Goal: Task Accomplishment & Management: Use online tool/utility

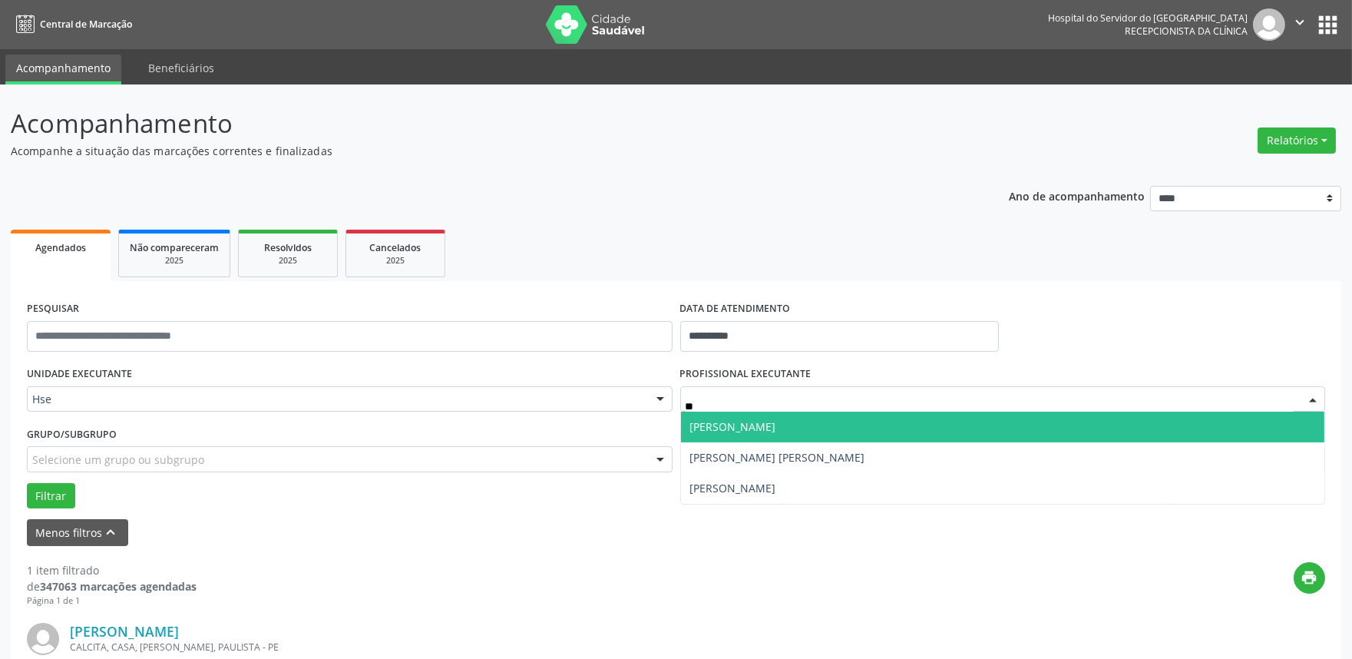
type input "*"
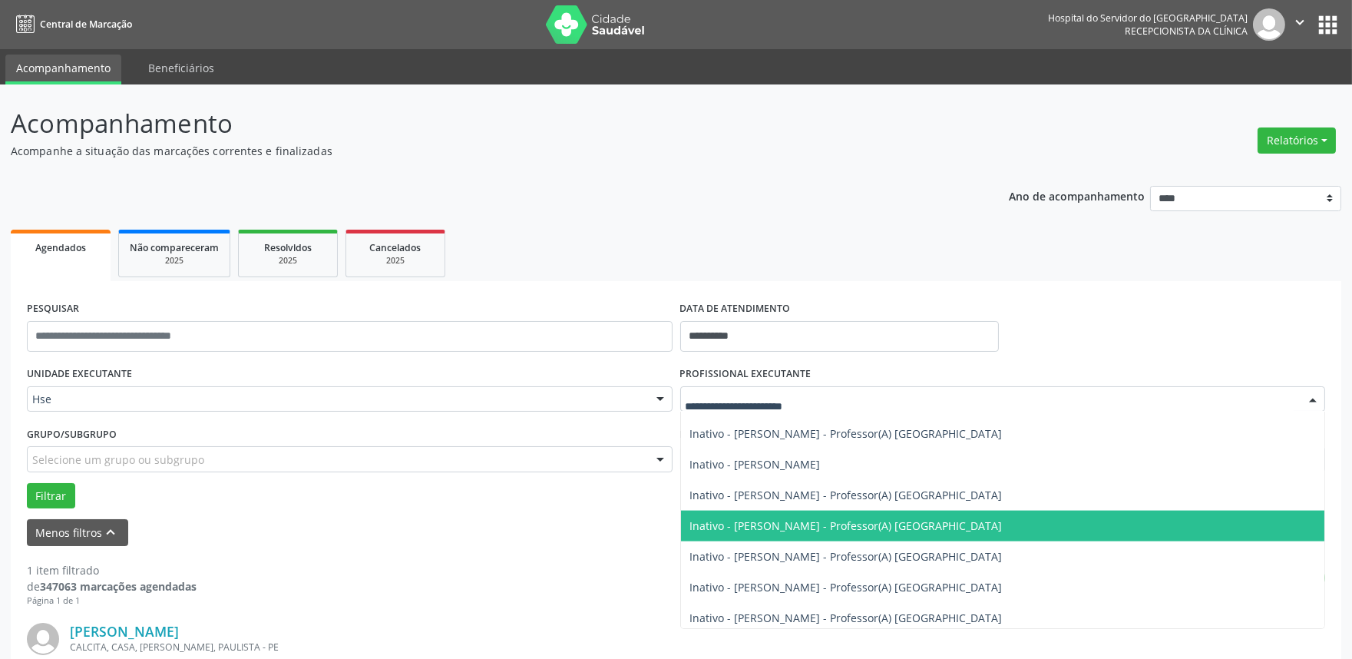
scroll to position [4519, 0]
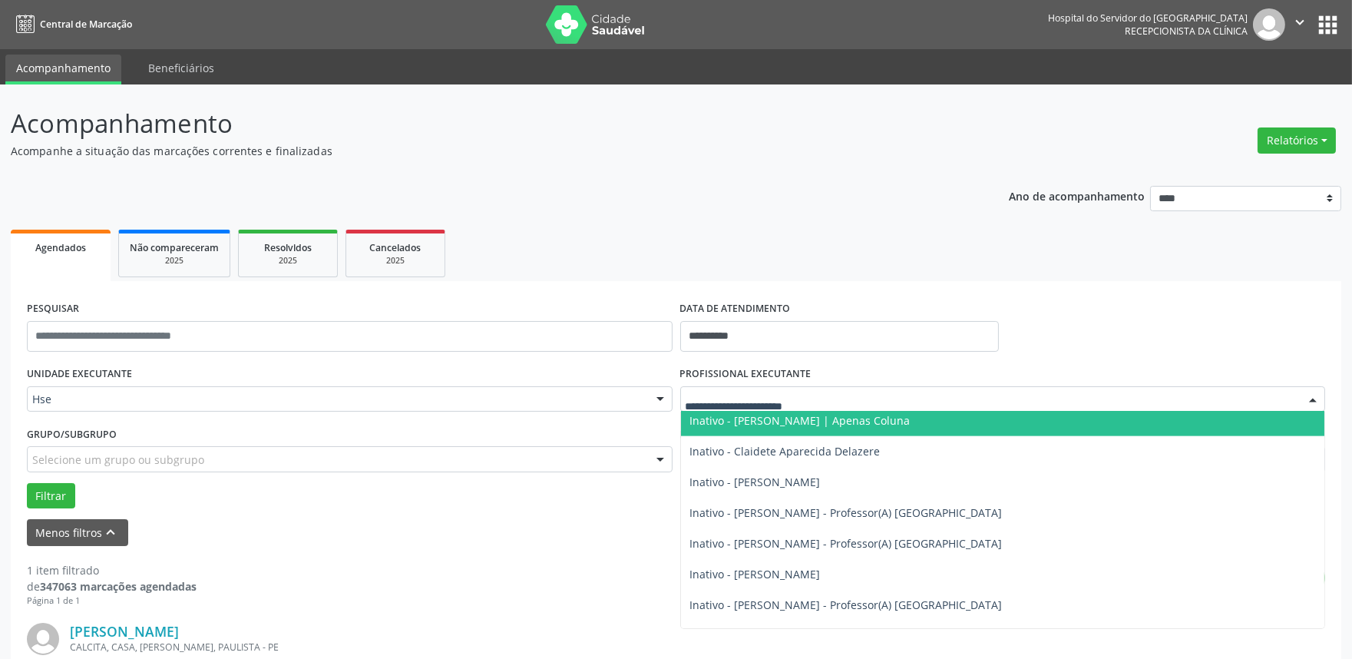
click at [791, 402] on input "text" at bounding box center [989, 406] width 609 height 31
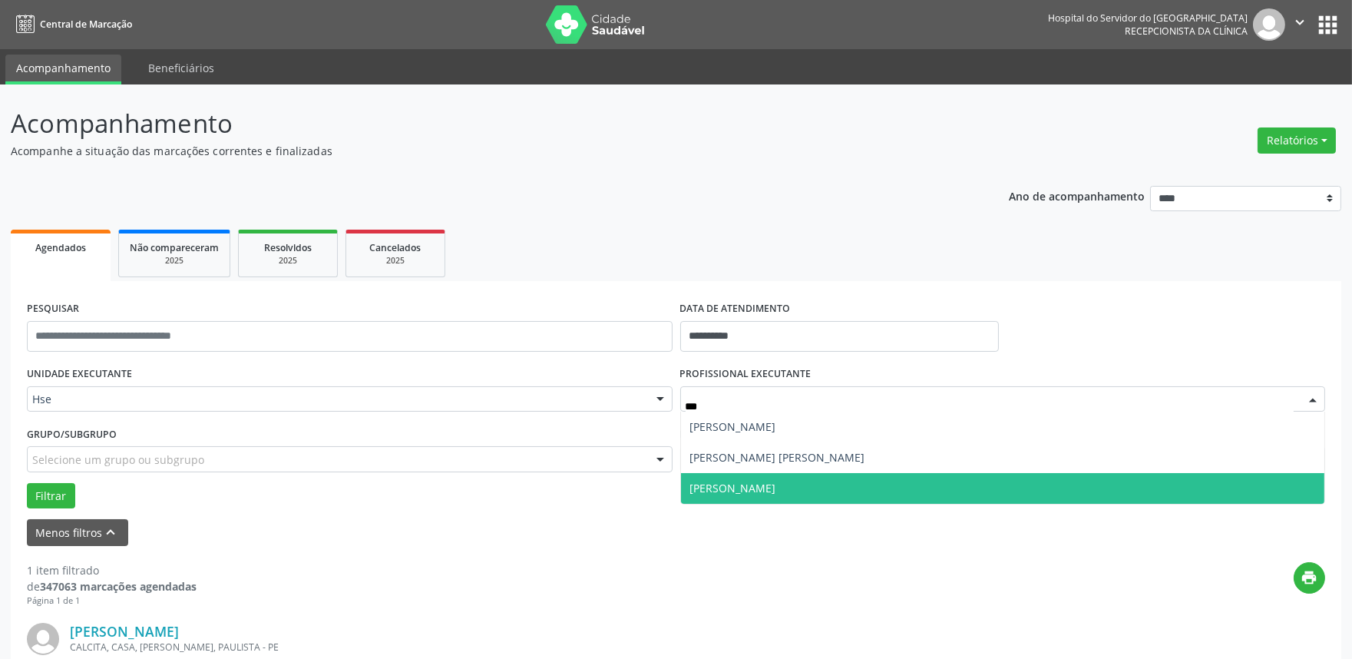
scroll to position [0, 0]
type input "*****"
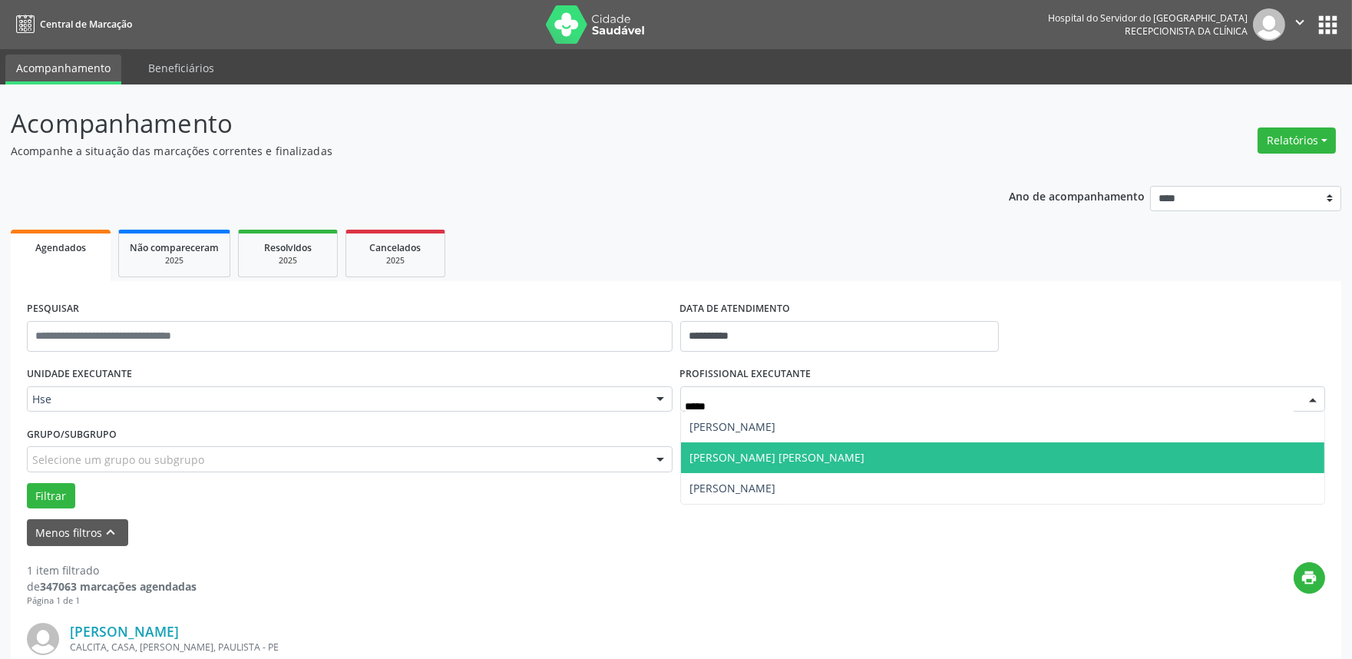
click at [787, 461] on span "[PERSON_NAME] [PERSON_NAME]" at bounding box center [777, 457] width 175 height 15
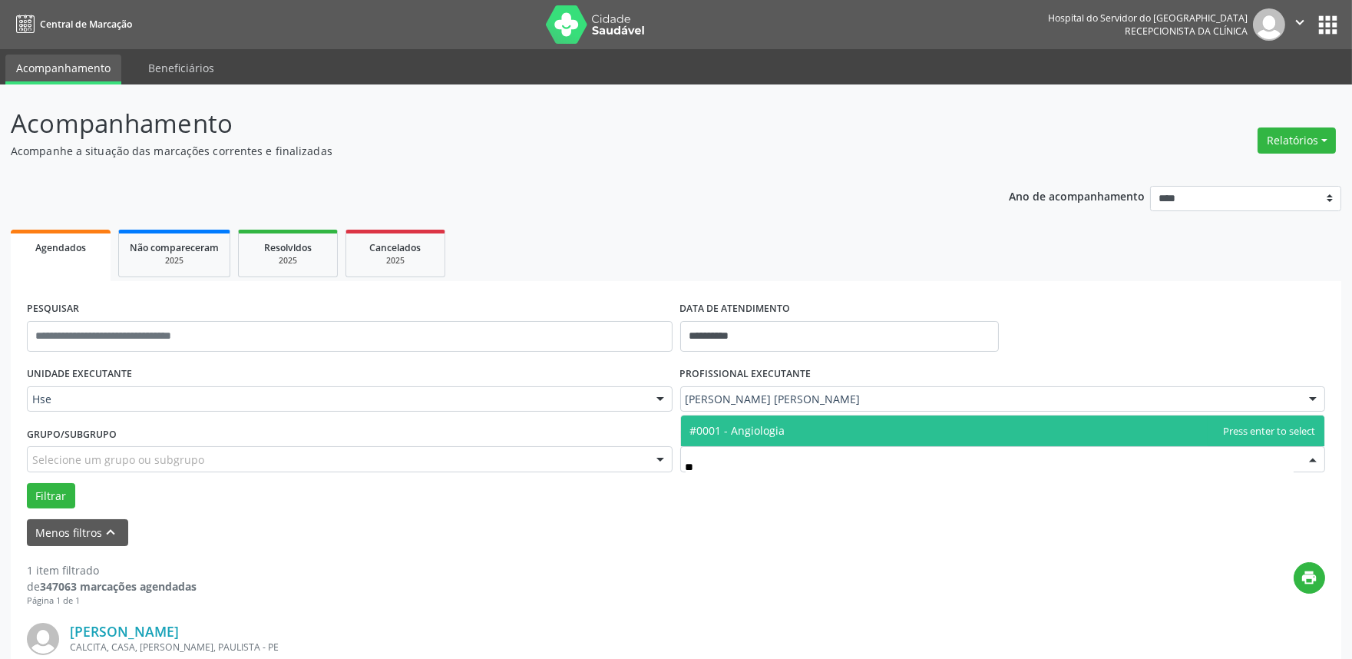
type input "***"
click at [791, 423] on span "#0001 - Angiologia" at bounding box center [1003, 430] width 644 height 31
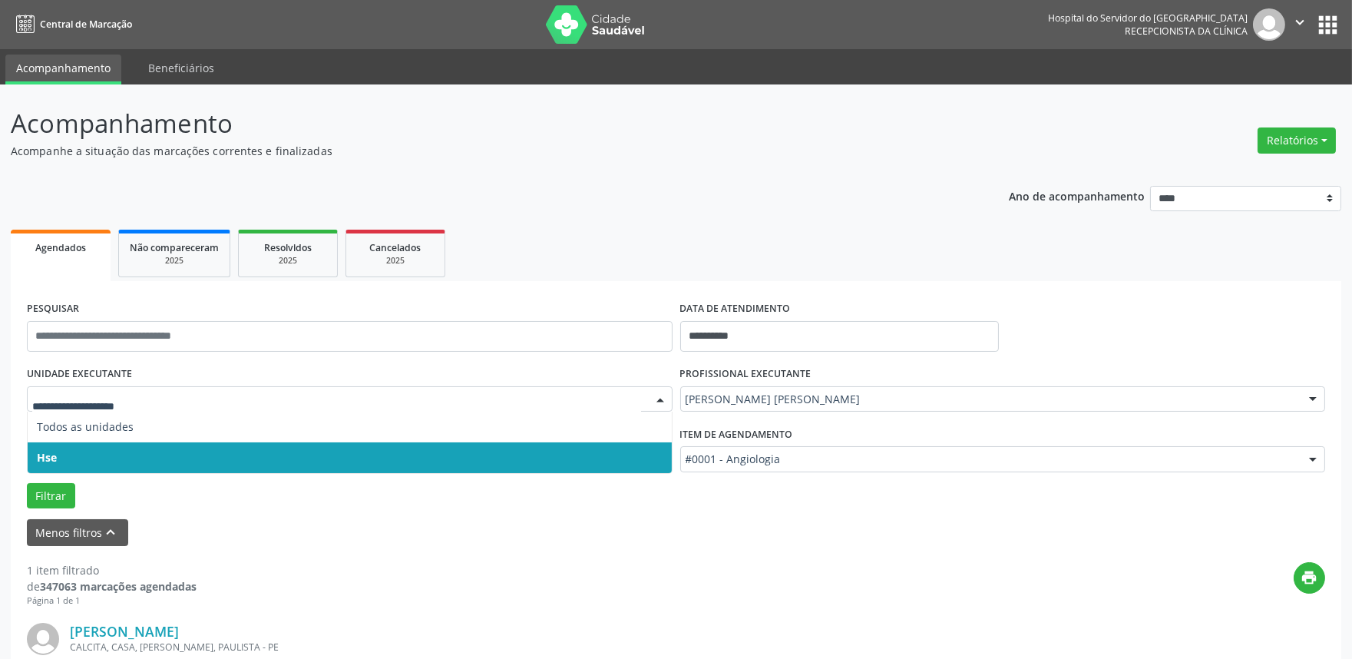
click at [51, 451] on span "Hse" at bounding box center [47, 457] width 20 height 15
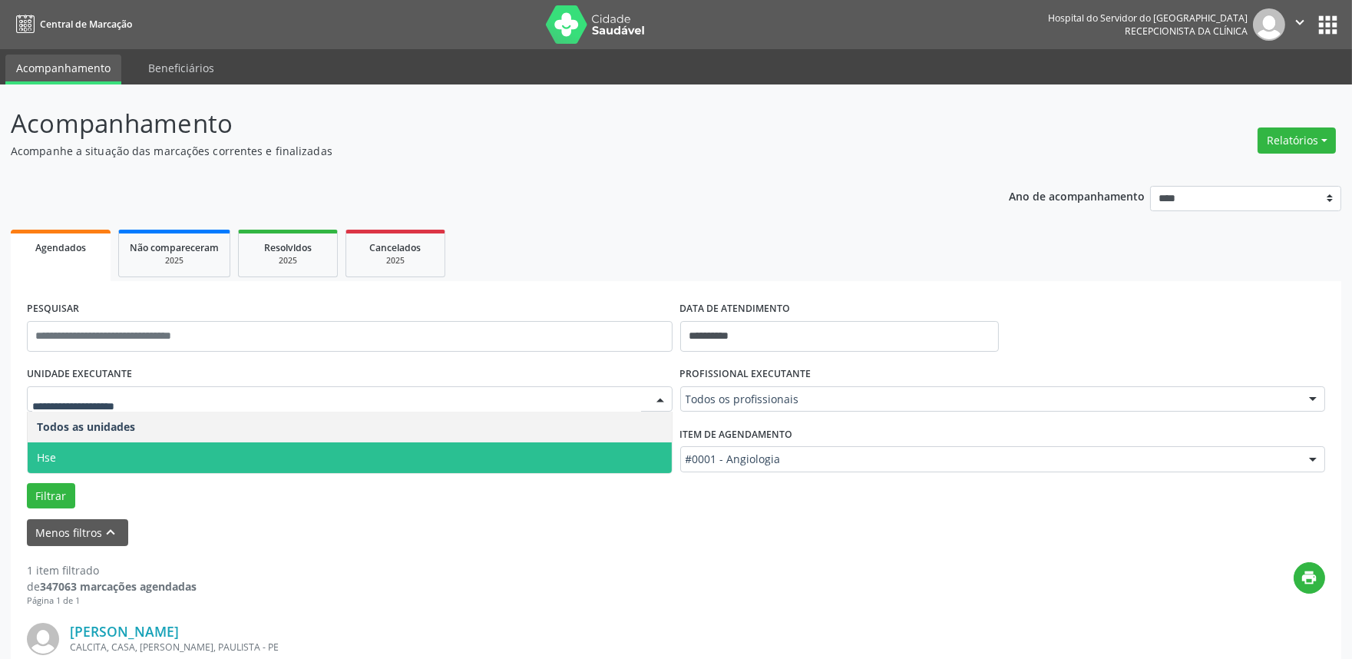
click at [78, 445] on span "Hse" at bounding box center [350, 457] width 644 height 31
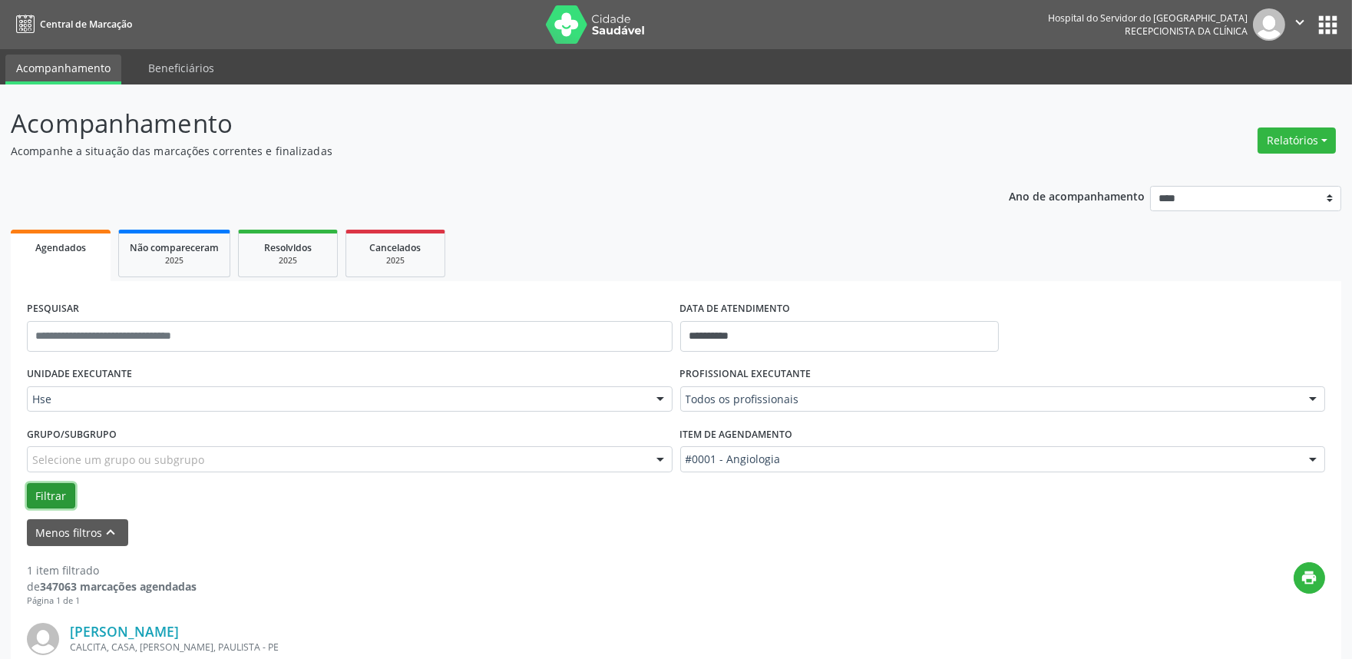
click at [49, 495] on button "Filtrar" at bounding box center [51, 496] width 48 height 26
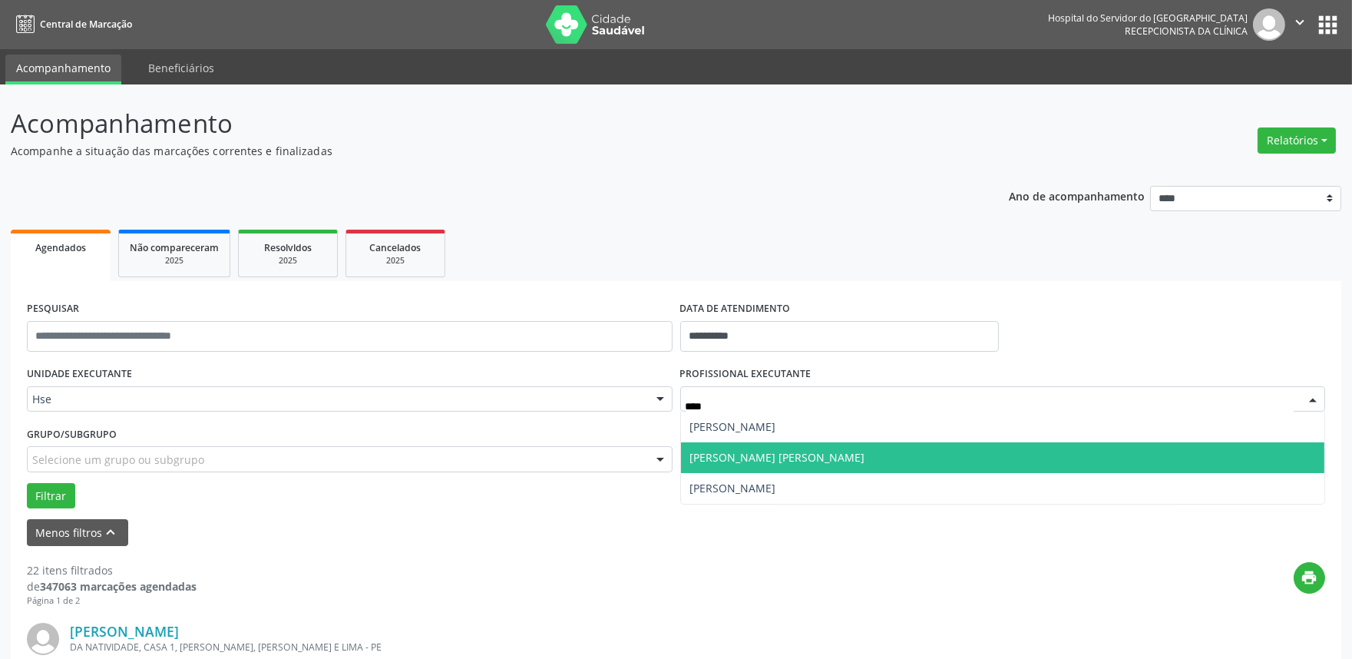
type input "*****"
click at [839, 464] on span "[PERSON_NAME] [PERSON_NAME]" at bounding box center [1003, 457] width 644 height 31
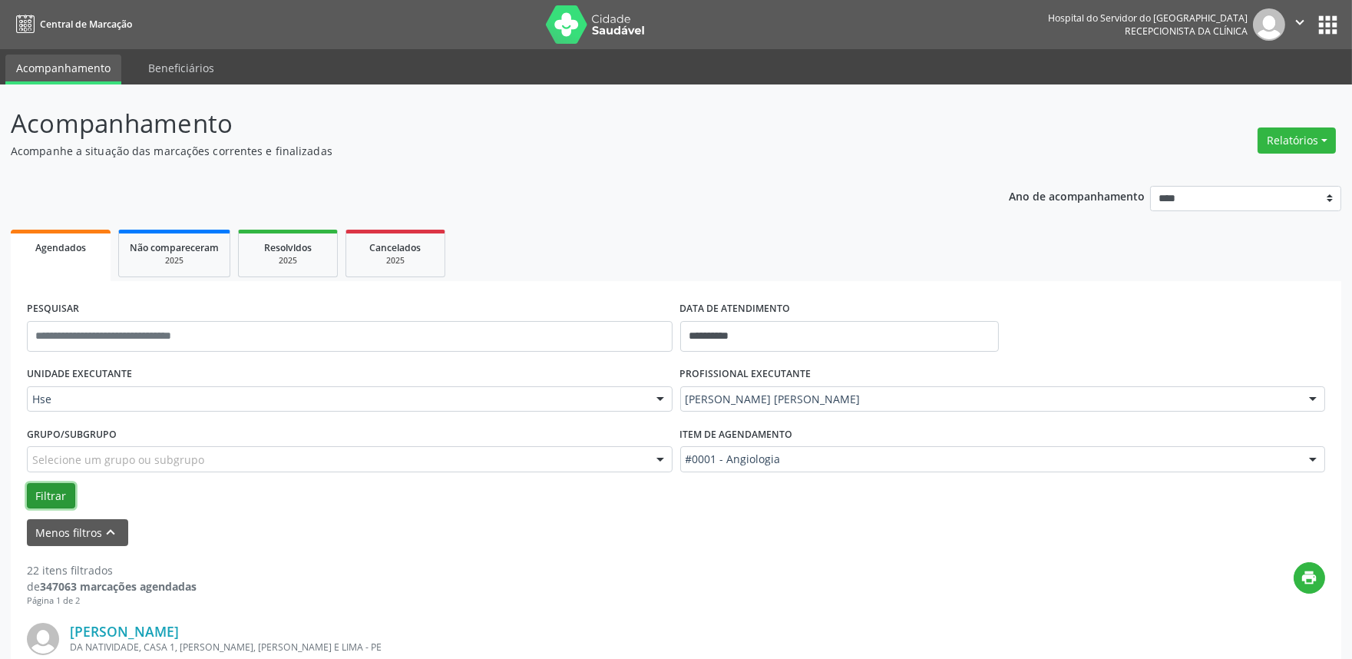
click at [52, 490] on button "Filtrar" at bounding box center [51, 496] width 48 height 26
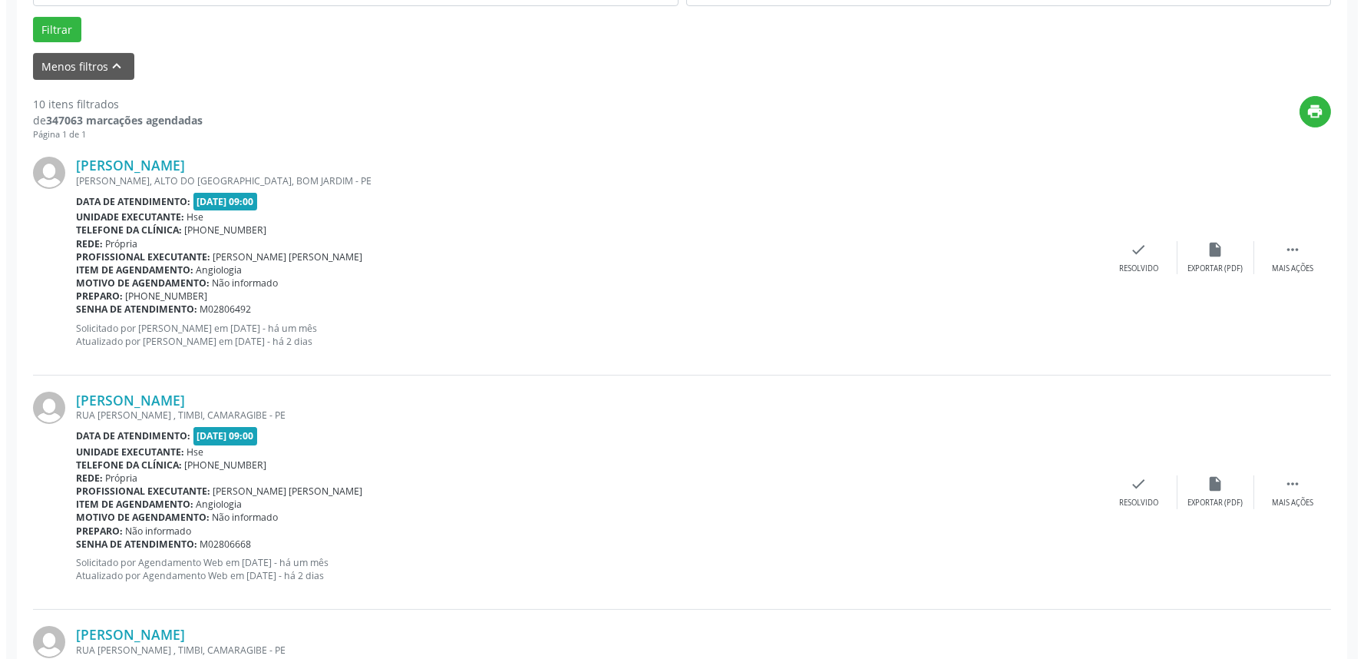
scroll to position [511, 0]
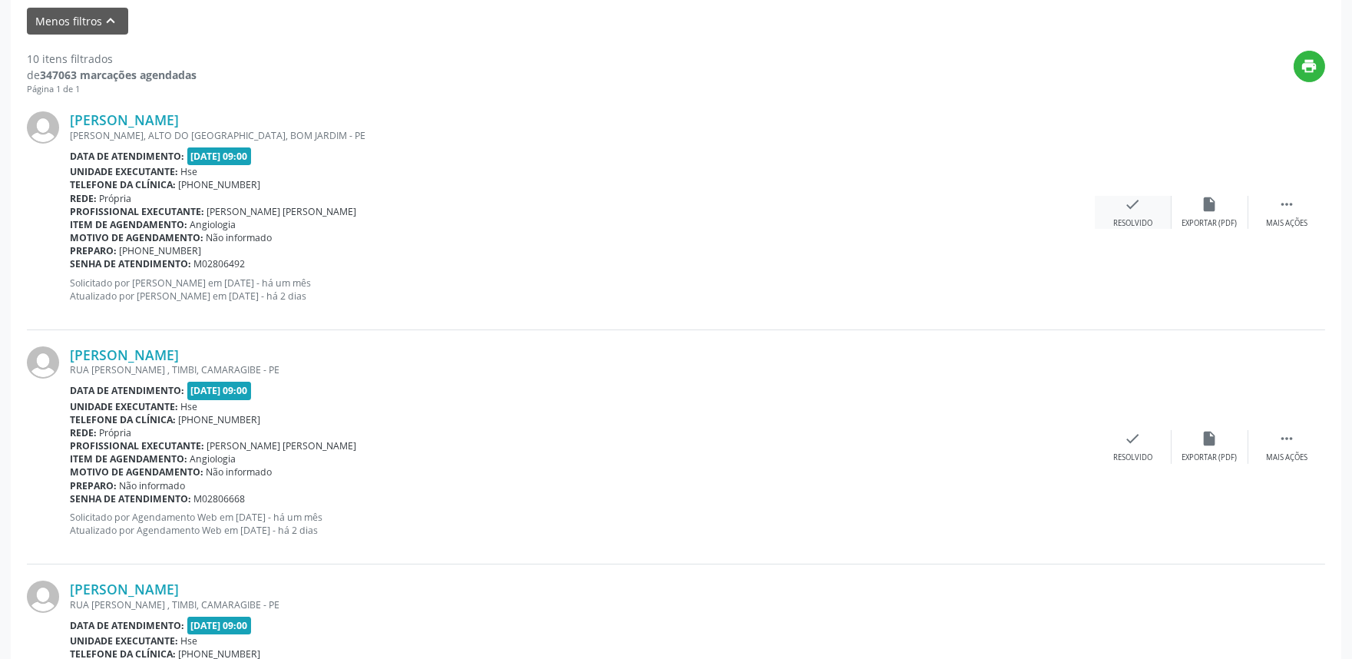
click at [1134, 208] on icon "check" at bounding box center [1132, 204] width 17 height 17
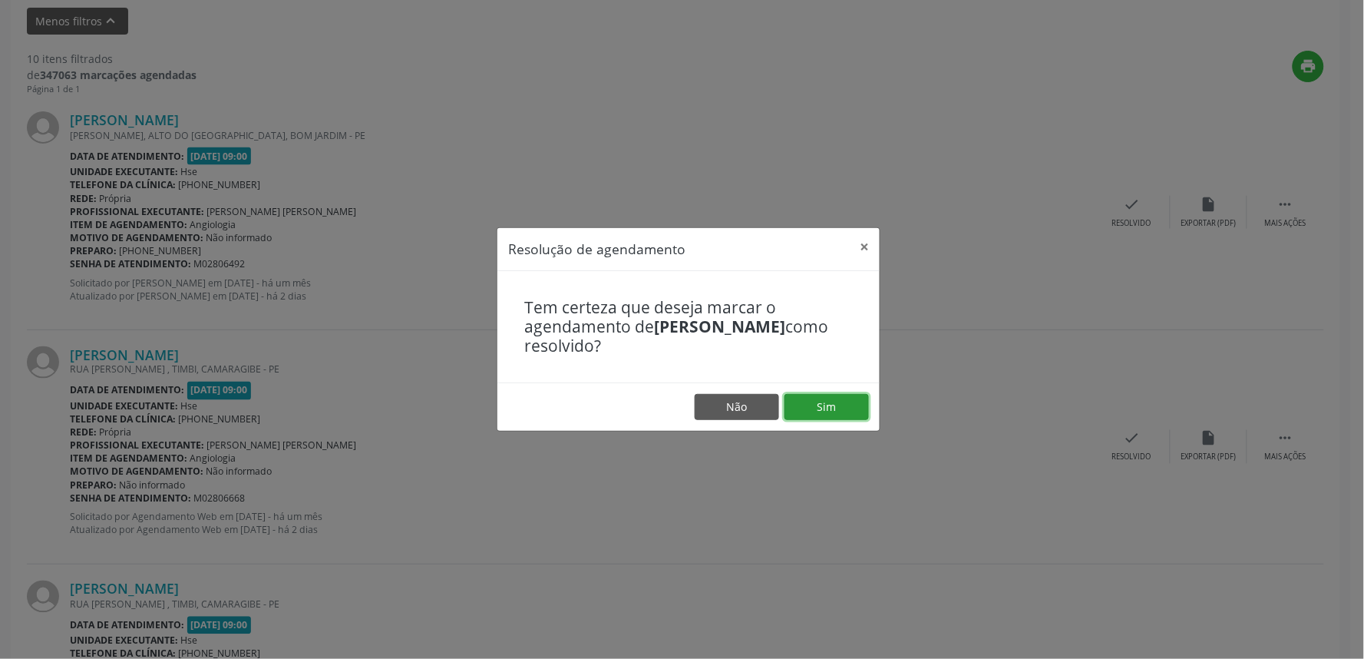
click at [834, 412] on button "Sim" at bounding box center [826, 407] width 84 height 26
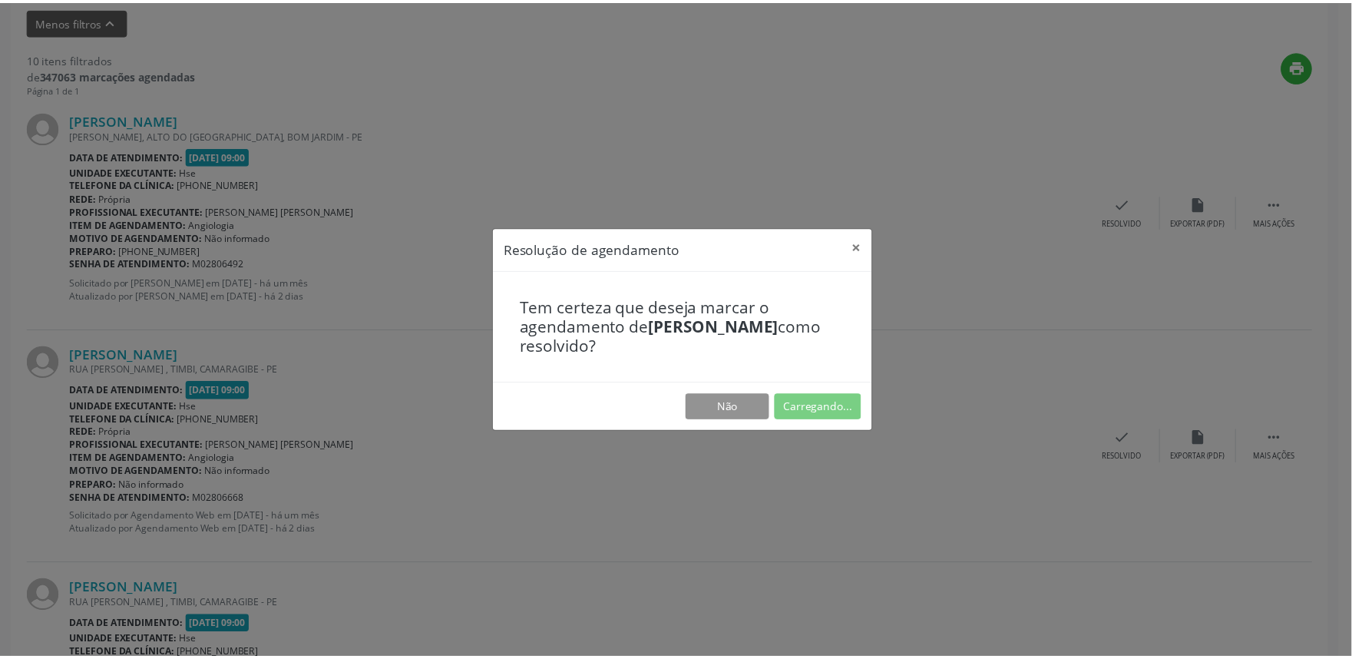
scroll to position [0, 0]
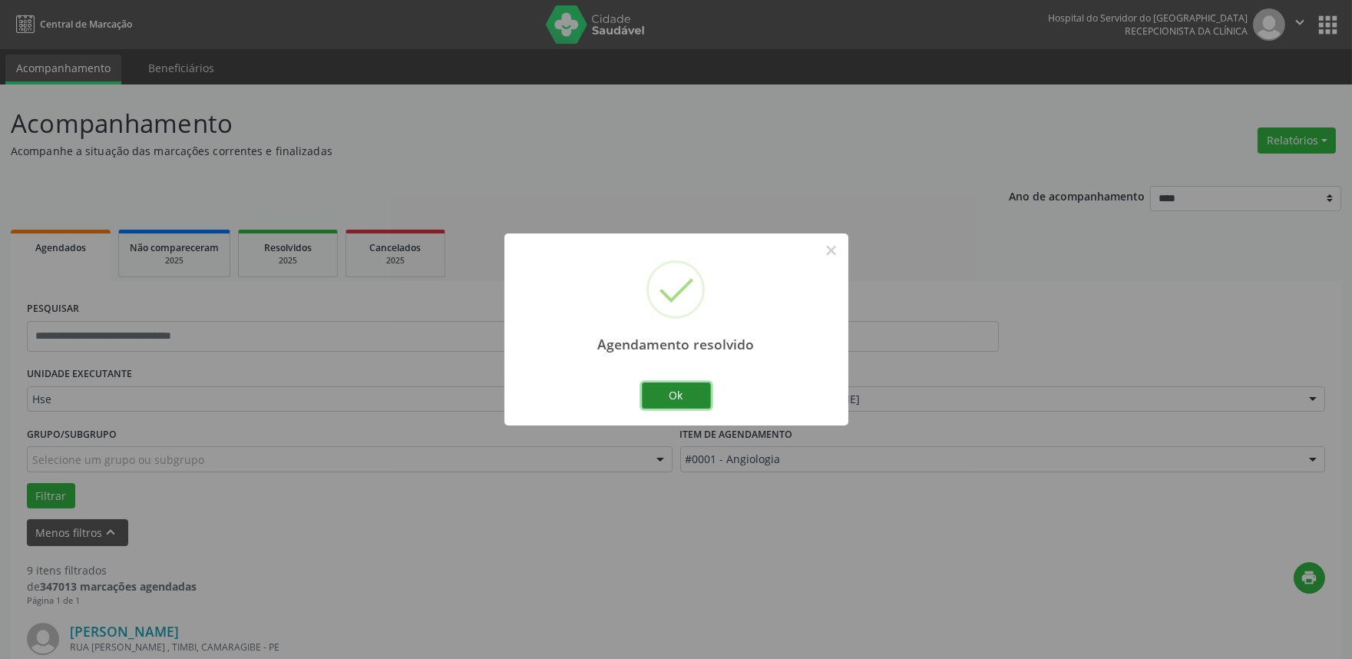
click at [689, 402] on button "Ok" at bounding box center [676, 395] width 69 height 26
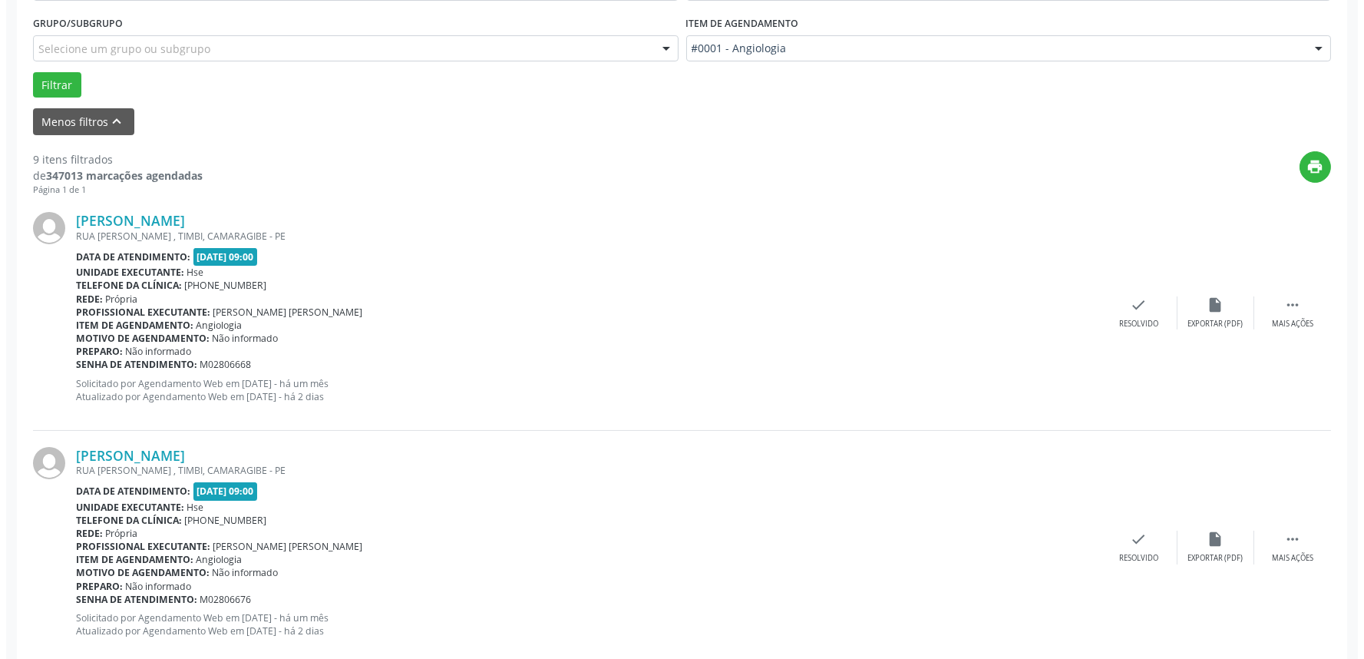
scroll to position [426, 0]
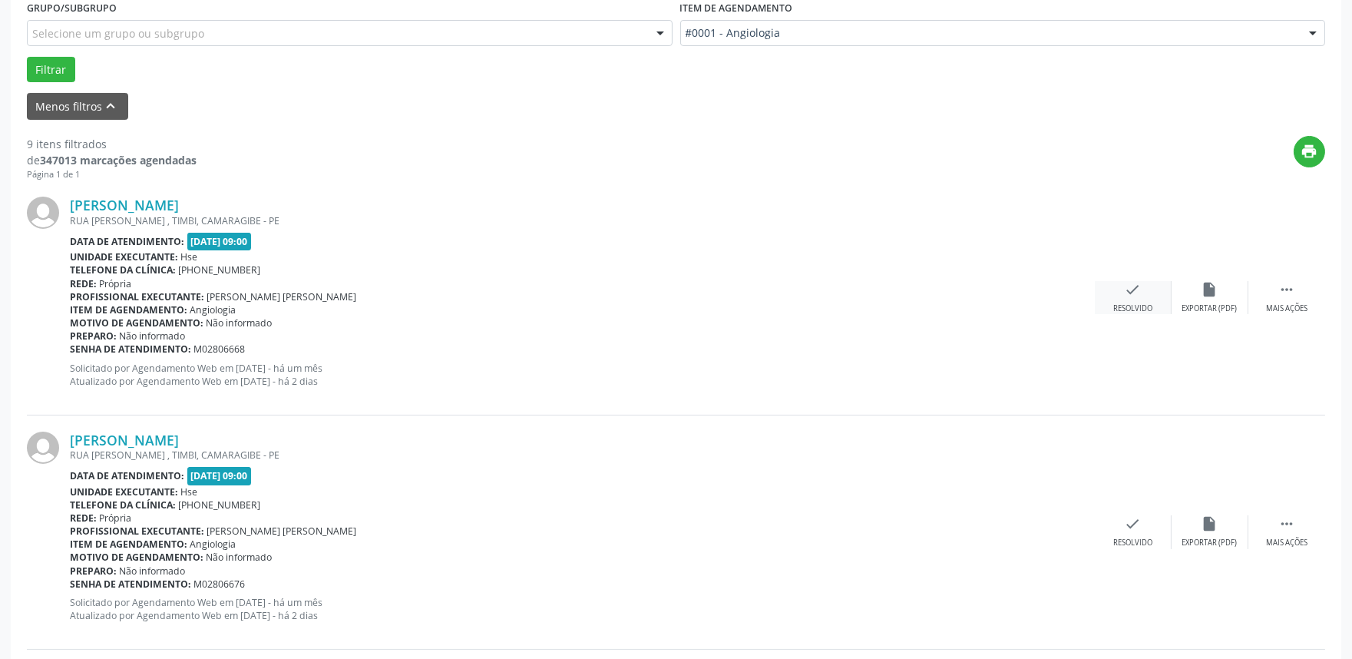
click at [1131, 295] on icon "check" at bounding box center [1132, 289] width 17 height 17
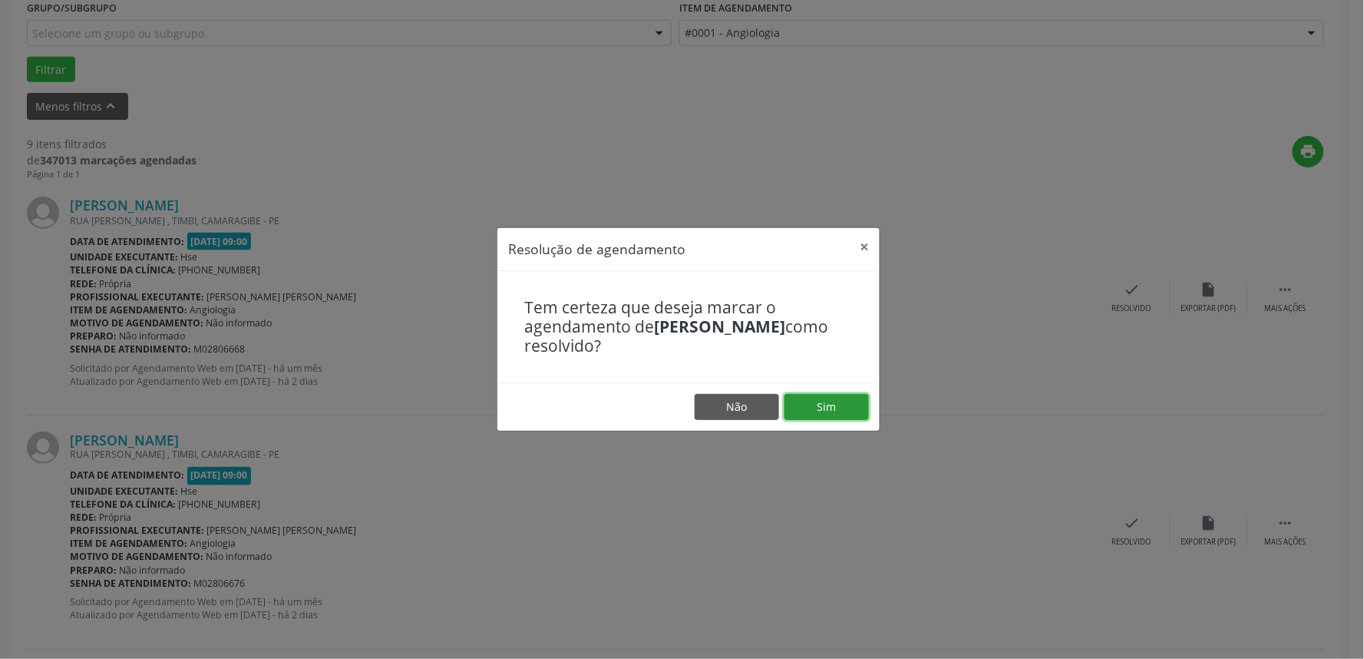
click at [840, 396] on button "Sim" at bounding box center [826, 407] width 84 height 26
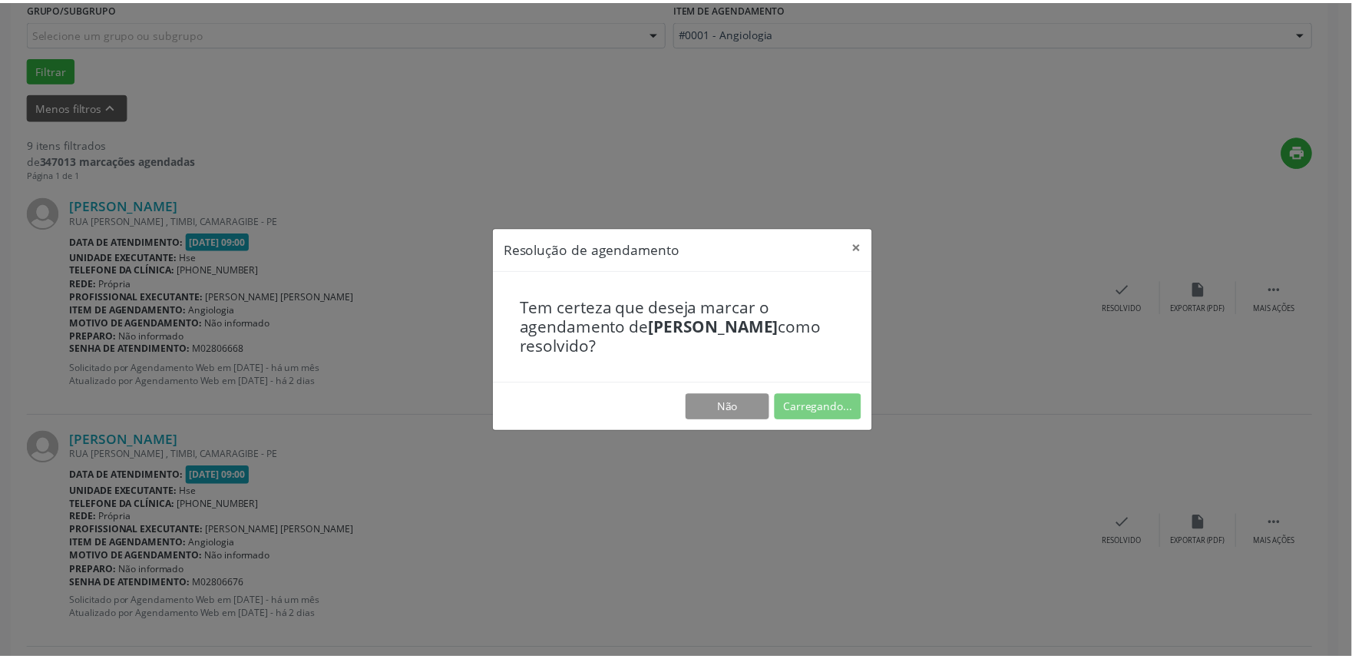
scroll to position [0, 0]
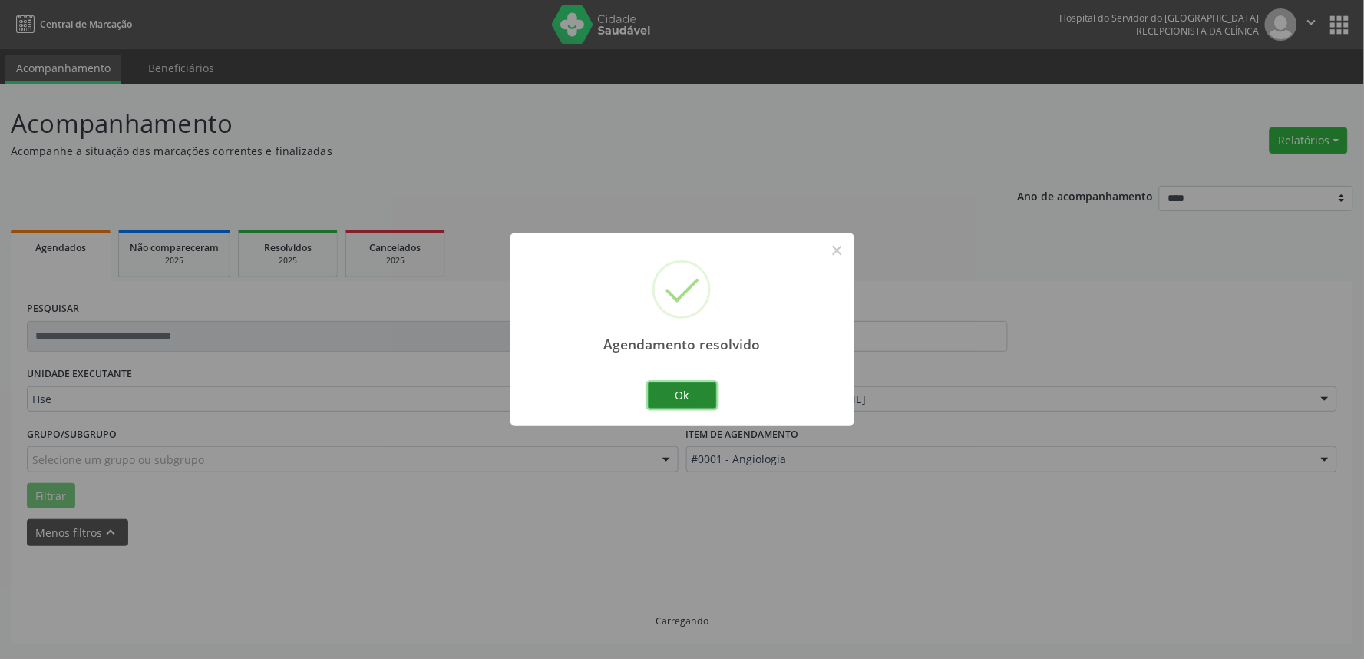
click at [696, 388] on button "Ok" at bounding box center [682, 395] width 69 height 26
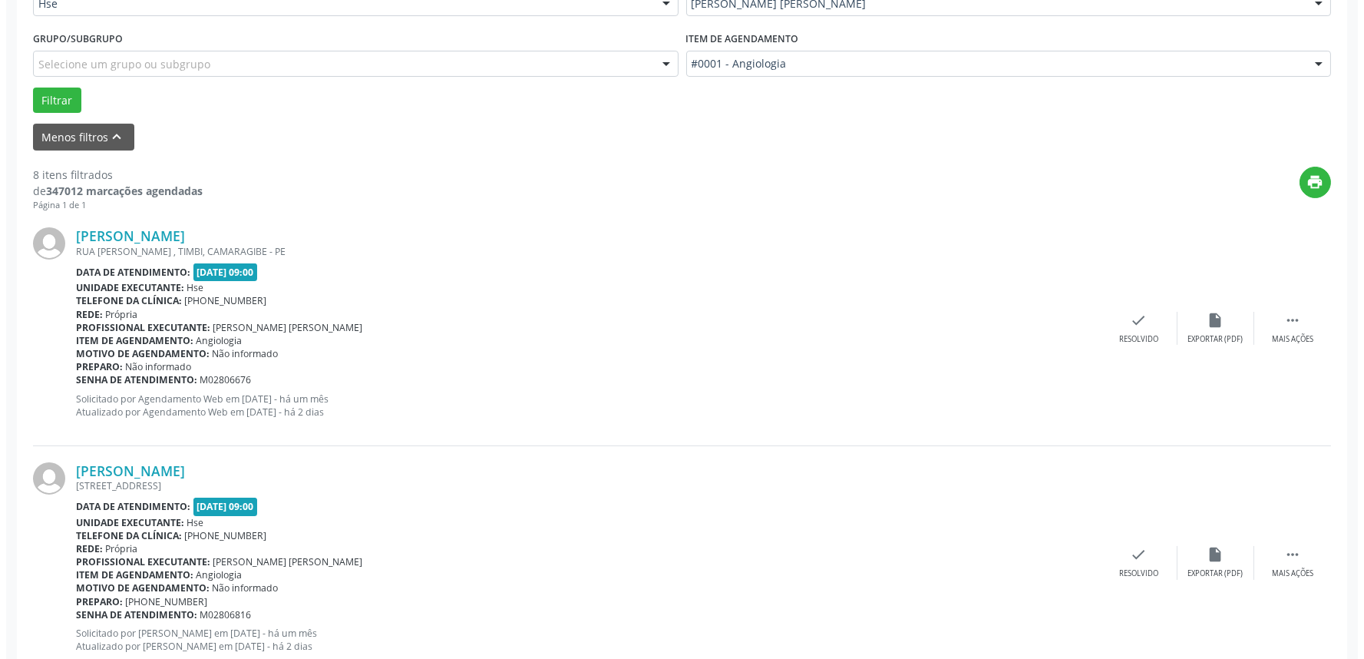
scroll to position [426, 0]
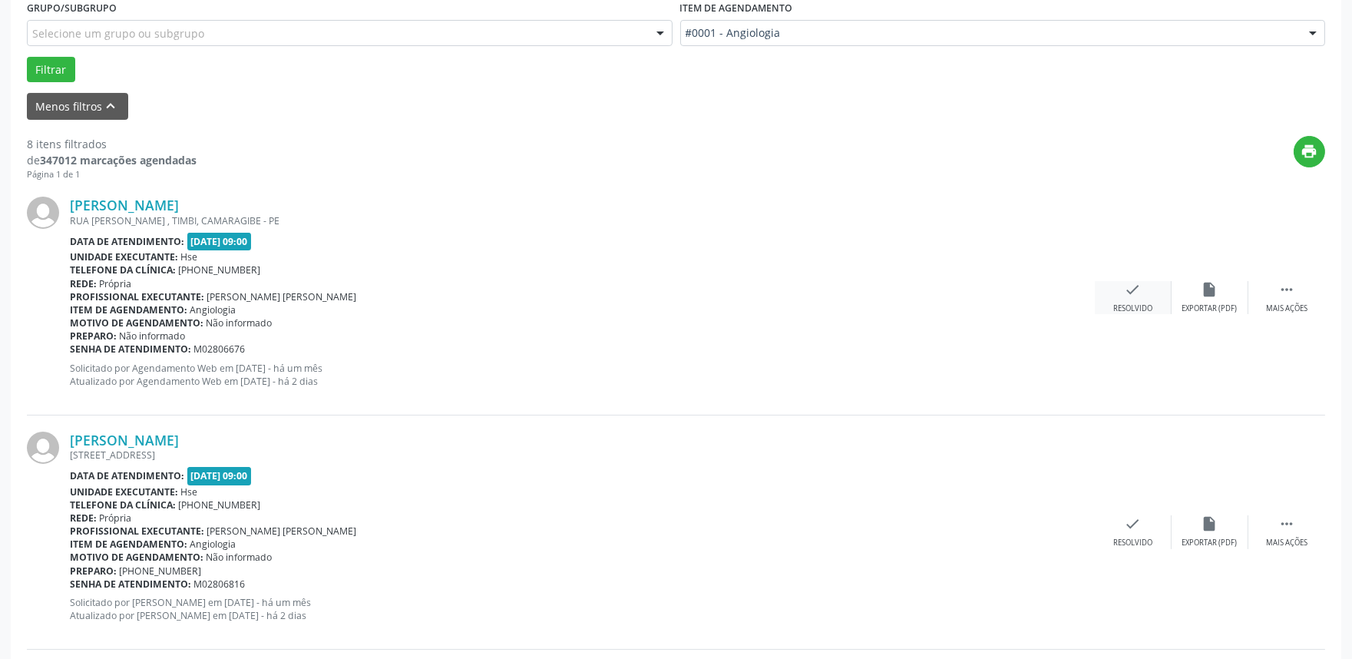
click at [1141, 292] on div "check Resolvido" at bounding box center [1133, 297] width 77 height 33
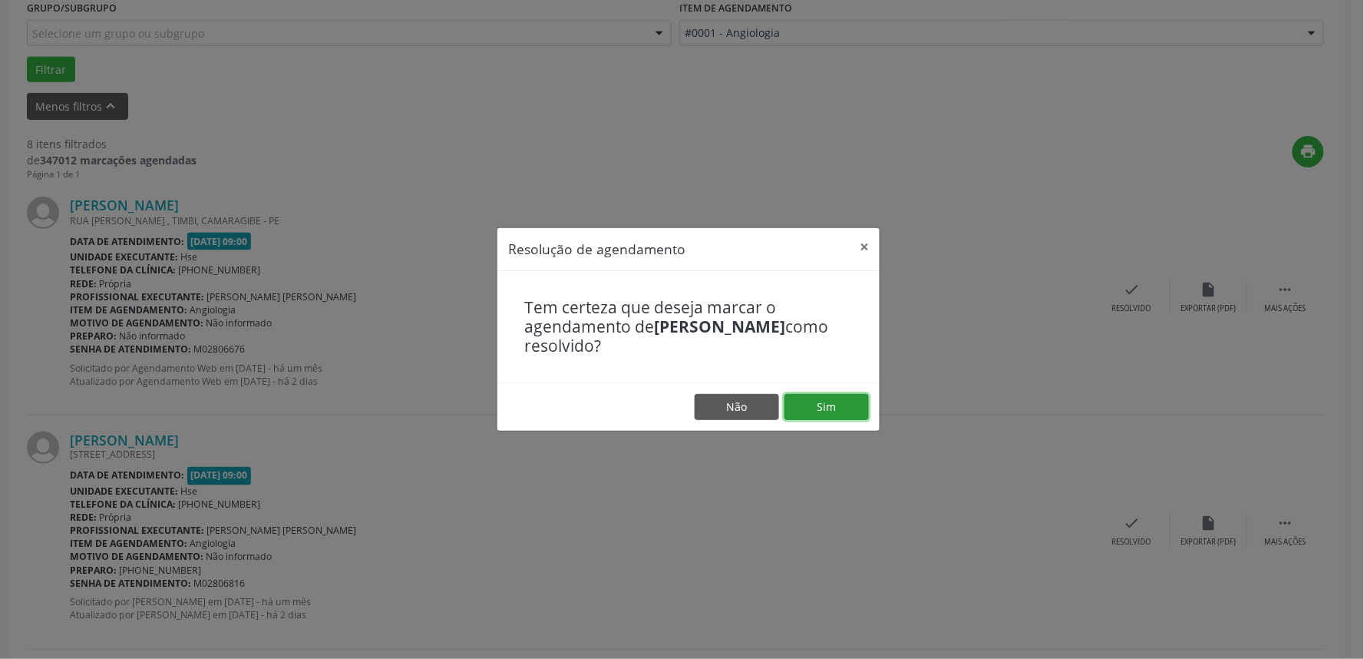
click at [839, 410] on button "Sim" at bounding box center [826, 407] width 84 height 26
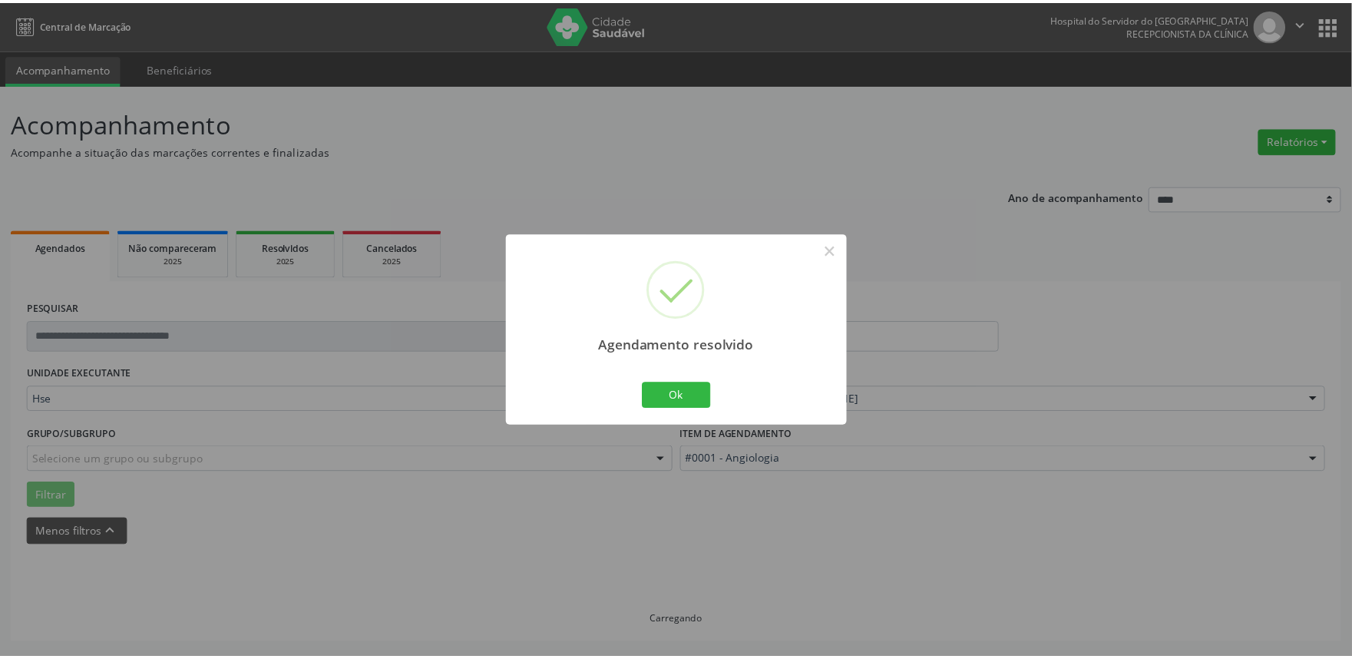
scroll to position [0, 0]
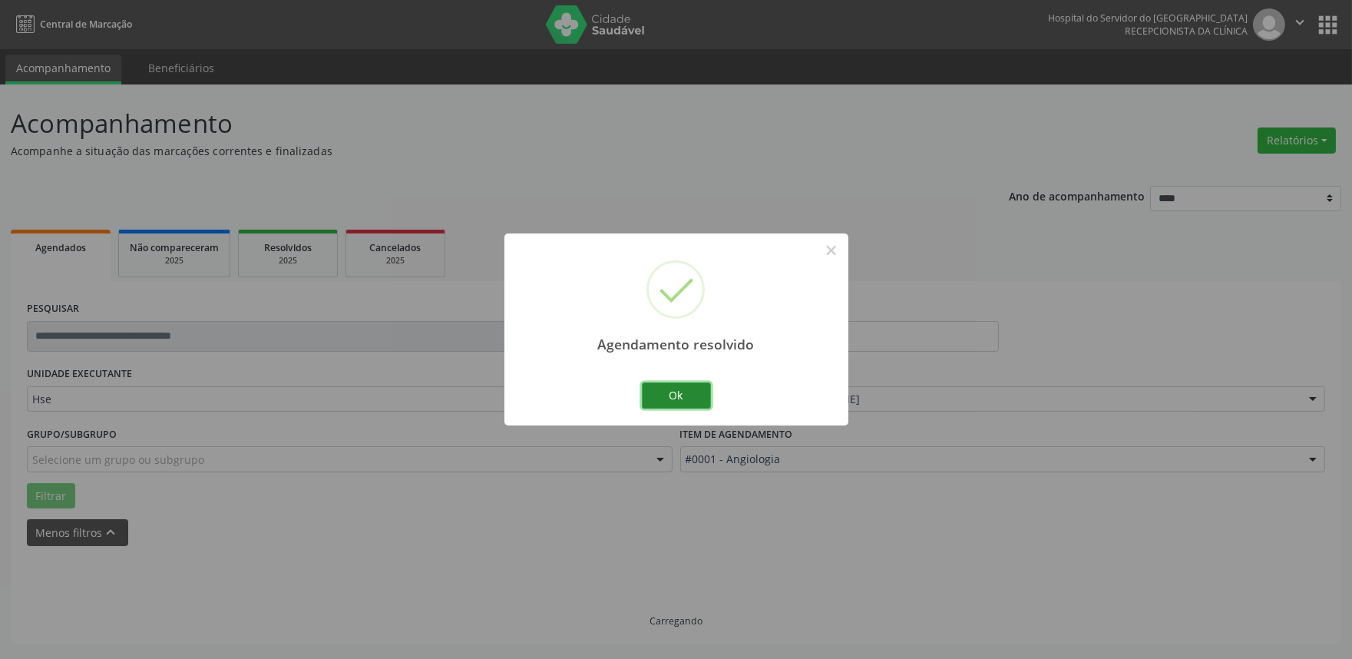
click at [693, 382] on button "Ok" at bounding box center [676, 395] width 69 height 26
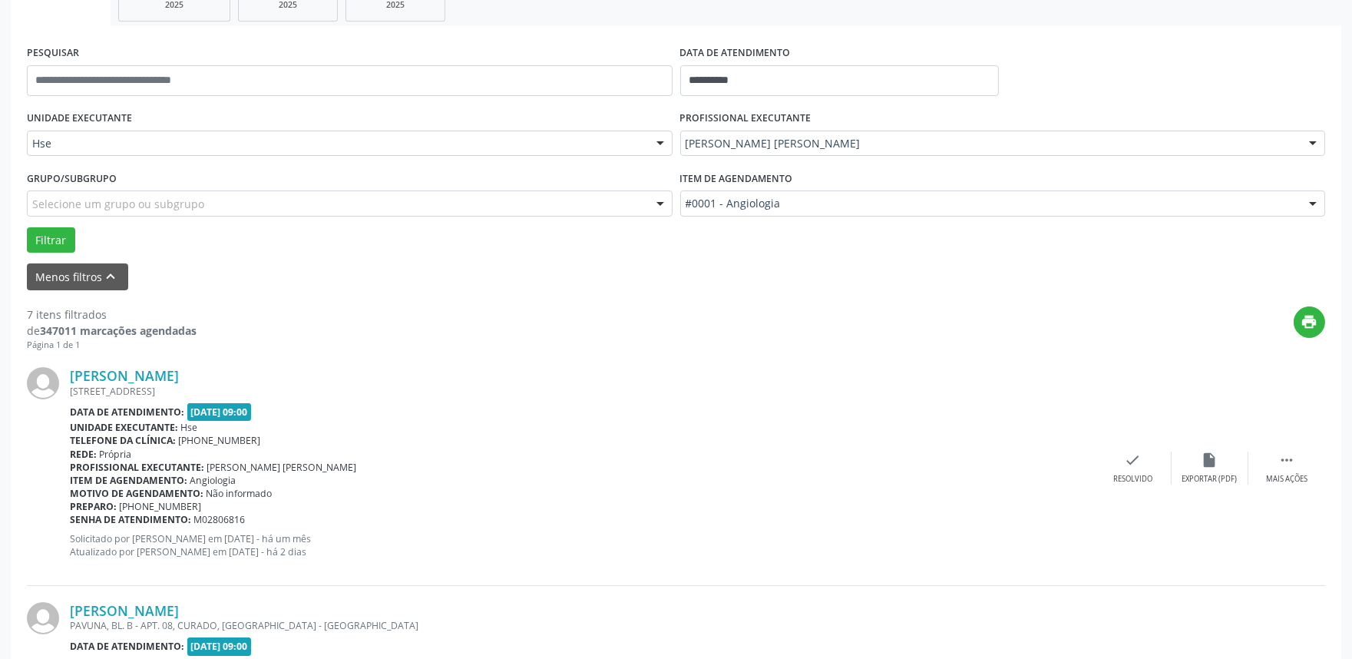
scroll to position [341, 0]
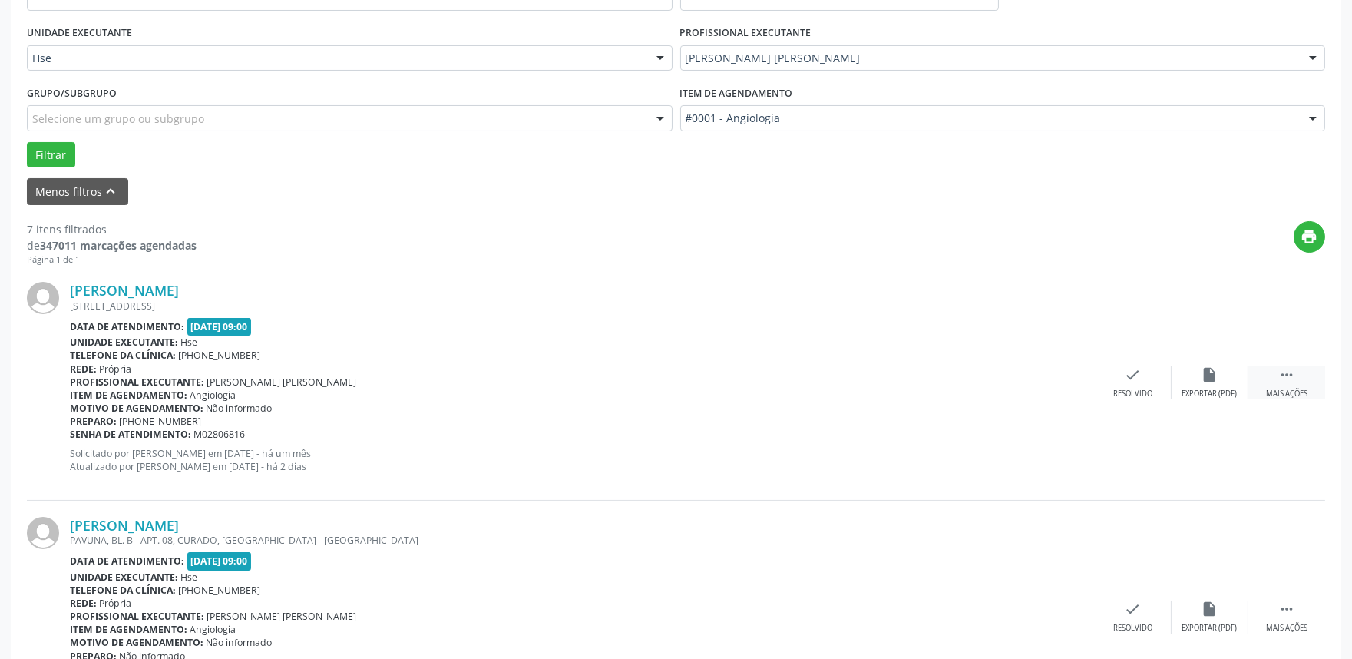
click at [1283, 393] on div "Mais ações" at bounding box center [1286, 393] width 41 height 11
click at [1194, 389] on div "Não compareceu" at bounding box center [1209, 393] width 65 height 11
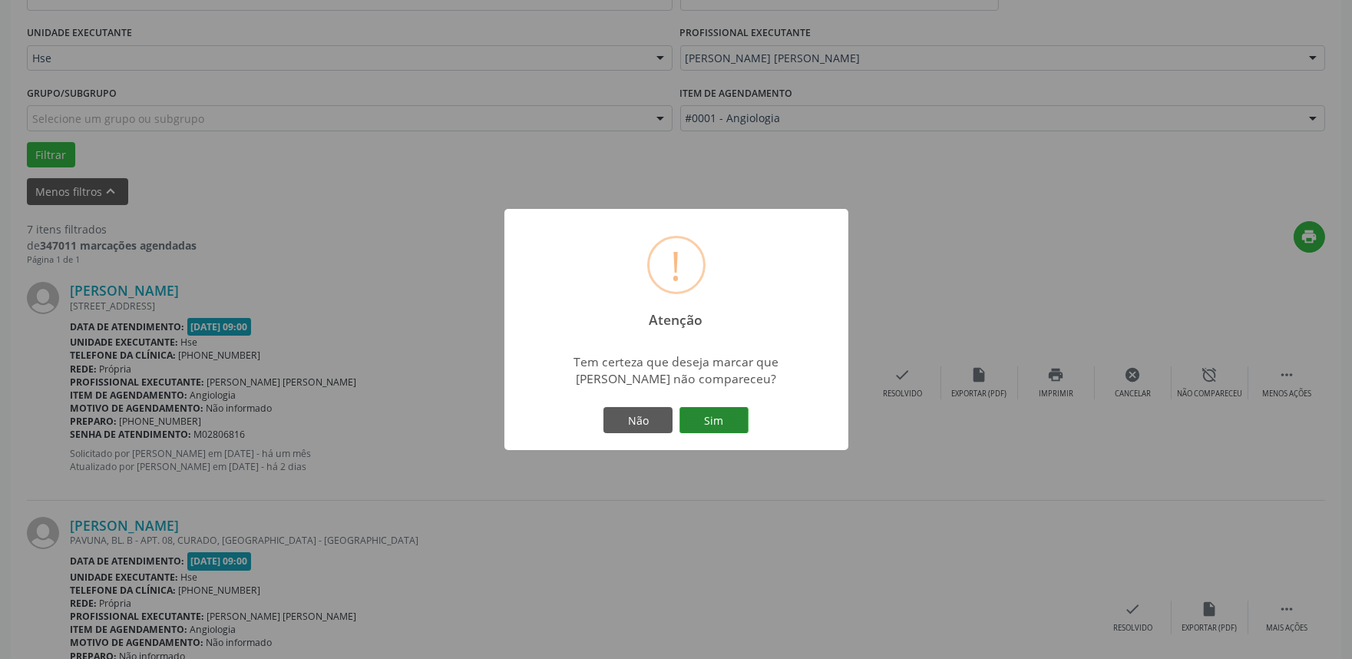
click at [731, 416] on button "Sim" at bounding box center [713, 420] width 69 height 26
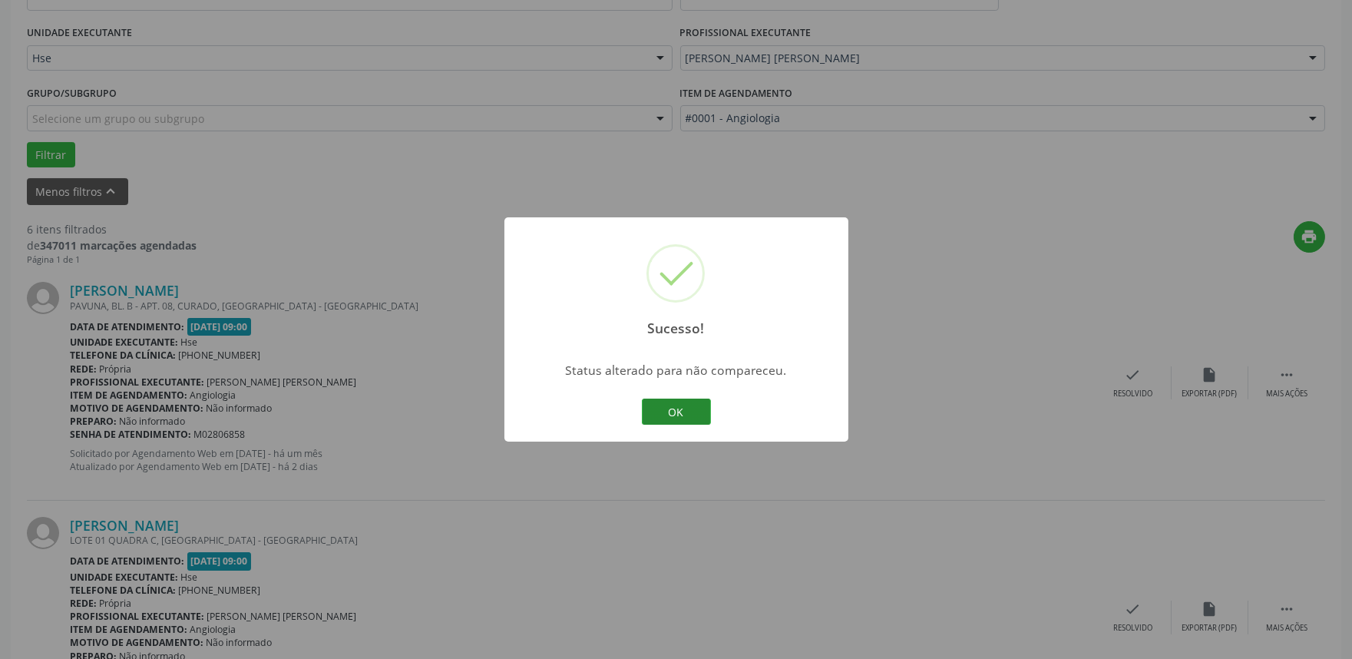
click at [703, 411] on button "OK" at bounding box center [676, 411] width 69 height 26
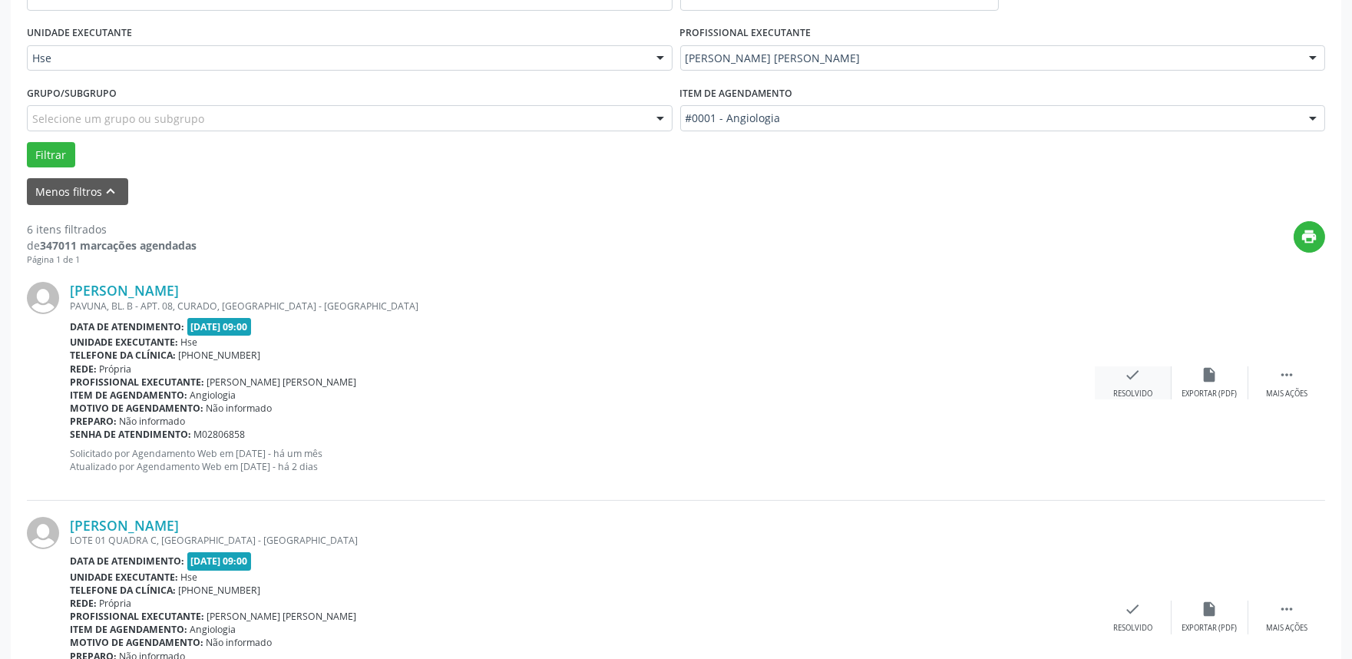
click at [1139, 368] on icon "check" at bounding box center [1132, 374] width 17 height 17
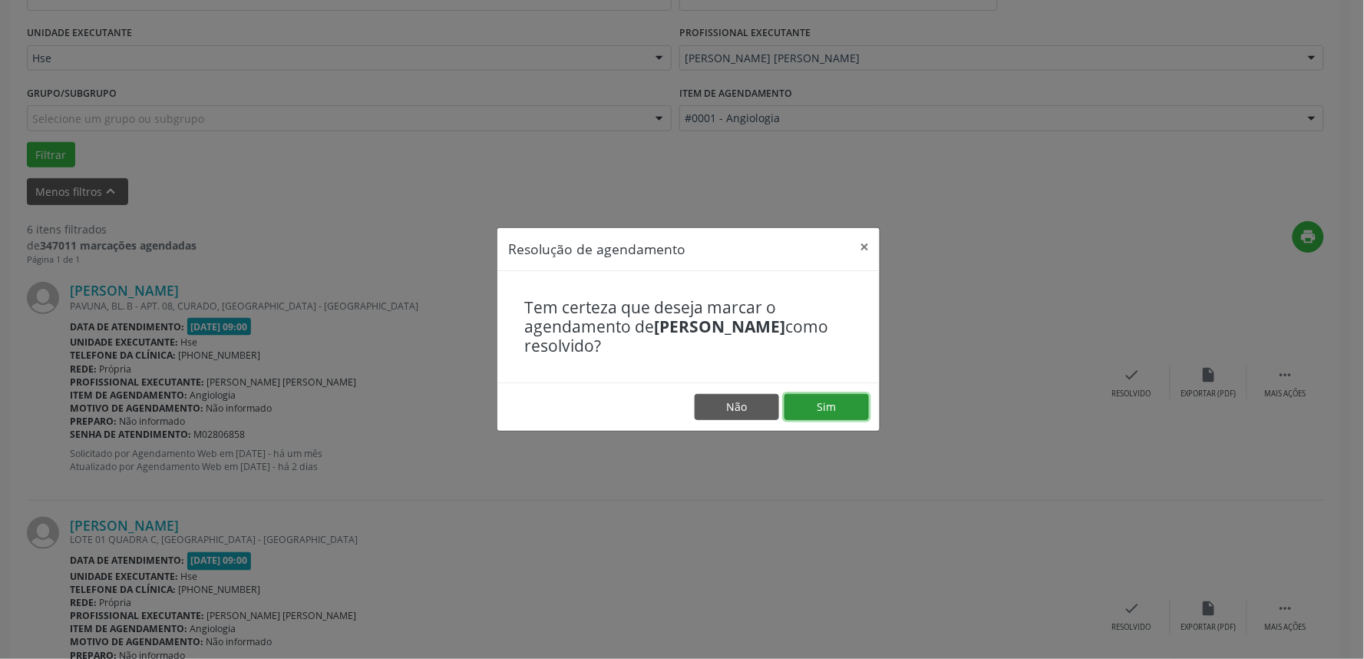
click at [853, 411] on button "Sim" at bounding box center [826, 407] width 84 height 26
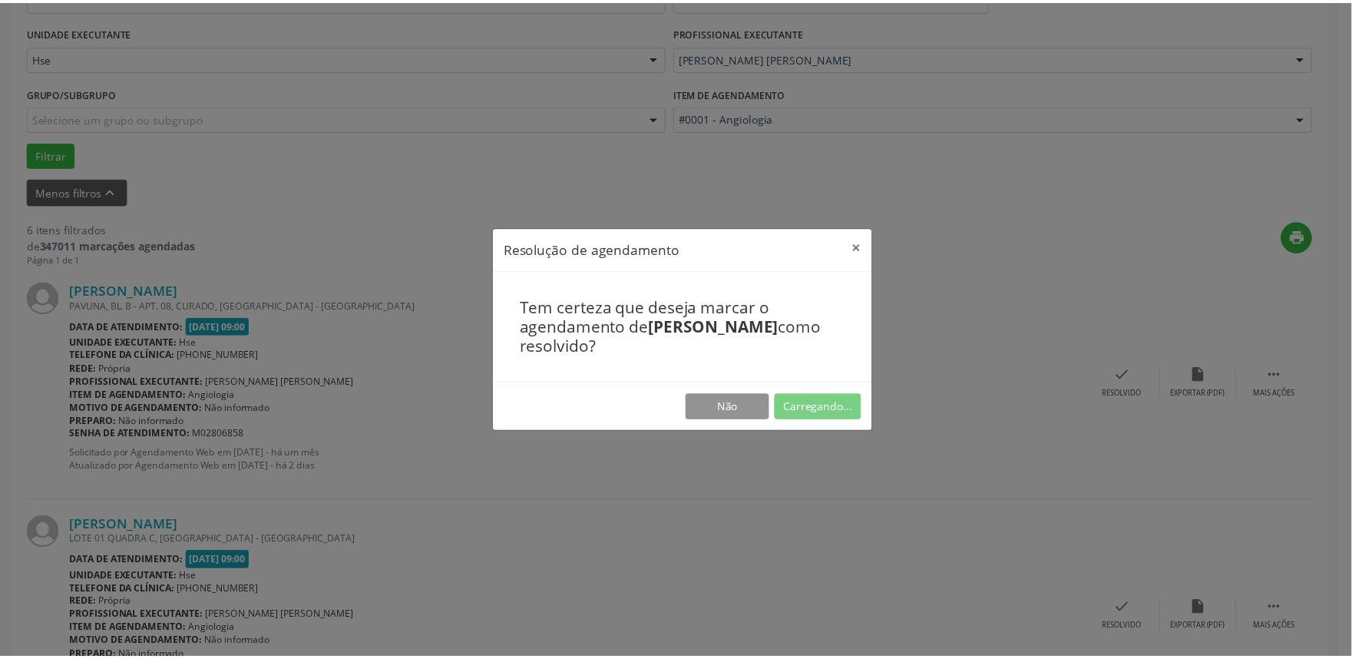
scroll to position [0, 0]
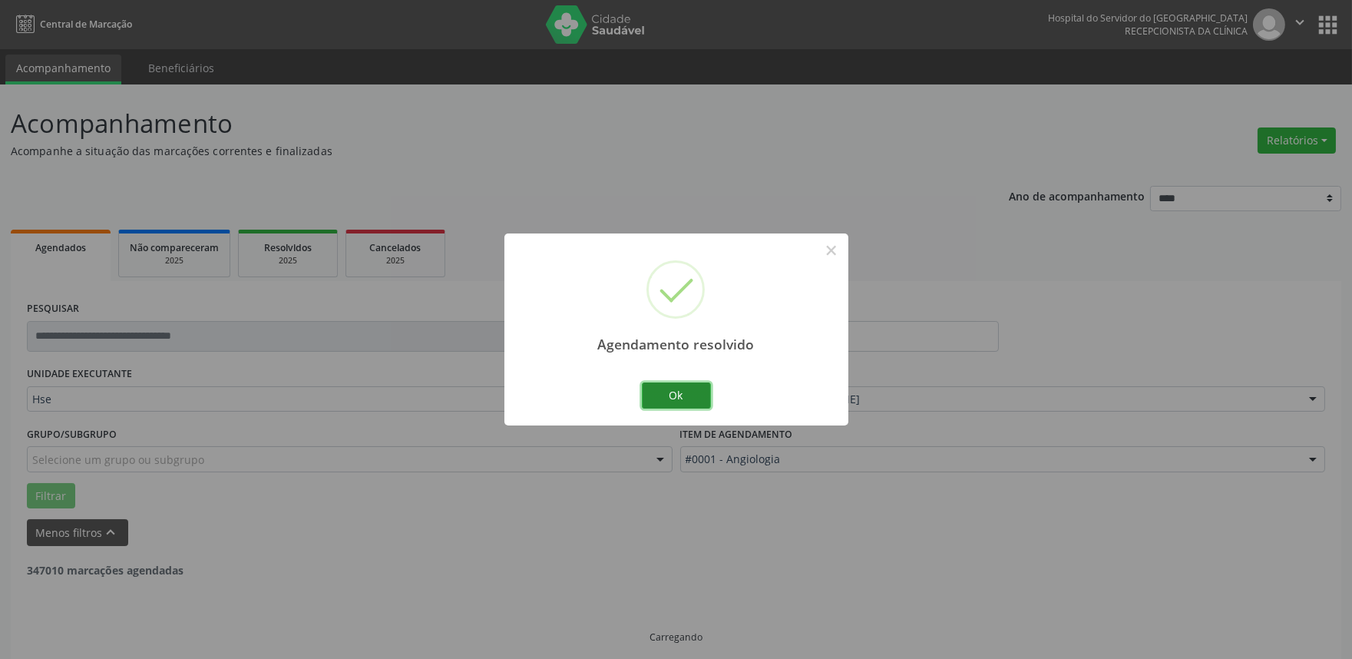
click at [697, 399] on button "Ok" at bounding box center [676, 395] width 69 height 26
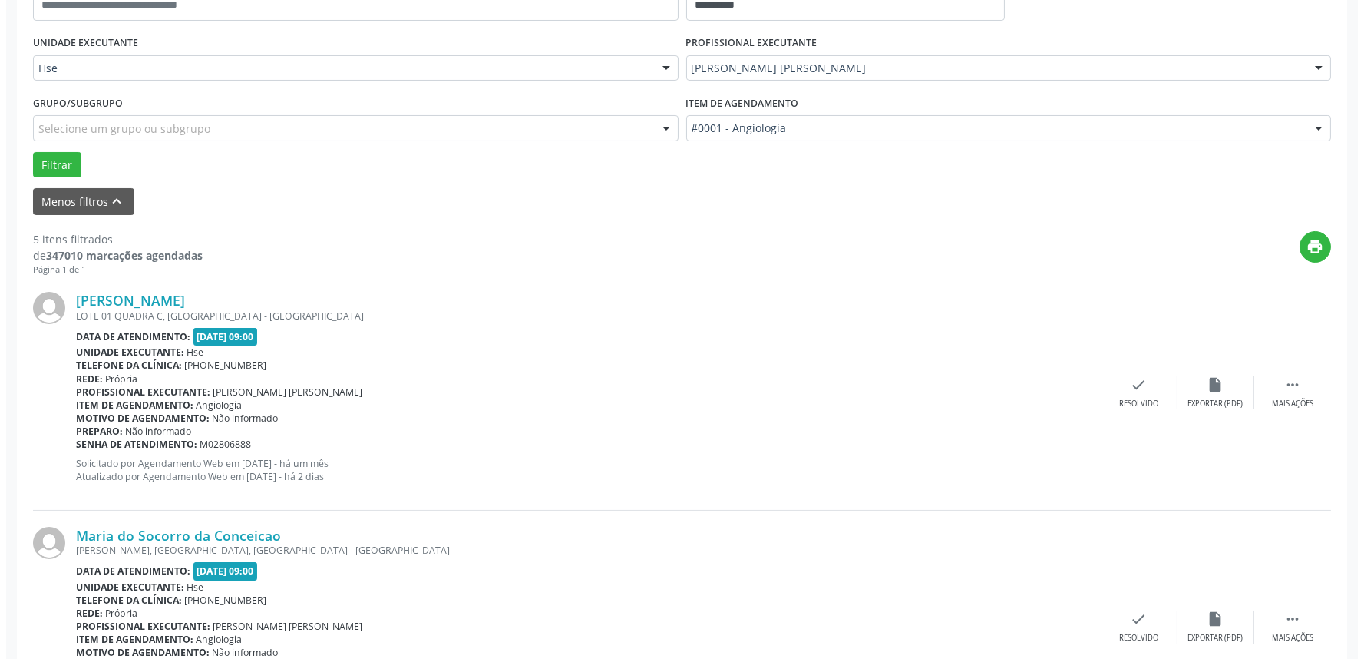
scroll to position [341, 0]
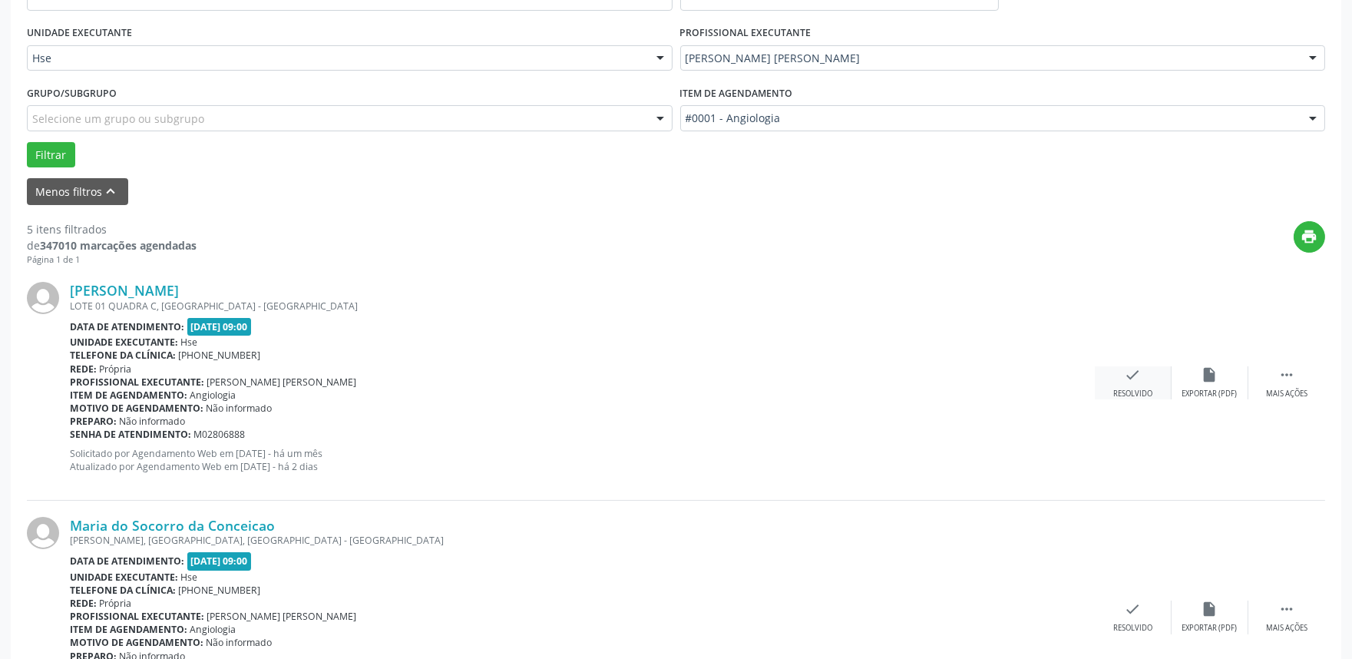
click at [1140, 384] on div "check Resolvido" at bounding box center [1133, 382] width 77 height 33
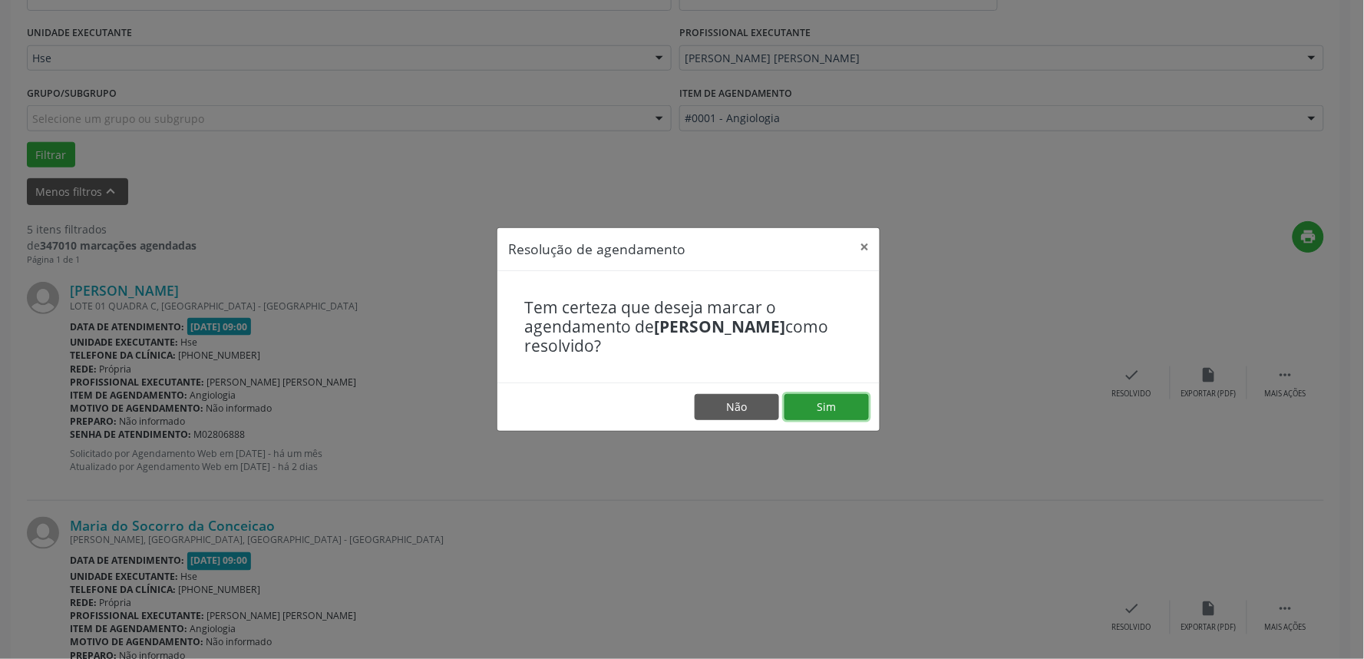
click at [844, 403] on button "Sim" at bounding box center [826, 407] width 84 height 26
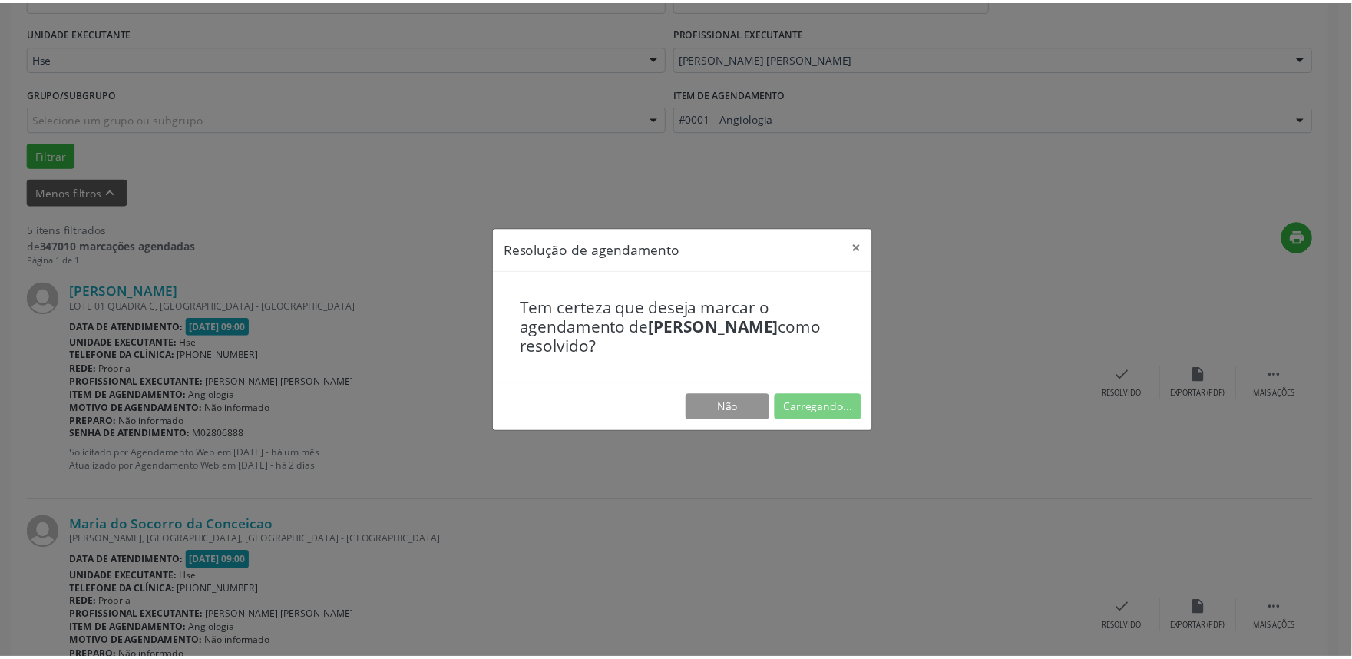
scroll to position [0, 0]
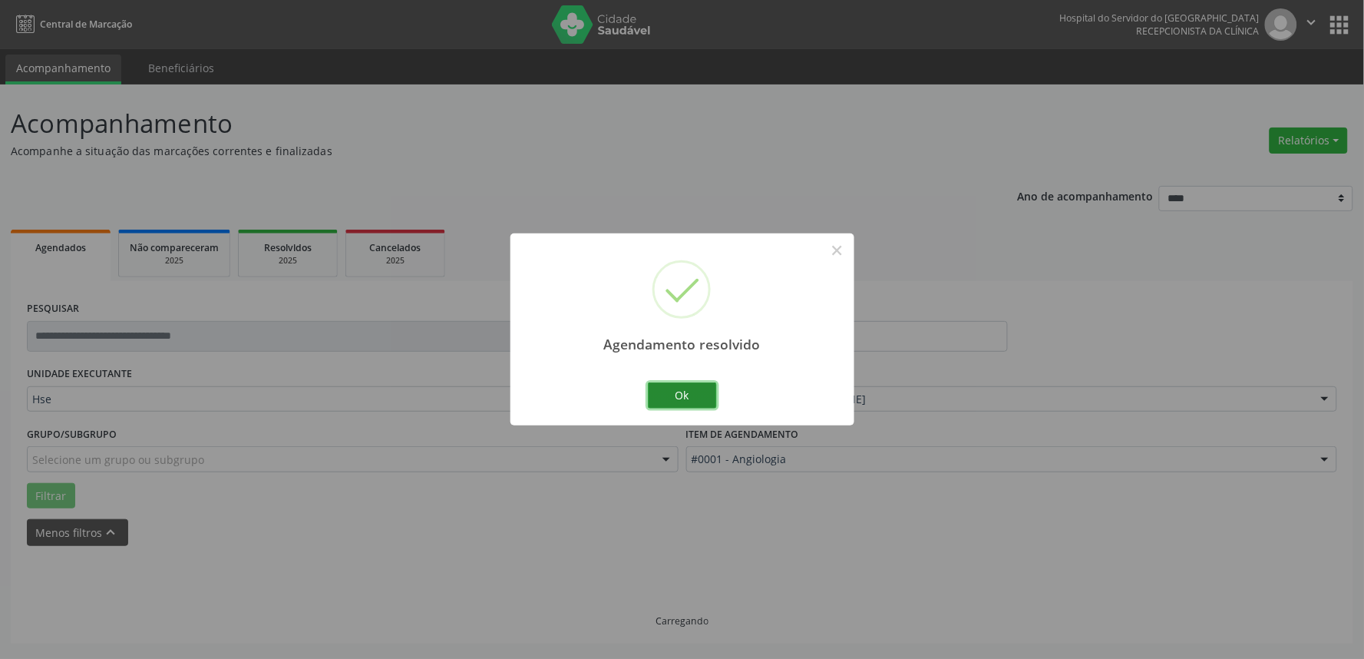
click at [675, 386] on button "Ok" at bounding box center [682, 395] width 69 height 26
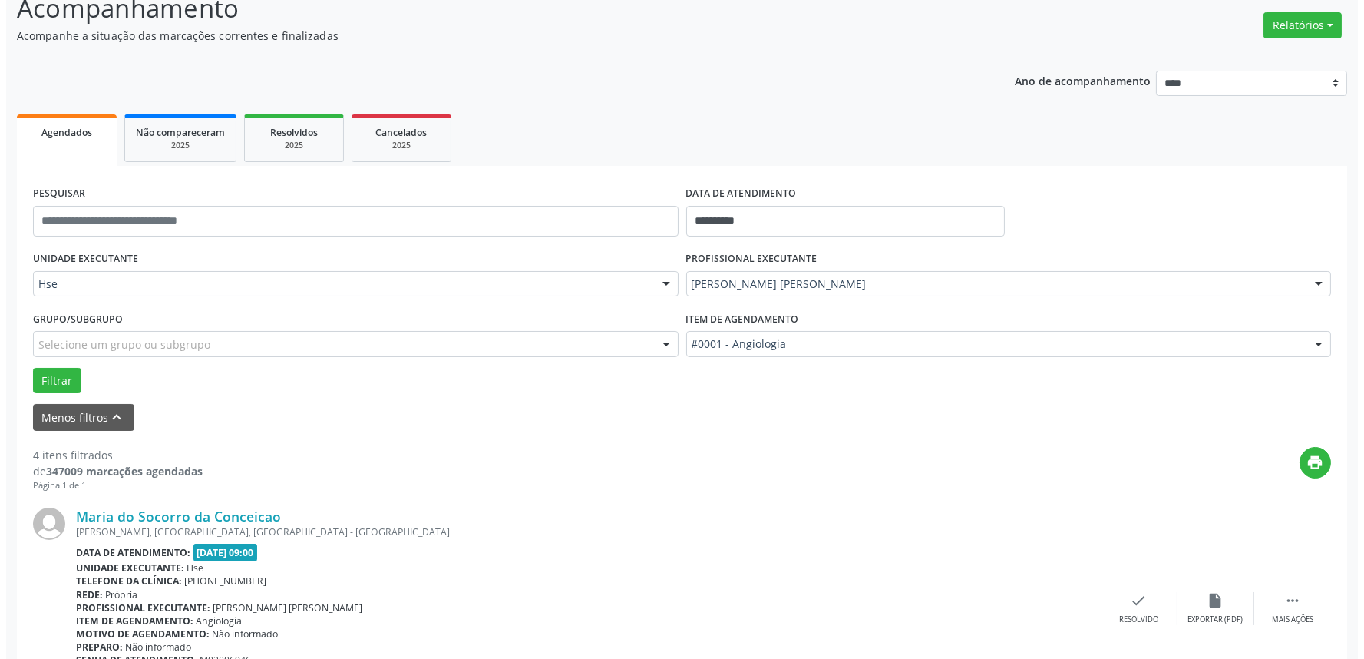
scroll to position [341, 0]
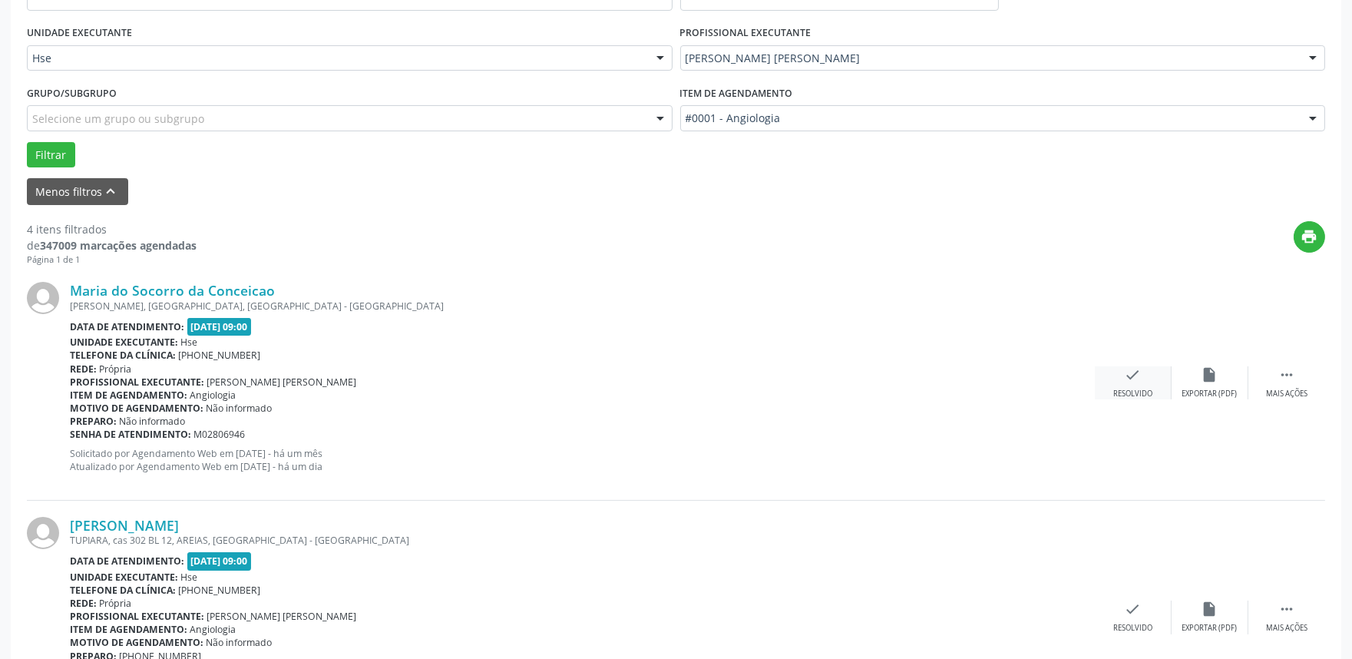
click at [1128, 382] on div "check Resolvido" at bounding box center [1133, 382] width 77 height 33
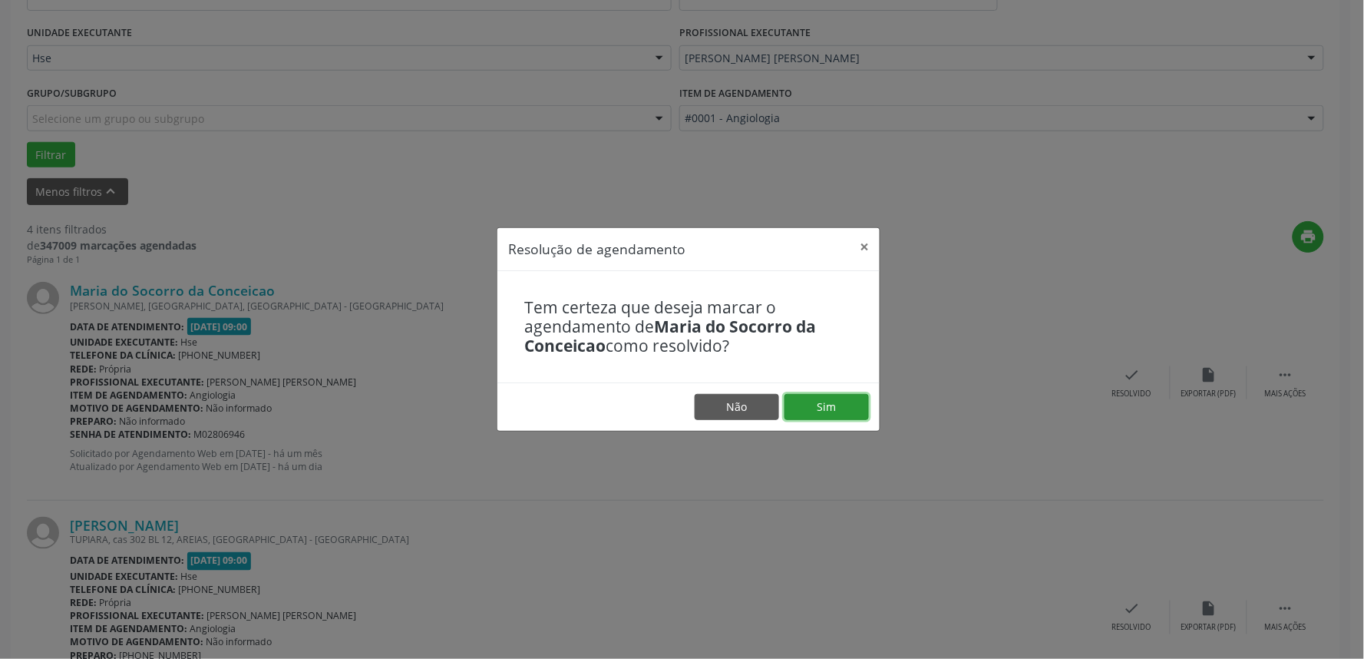
click at [846, 395] on button "Sim" at bounding box center [826, 407] width 84 height 26
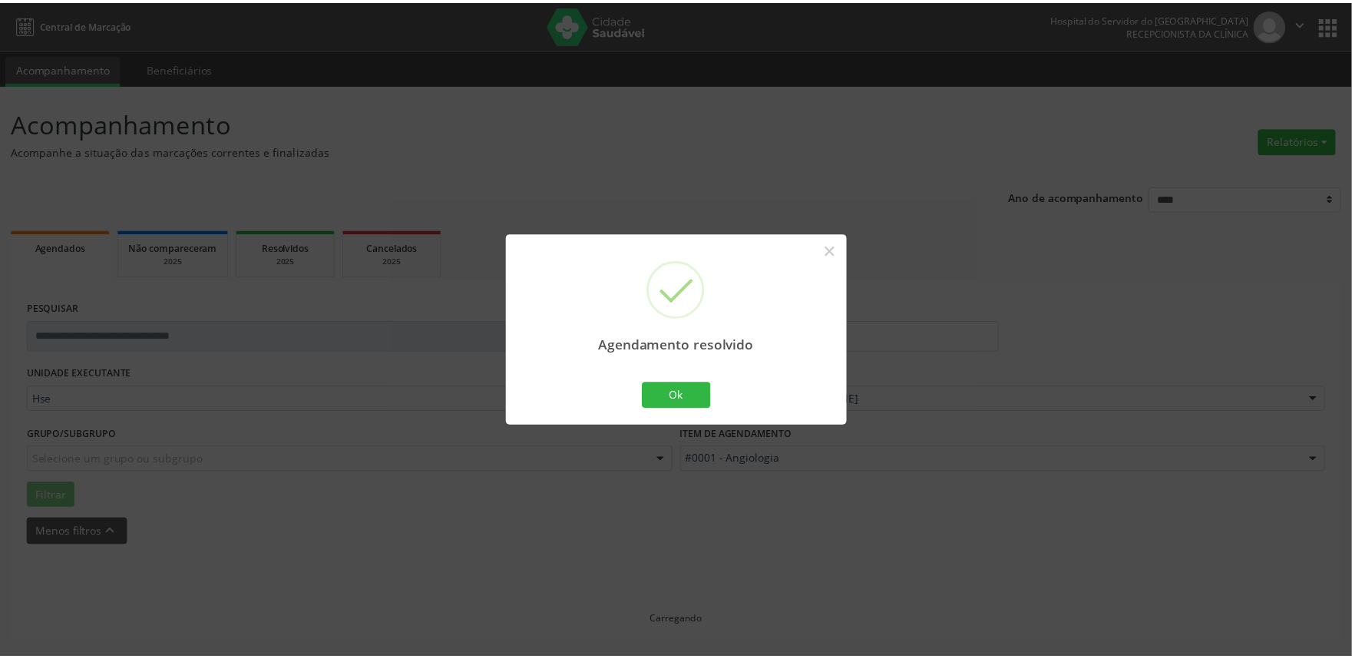
scroll to position [0, 0]
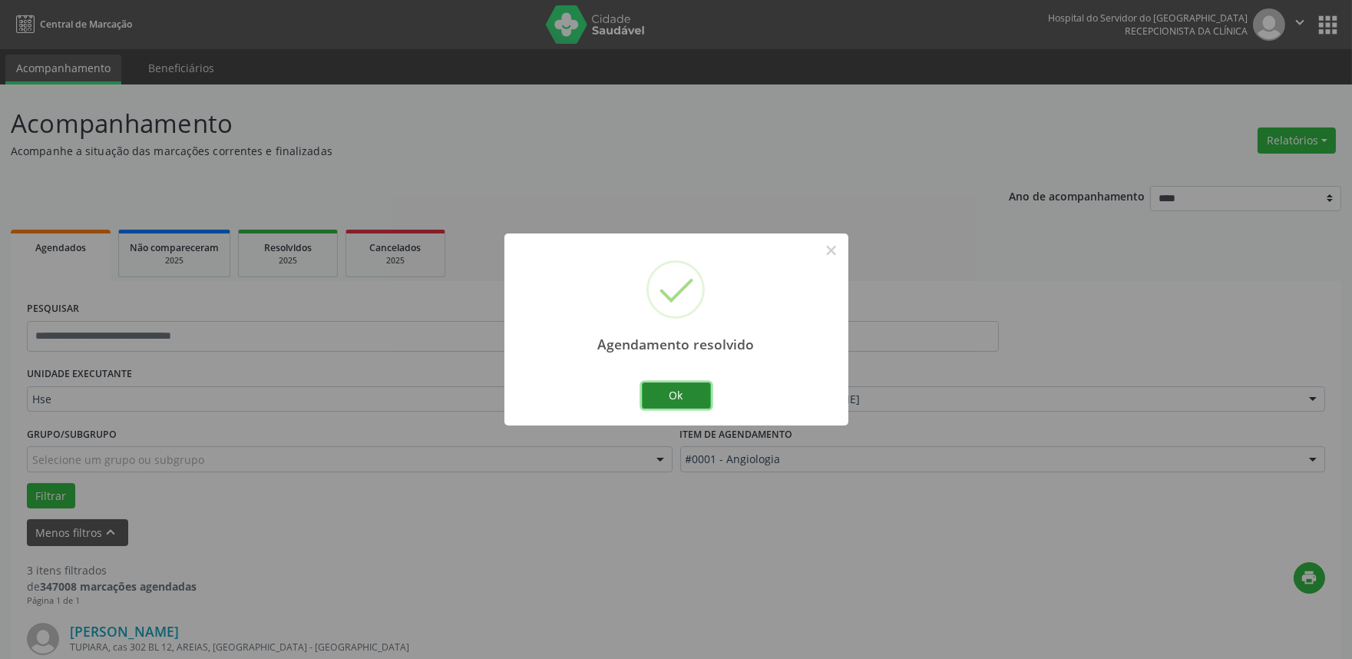
click at [689, 393] on button "Ok" at bounding box center [676, 395] width 69 height 26
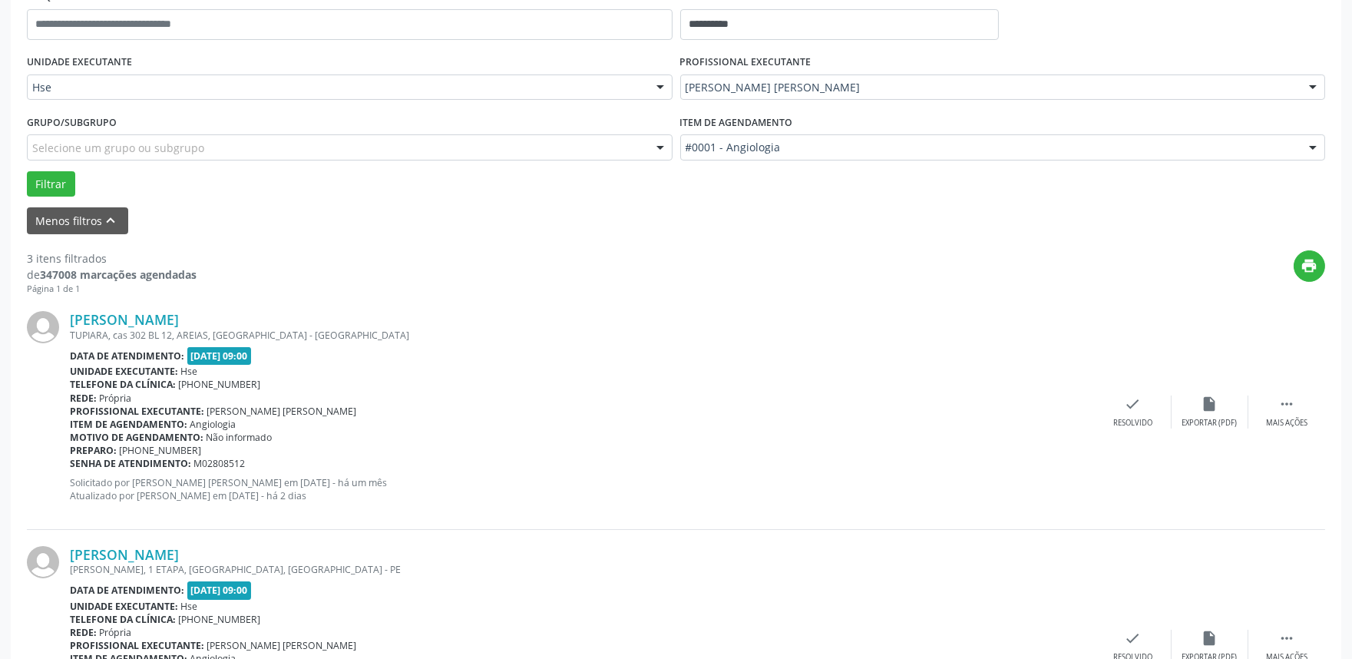
scroll to position [426, 0]
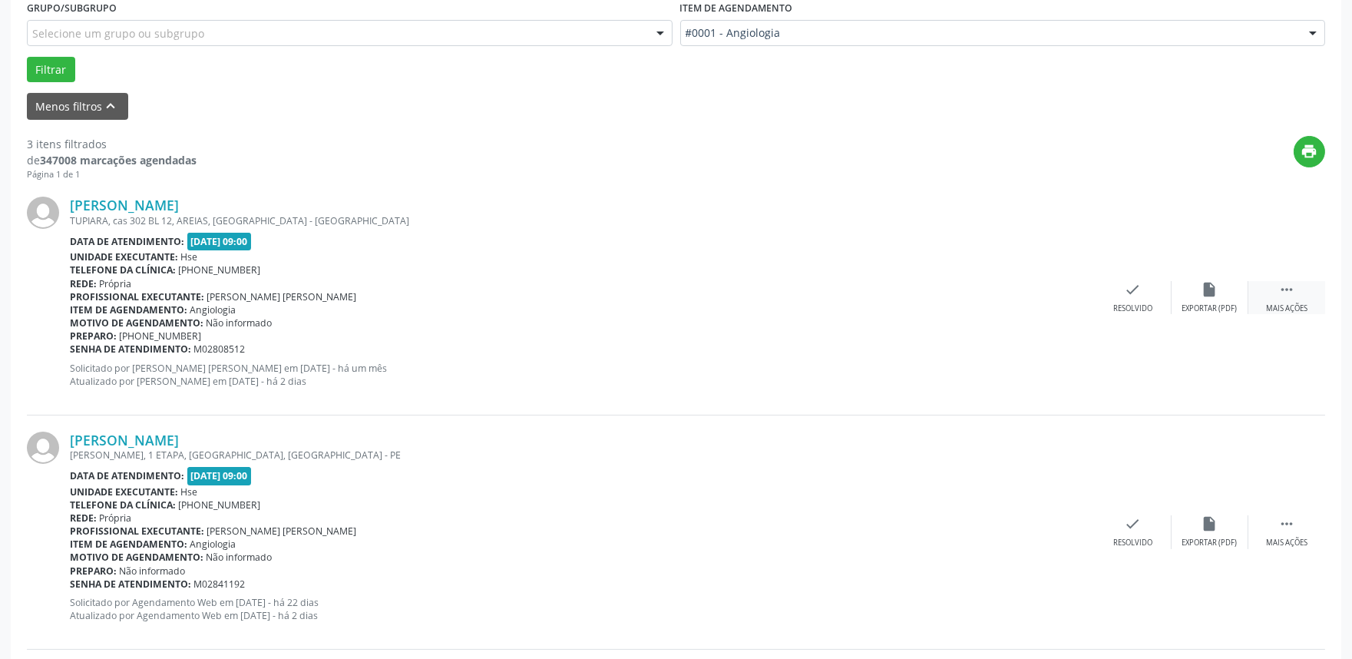
click at [1287, 305] on div "Mais ações" at bounding box center [1286, 308] width 41 height 11
click at [1209, 299] on div "alarm_off Não compareceu" at bounding box center [1209, 297] width 77 height 33
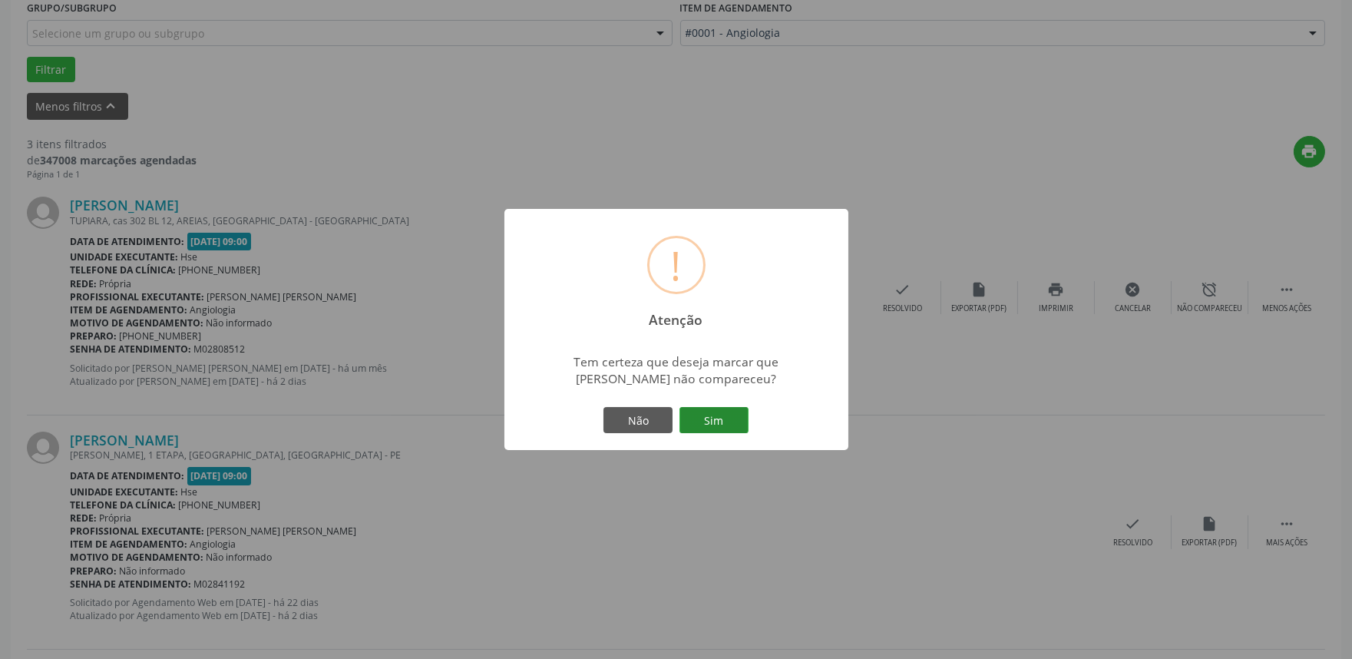
click at [715, 424] on button "Sim" at bounding box center [713, 420] width 69 height 26
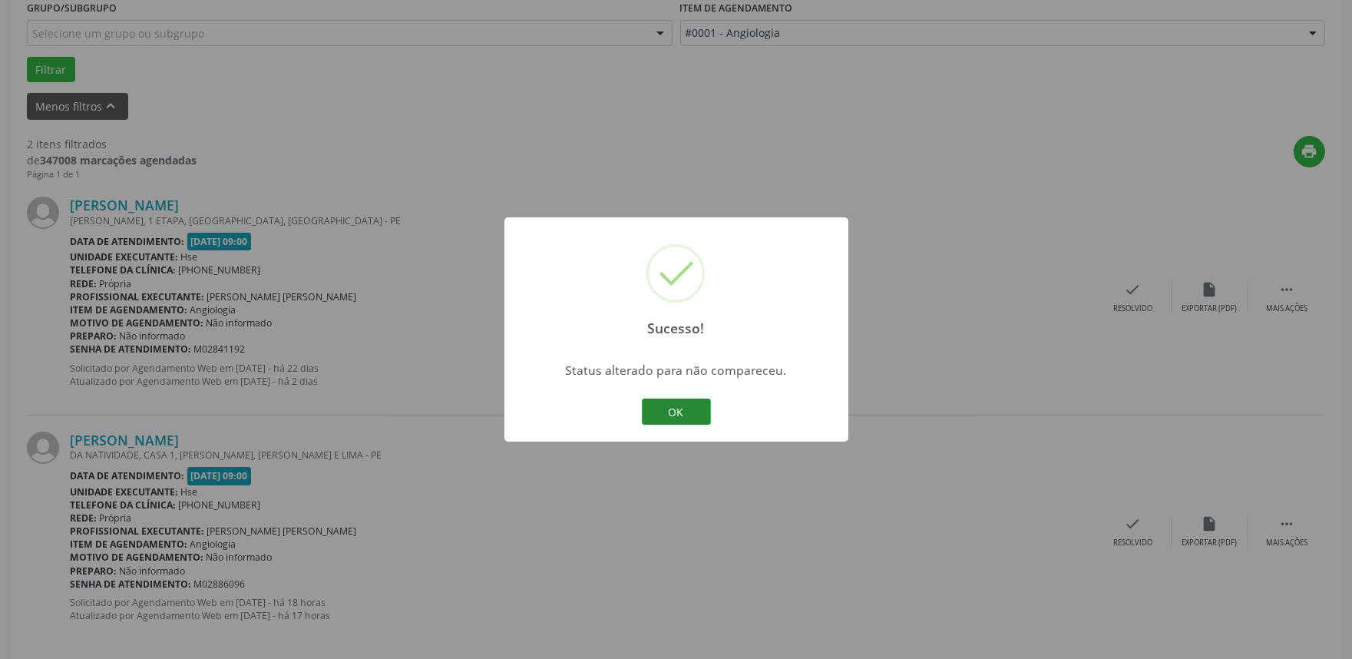
click at [683, 415] on button "OK" at bounding box center [676, 411] width 69 height 26
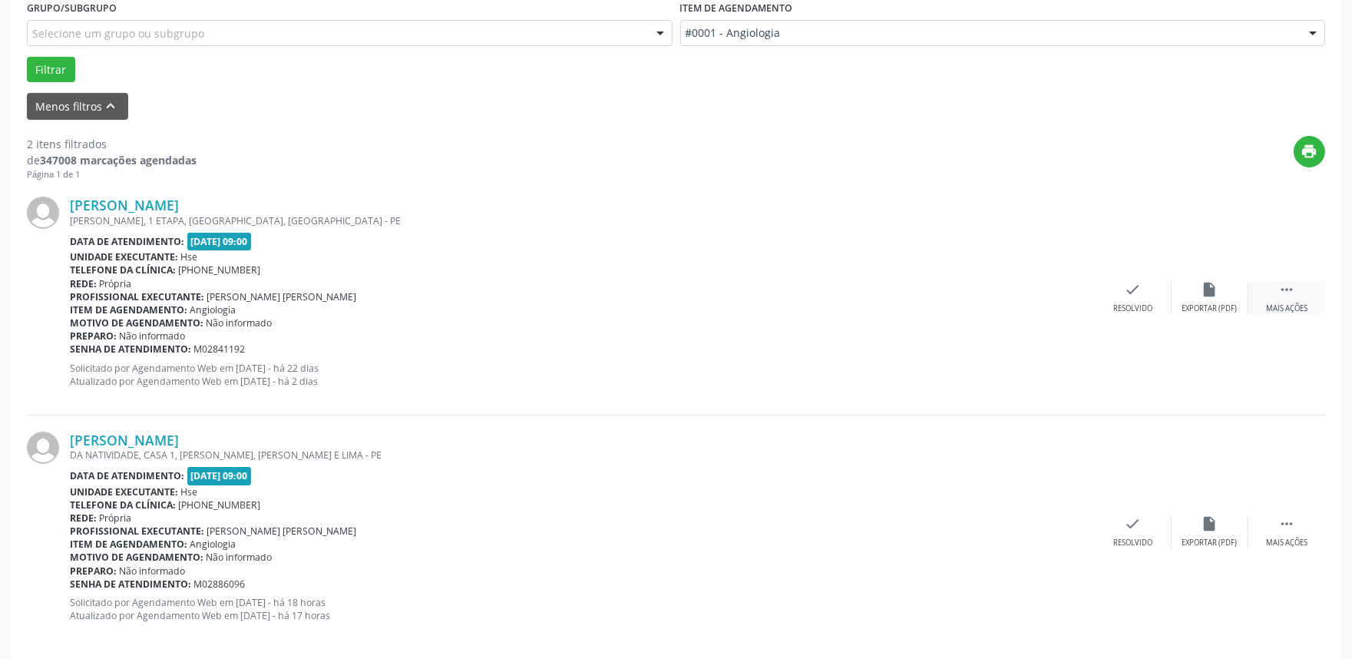
click at [1295, 298] on div " Mais ações" at bounding box center [1286, 297] width 77 height 33
click at [1204, 300] on div "alarm_off Não compareceu" at bounding box center [1209, 297] width 77 height 33
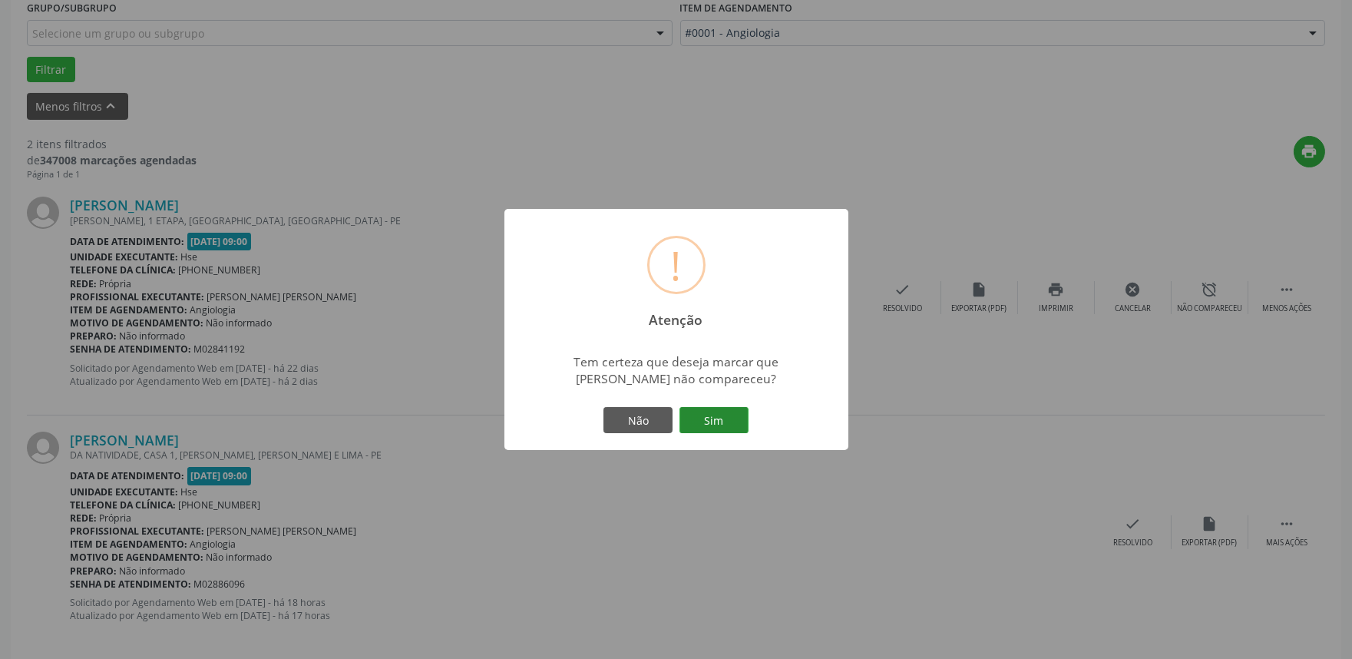
click at [705, 408] on button "Sim" at bounding box center [713, 420] width 69 height 26
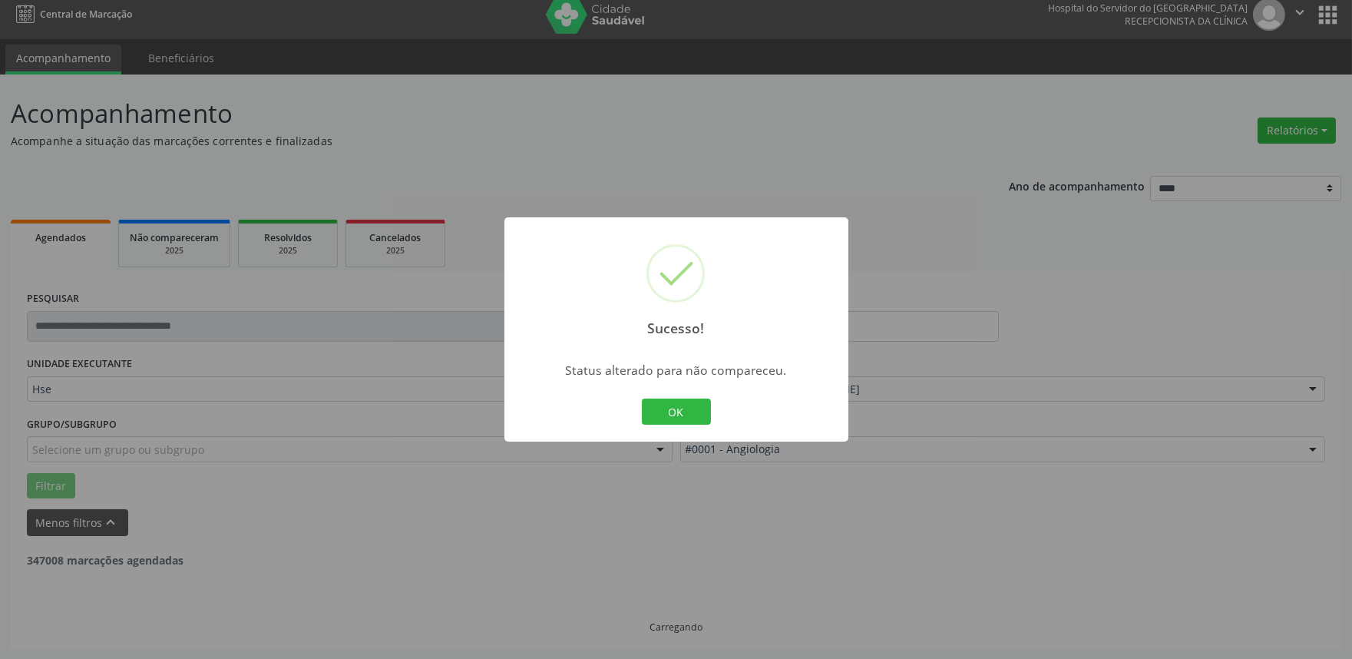
scroll to position [207, 0]
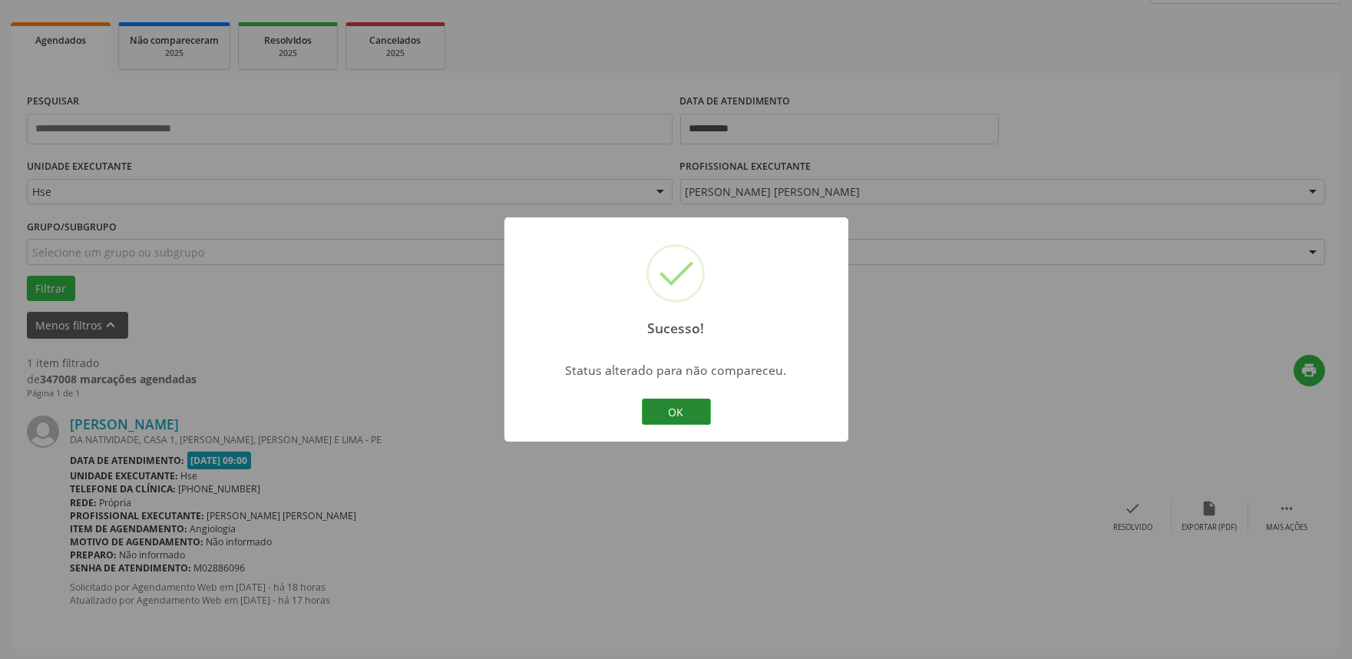
click at [695, 411] on button "OK" at bounding box center [676, 411] width 69 height 26
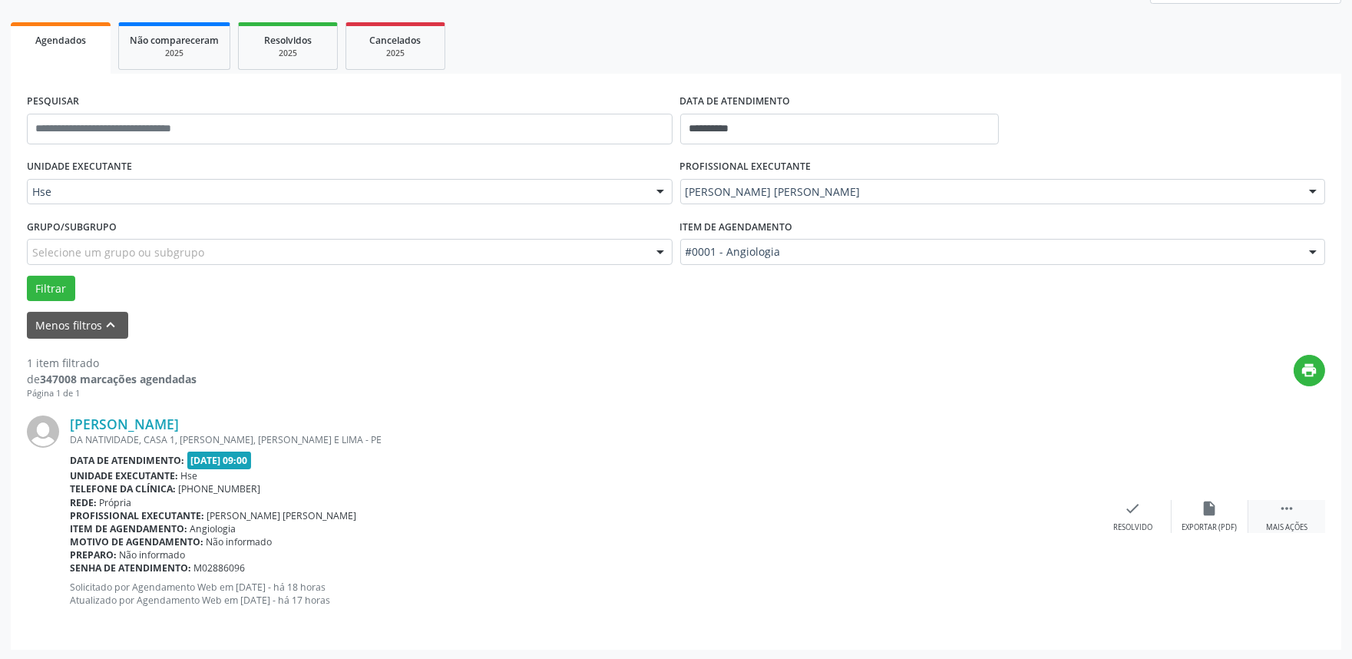
click at [1291, 524] on div "Mais ações" at bounding box center [1286, 527] width 41 height 11
click at [1204, 517] on div "alarm_off Não compareceu" at bounding box center [1209, 516] width 77 height 33
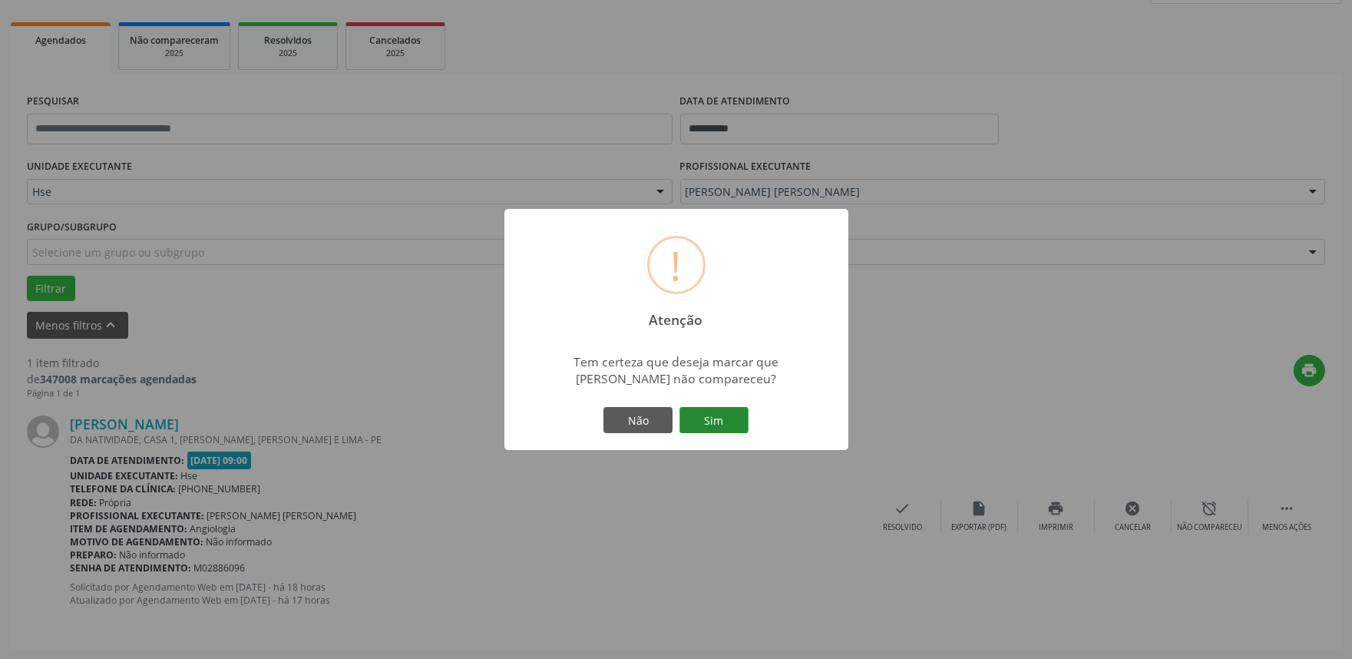
click at [729, 419] on button "Sim" at bounding box center [713, 420] width 69 height 26
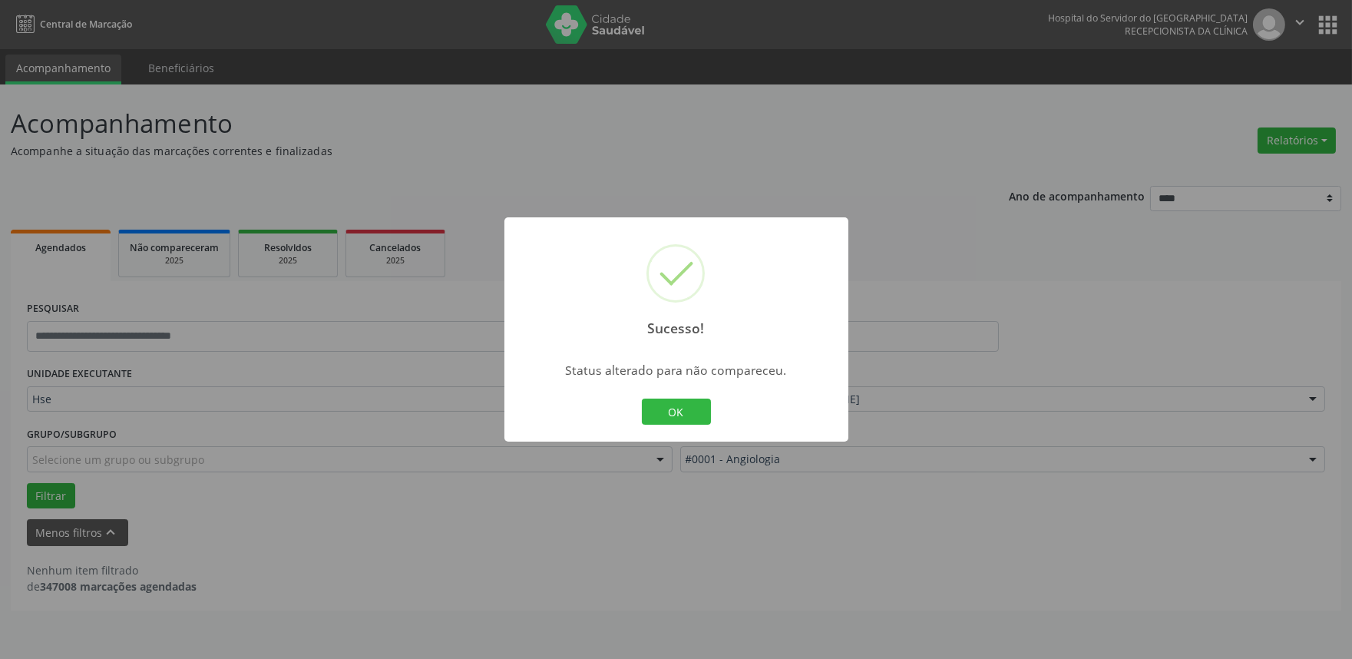
scroll to position [0, 0]
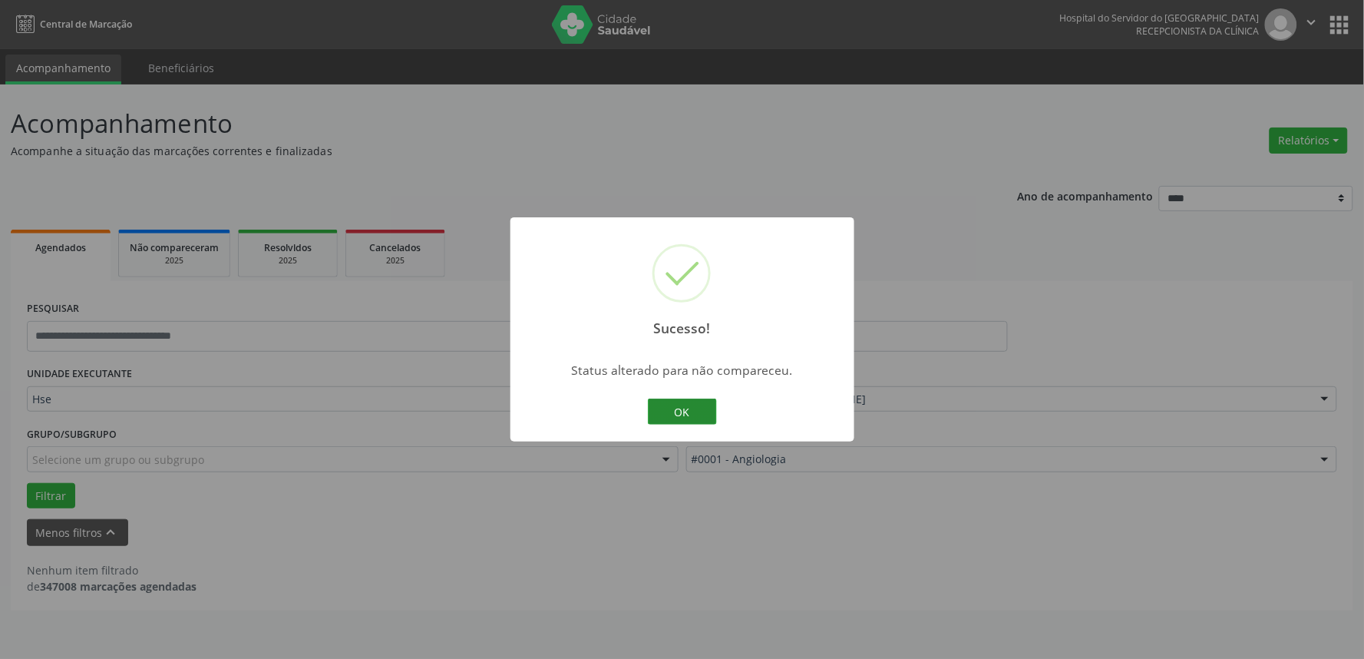
click at [693, 419] on button "OK" at bounding box center [682, 411] width 69 height 26
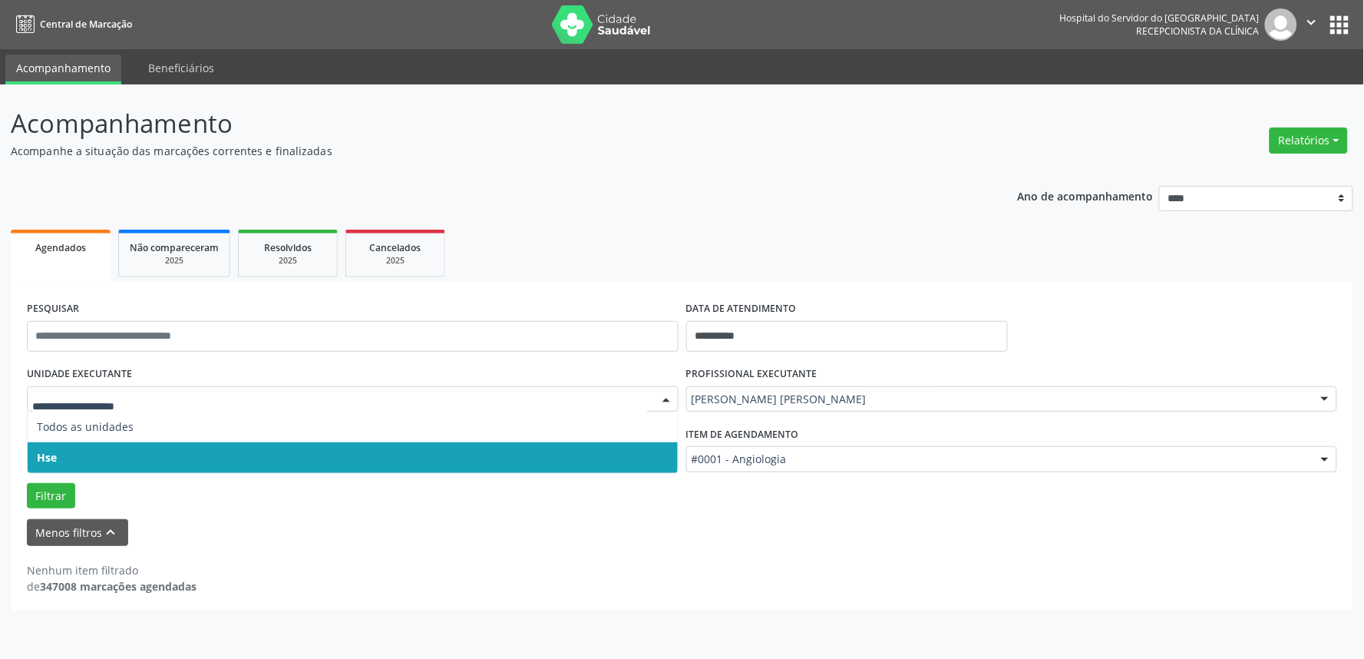
click at [69, 408] on div at bounding box center [353, 399] width 652 height 26
click at [71, 451] on span "Hse" at bounding box center [353, 457] width 650 height 31
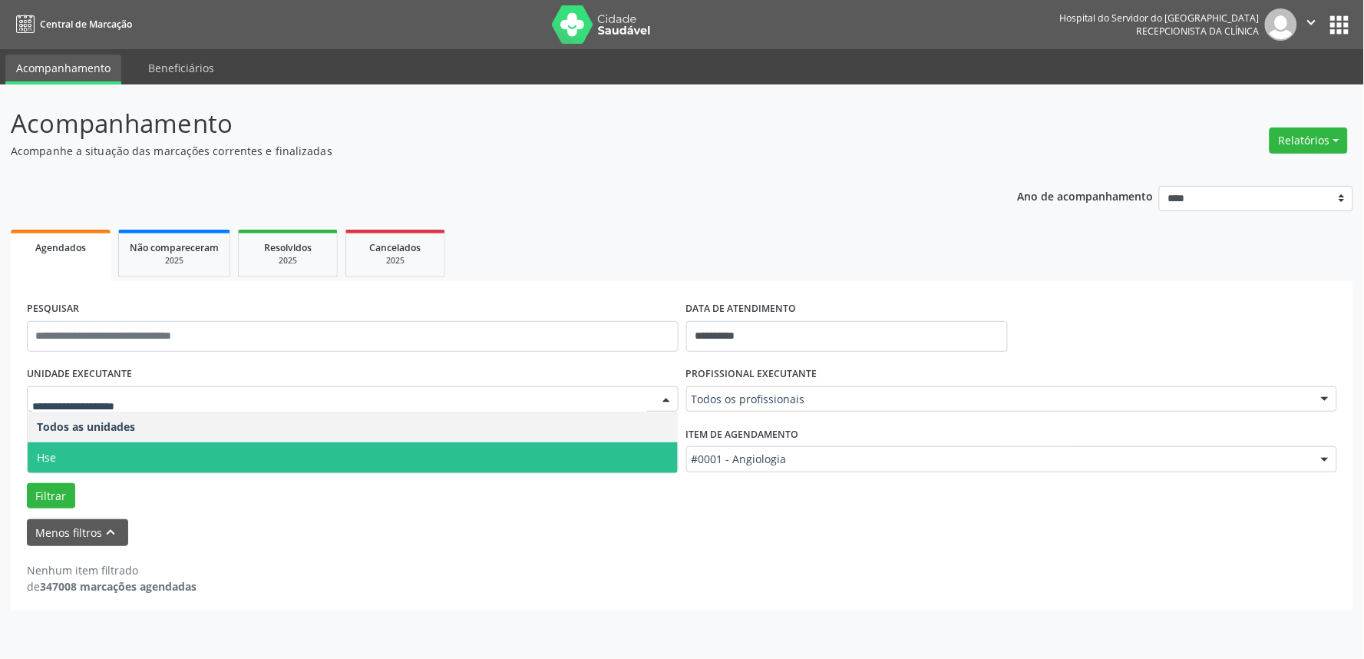
click at [79, 446] on span "Hse" at bounding box center [353, 457] width 650 height 31
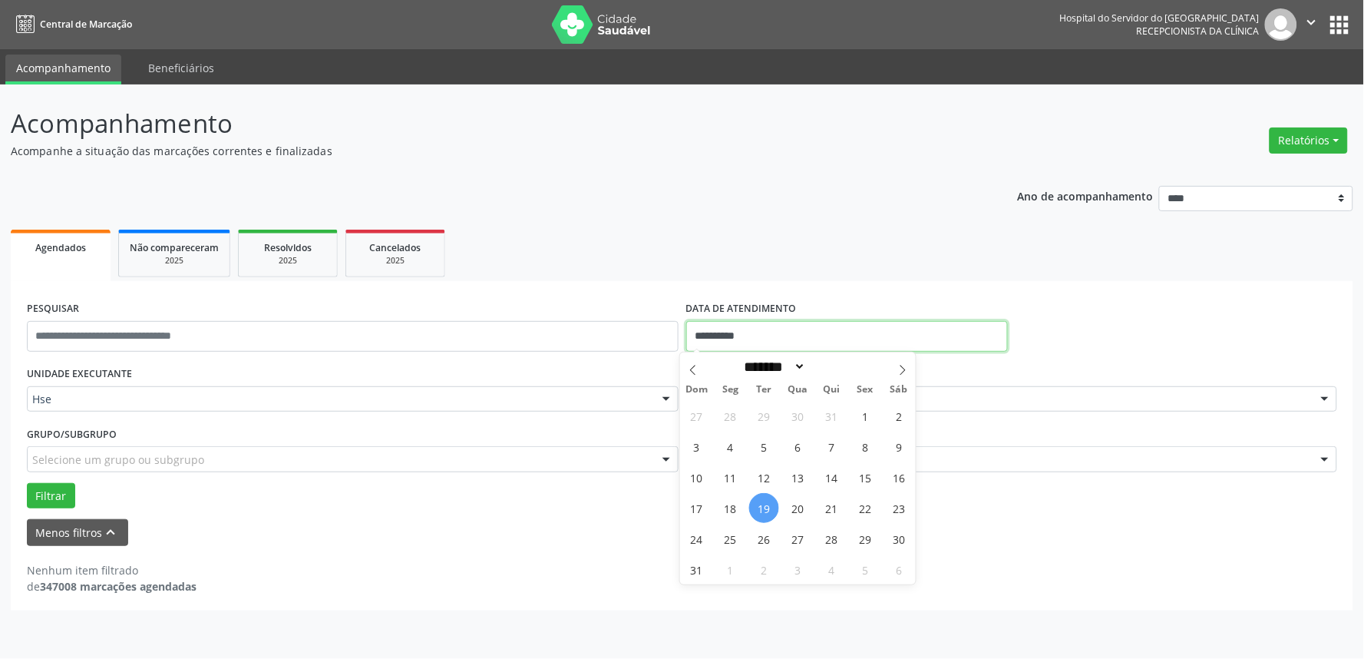
click at [807, 335] on input "**********" at bounding box center [847, 336] width 322 height 31
click at [758, 505] on span "19" at bounding box center [764, 508] width 30 height 30
type input "**********"
click at [758, 504] on span "19" at bounding box center [764, 508] width 30 height 30
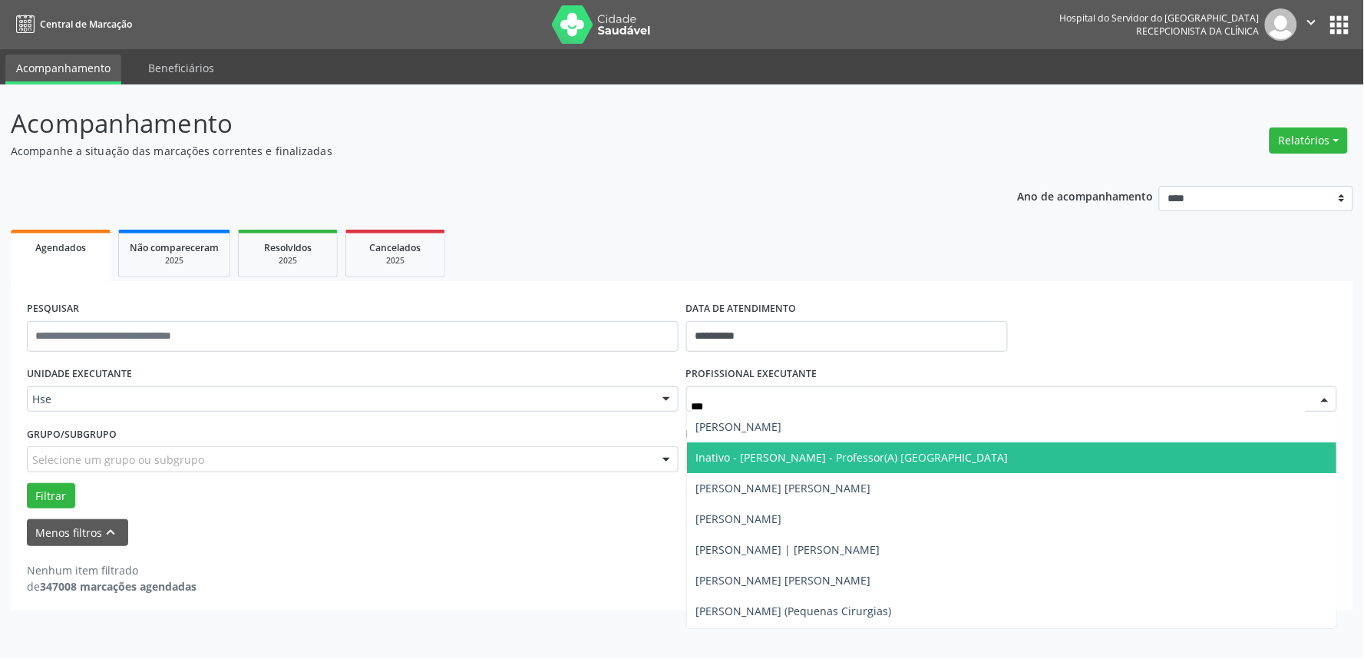
type input "****"
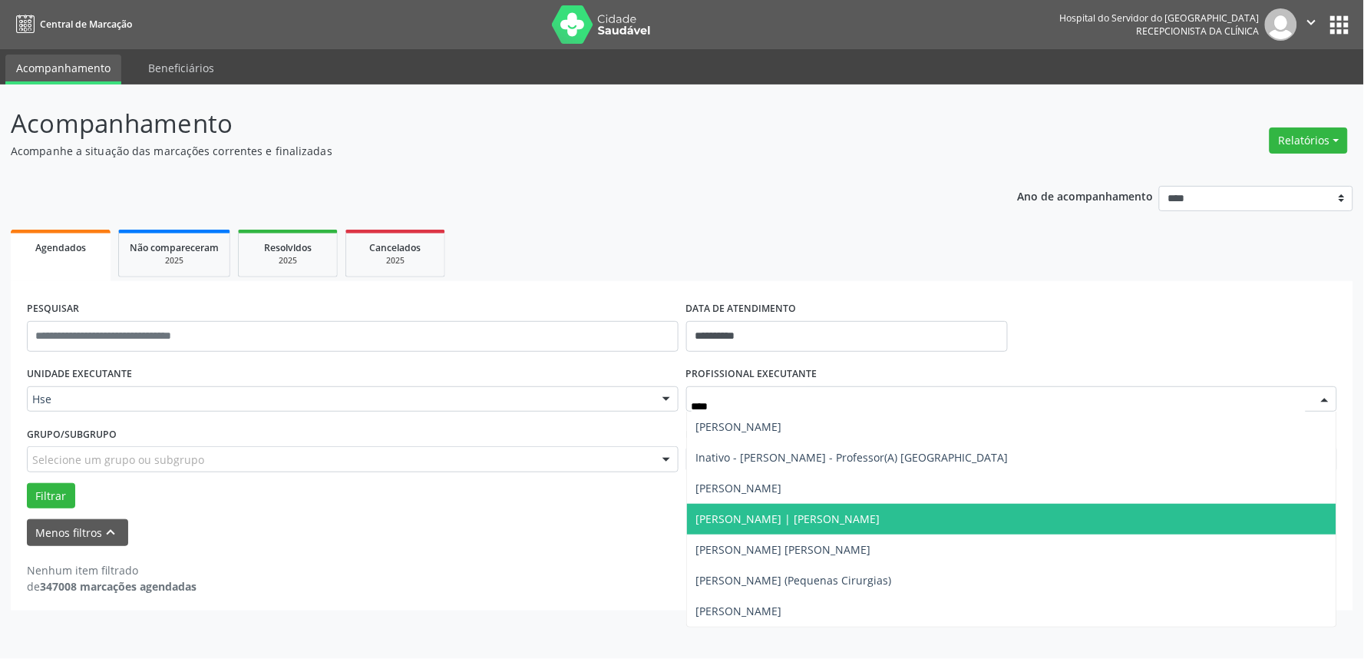
click at [770, 522] on span "[PERSON_NAME] | [PERSON_NAME]" at bounding box center [788, 518] width 184 height 15
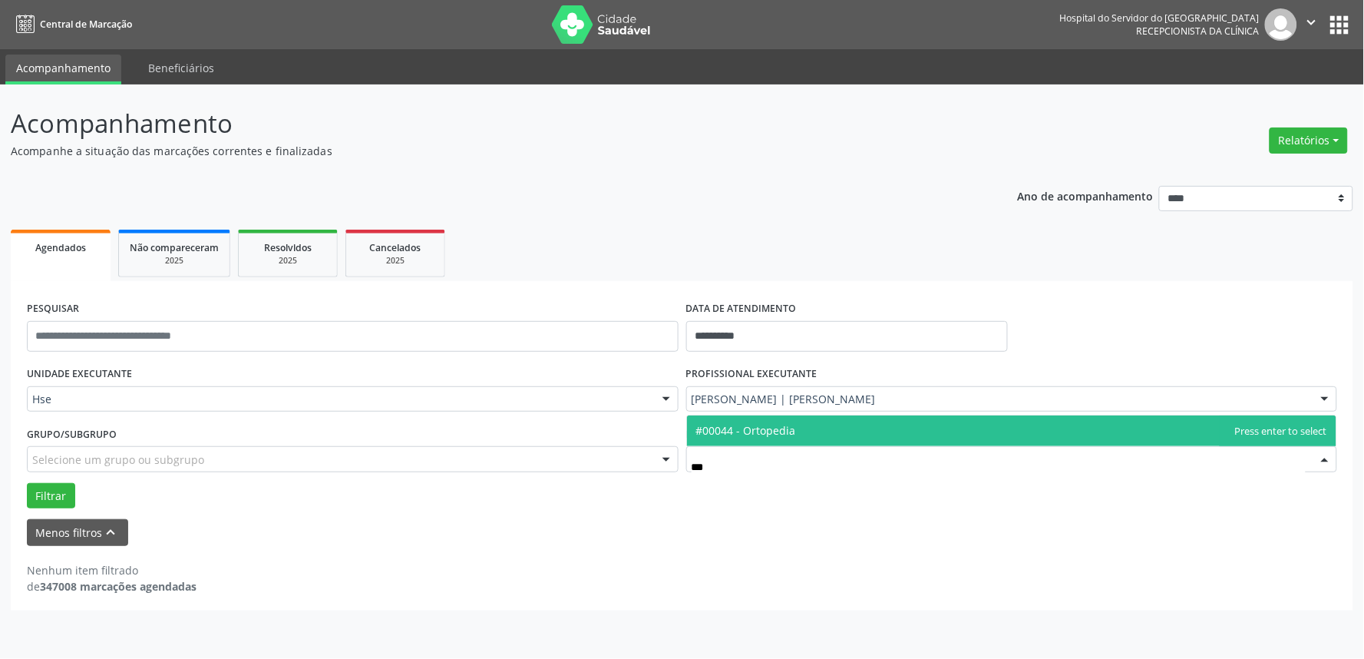
type input "****"
click at [764, 426] on span "#00044 - Ortopedia" at bounding box center [746, 430] width 100 height 15
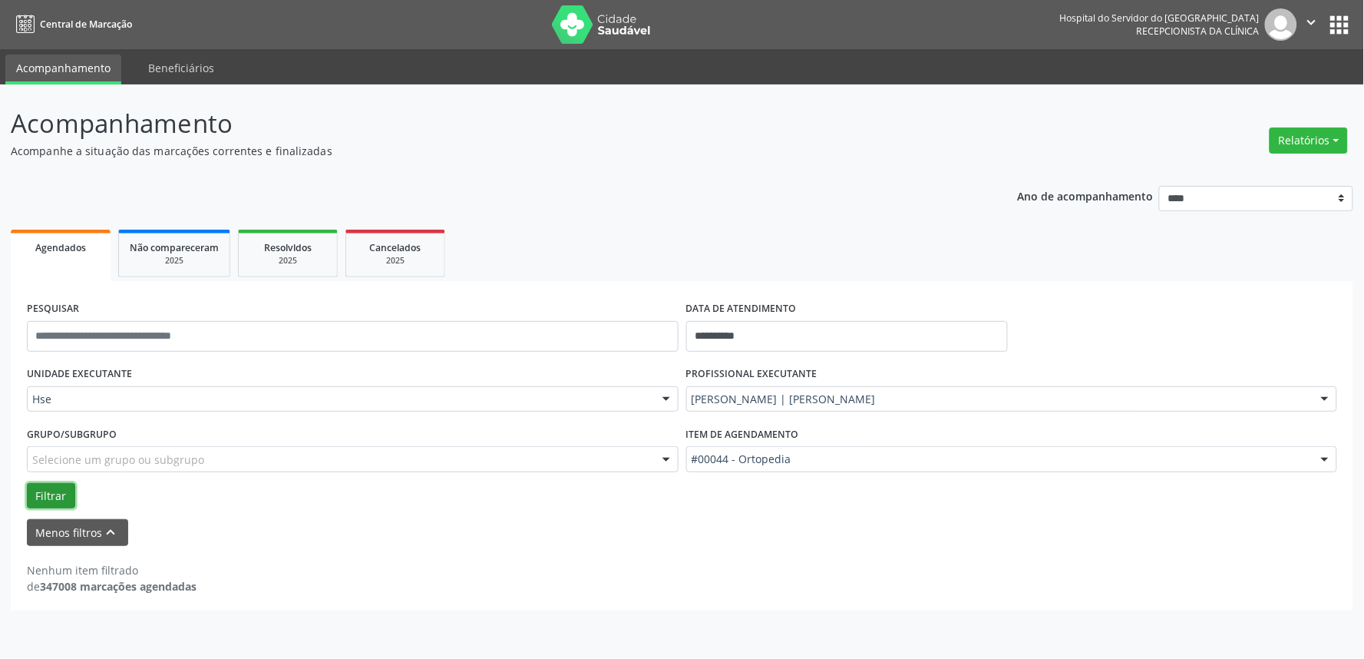
click at [44, 491] on button "Filtrar" at bounding box center [51, 496] width 48 height 26
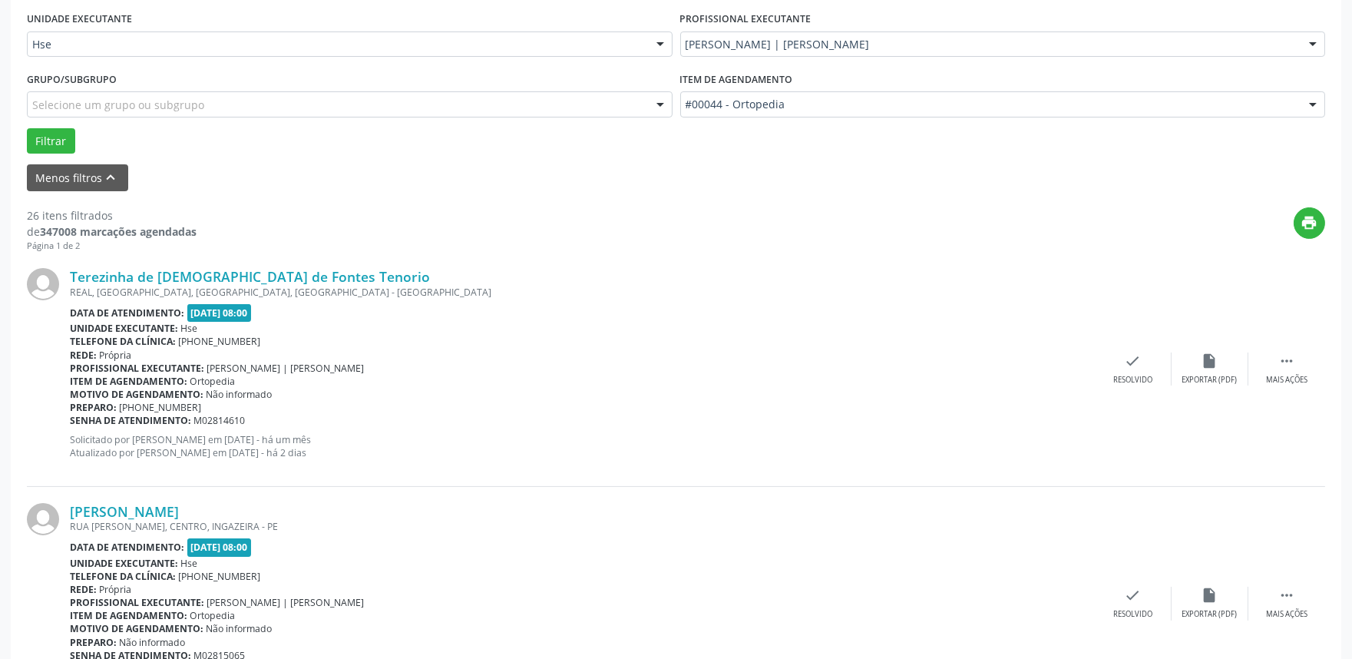
scroll to position [511, 0]
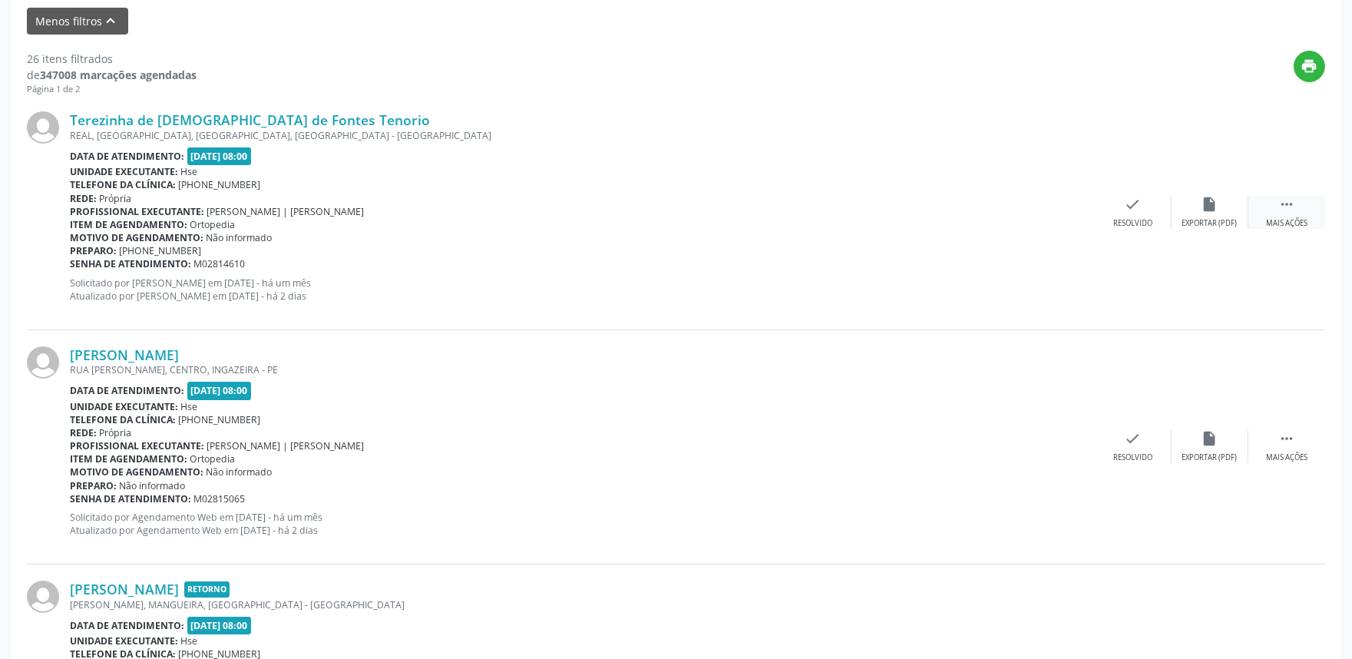
click at [1296, 208] on div " Mais ações" at bounding box center [1286, 212] width 77 height 33
click at [1223, 212] on div "alarm_off Não compareceu" at bounding box center [1209, 212] width 77 height 33
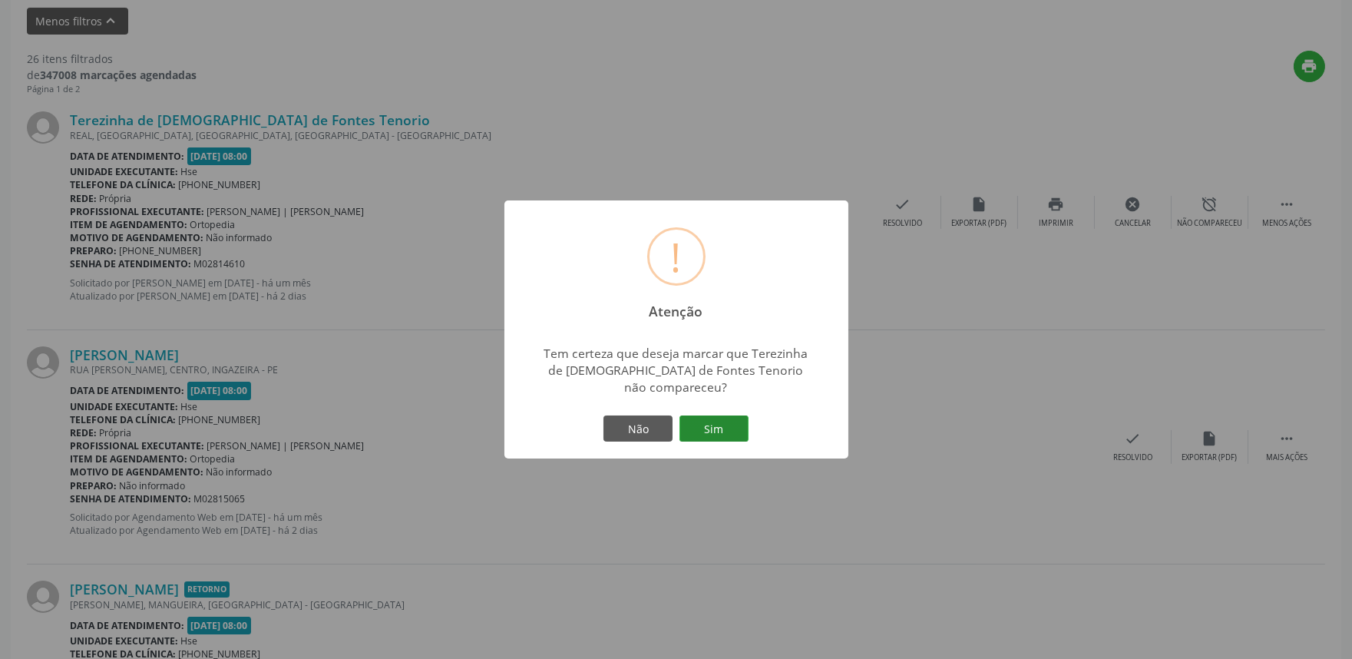
click at [731, 415] on button "Sim" at bounding box center [713, 428] width 69 height 26
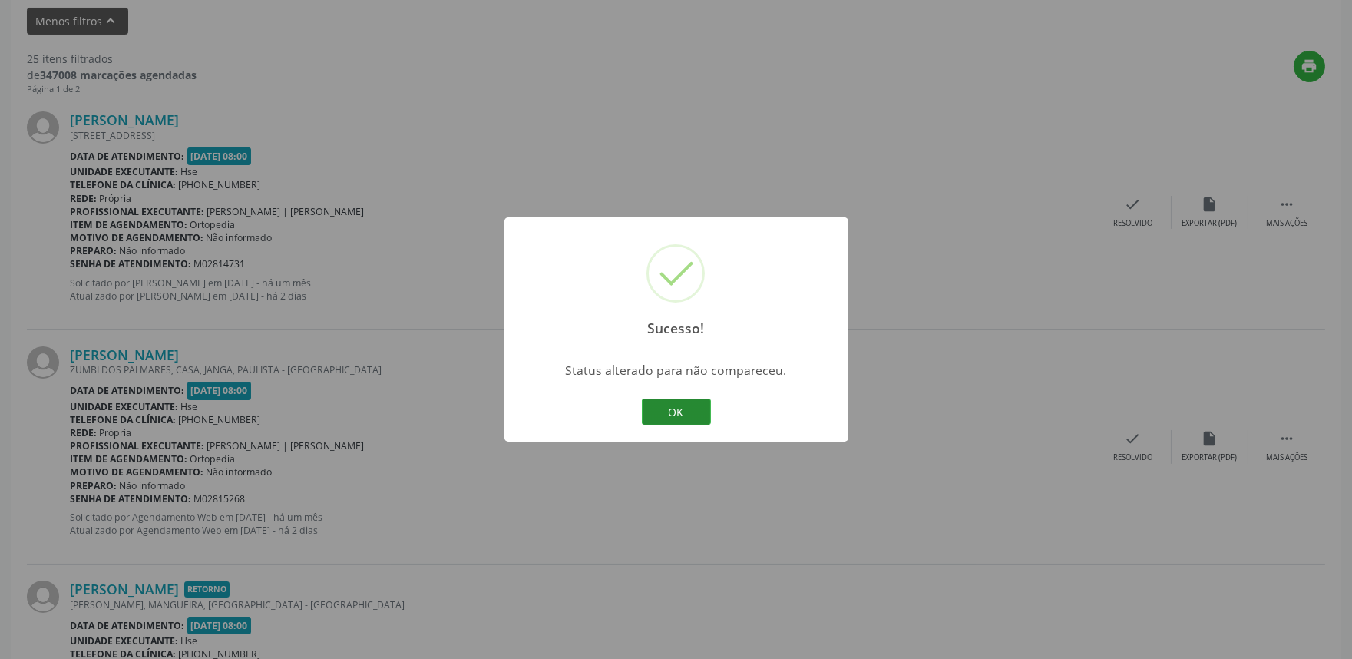
click at [665, 405] on button "OK" at bounding box center [676, 411] width 69 height 26
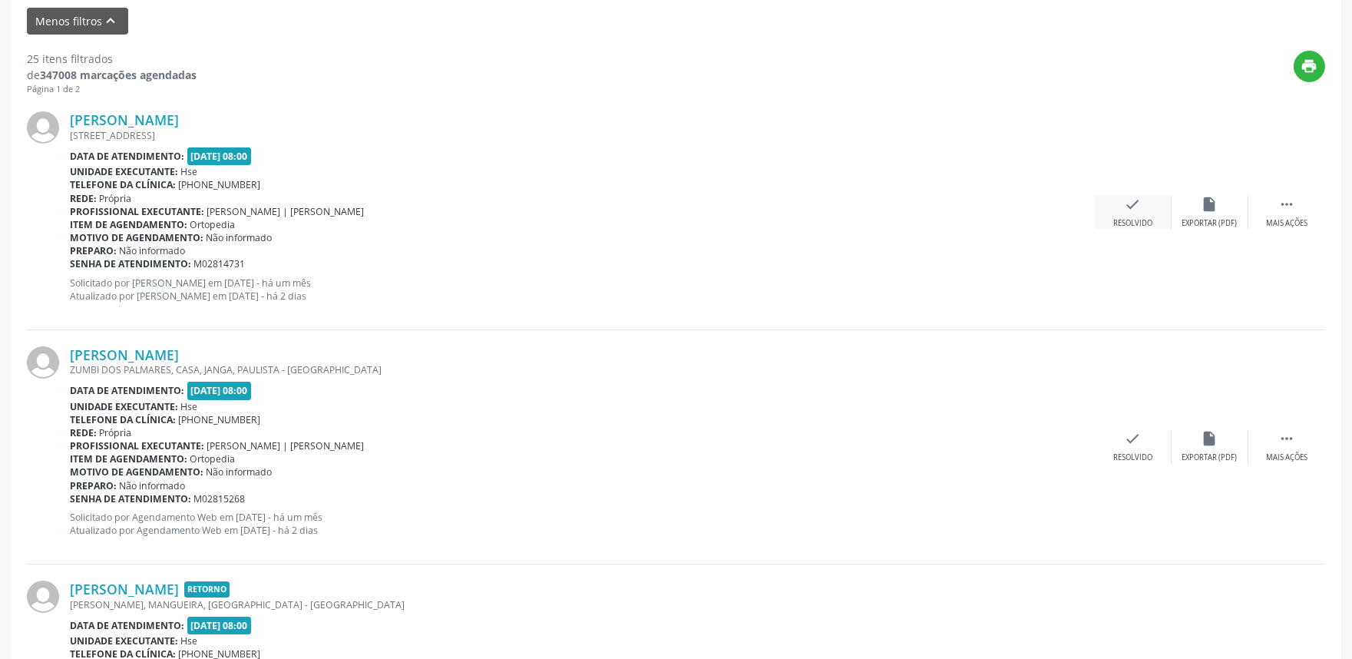
click at [1131, 220] on div "Resolvido" at bounding box center [1132, 223] width 39 height 11
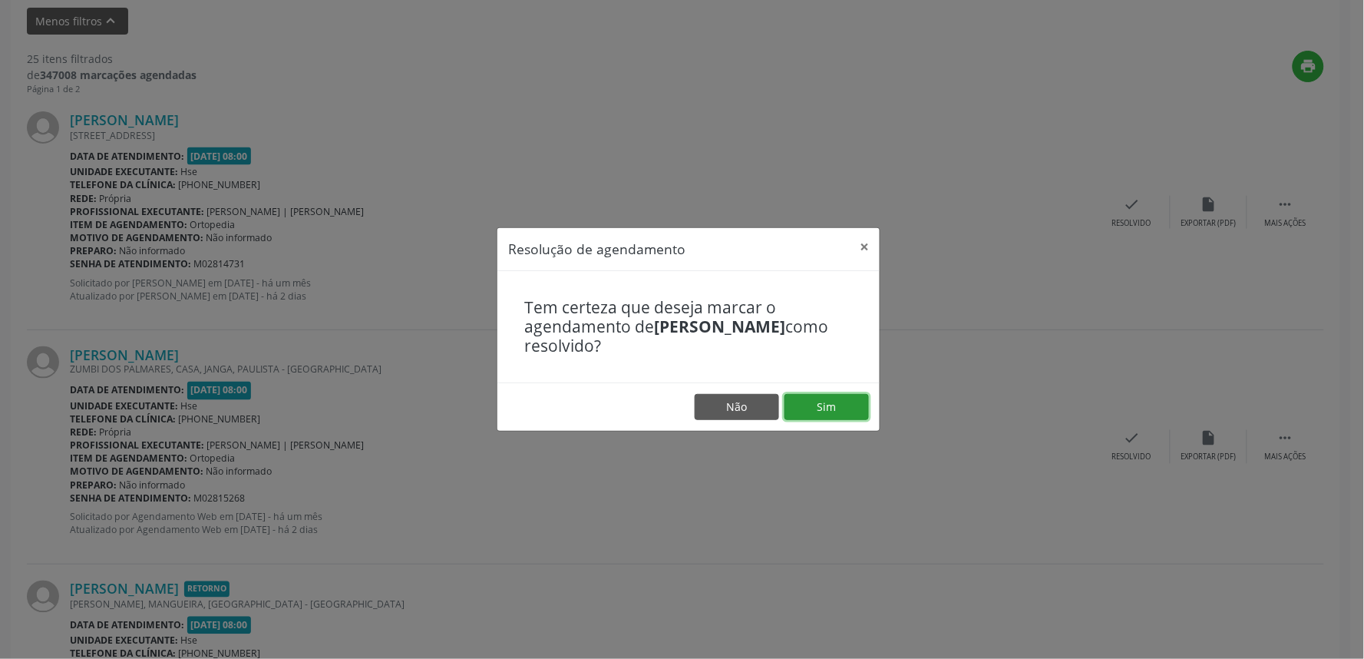
click at [830, 405] on button "Sim" at bounding box center [826, 407] width 84 height 26
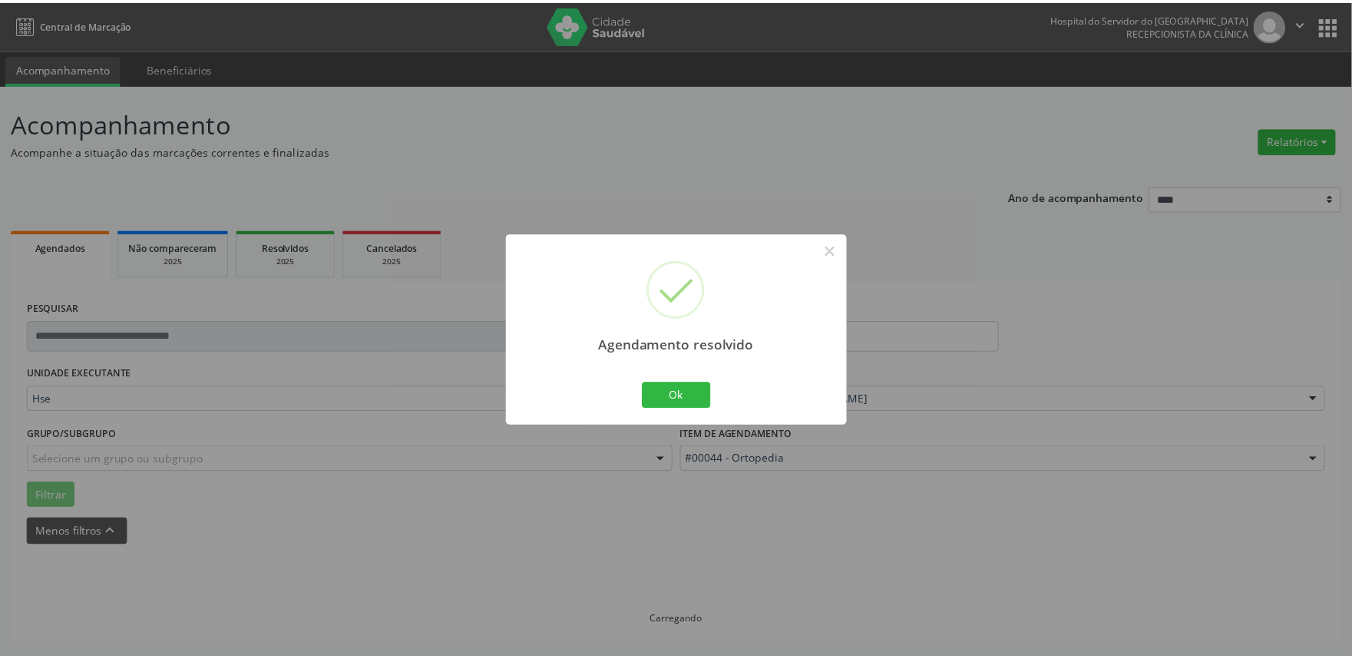
scroll to position [0, 0]
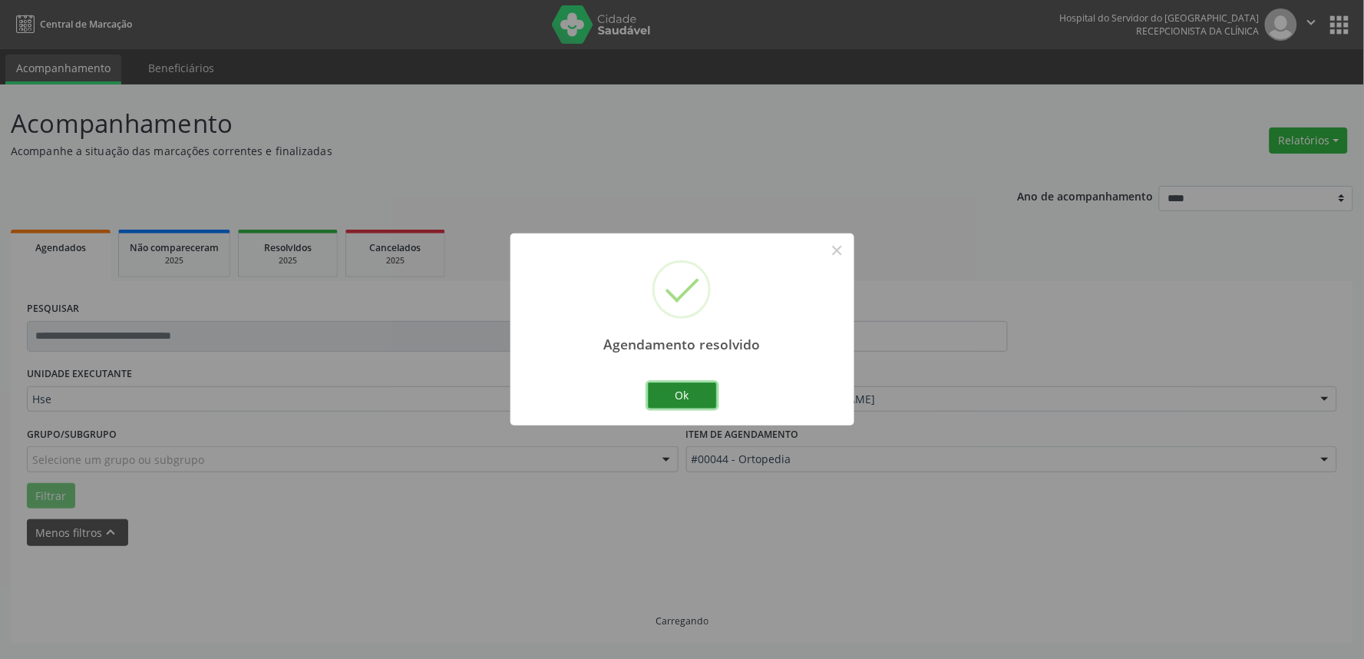
click at [684, 398] on button "Ok" at bounding box center [682, 395] width 69 height 26
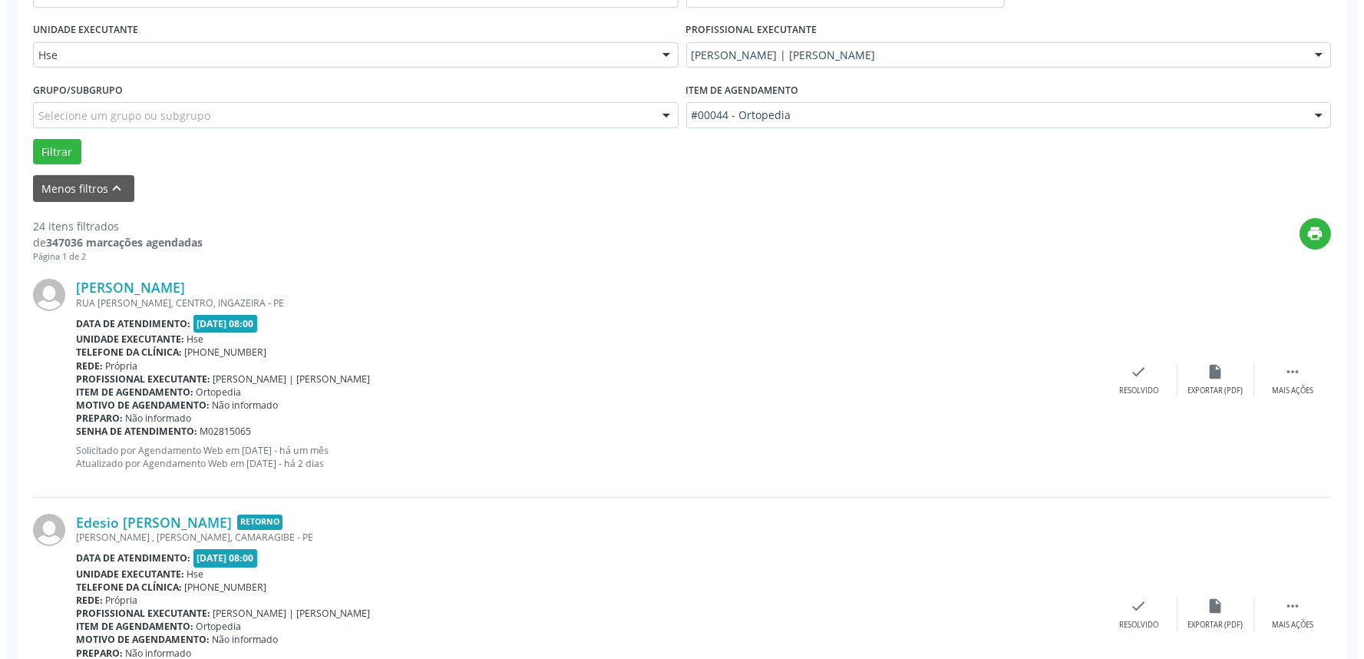
scroll to position [351, 0]
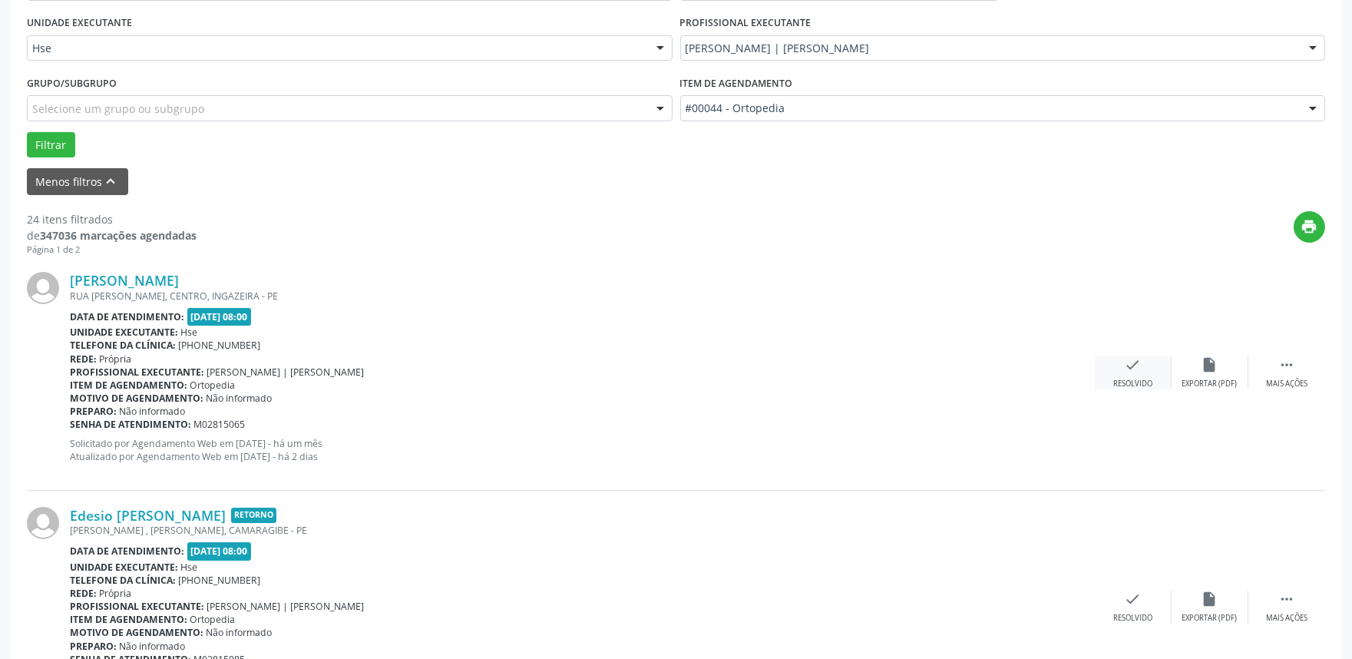
click at [1121, 376] on div "check Resolvido" at bounding box center [1133, 372] width 77 height 33
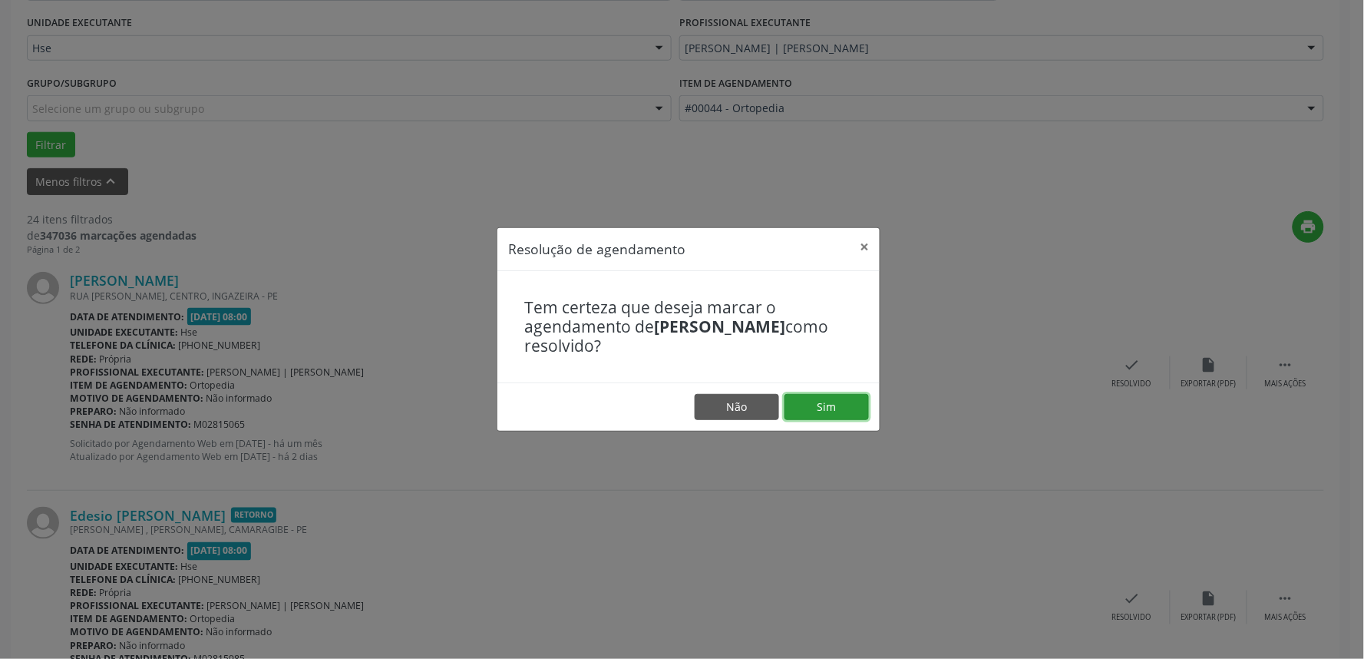
click at [845, 410] on button "Sim" at bounding box center [826, 407] width 84 height 26
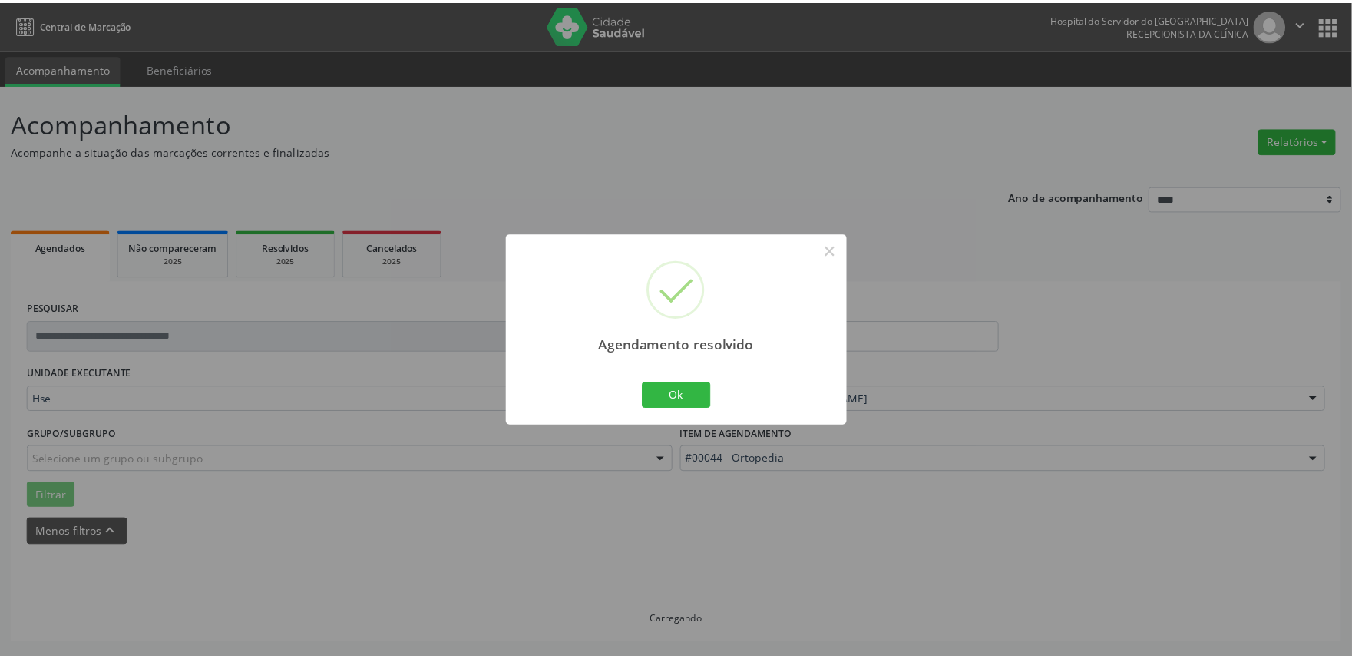
scroll to position [0, 0]
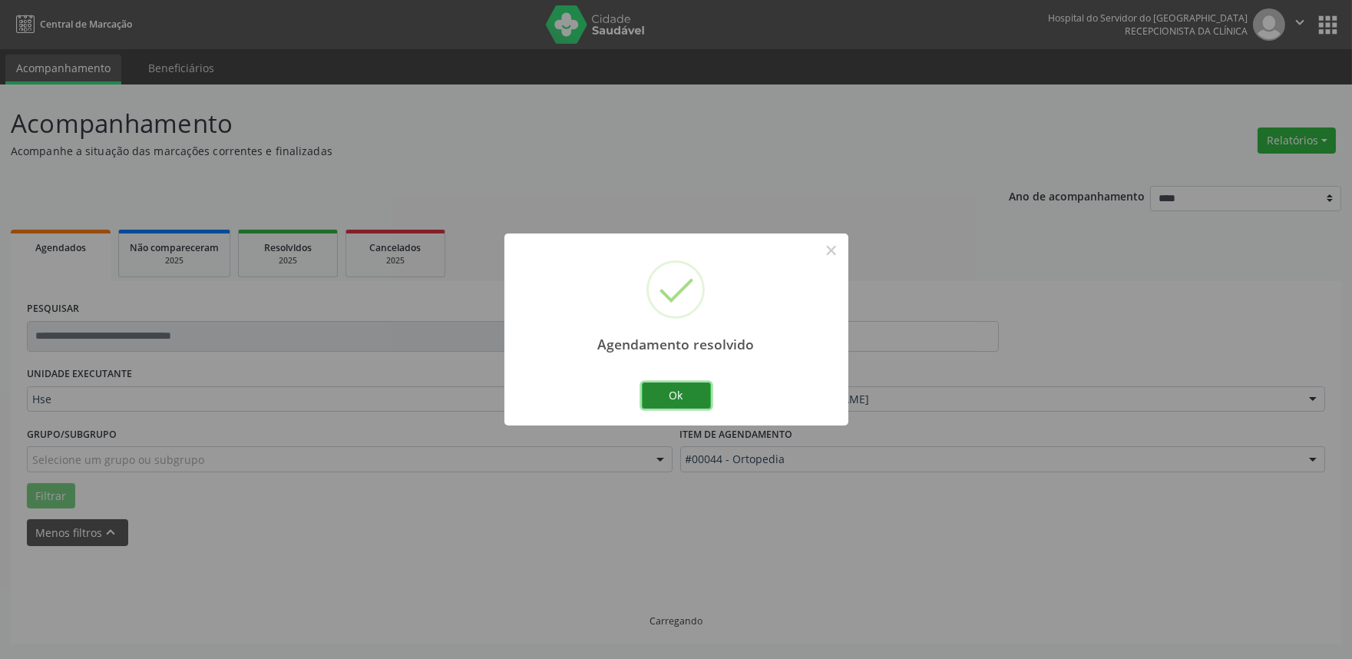
click at [677, 388] on button "Ok" at bounding box center [676, 395] width 69 height 26
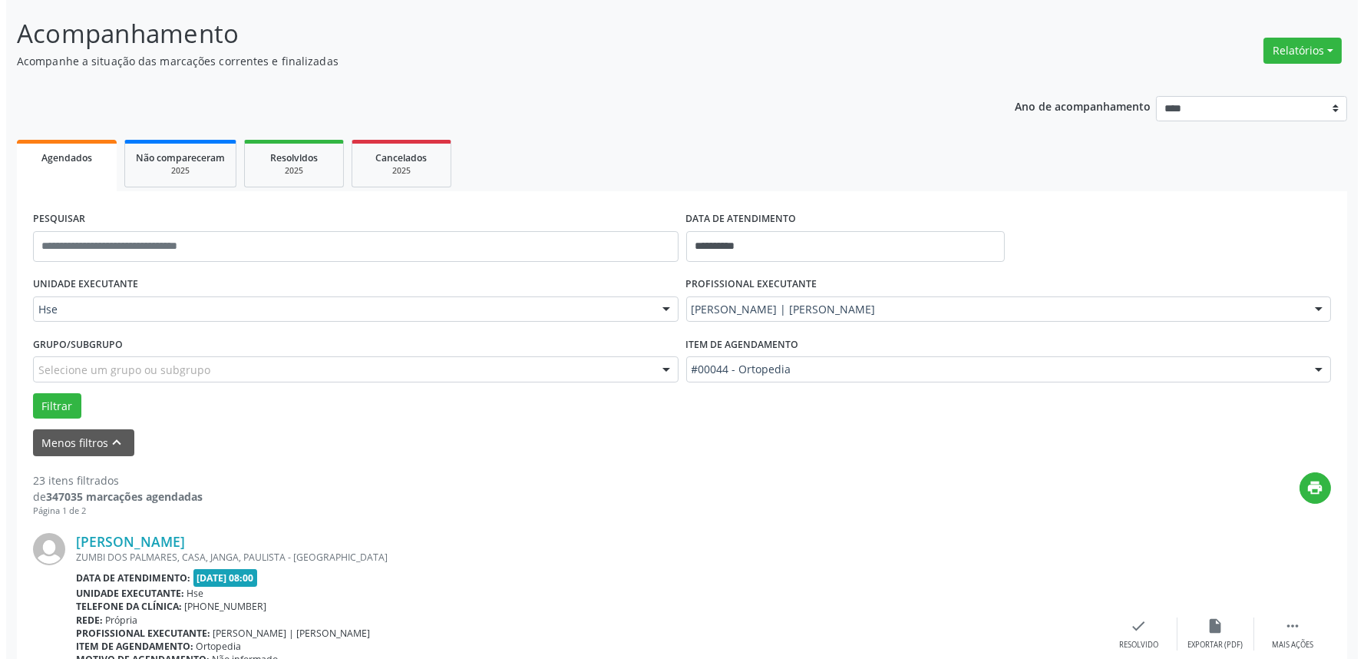
scroll to position [170, 0]
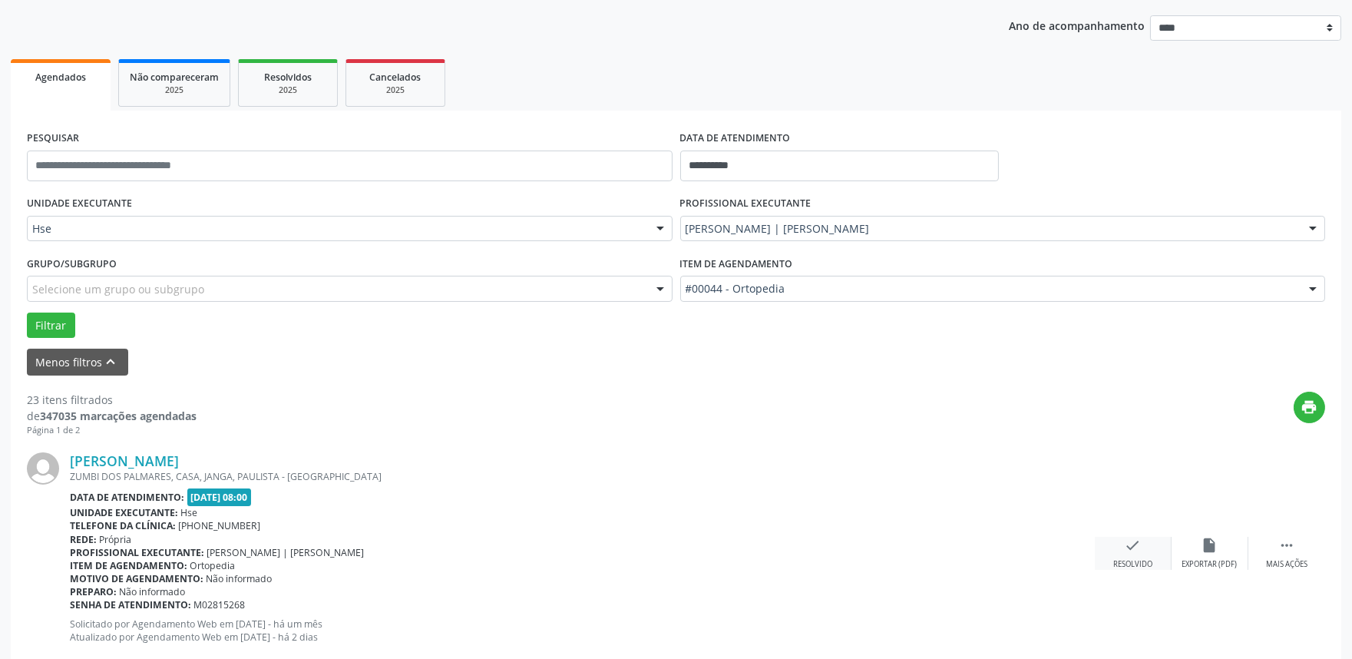
click at [1128, 559] on div "Resolvido" at bounding box center [1132, 564] width 39 height 11
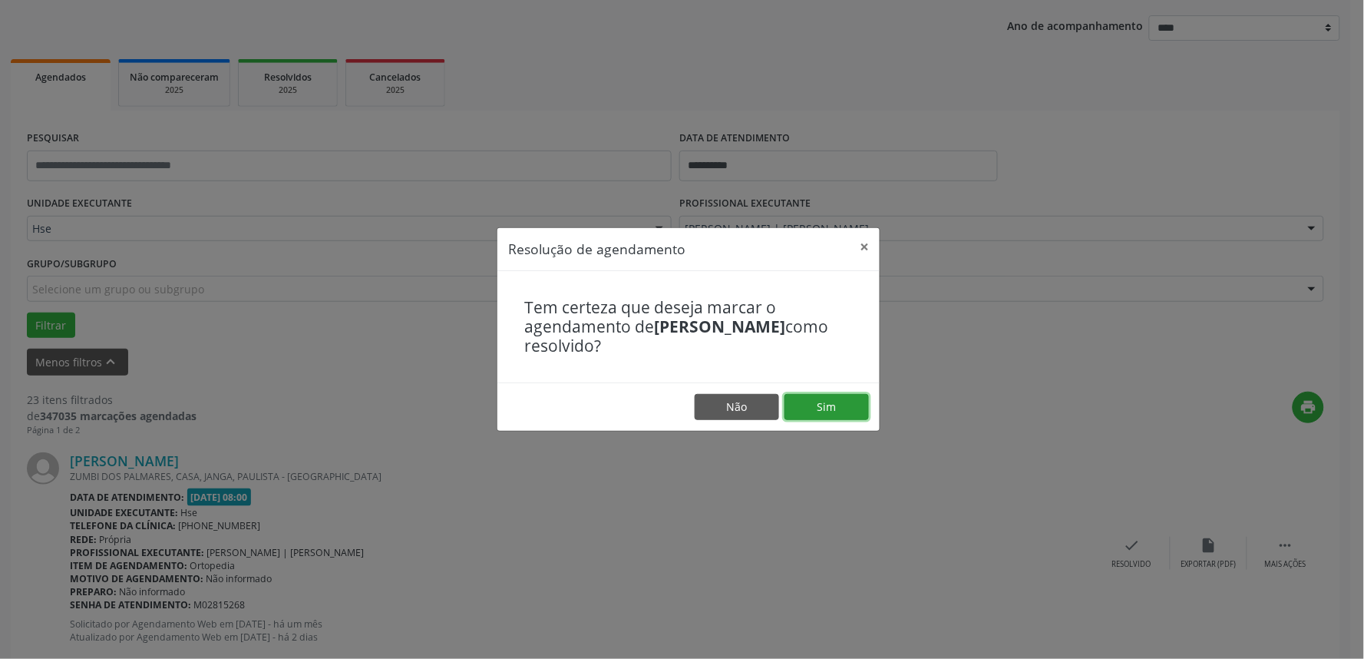
click at [830, 405] on button "Sim" at bounding box center [826, 407] width 84 height 26
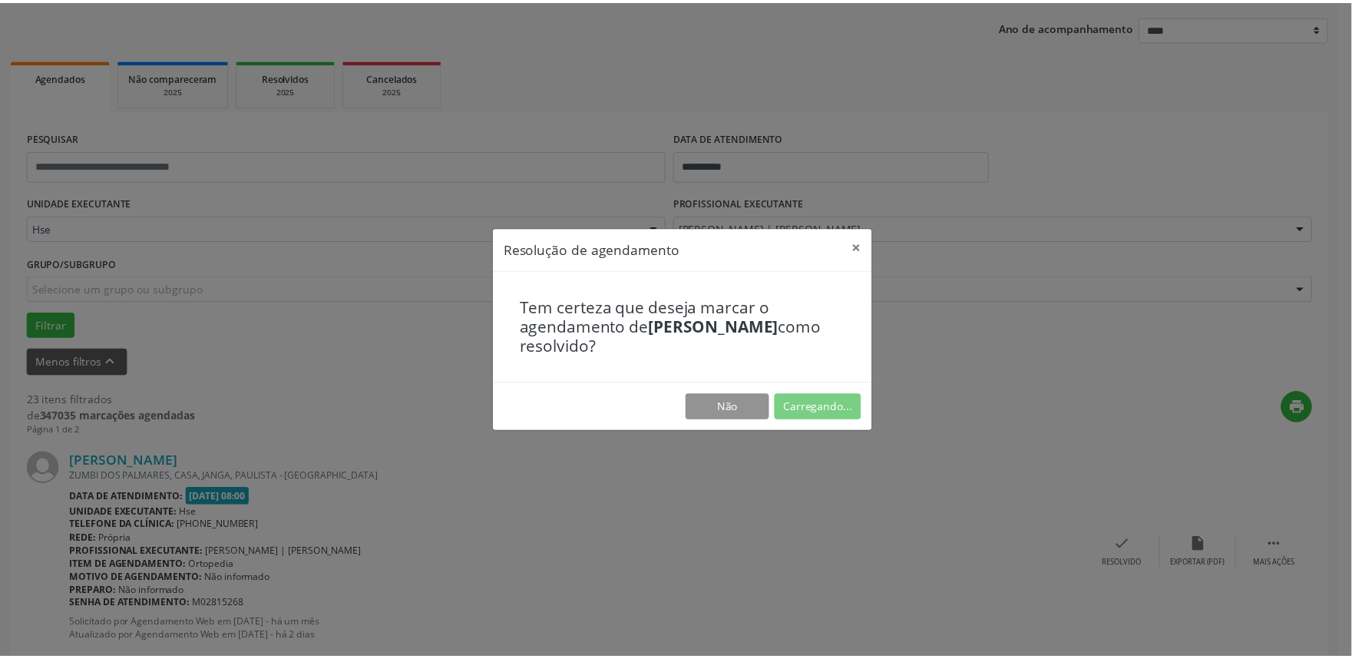
scroll to position [0, 0]
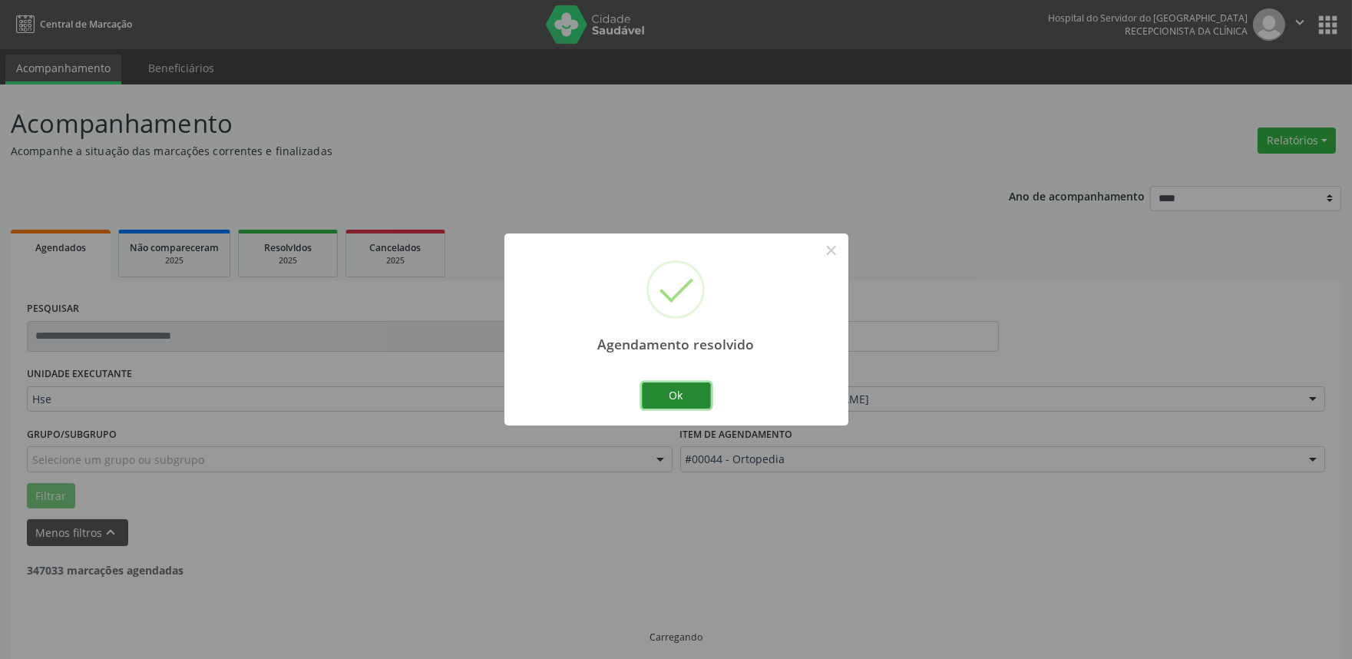
click at [659, 387] on button "Ok" at bounding box center [676, 395] width 69 height 26
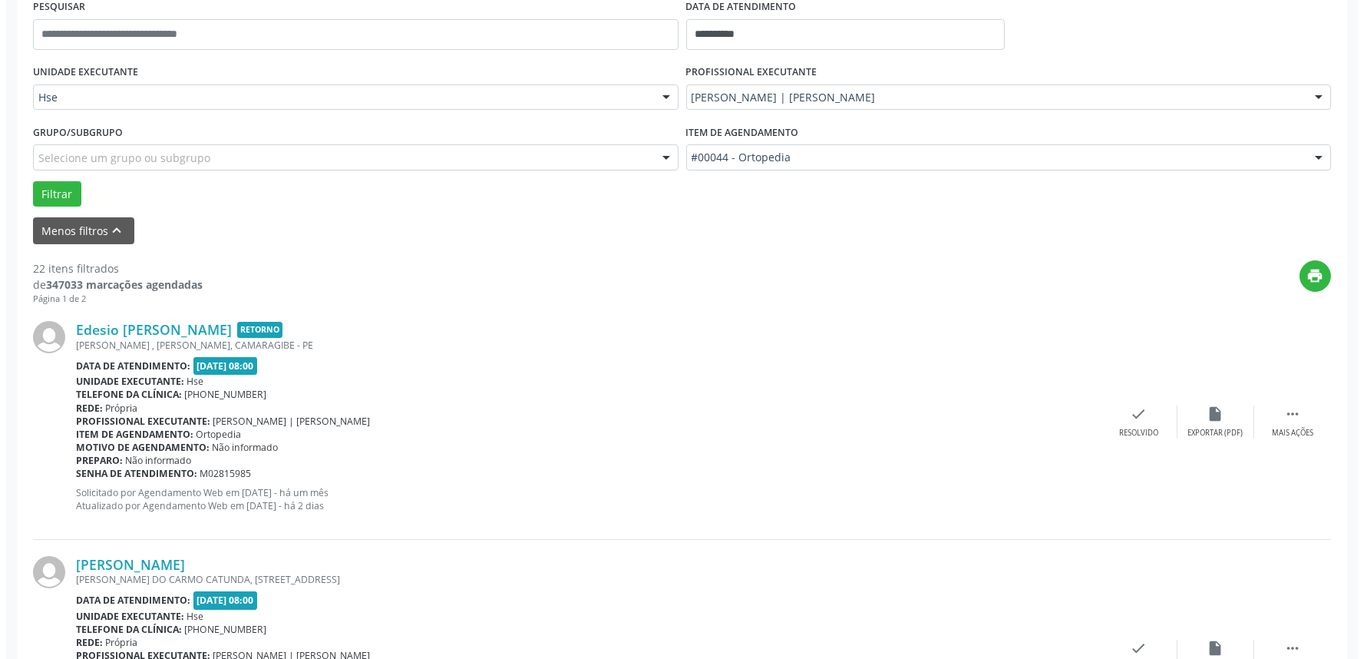
scroll to position [511, 0]
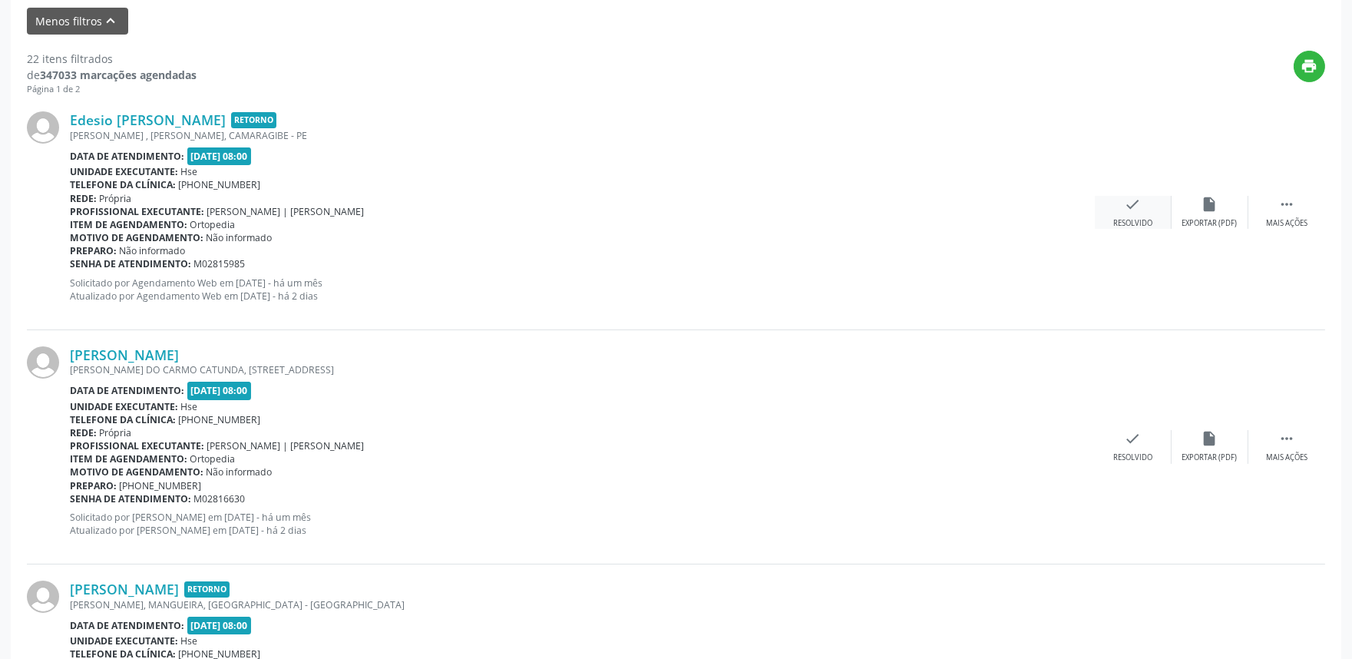
click at [1138, 208] on icon "check" at bounding box center [1132, 204] width 17 height 17
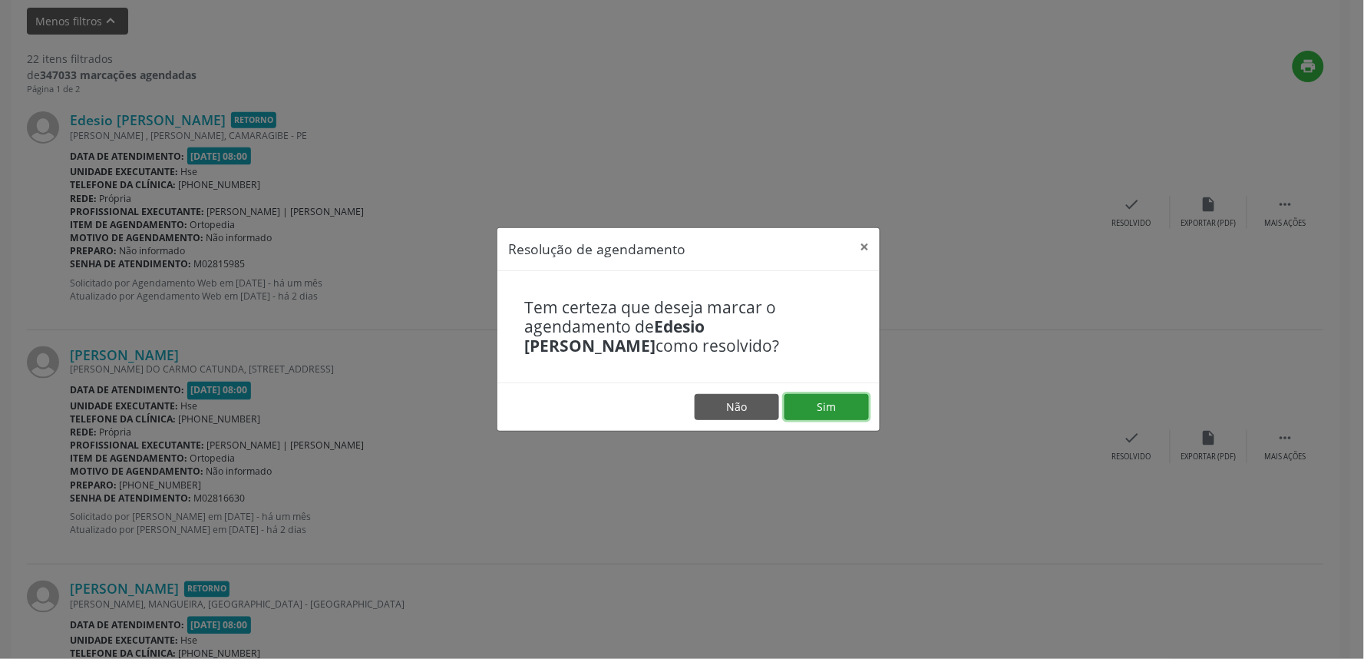
click at [842, 411] on button "Sim" at bounding box center [826, 407] width 84 height 26
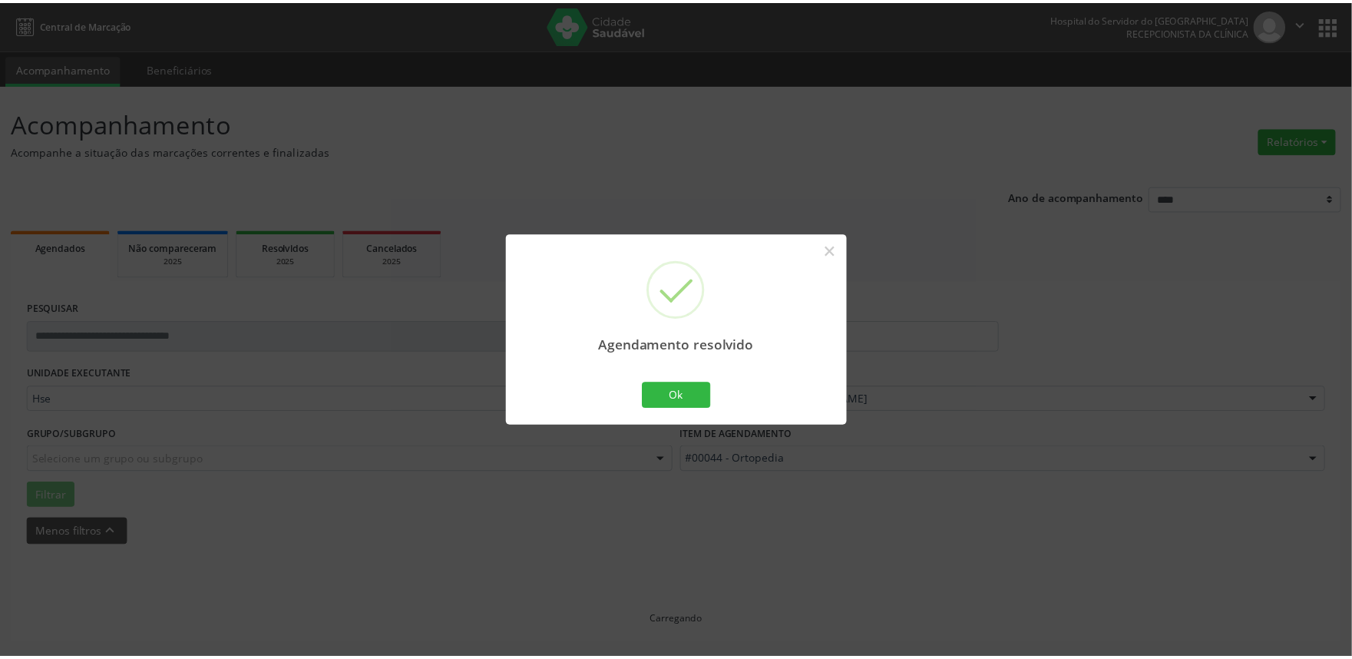
scroll to position [0, 0]
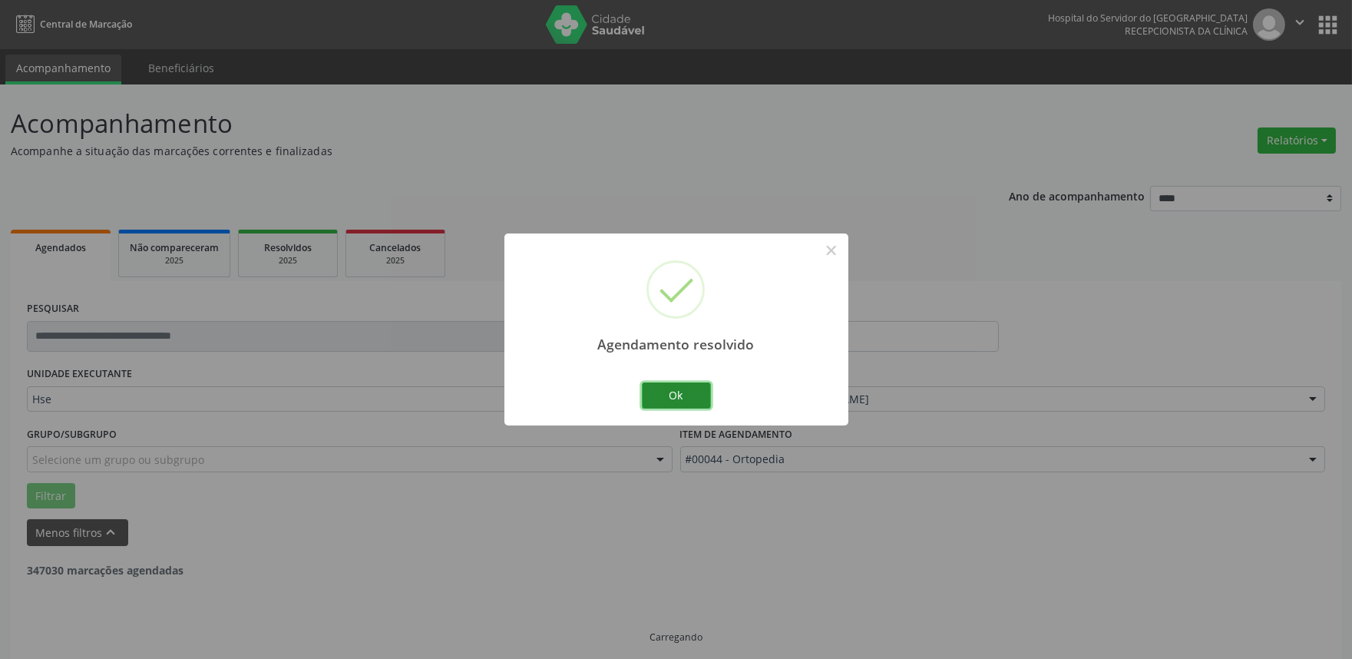
click at [672, 389] on button "Ok" at bounding box center [676, 395] width 69 height 26
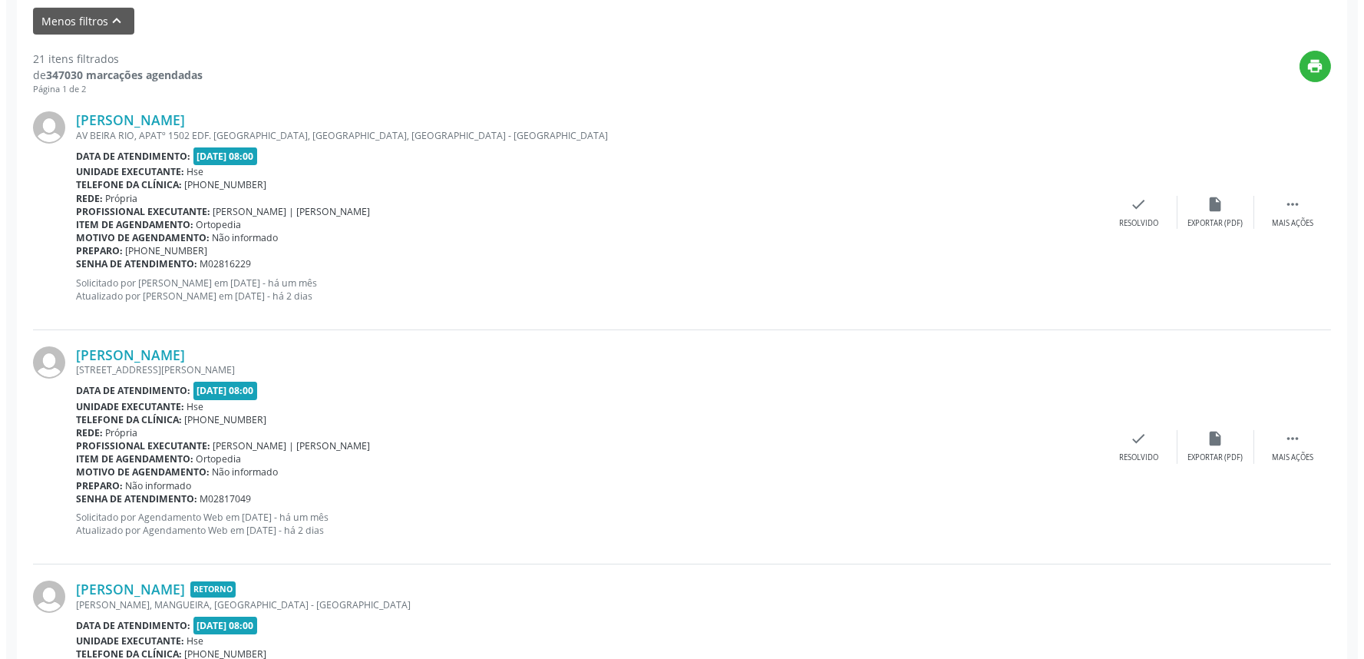
scroll to position [596, 0]
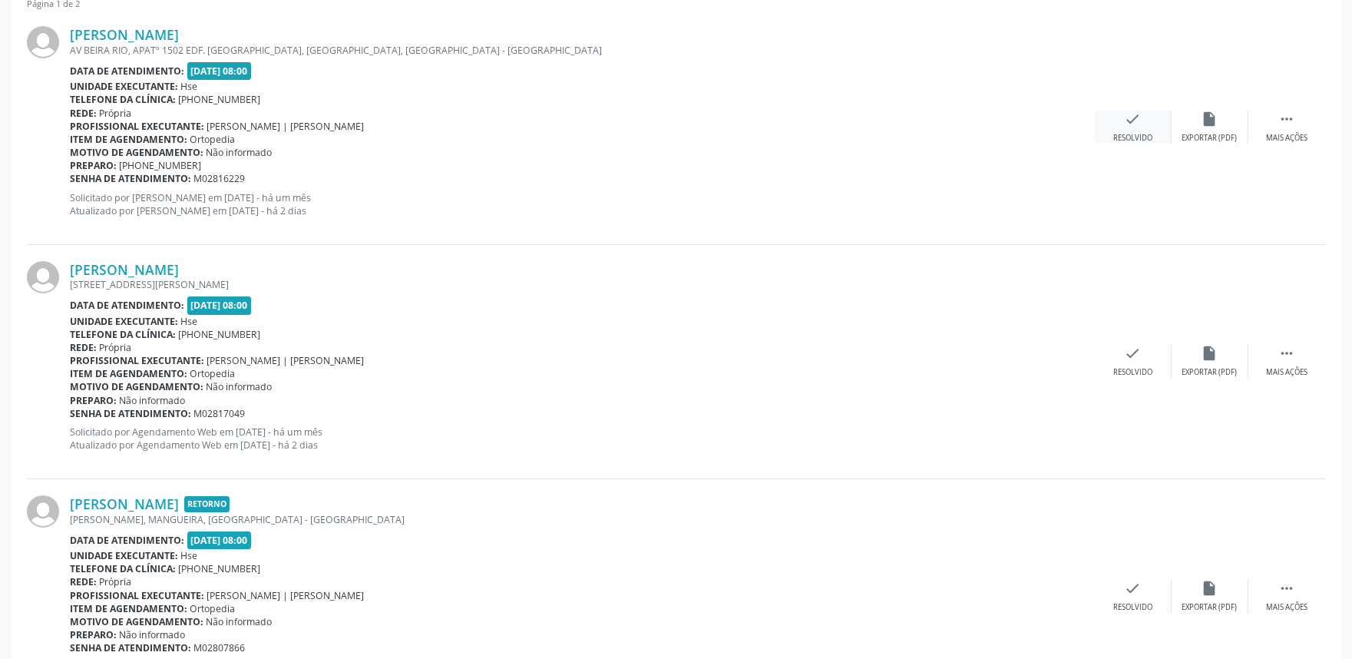
click at [1123, 126] on div "check Resolvido" at bounding box center [1133, 127] width 77 height 33
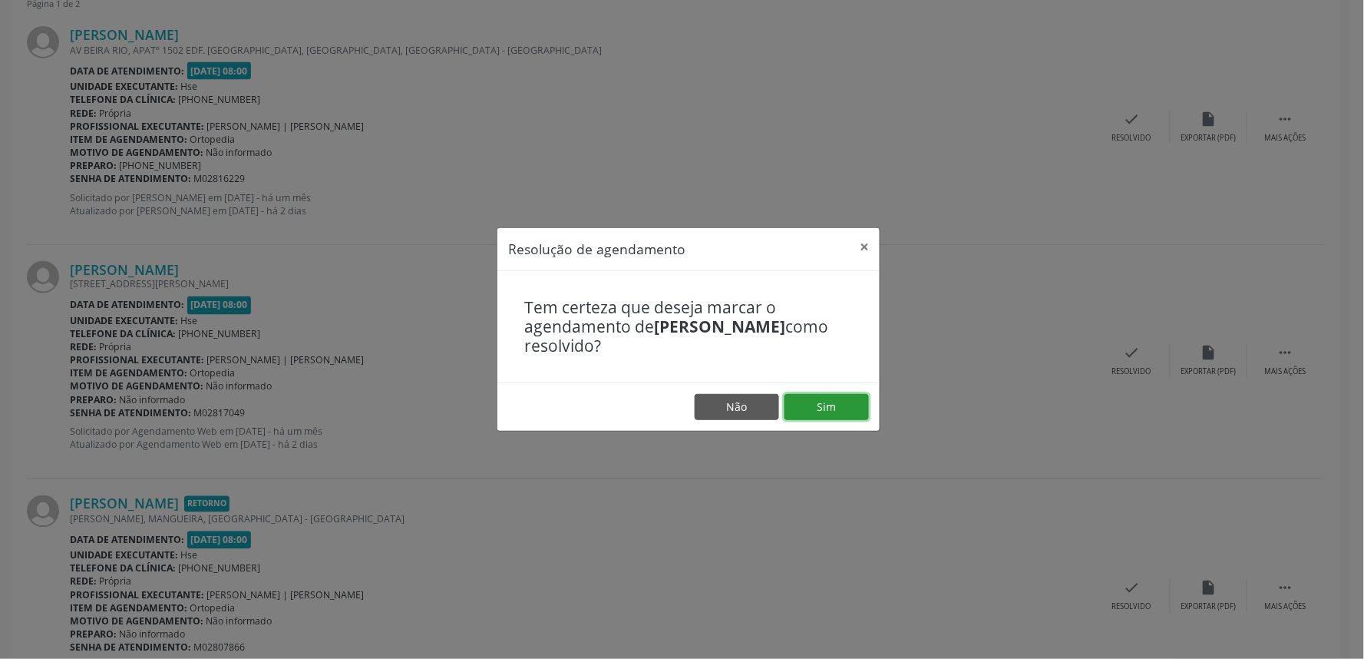
click at [837, 405] on button "Sim" at bounding box center [826, 407] width 84 height 26
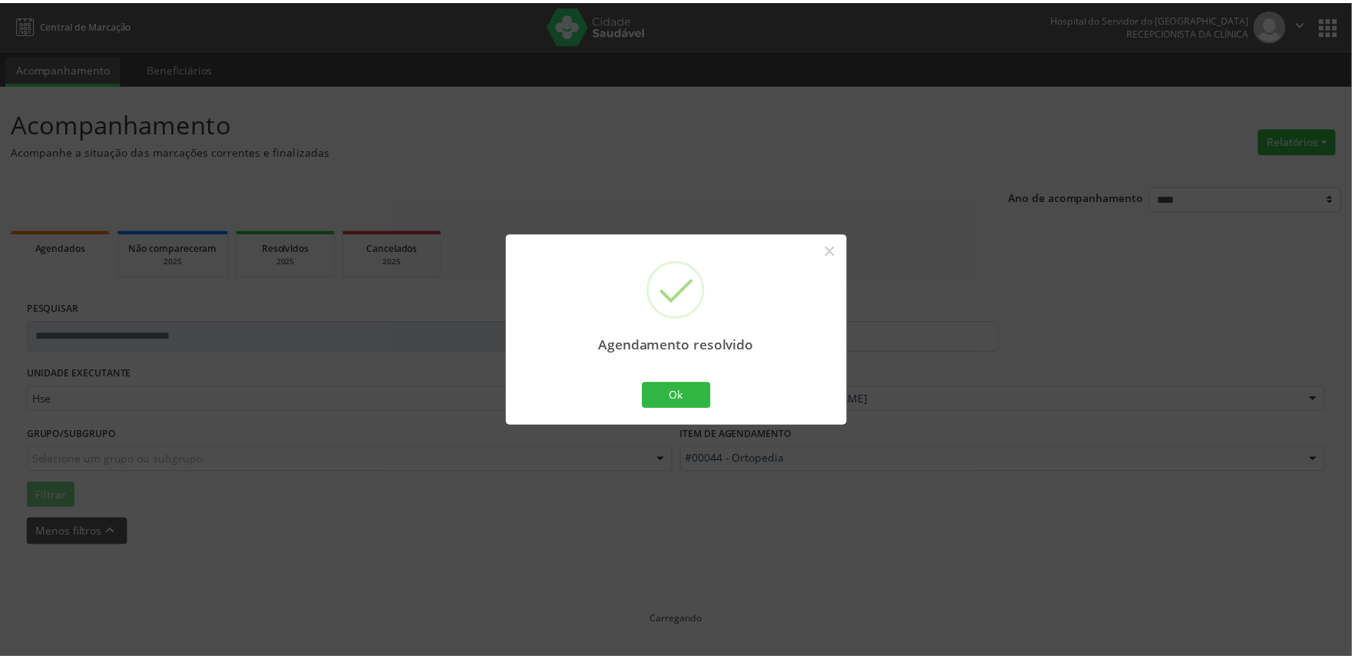
scroll to position [0, 0]
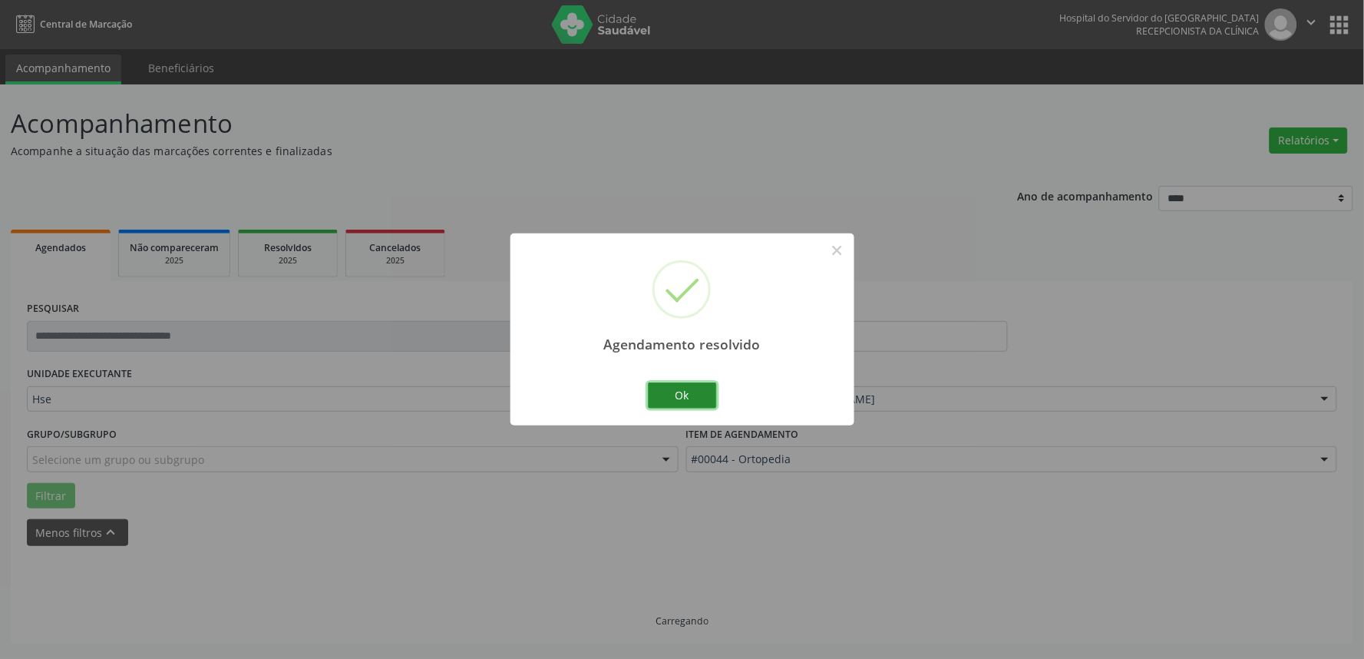
click at [665, 398] on button "Ok" at bounding box center [682, 395] width 69 height 26
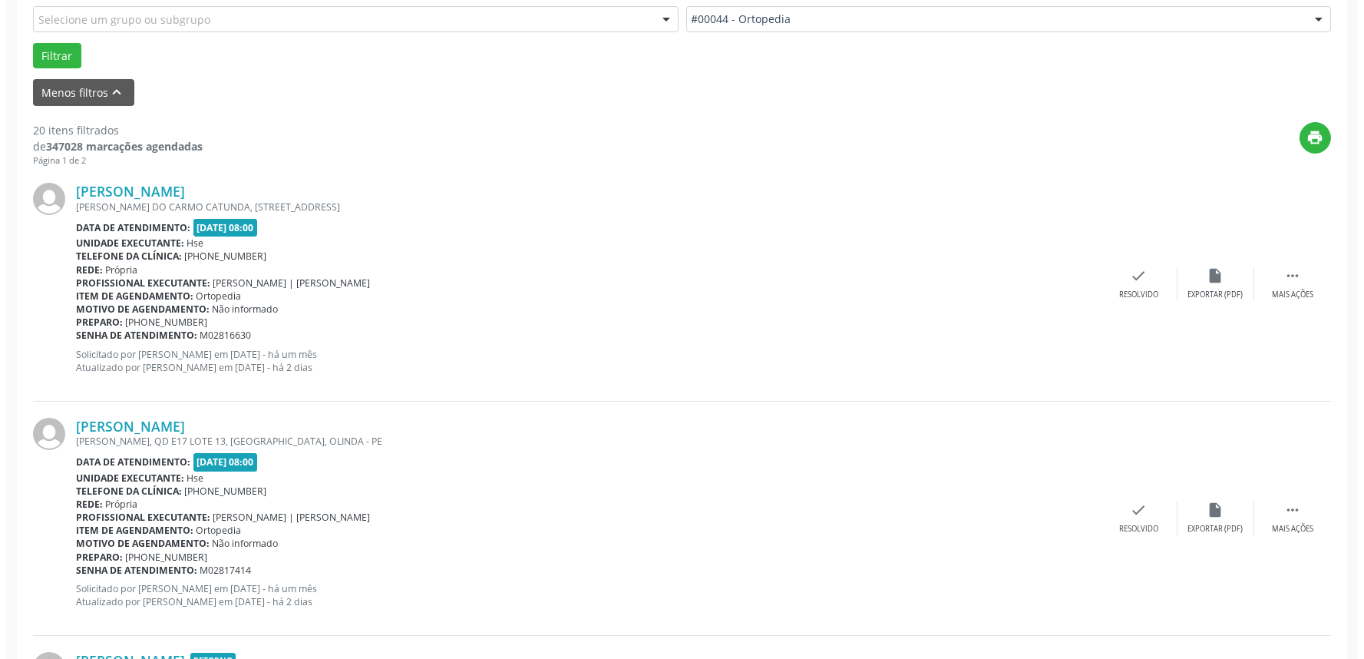
scroll to position [511, 0]
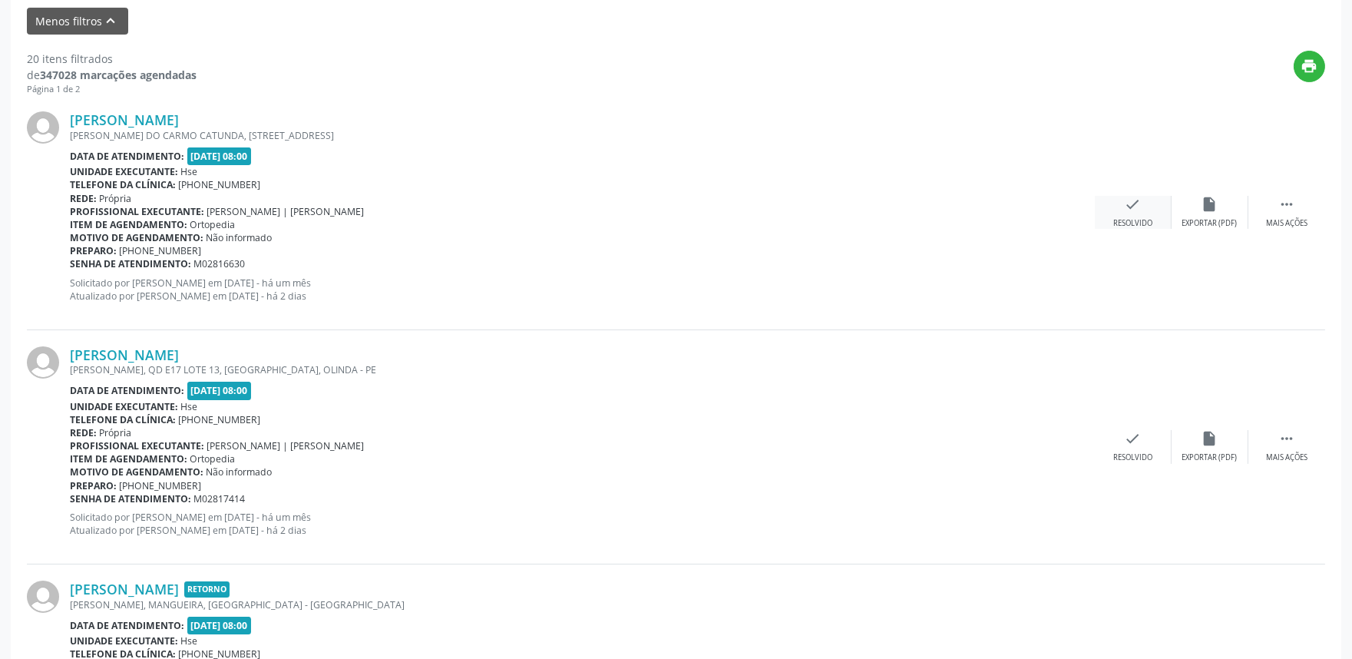
click at [1138, 203] on icon "check" at bounding box center [1132, 204] width 17 height 17
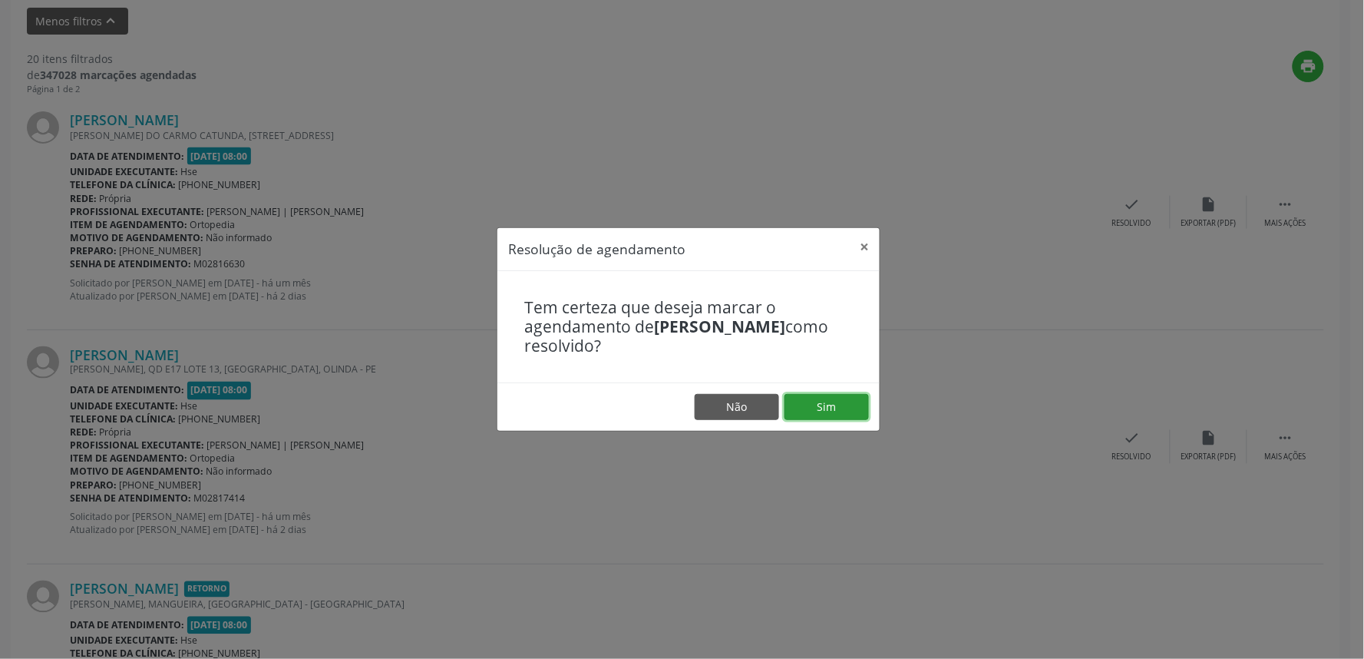
click at [827, 400] on button "Sim" at bounding box center [826, 407] width 84 height 26
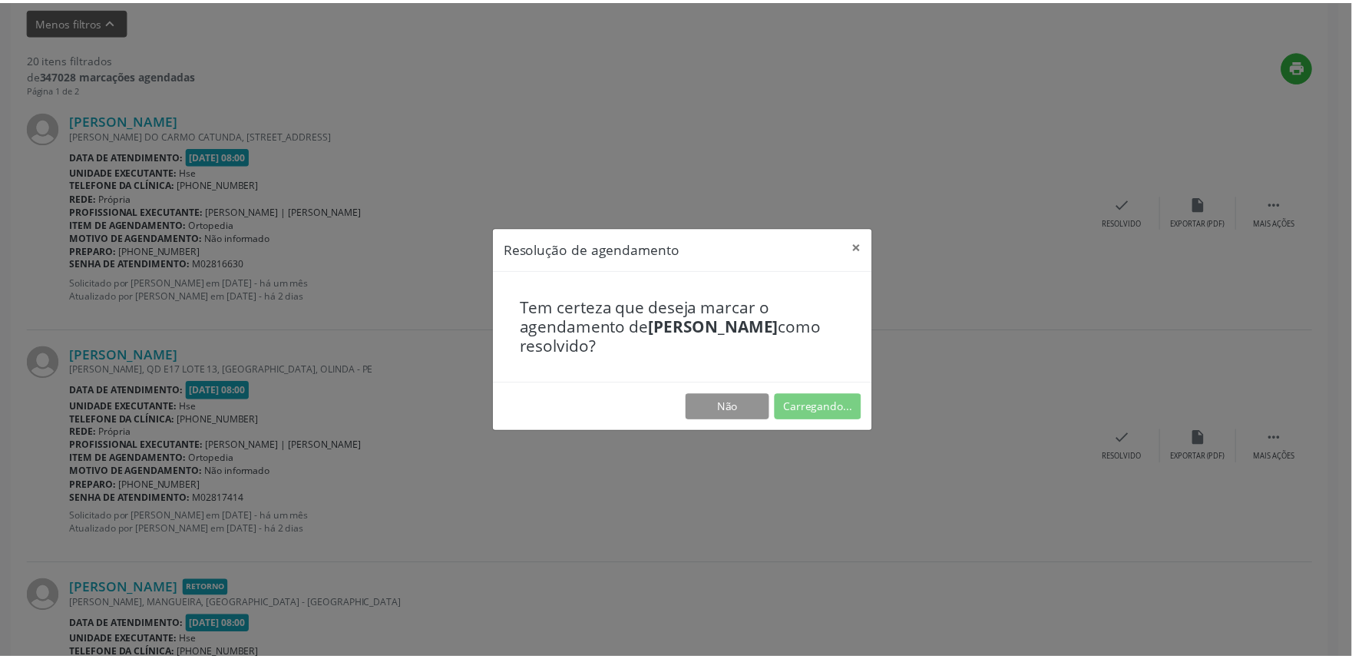
scroll to position [0, 0]
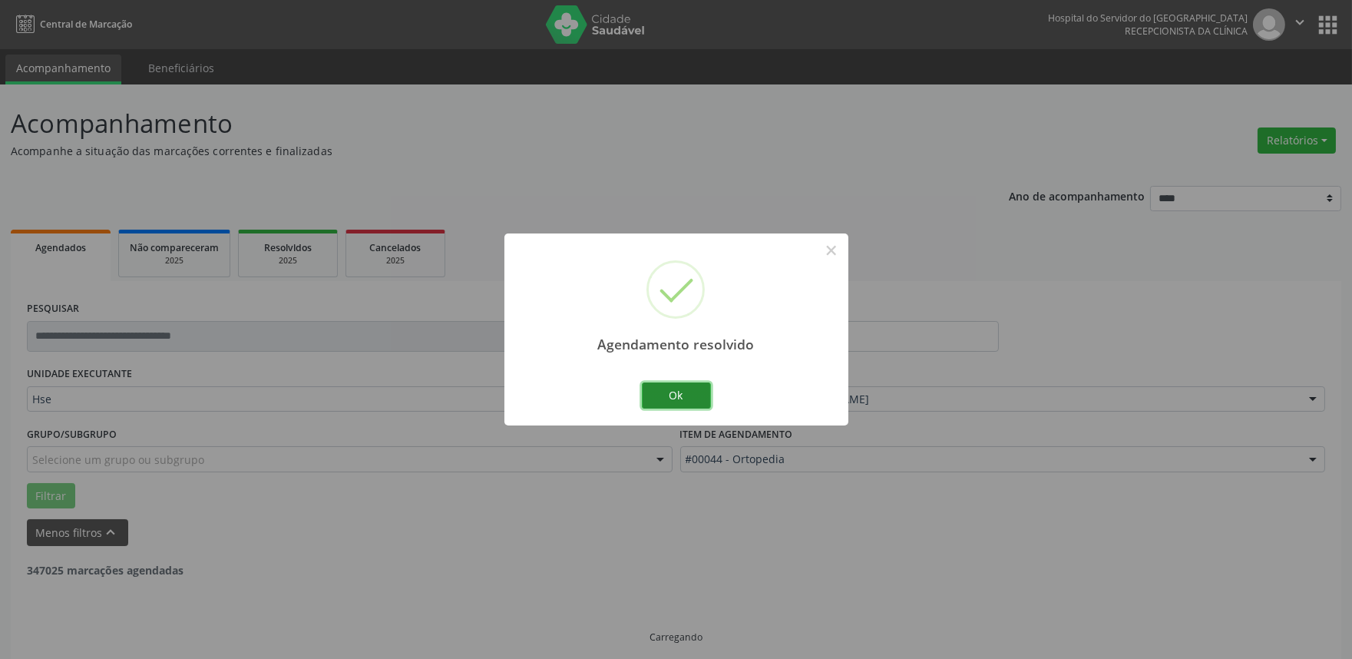
click at [677, 388] on button "Ok" at bounding box center [676, 395] width 69 height 26
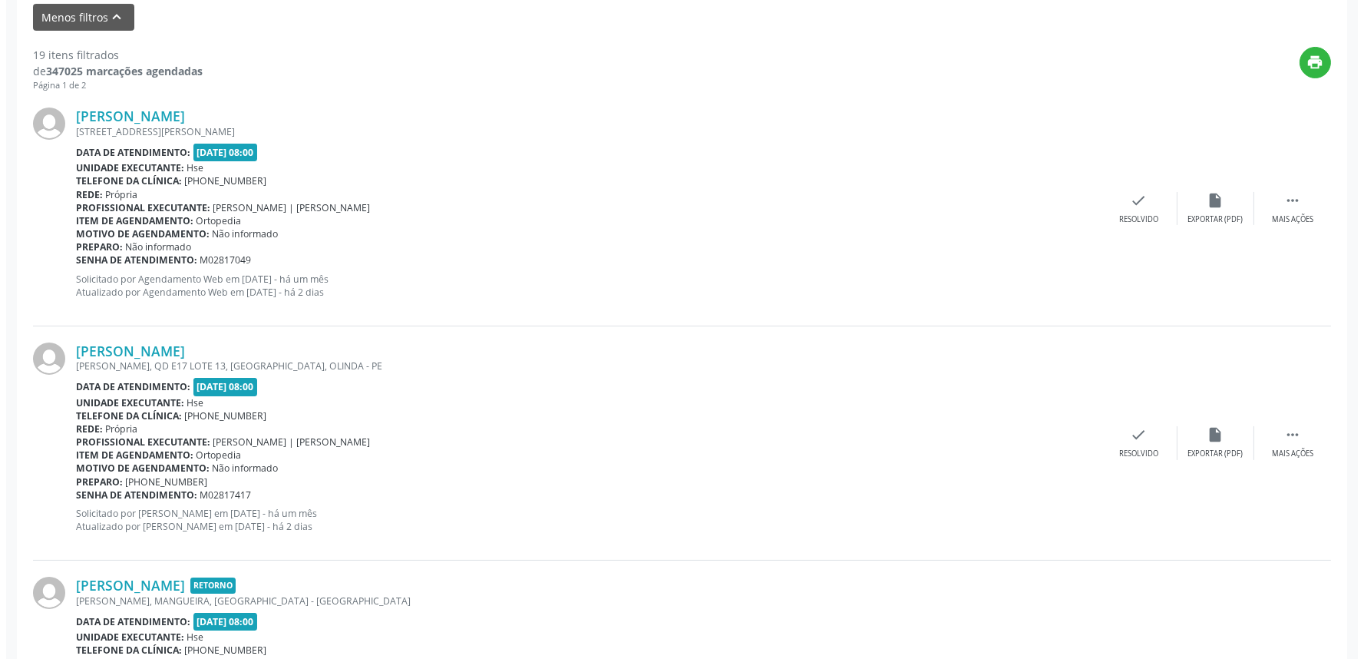
scroll to position [511, 0]
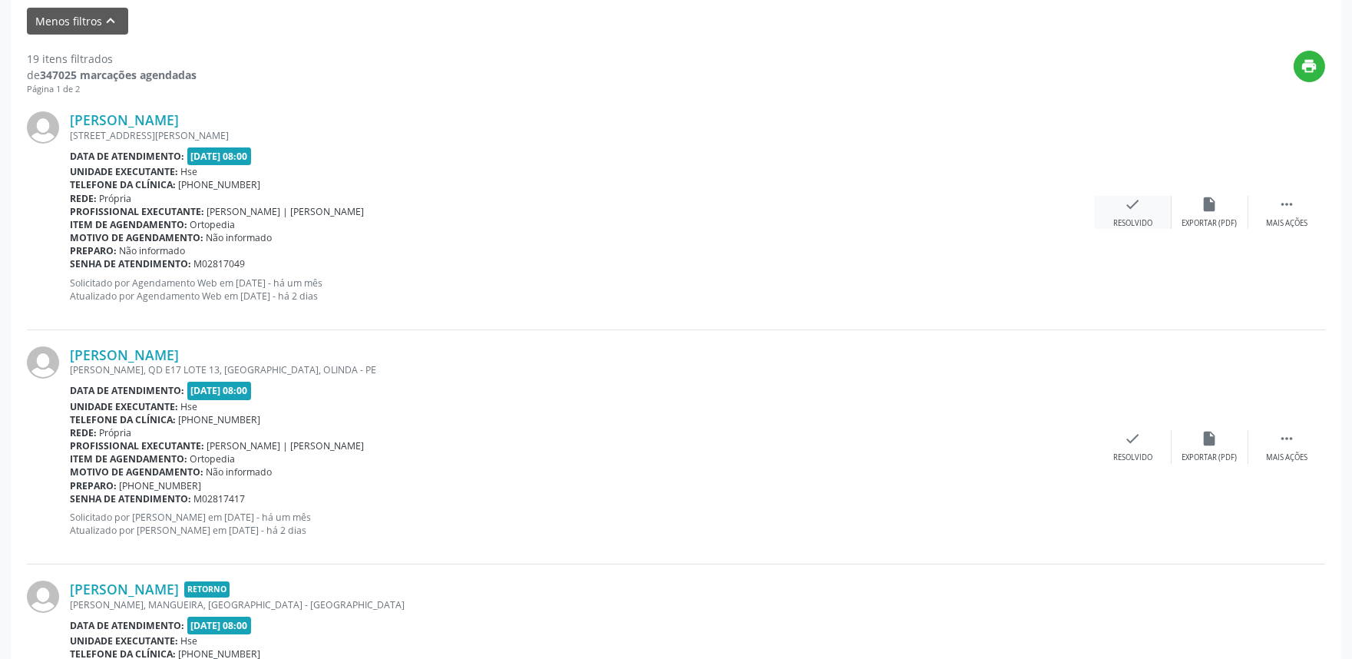
click at [1134, 208] on icon "check" at bounding box center [1132, 204] width 17 height 17
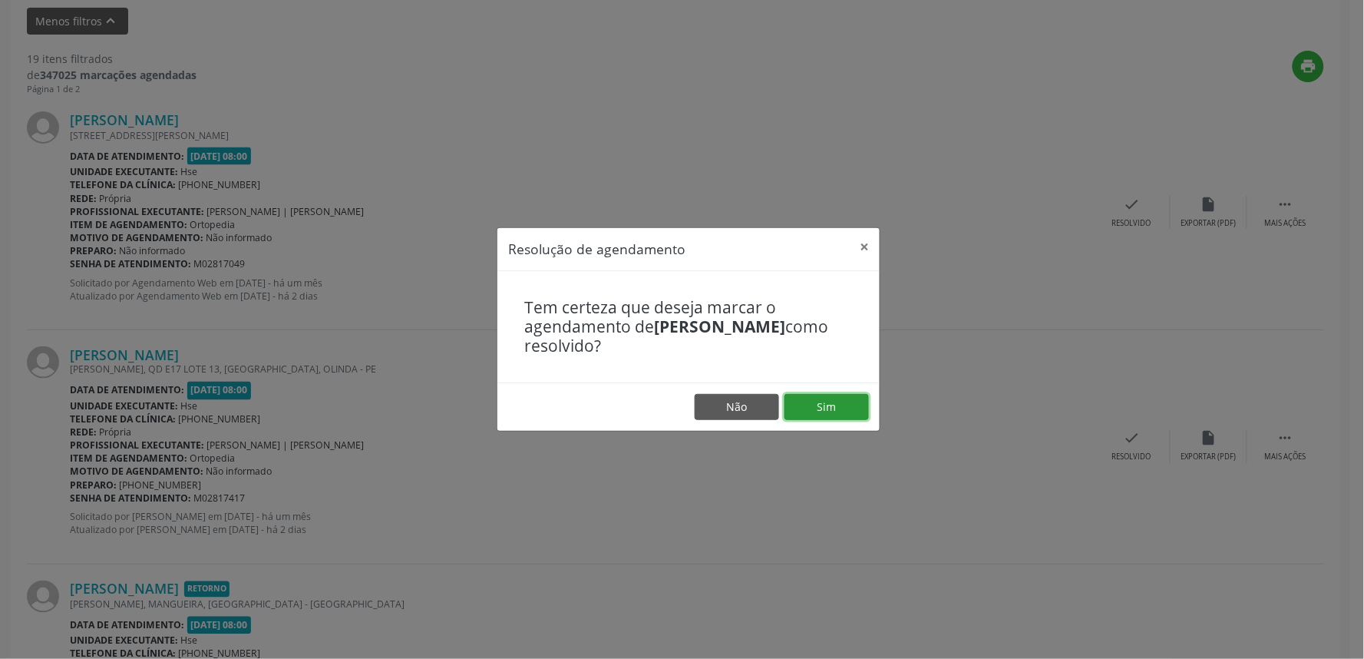
click at [827, 396] on button "Sim" at bounding box center [826, 407] width 84 height 26
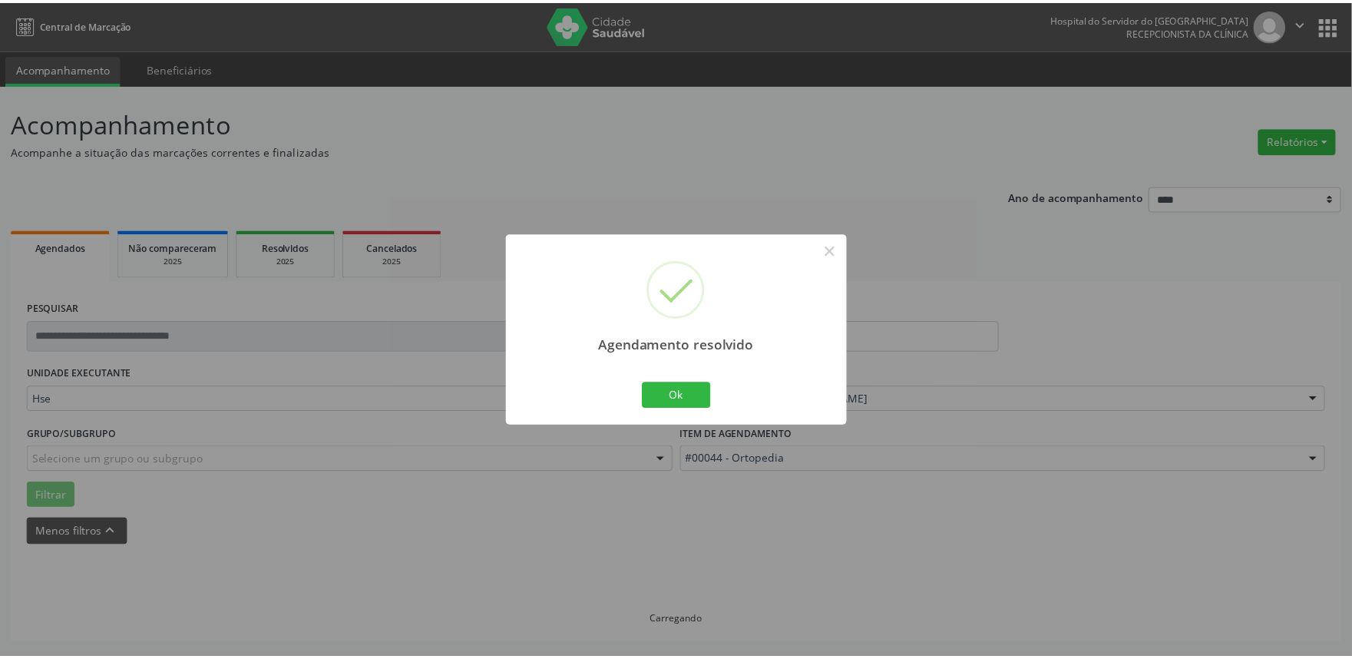
scroll to position [0, 0]
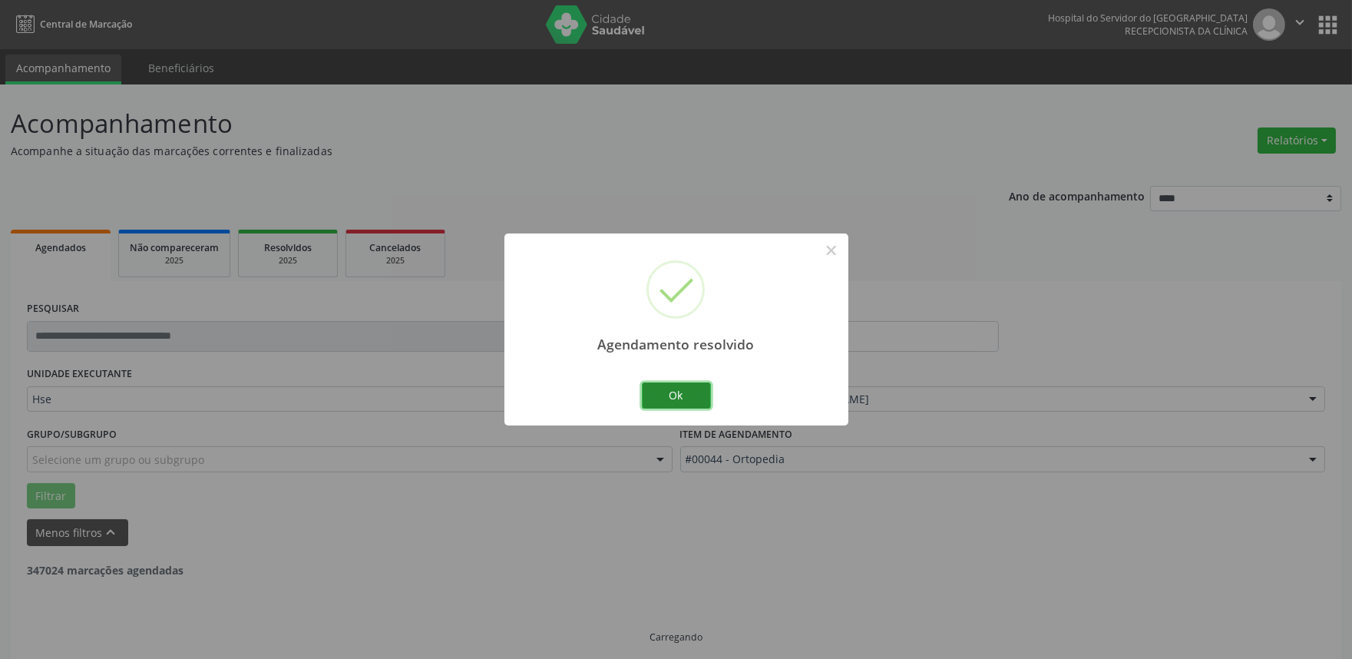
click at [686, 390] on button "Ok" at bounding box center [676, 395] width 69 height 26
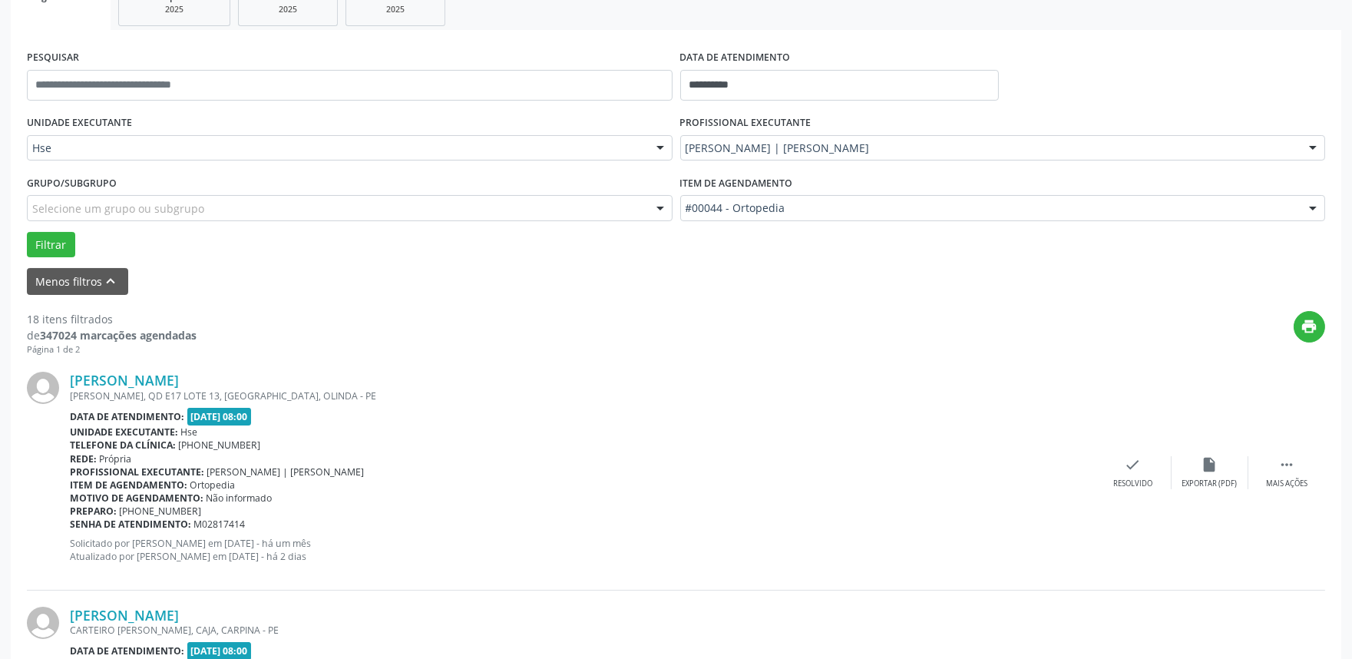
scroll to position [256, 0]
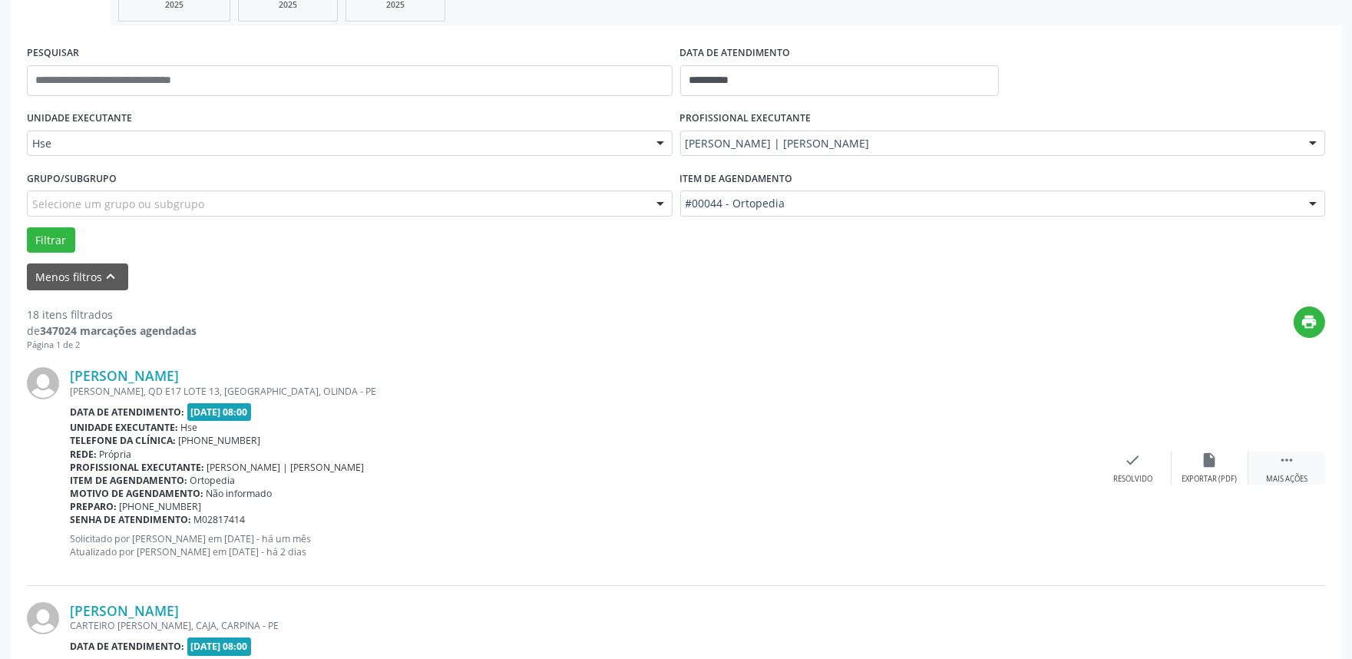
click at [1284, 466] on icon "" at bounding box center [1286, 459] width 17 height 17
click at [1217, 453] on div "alarm_off Não compareceu" at bounding box center [1209, 467] width 77 height 33
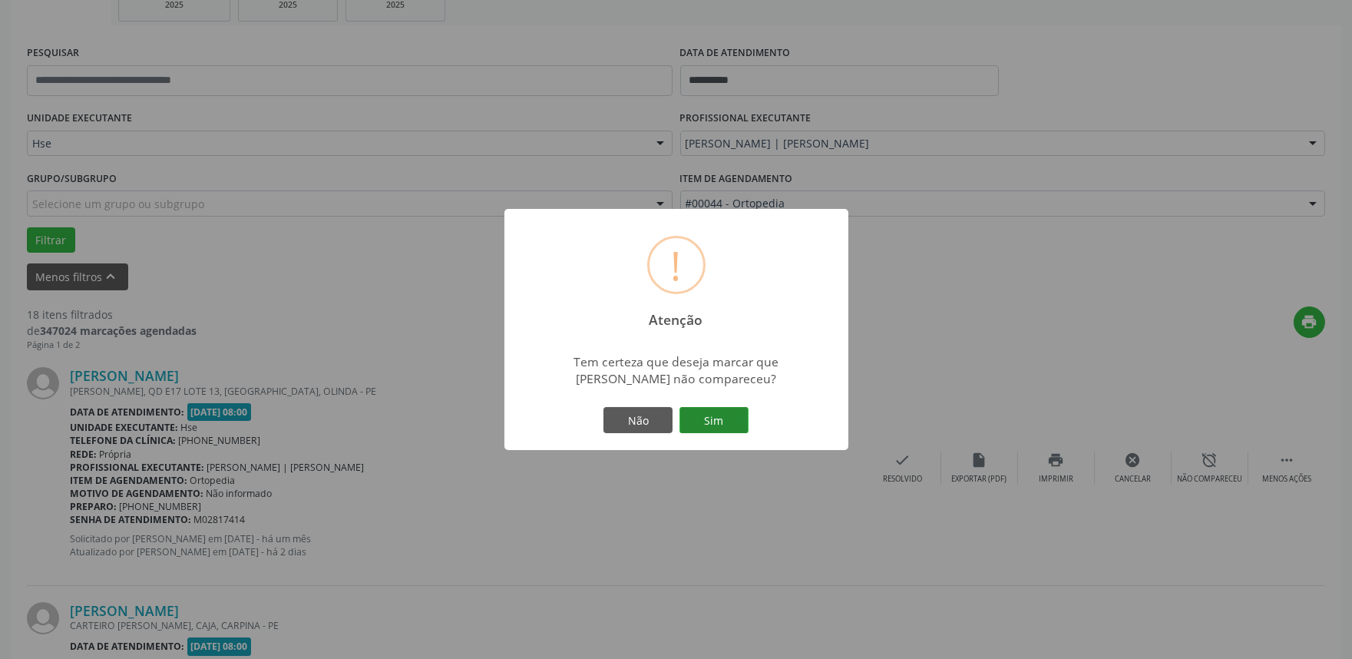
click at [705, 426] on button "Sim" at bounding box center [713, 420] width 69 height 26
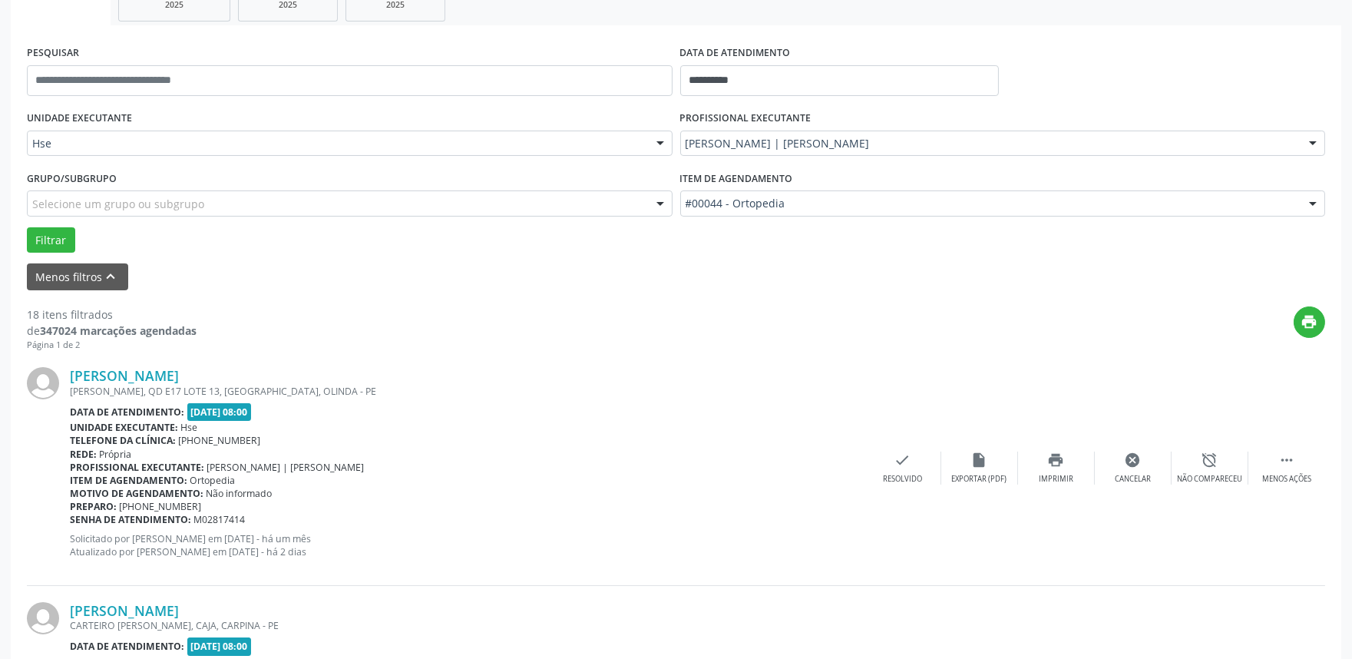
scroll to position [10, 0]
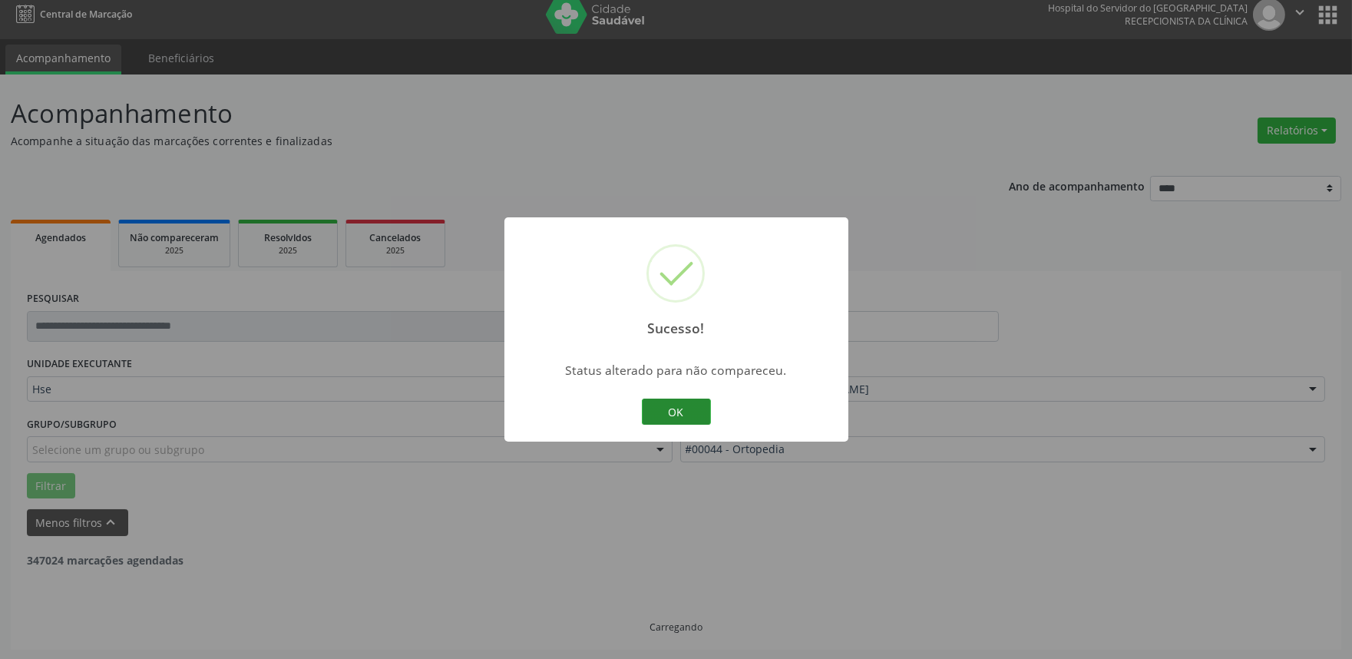
click at [669, 408] on button "OK" at bounding box center [676, 411] width 69 height 26
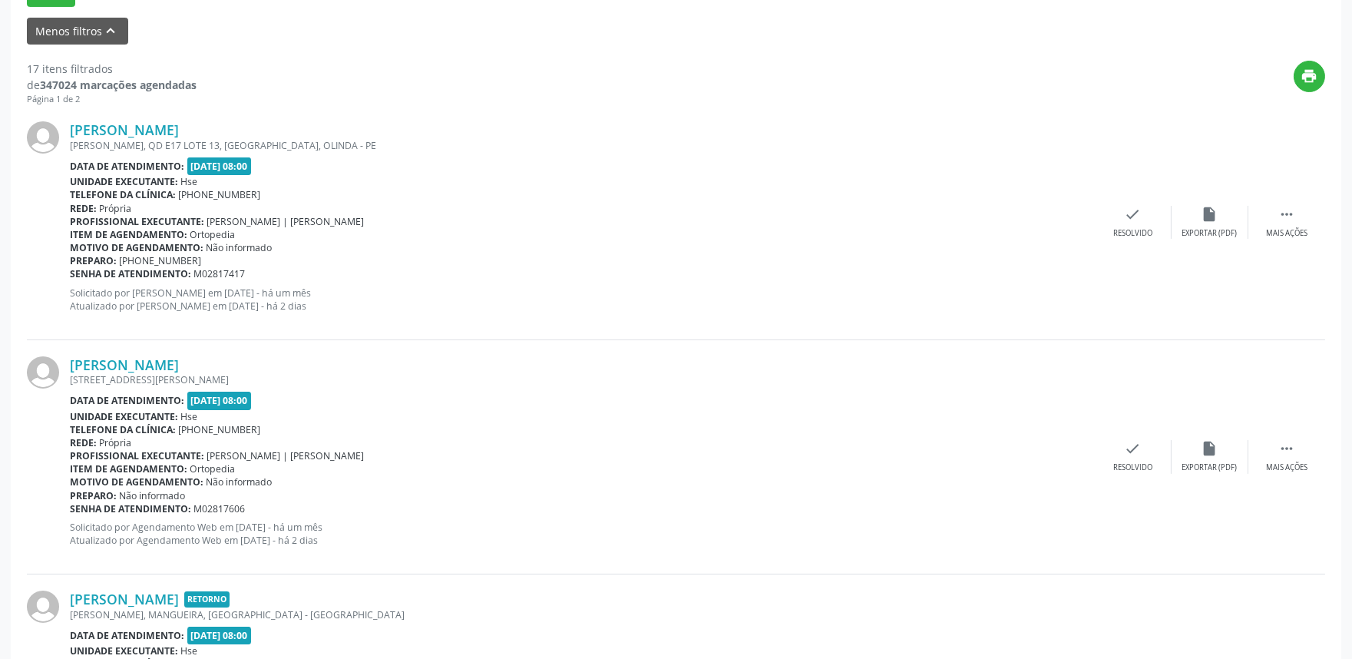
scroll to position [522, 0]
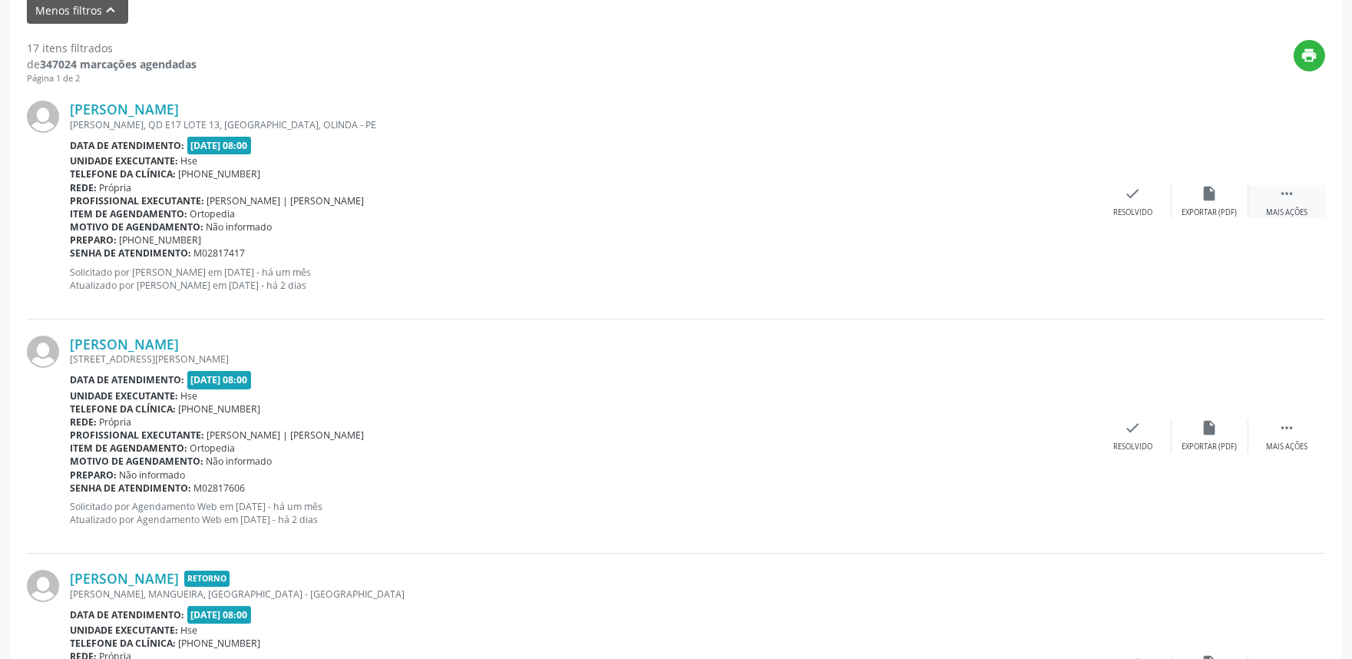
click at [1285, 200] on icon "" at bounding box center [1286, 193] width 17 height 17
click at [1217, 205] on div "alarm_off Não compareceu" at bounding box center [1209, 201] width 77 height 33
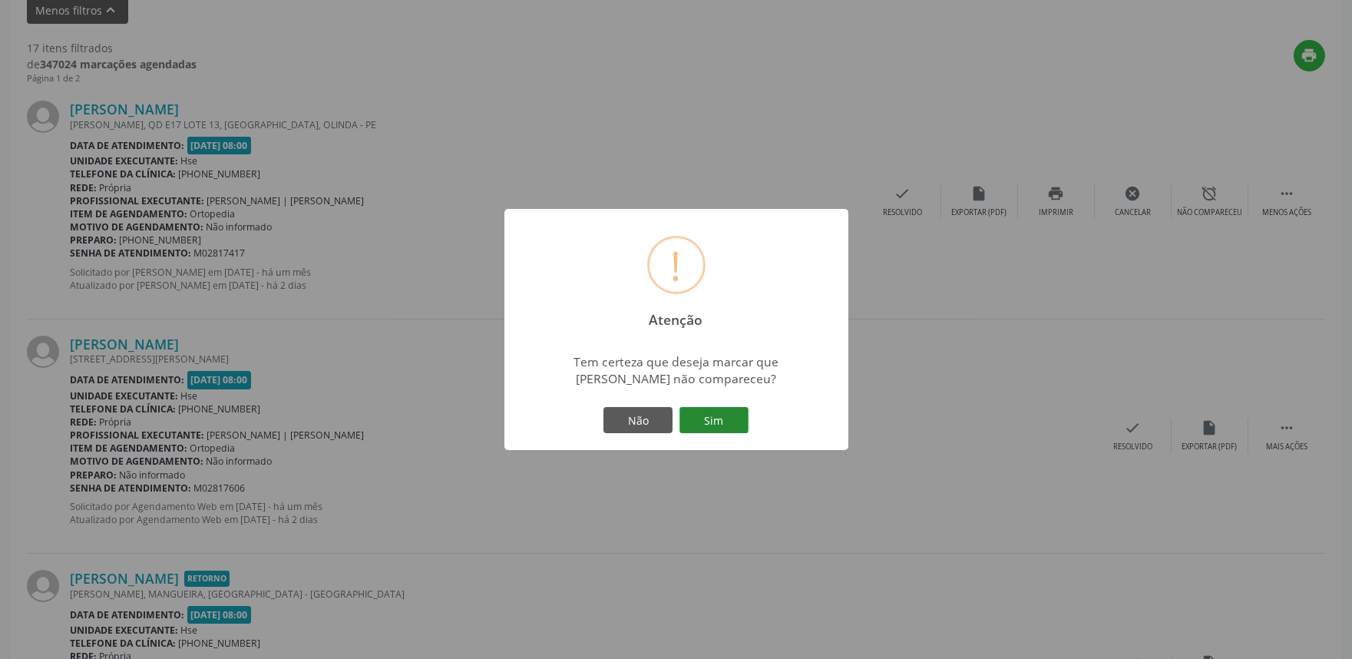
click at [734, 418] on button "Sim" at bounding box center [713, 420] width 69 height 26
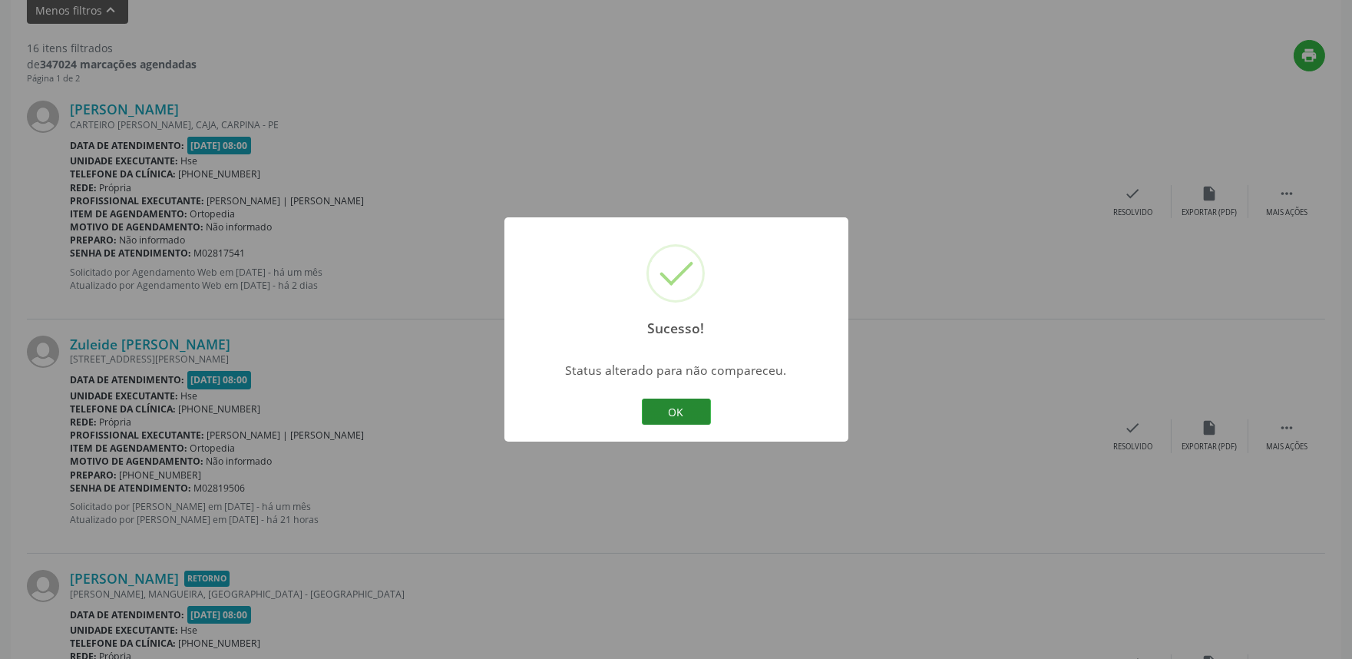
click at [685, 417] on button "OK" at bounding box center [676, 411] width 69 height 26
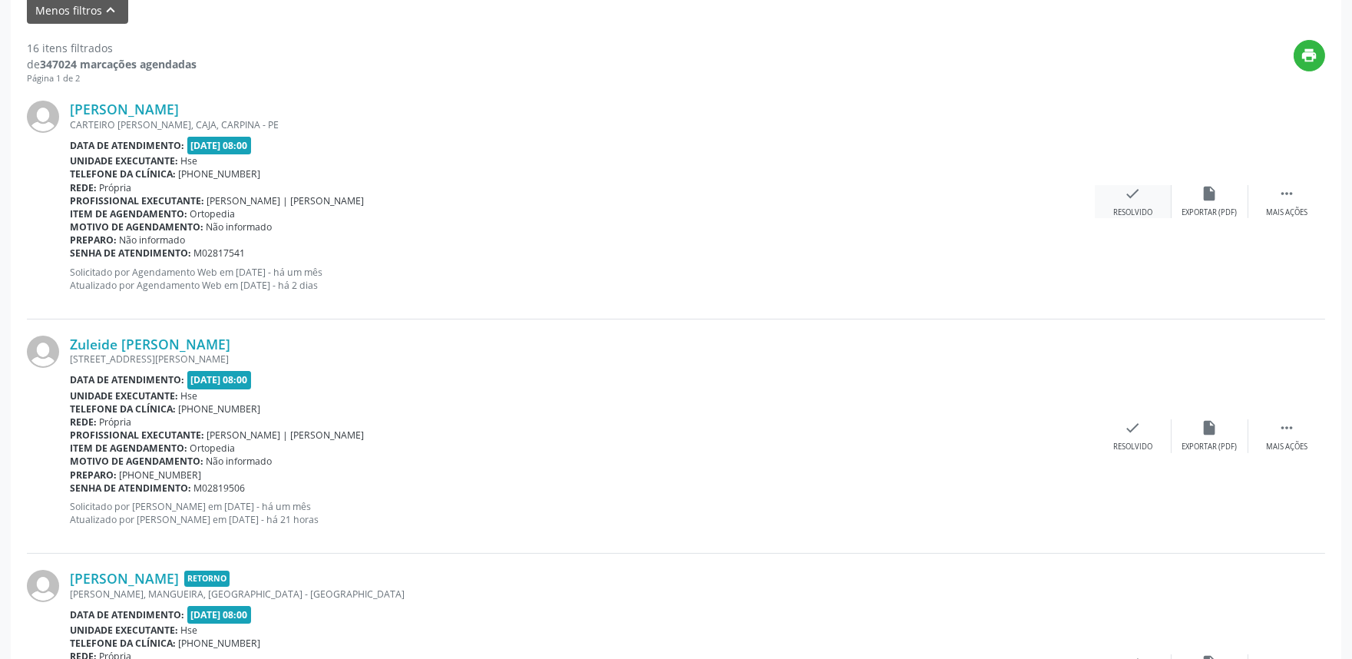
click at [1142, 204] on div "check Resolvido" at bounding box center [1133, 201] width 77 height 33
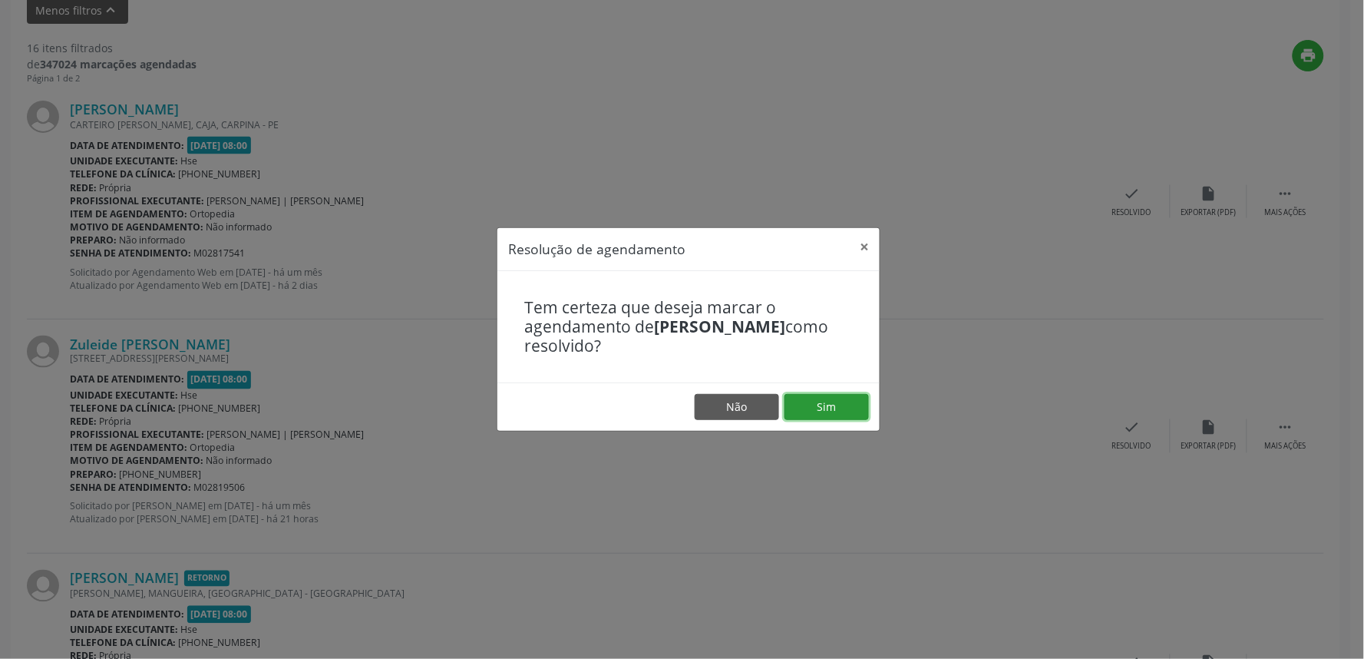
click at [830, 405] on button "Sim" at bounding box center [826, 407] width 84 height 26
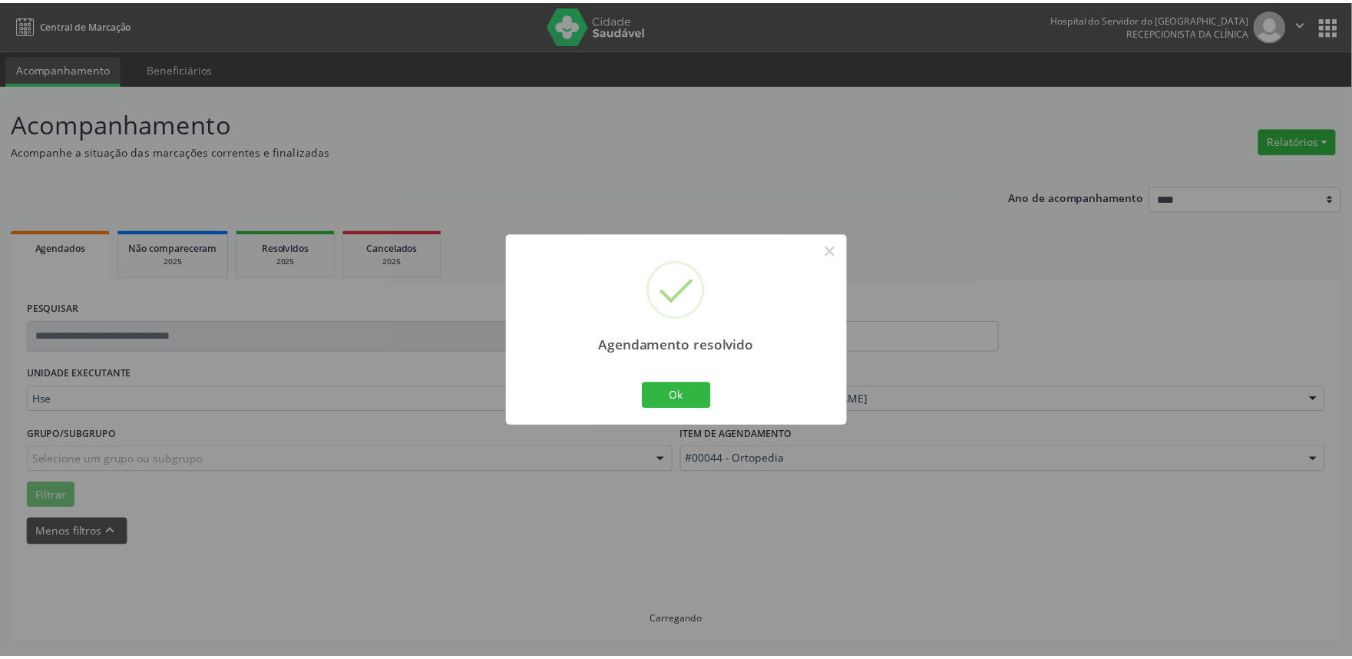
scroll to position [0, 0]
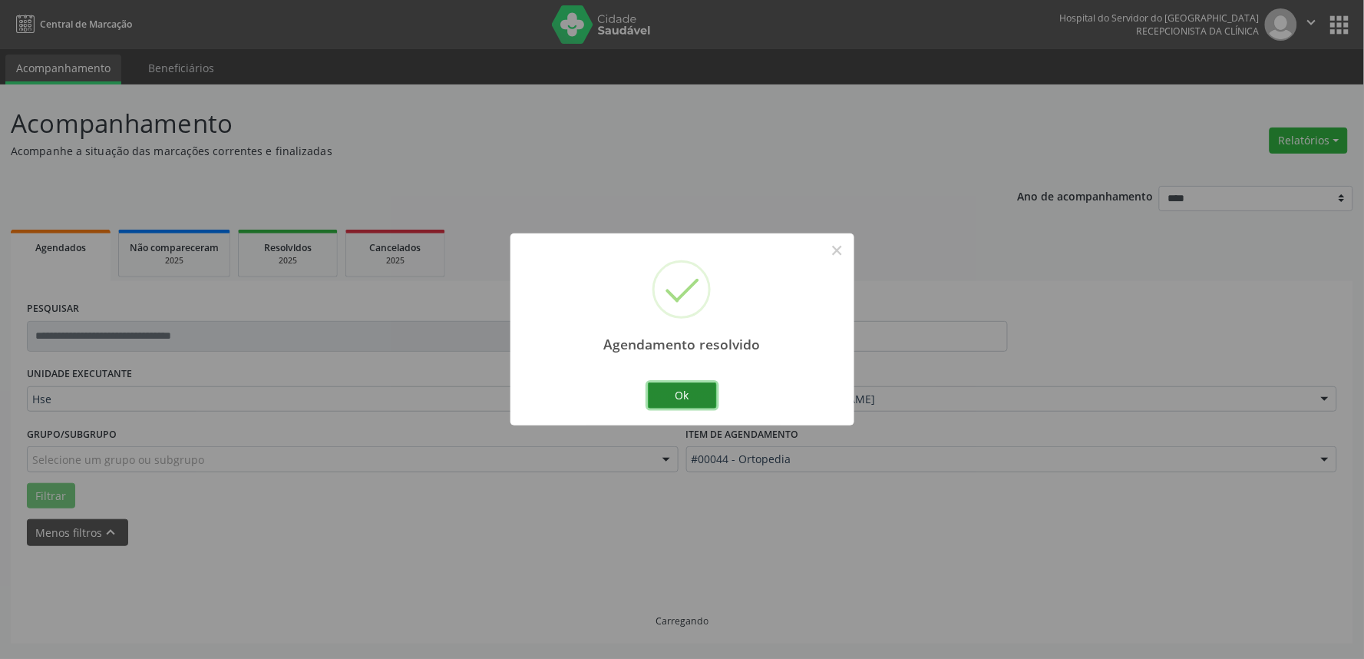
click at [673, 393] on button "Ok" at bounding box center [682, 395] width 69 height 26
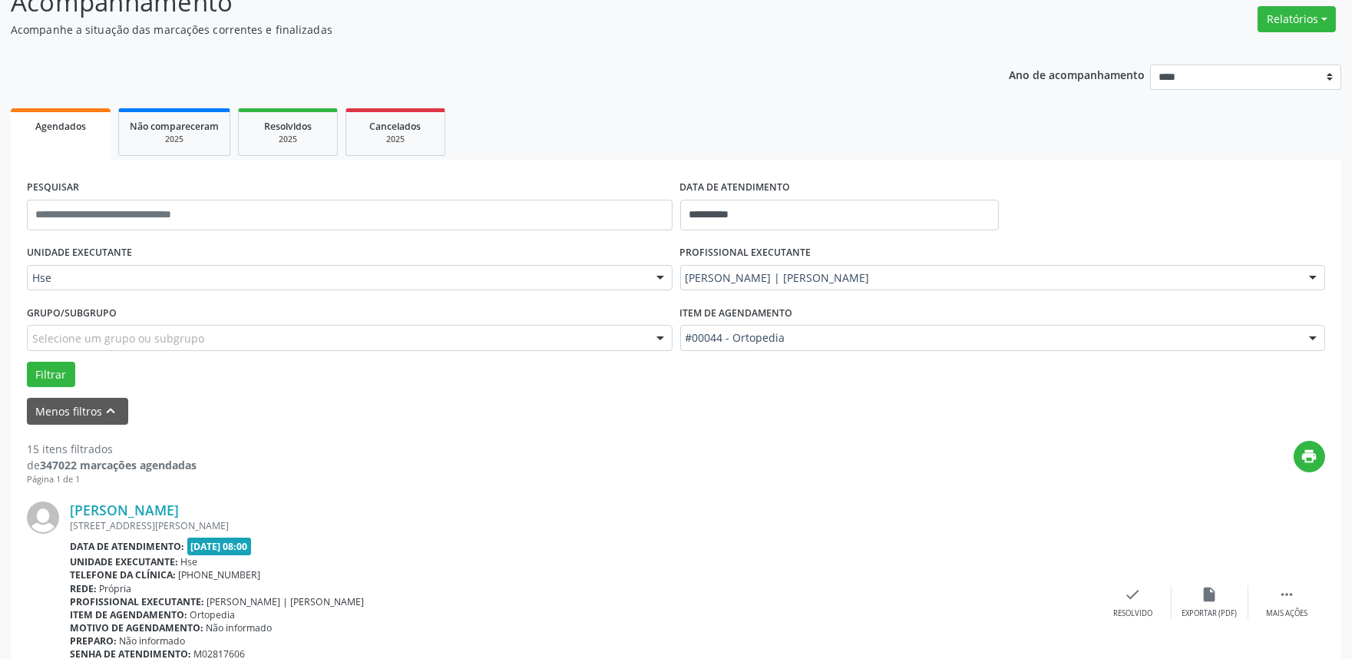
scroll to position [341, 0]
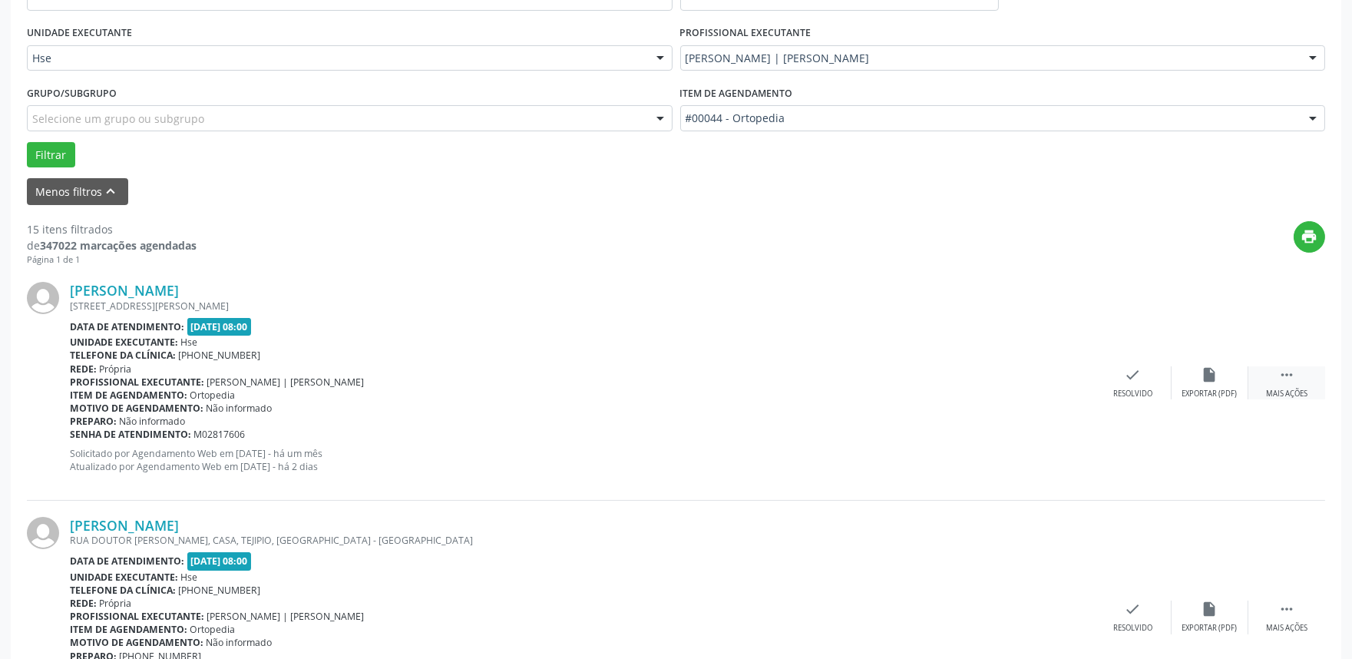
click at [1296, 388] on div "Mais ações" at bounding box center [1286, 393] width 41 height 11
click at [1207, 378] on icon "alarm_off" at bounding box center [1209, 374] width 17 height 17
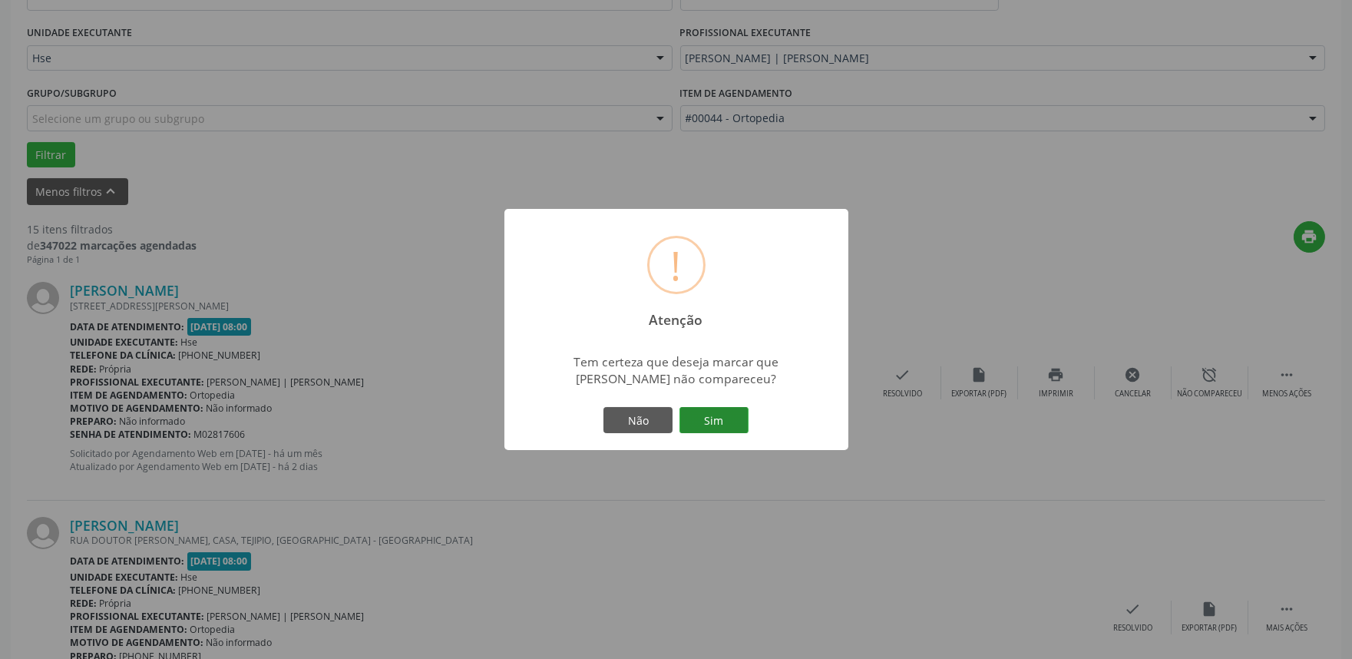
click at [718, 420] on button "Sim" at bounding box center [713, 420] width 69 height 26
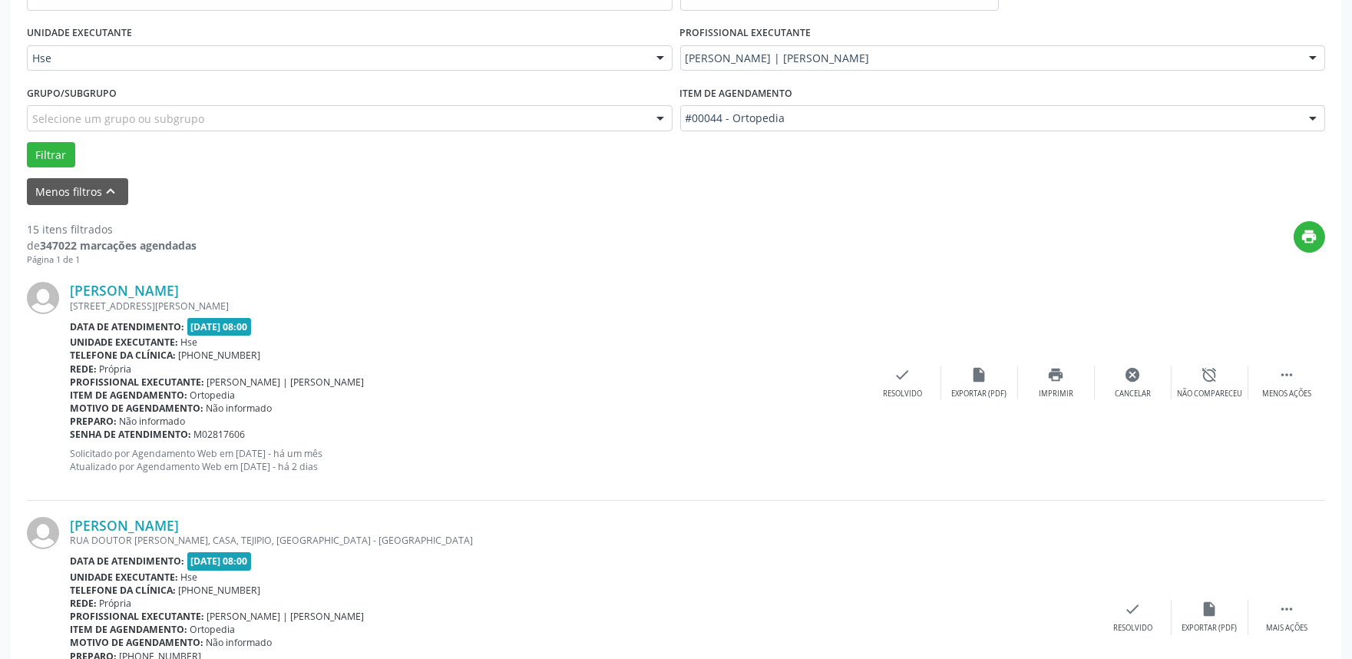
scroll to position [10, 0]
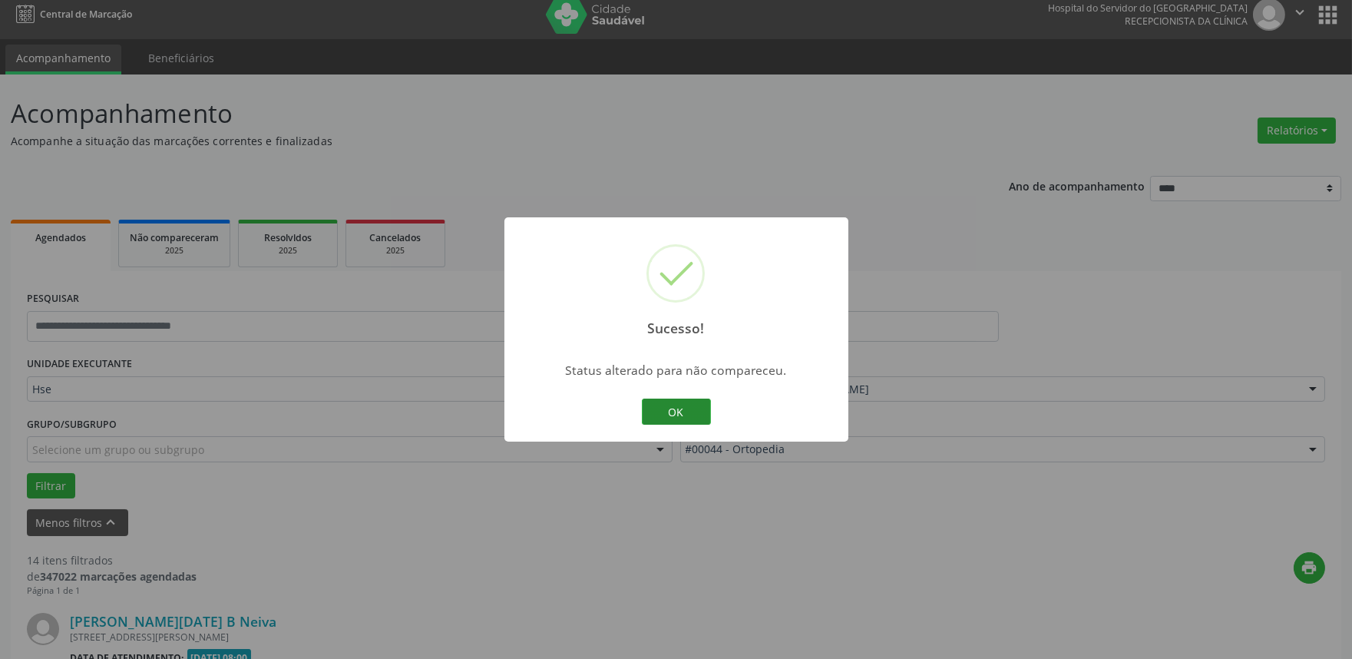
click at [701, 412] on button "OK" at bounding box center [676, 411] width 69 height 26
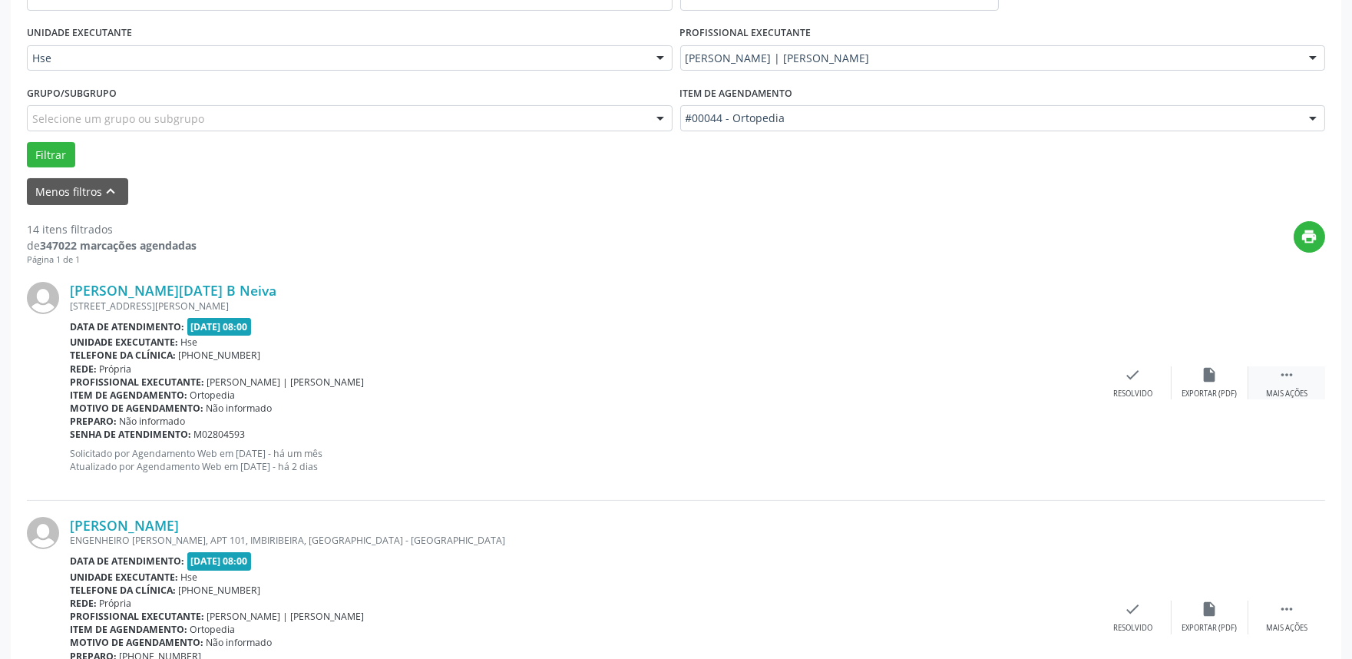
click at [1292, 375] on icon "" at bounding box center [1286, 374] width 17 height 17
click at [1219, 381] on div "alarm_off Não compareceu" at bounding box center [1209, 382] width 77 height 33
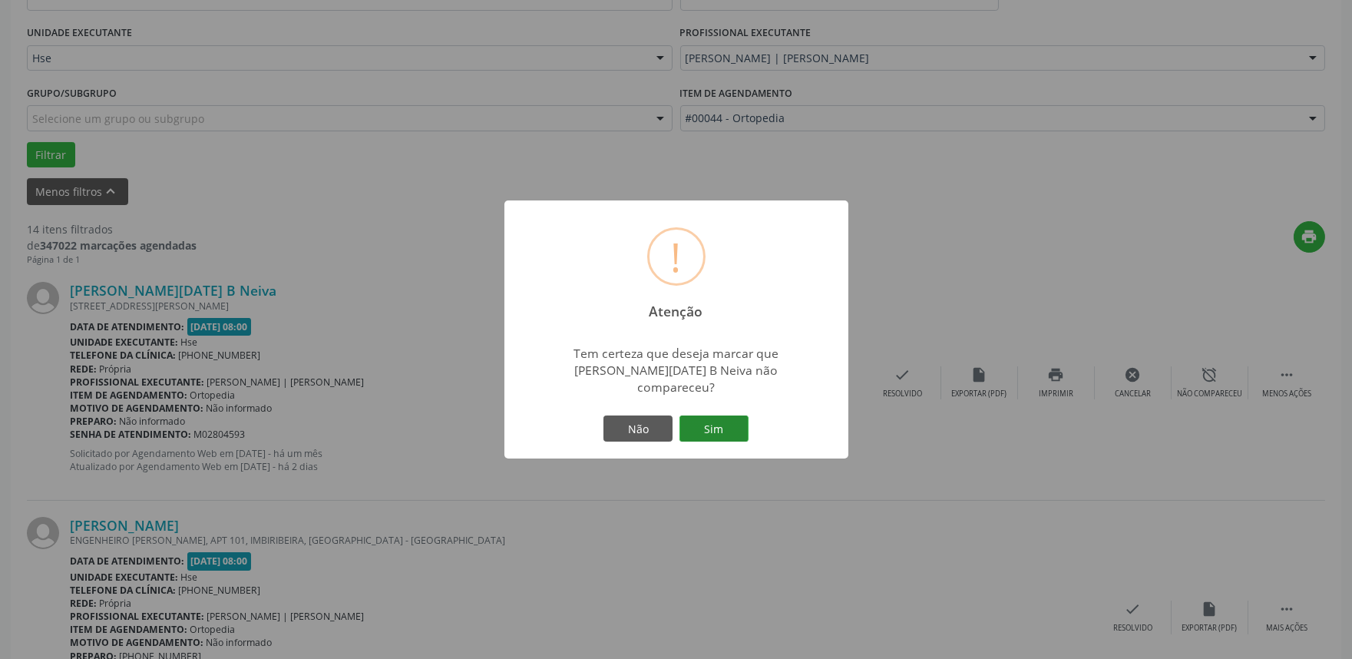
click at [702, 415] on button "Sim" at bounding box center [713, 428] width 69 height 26
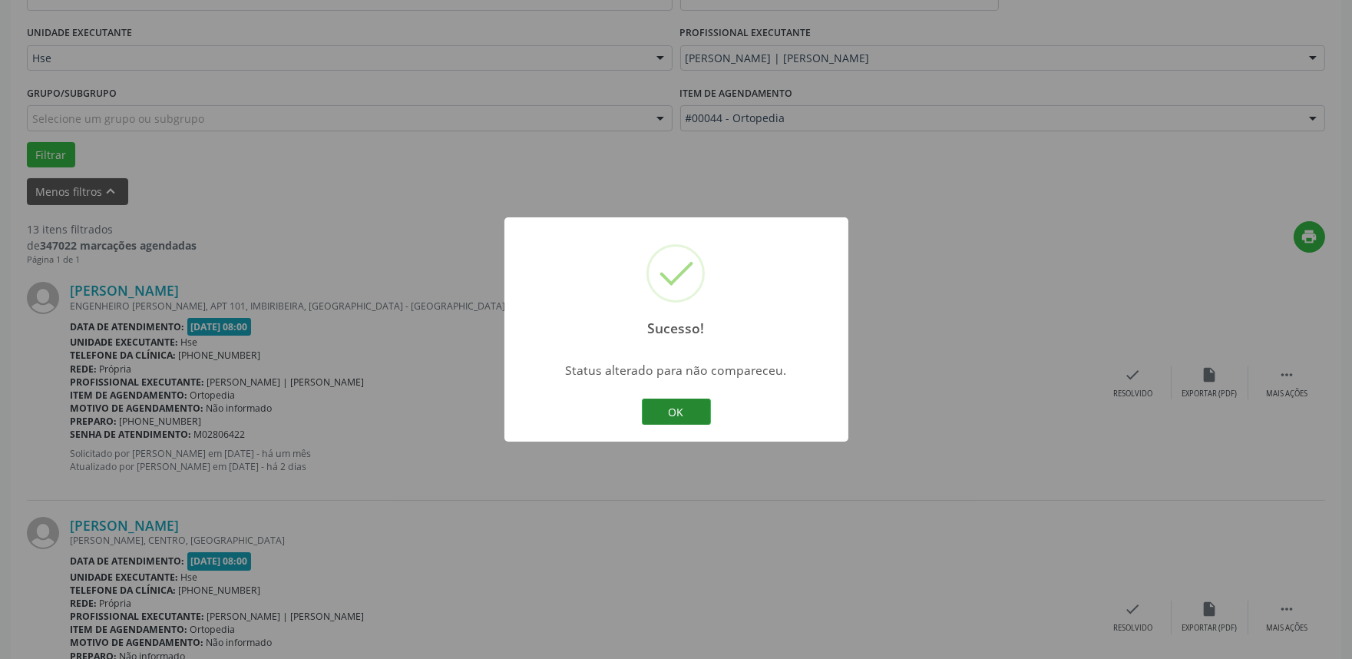
click at [689, 420] on button "OK" at bounding box center [676, 411] width 69 height 26
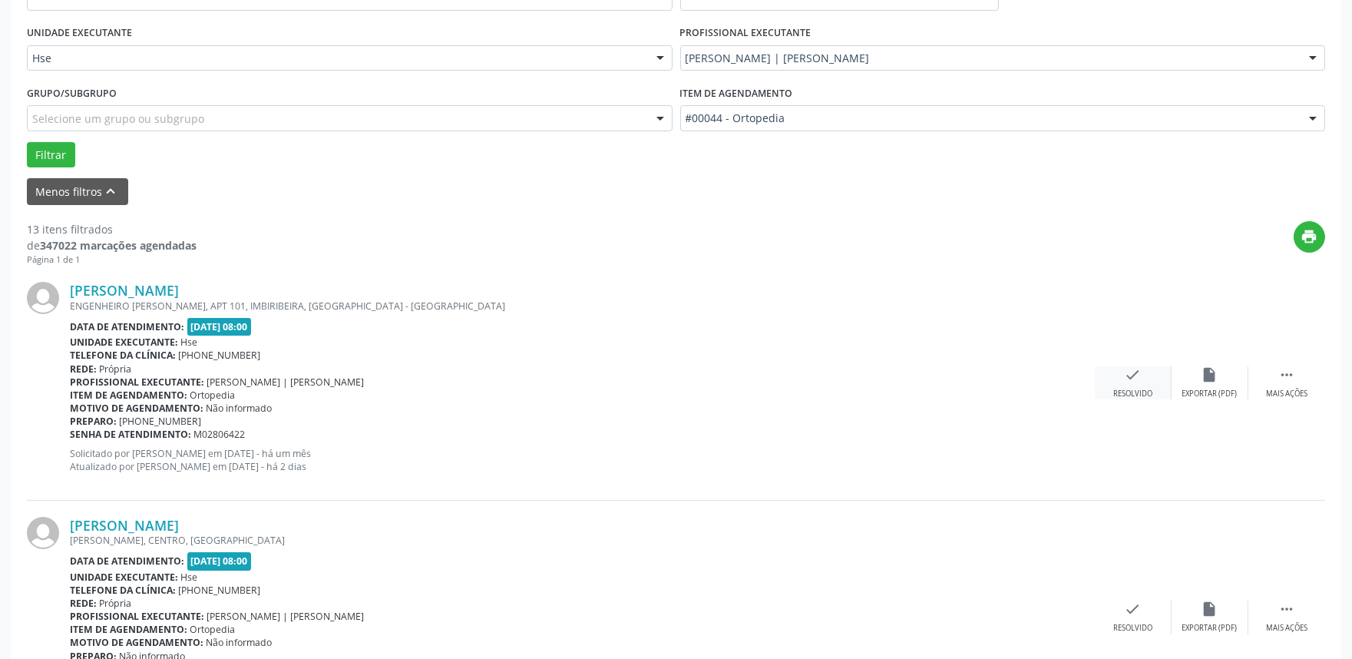
click at [1148, 381] on div "check Resolvido" at bounding box center [1133, 382] width 77 height 33
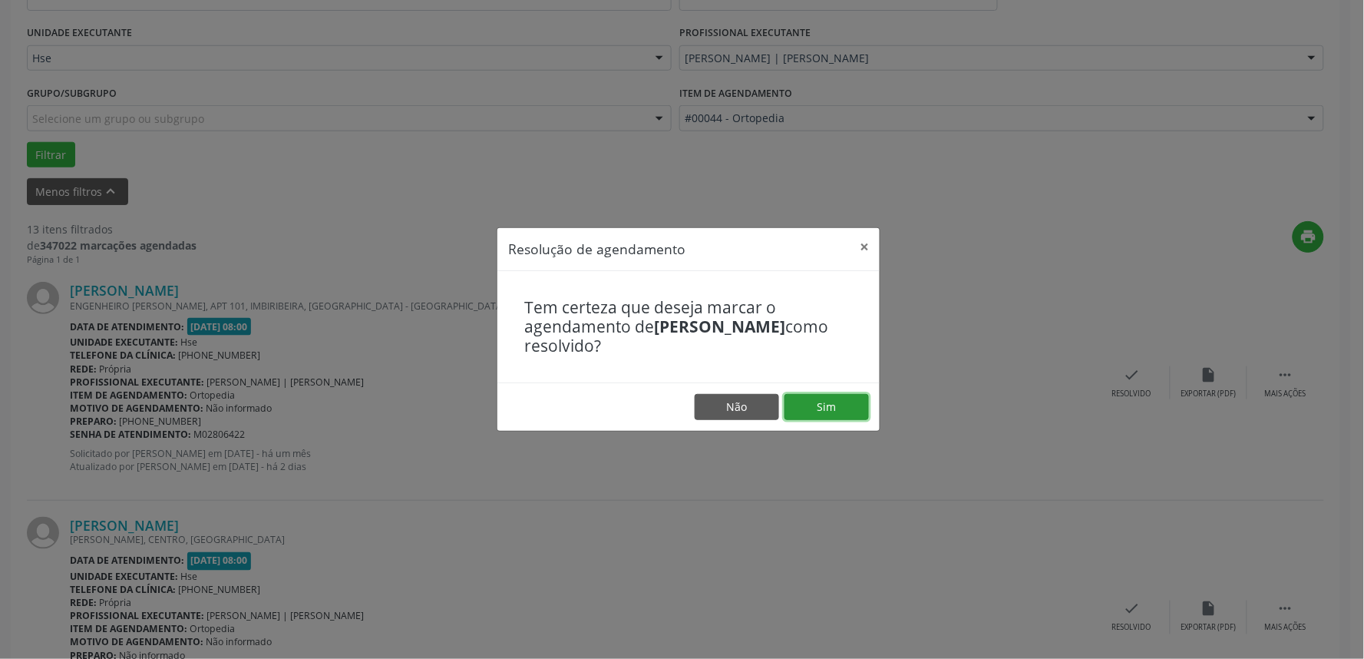
click at [845, 412] on button "Sim" at bounding box center [826, 407] width 84 height 26
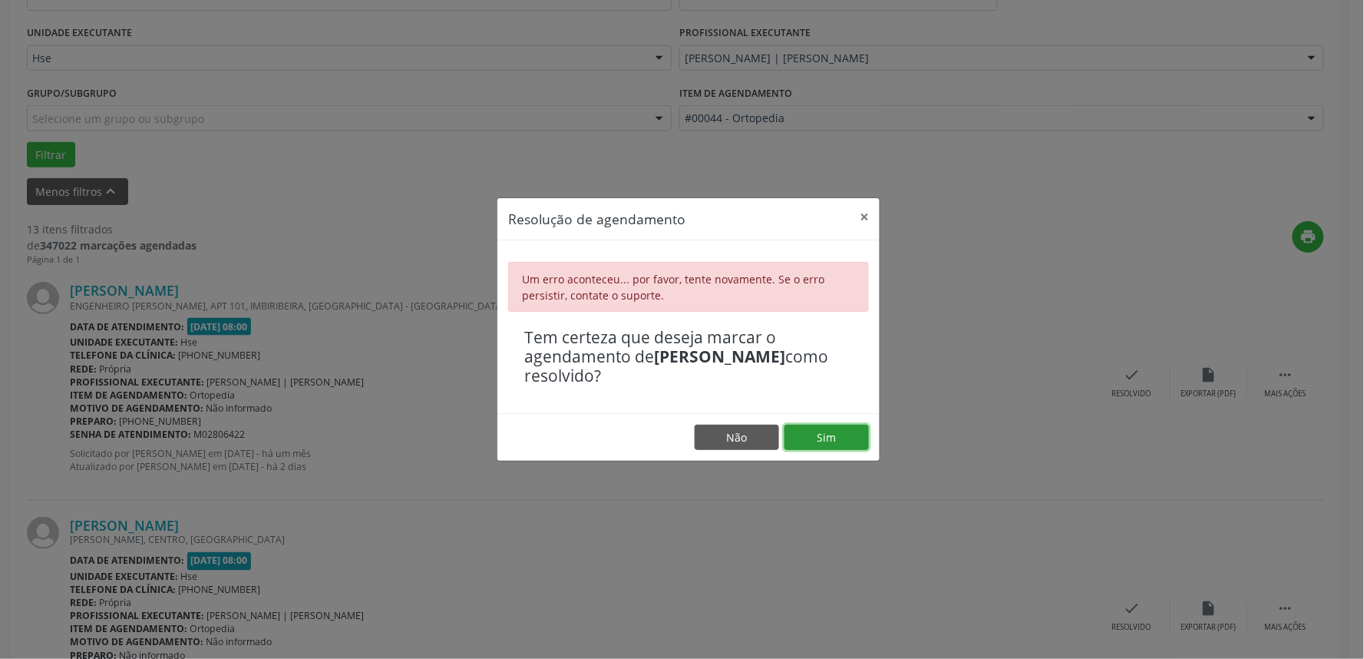
click at [848, 438] on button "Sim" at bounding box center [826, 437] width 84 height 26
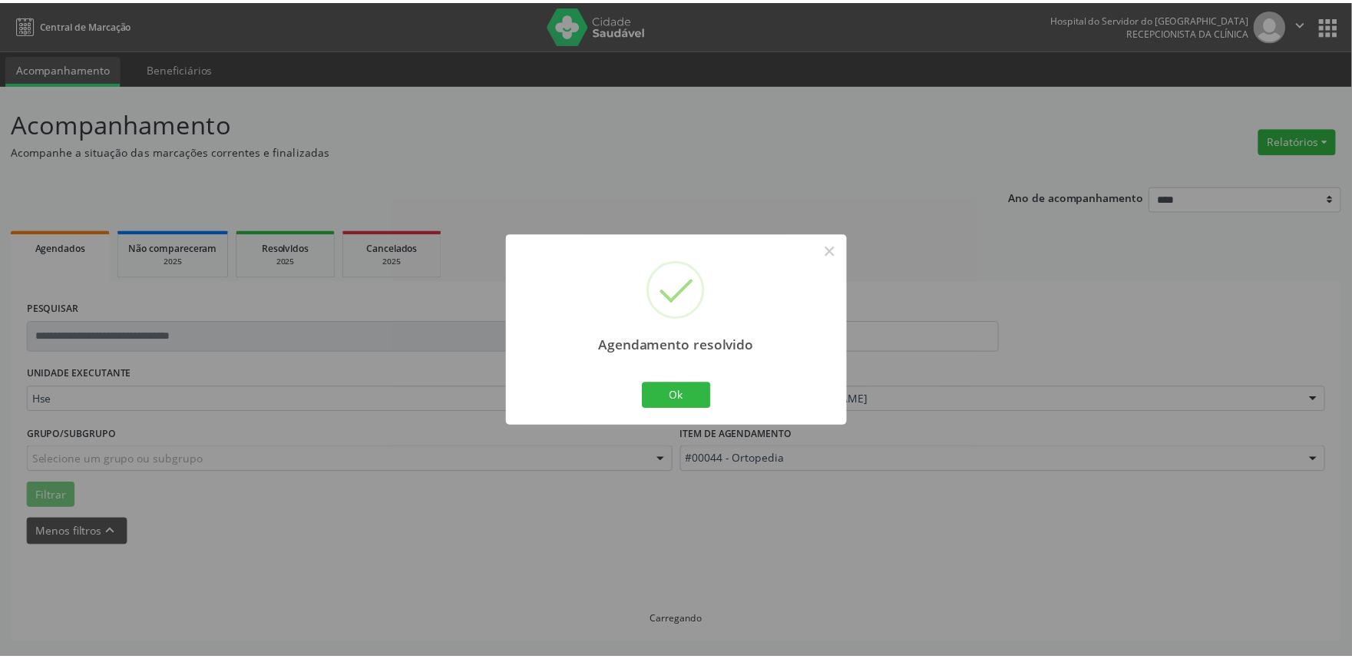
scroll to position [0, 0]
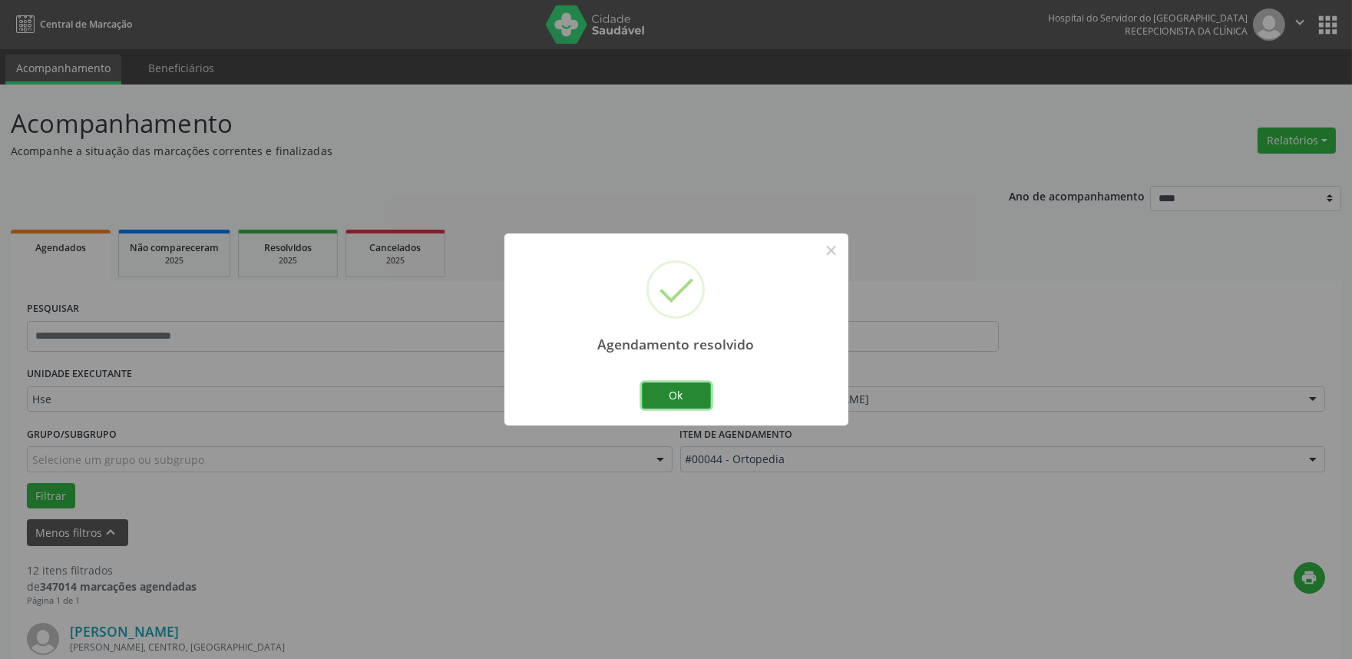
click at [695, 403] on button "Ok" at bounding box center [676, 395] width 69 height 26
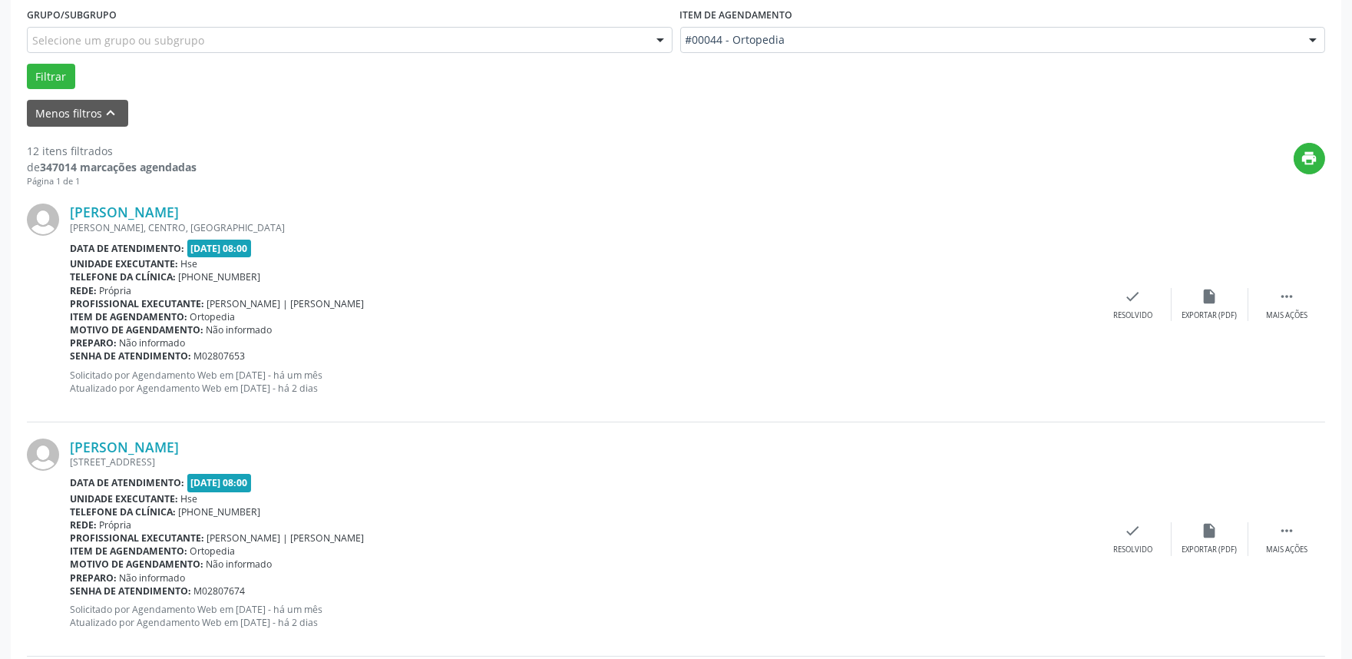
scroll to position [426, 0]
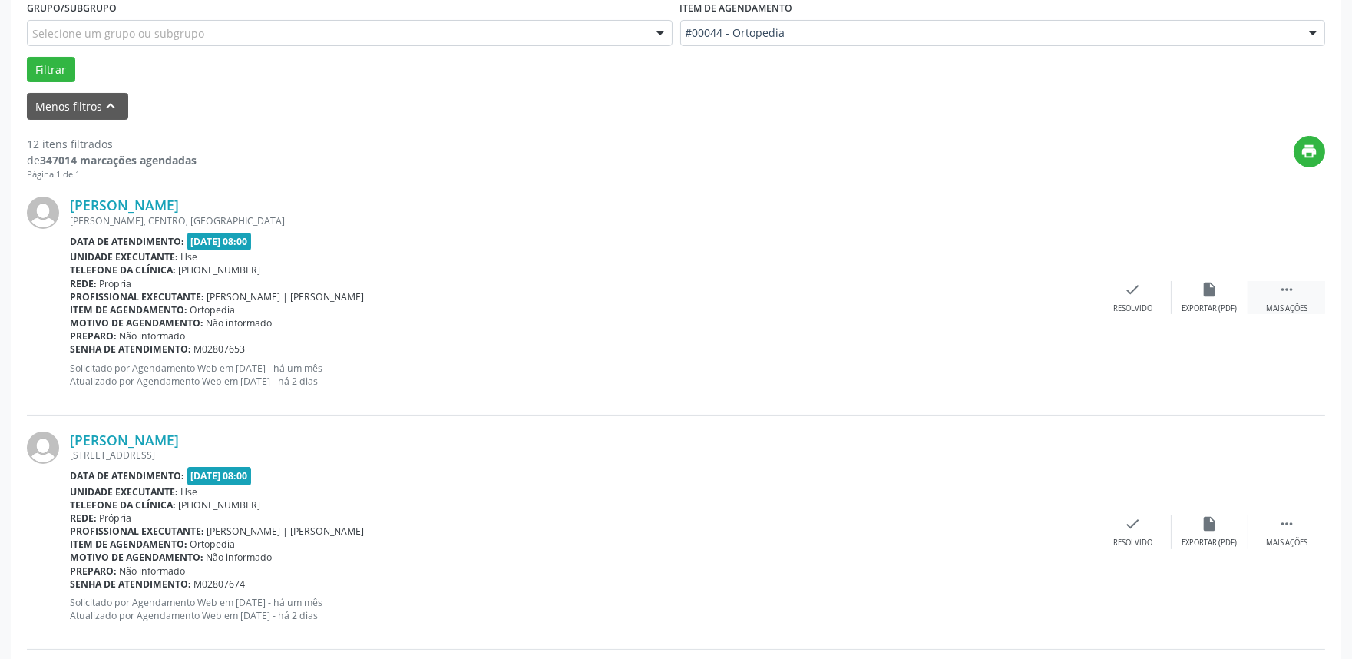
click at [1299, 295] on div " Mais ações" at bounding box center [1286, 297] width 77 height 33
click at [1208, 300] on div "alarm_off Não compareceu" at bounding box center [1209, 297] width 77 height 33
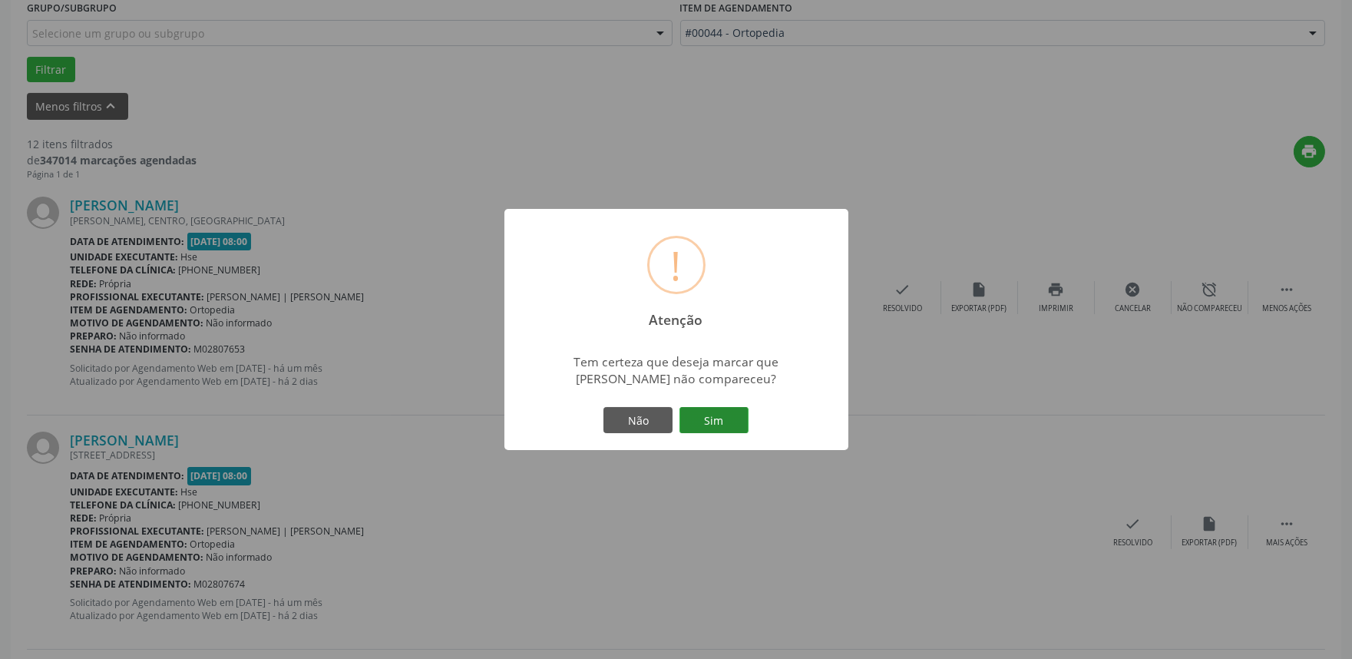
click at [726, 422] on button "Sim" at bounding box center [713, 420] width 69 height 26
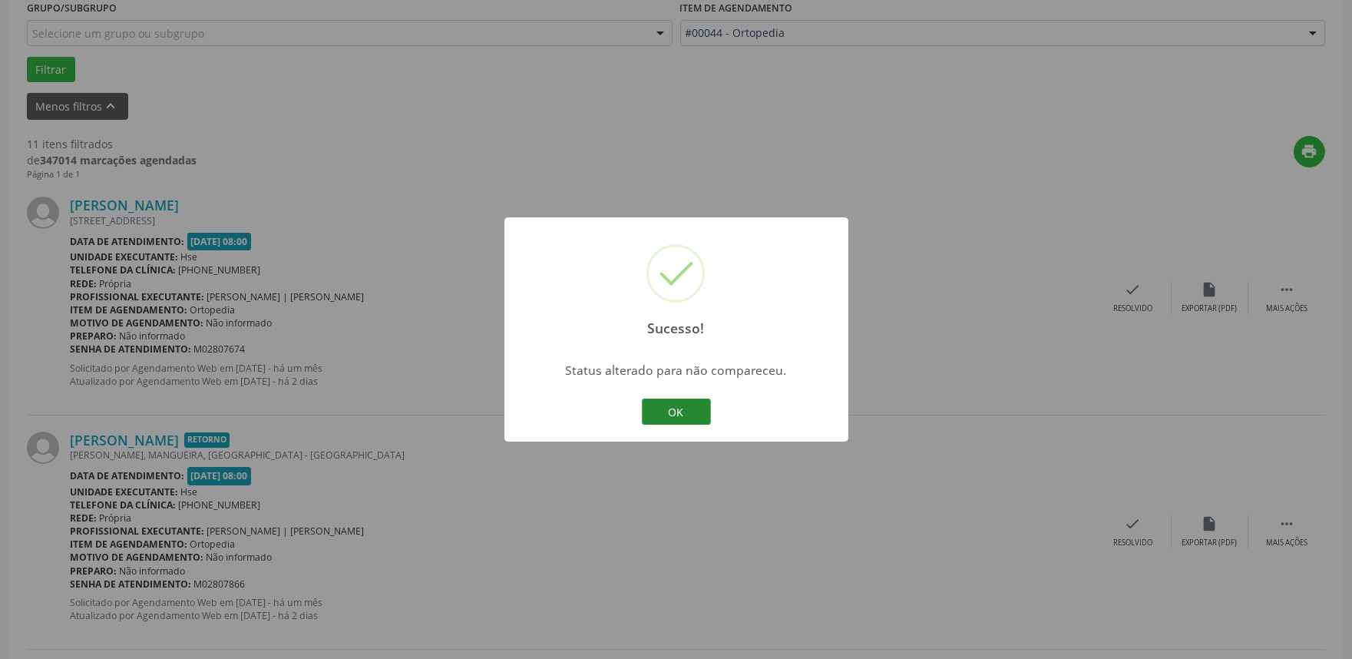
click at [655, 413] on button "OK" at bounding box center [676, 411] width 69 height 26
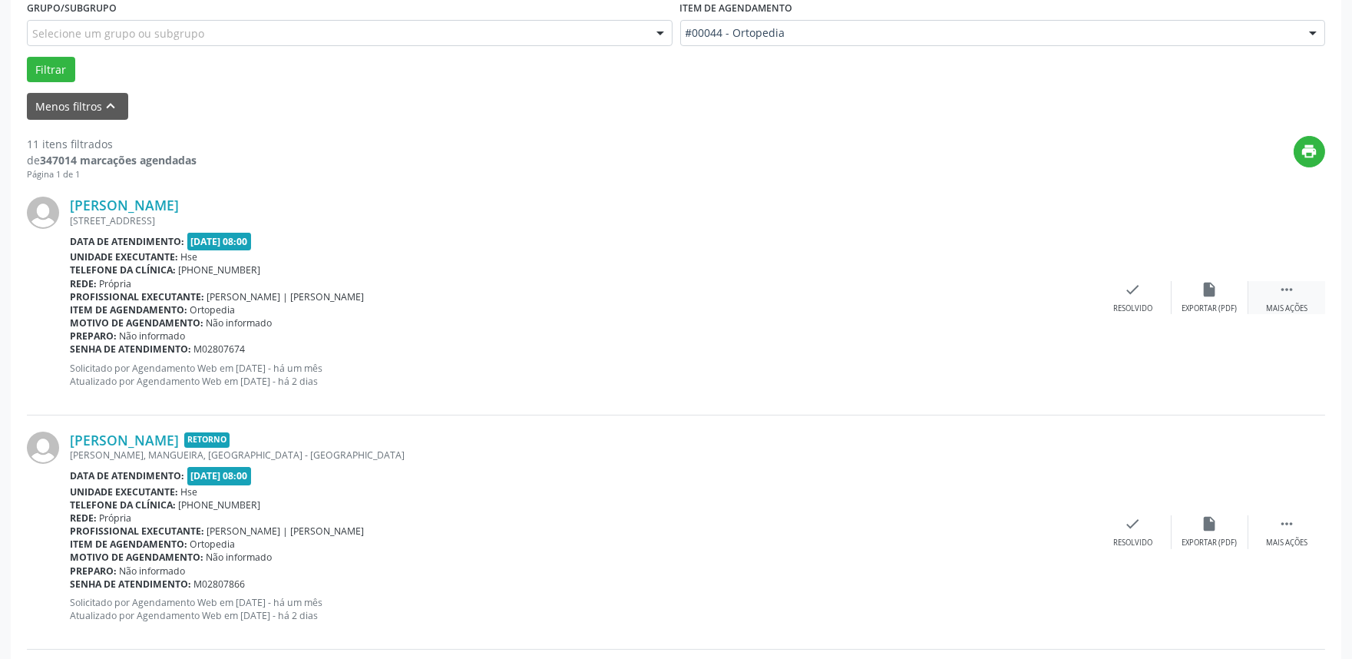
click at [1297, 300] on div " Mais ações" at bounding box center [1286, 297] width 77 height 33
click at [1217, 298] on div "alarm_off Não compareceu" at bounding box center [1209, 297] width 77 height 33
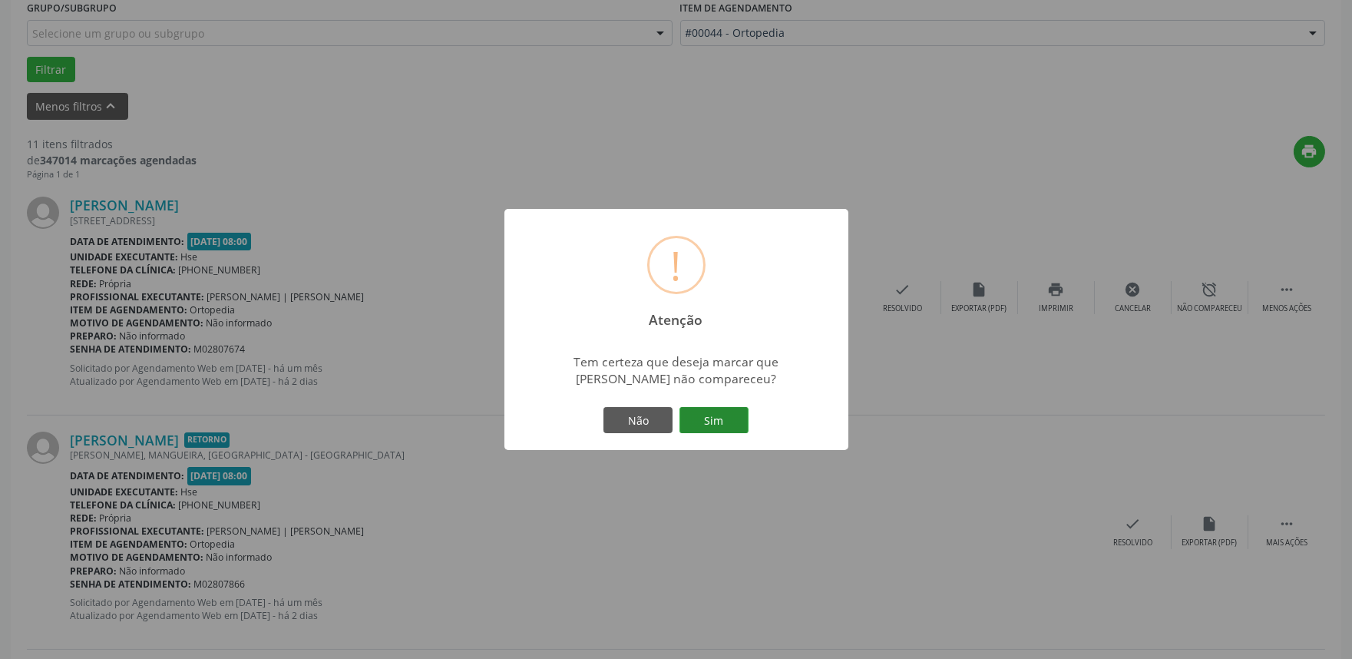
click at [719, 422] on button "Sim" at bounding box center [713, 420] width 69 height 26
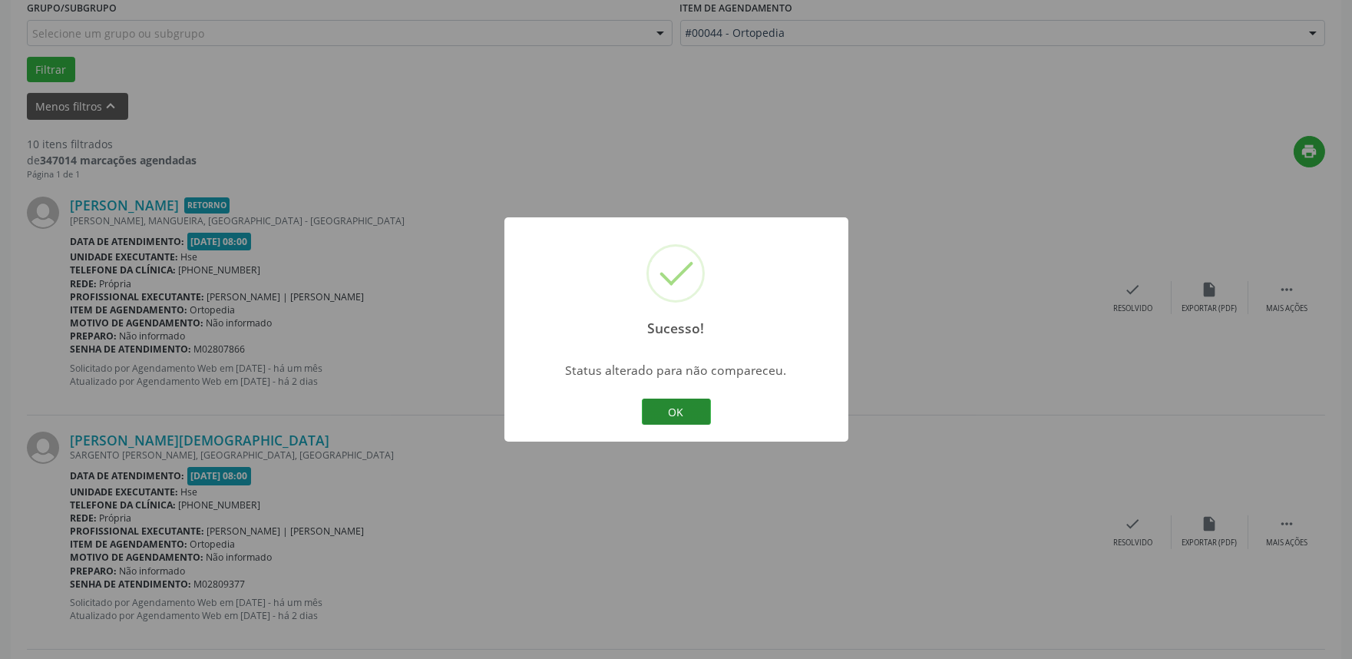
click at [689, 413] on button "OK" at bounding box center [676, 411] width 69 height 26
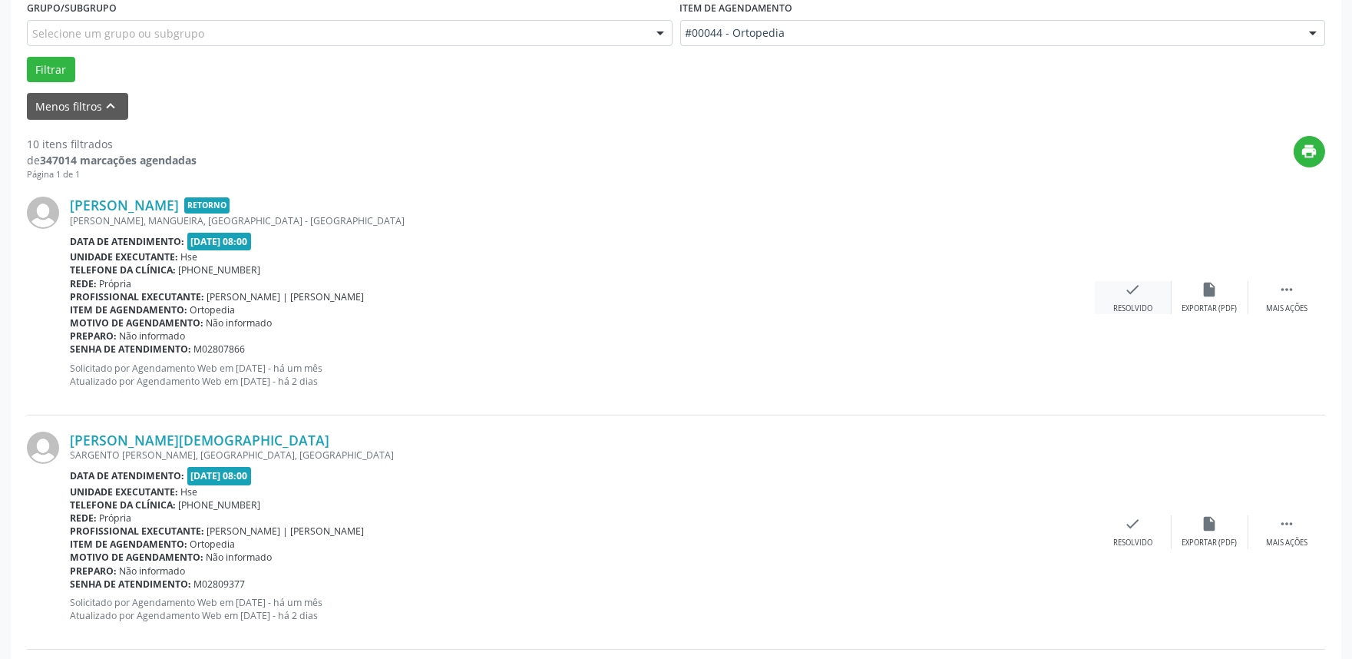
click at [1138, 292] on div "check Resolvido" at bounding box center [1133, 297] width 77 height 33
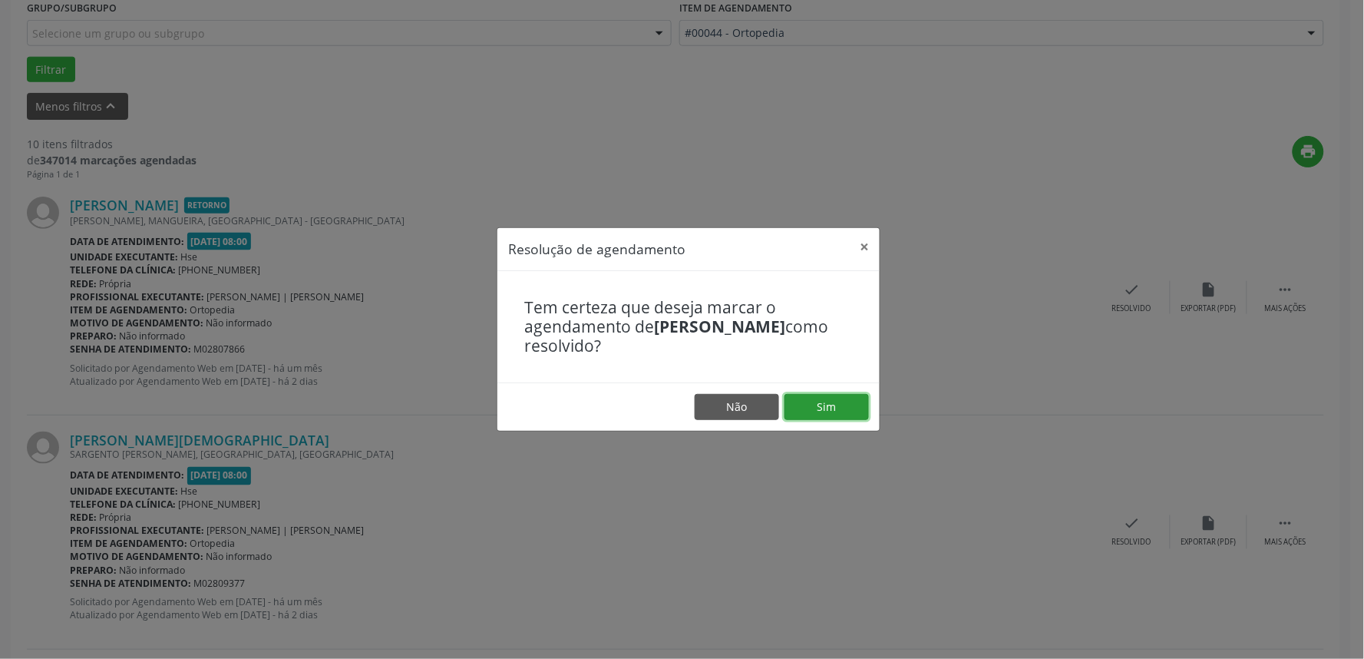
click at [844, 405] on button "Sim" at bounding box center [826, 407] width 84 height 26
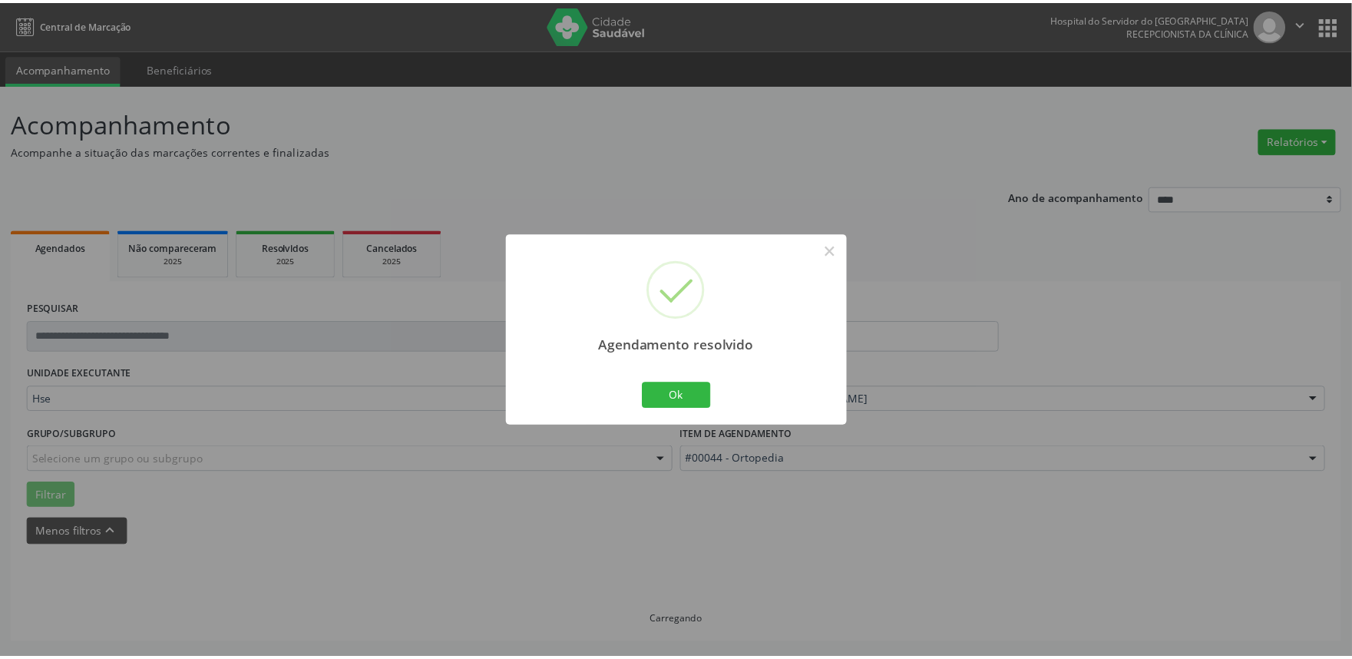
scroll to position [0, 0]
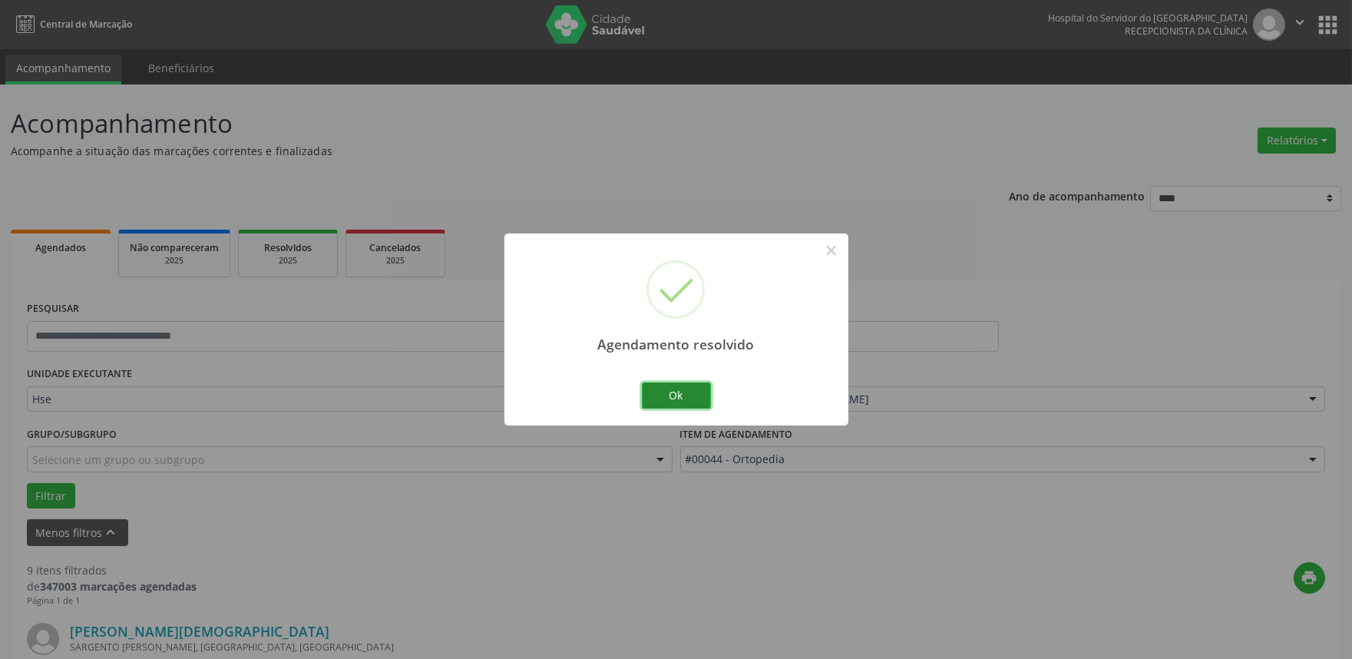
click at [696, 393] on button "Ok" at bounding box center [676, 395] width 69 height 26
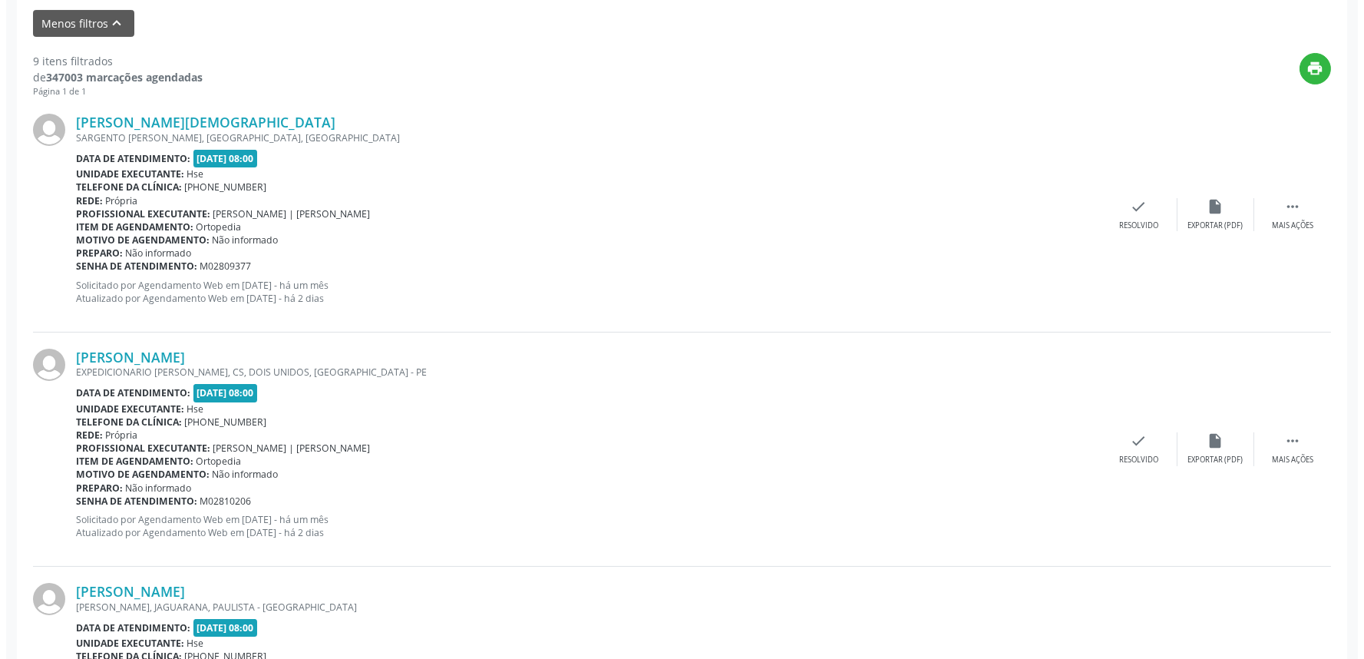
scroll to position [511, 0]
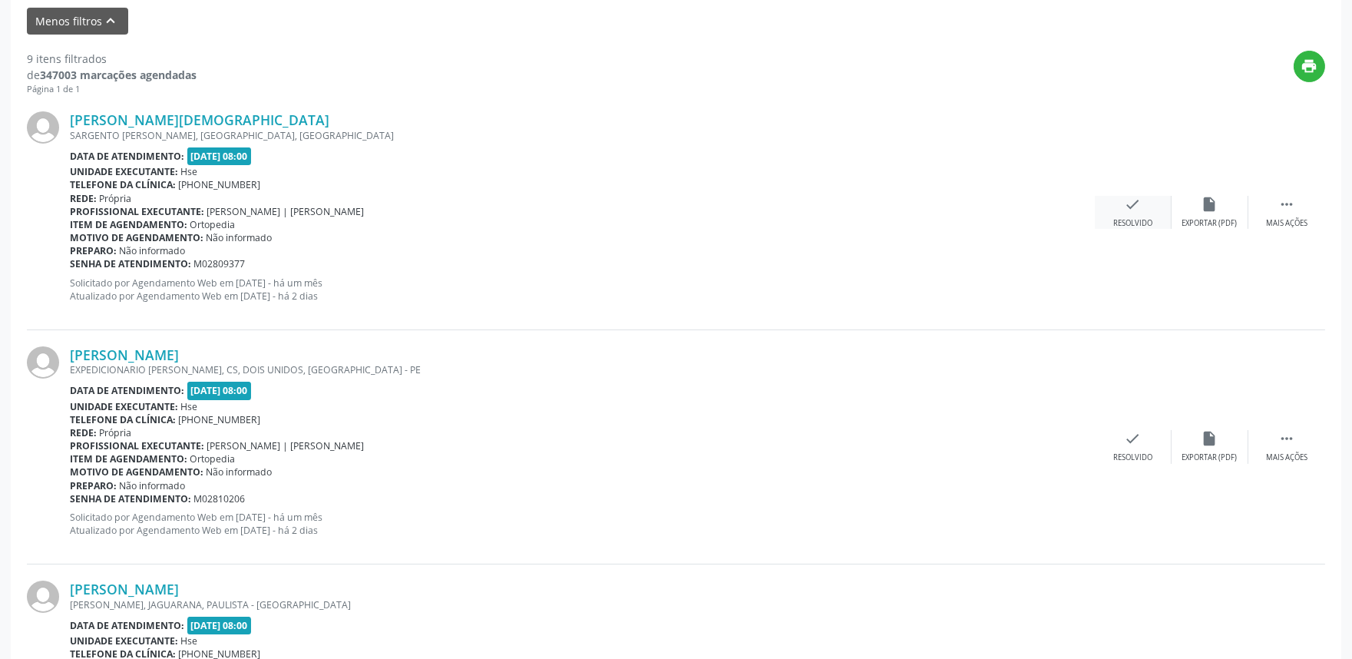
click at [1137, 213] on div "check Resolvido" at bounding box center [1133, 212] width 77 height 33
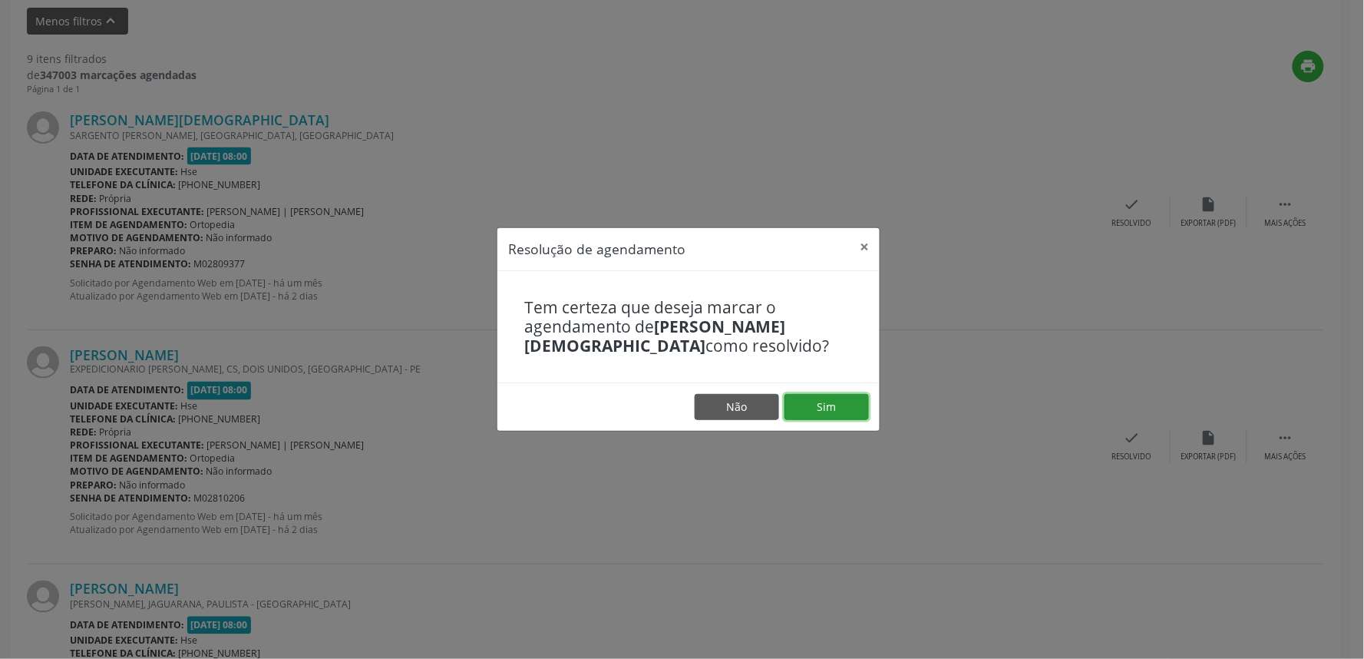
click at [807, 405] on button "Sim" at bounding box center [826, 407] width 84 height 26
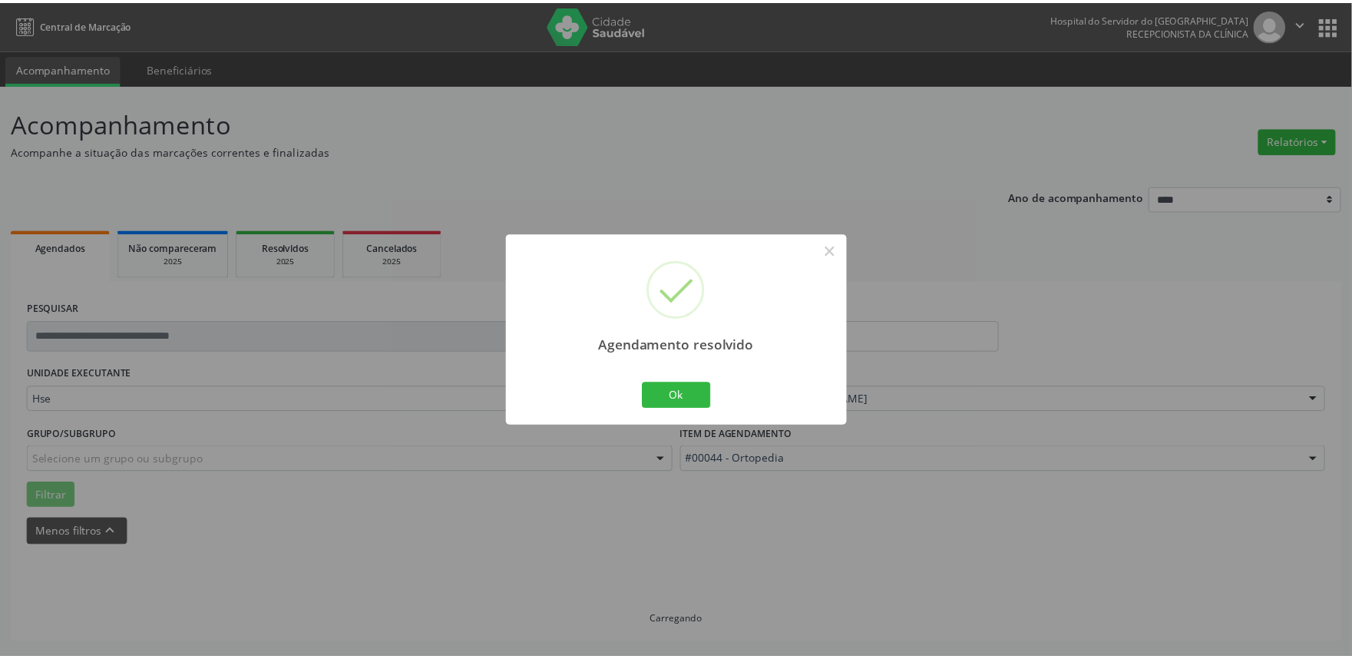
scroll to position [0, 0]
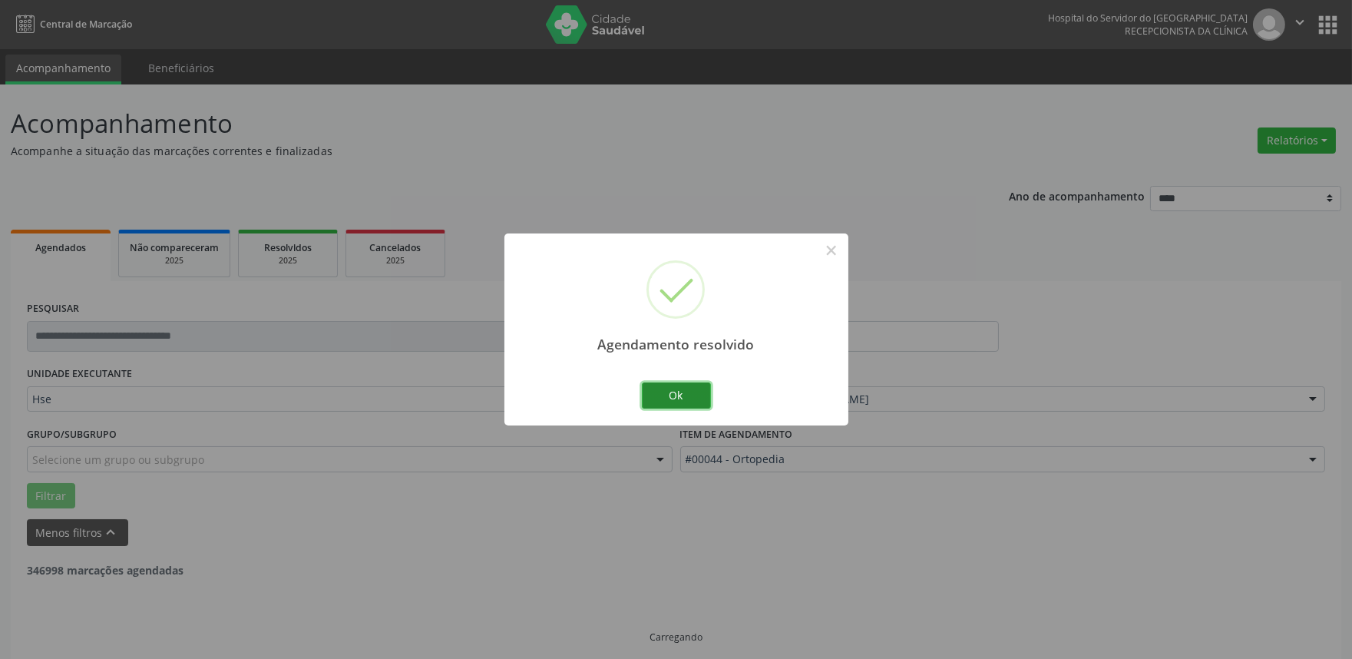
click at [684, 397] on button "Ok" at bounding box center [676, 395] width 69 height 26
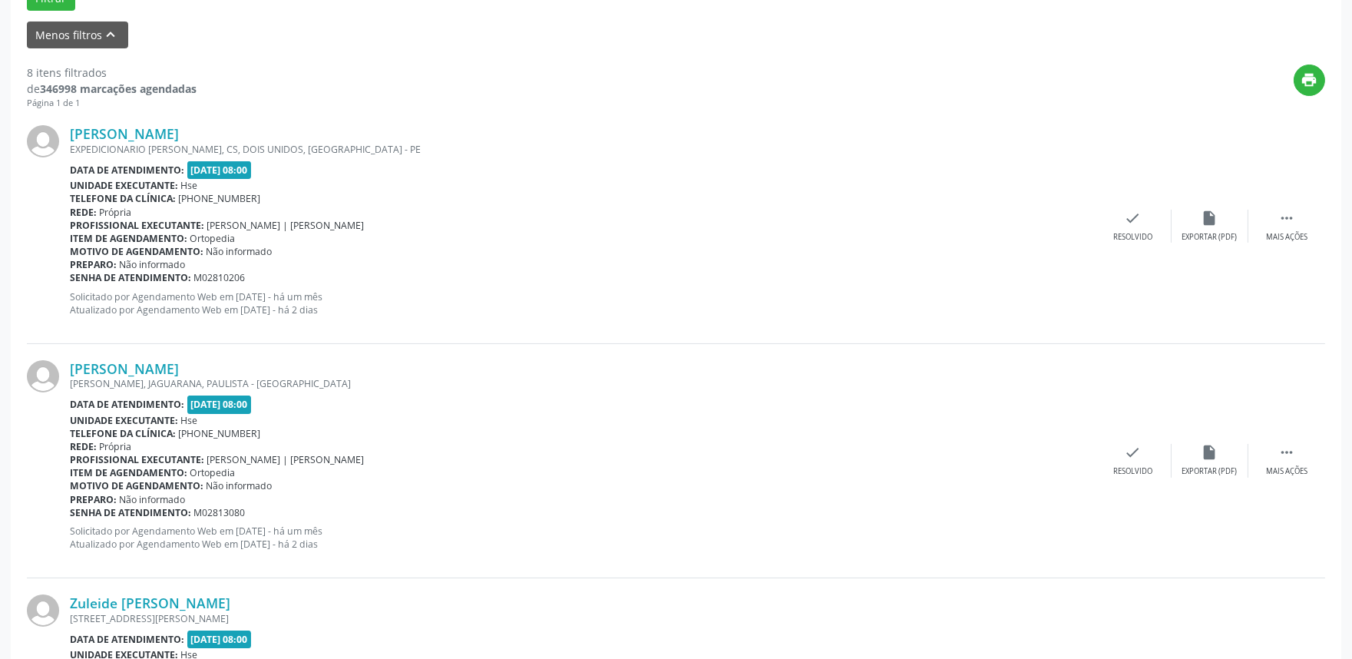
scroll to position [511, 0]
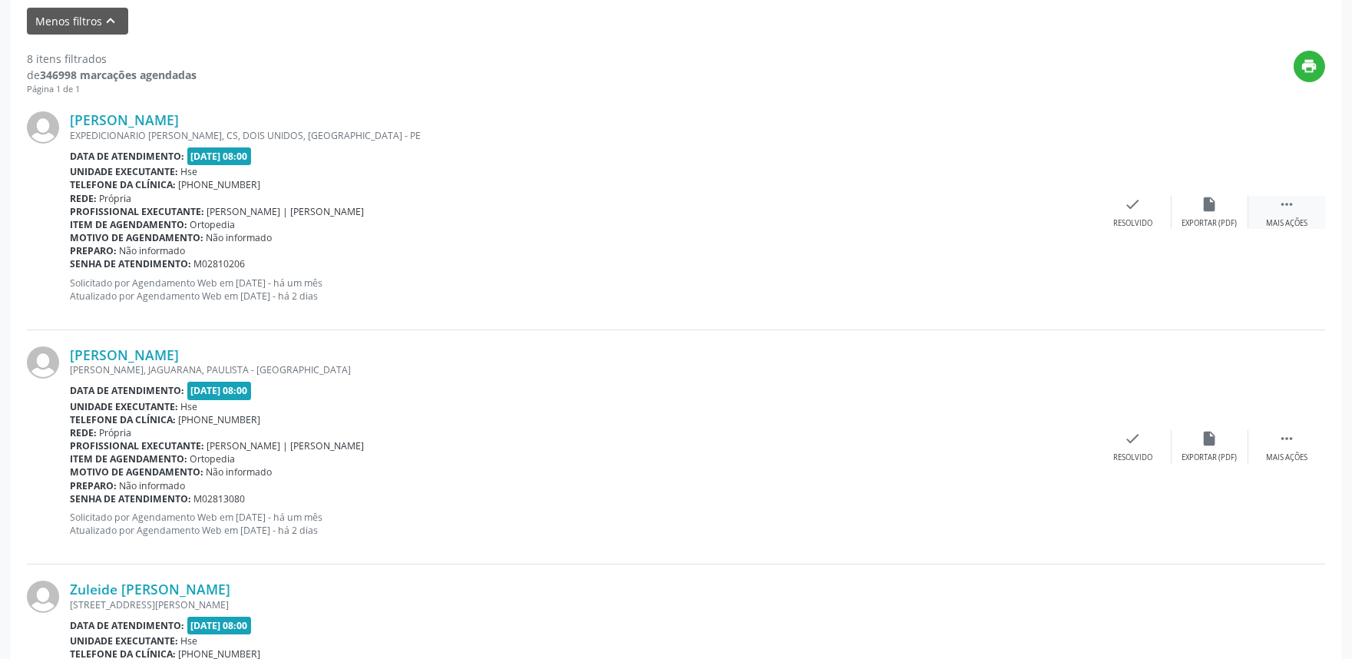
click at [1295, 207] on div " Mais ações" at bounding box center [1286, 212] width 77 height 33
click at [1207, 218] on div "Não compareceu" at bounding box center [1209, 223] width 65 height 11
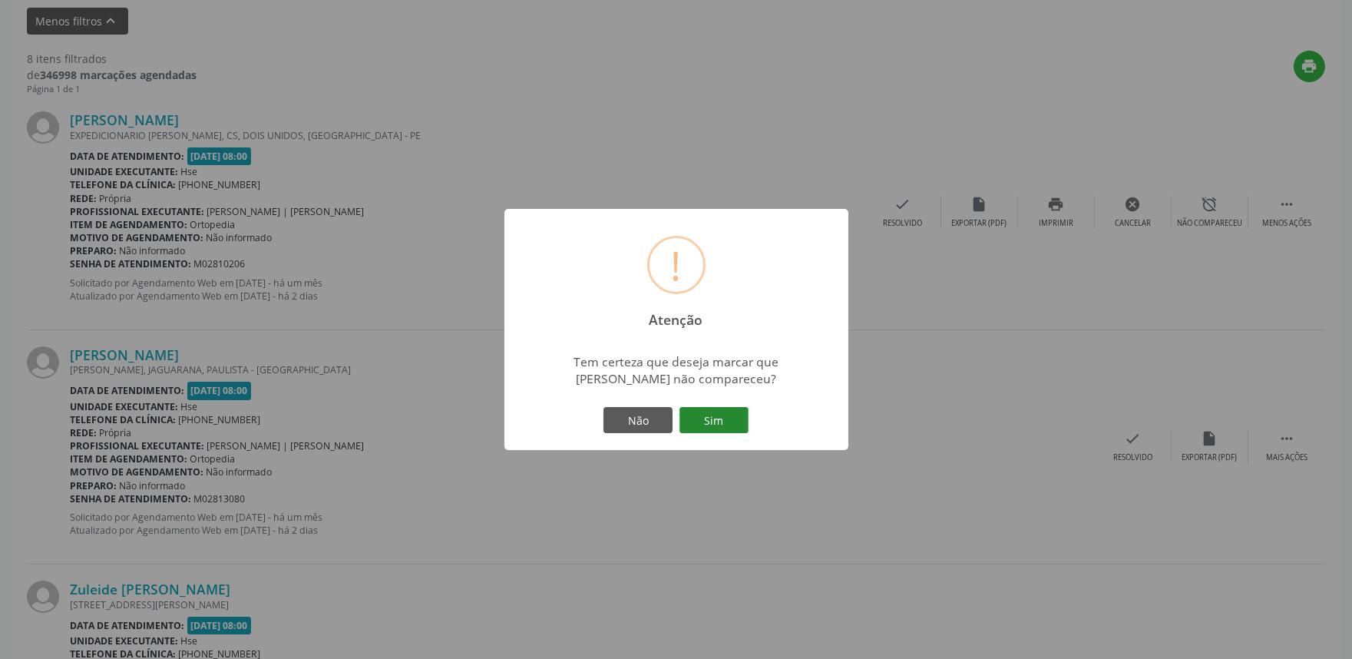
click at [718, 424] on button "Sim" at bounding box center [713, 420] width 69 height 26
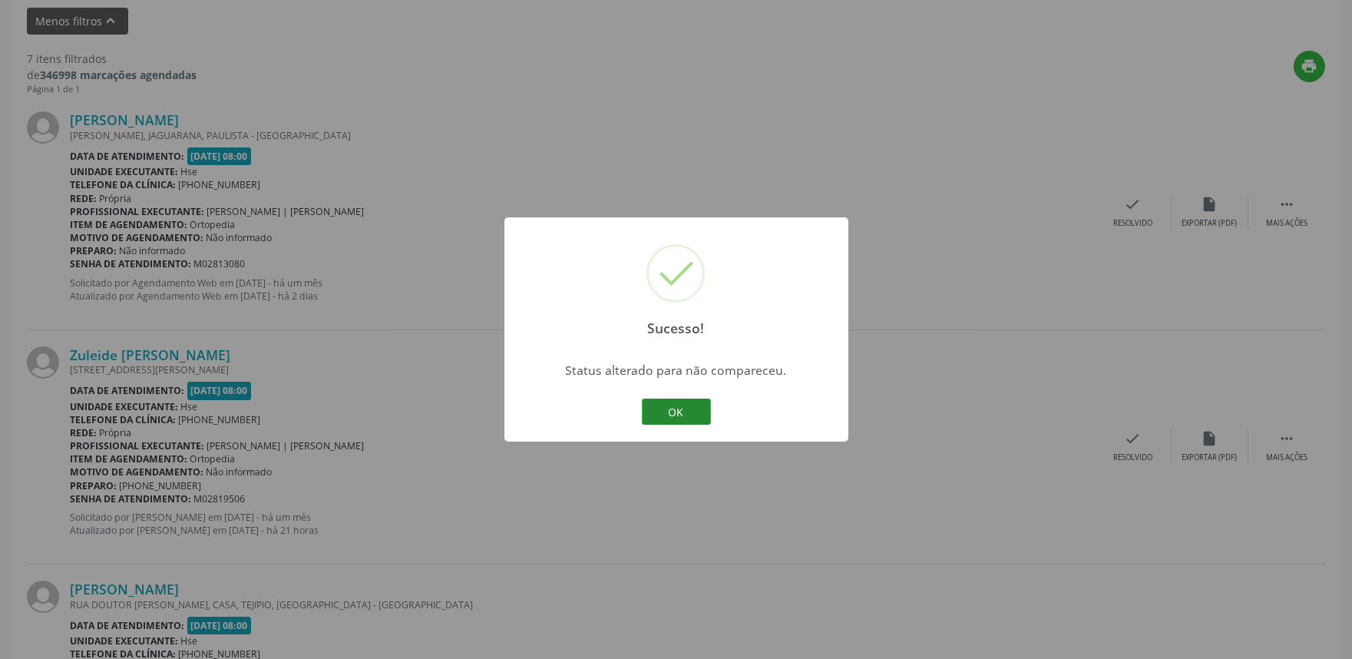
click at [672, 405] on button "OK" at bounding box center [676, 411] width 69 height 26
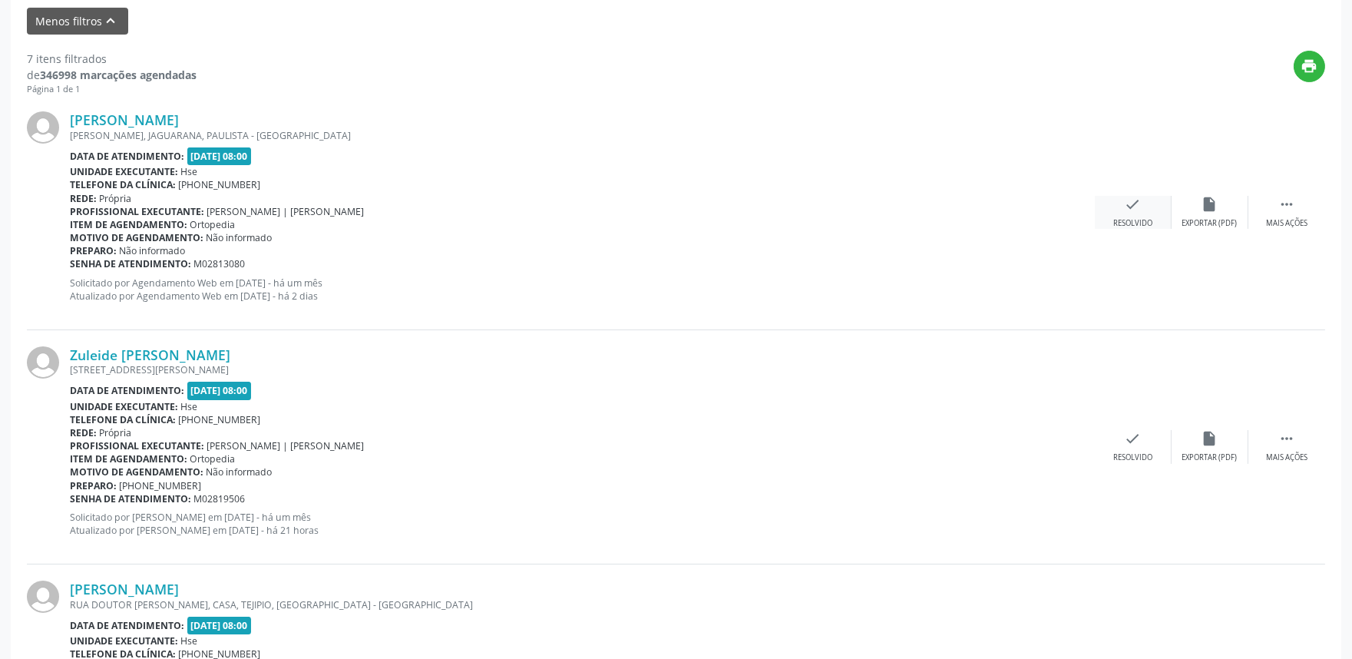
click at [1134, 208] on icon "check" at bounding box center [1132, 204] width 17 height 17
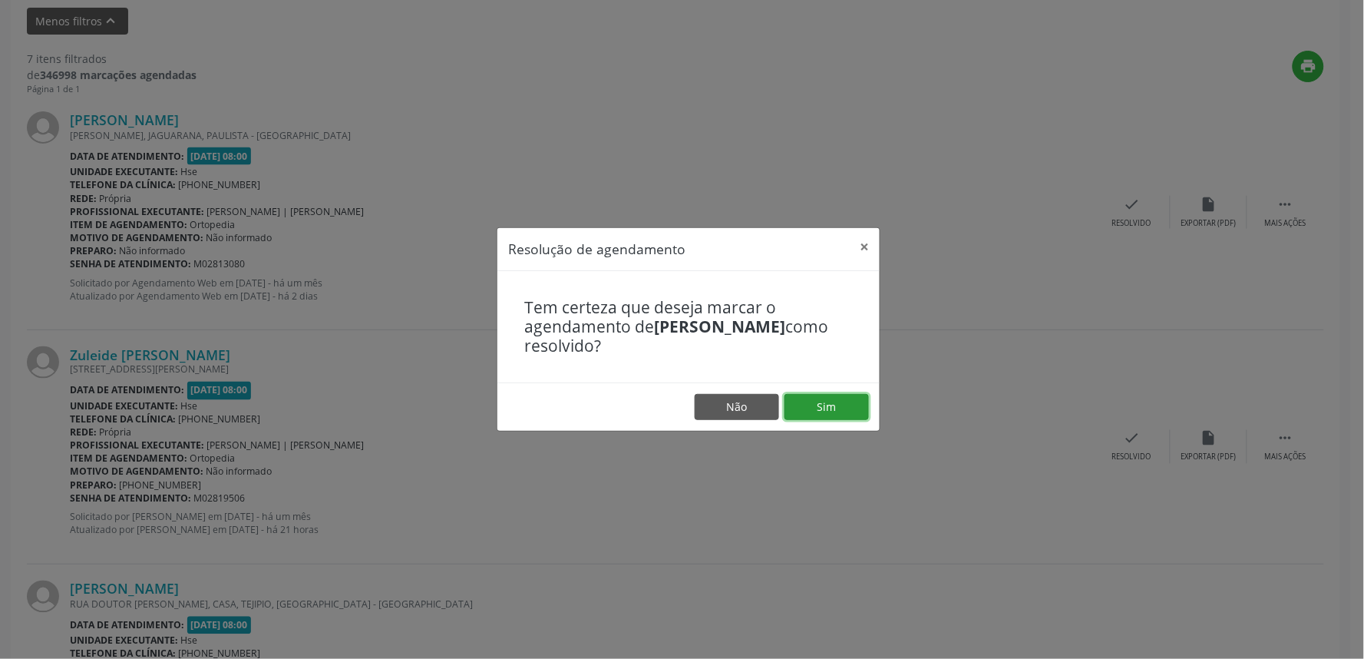
click at [820, 407] on button "Sim" at bounding box center [826, 407] width 84 height 26
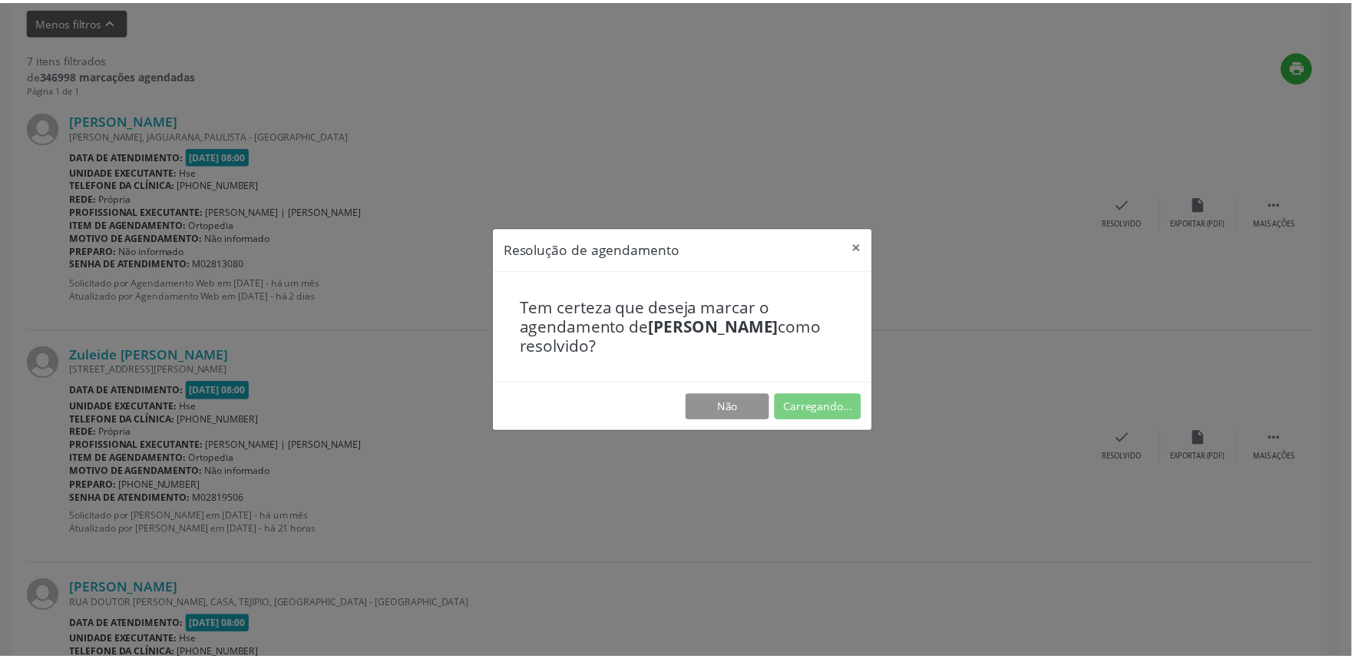
scroll to position [0, 0]
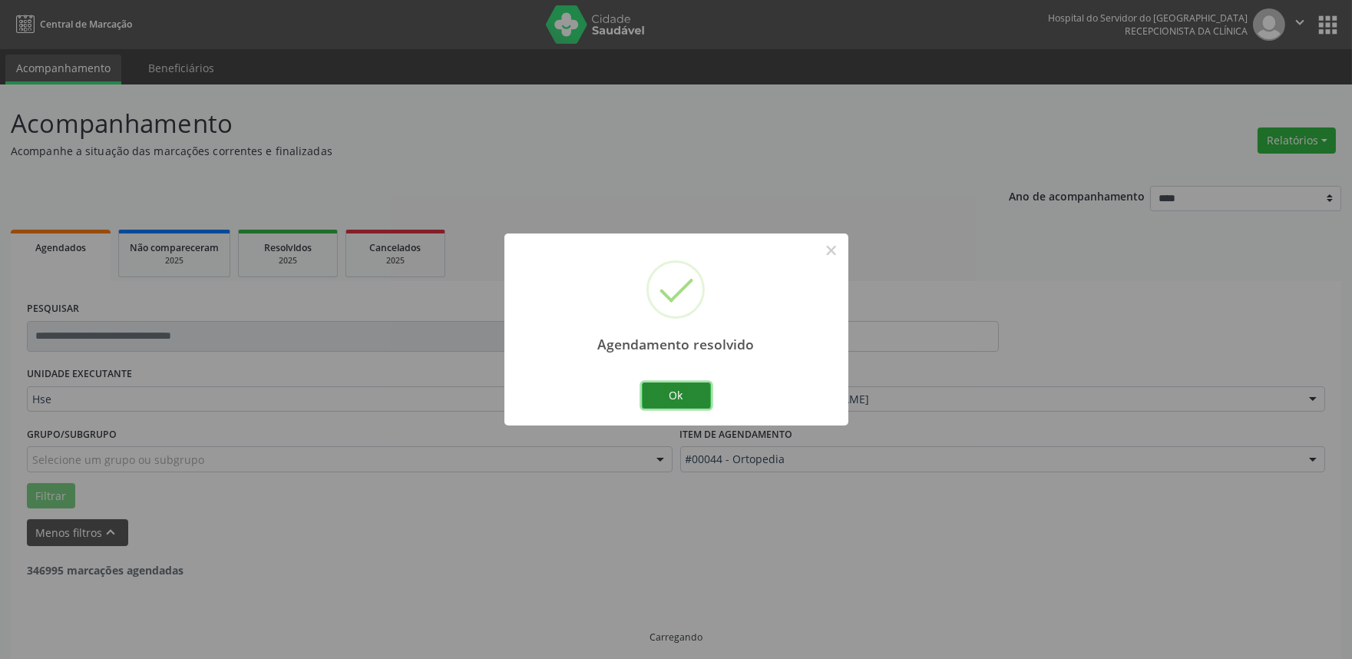
click at [672, 386] on button "Ok" at bounding box center [676, 395] width 69 height 26
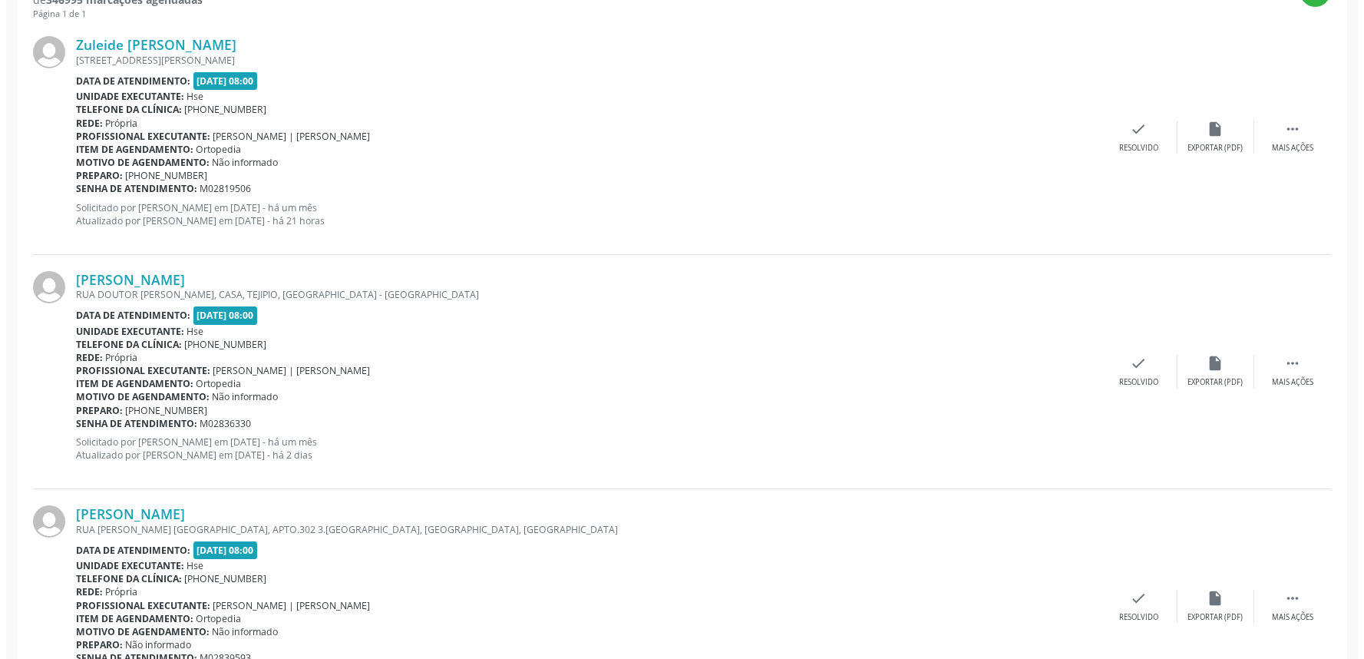
scroll to position [511, 0]
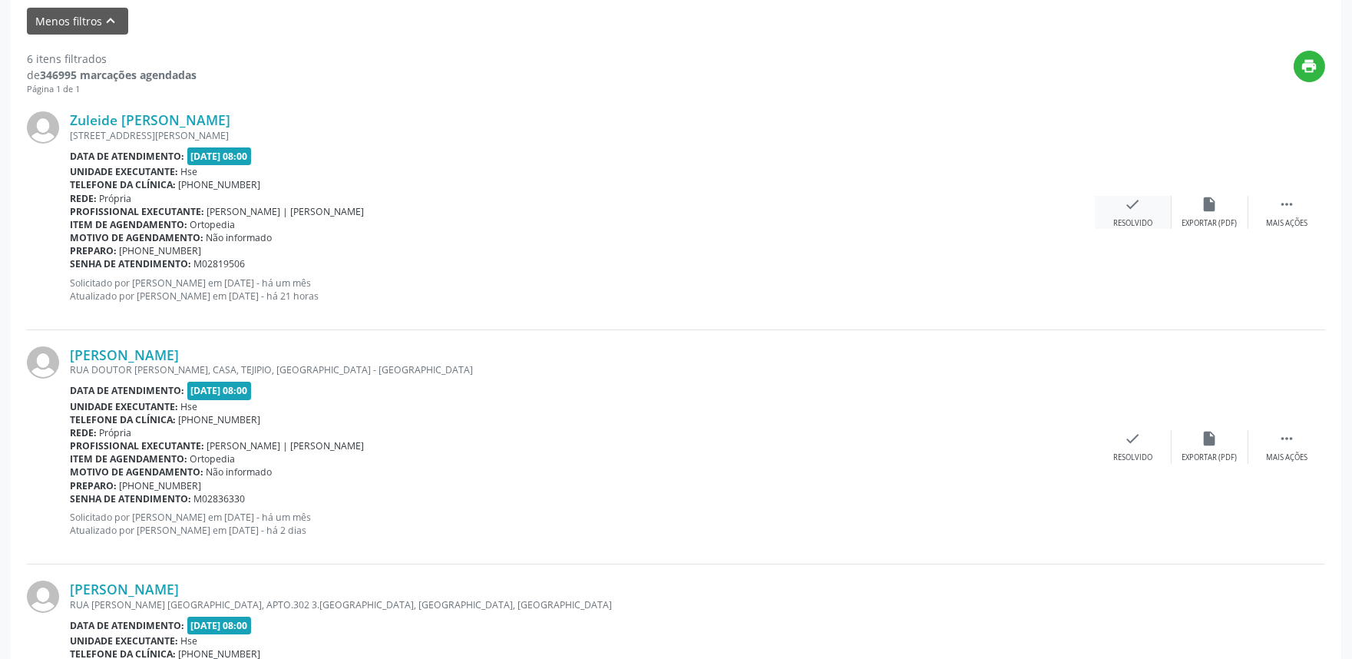
click at [1132, 210] on icon "check" at bounding box center [1132, 204] width 17 height 17
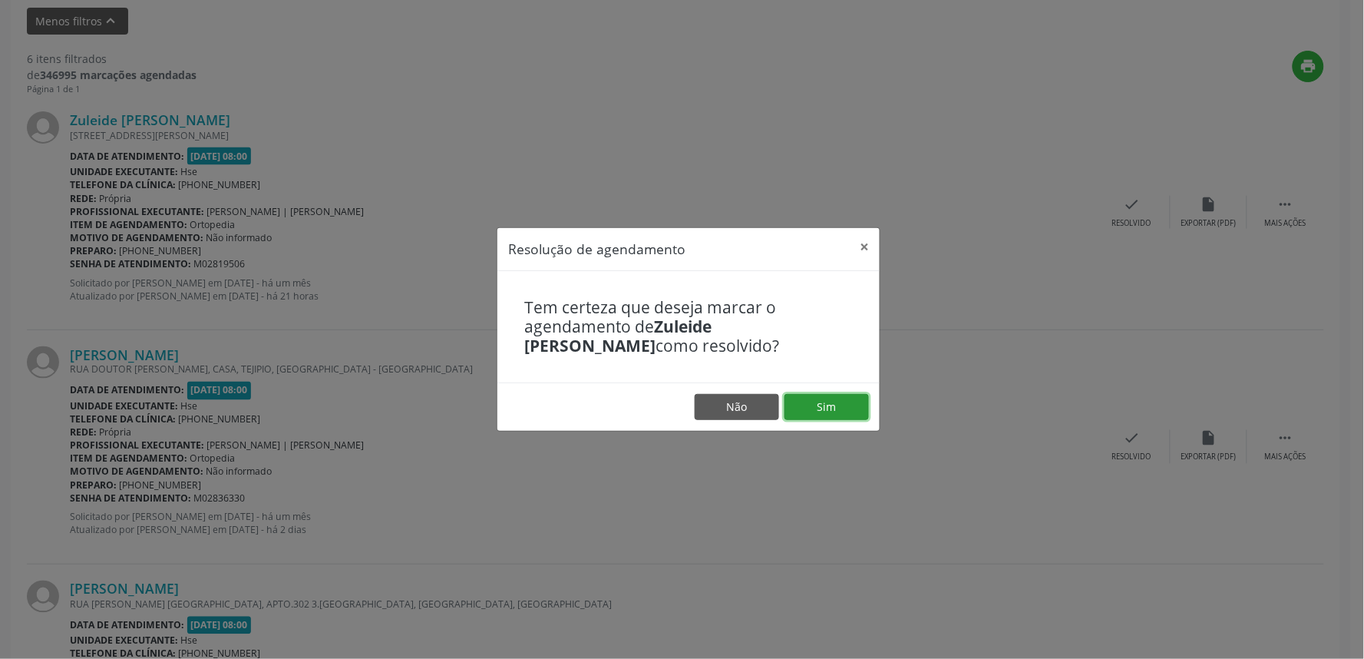
click at [834, 404] on button "Sim" at bounding box center [826, 407] width 84 height 26
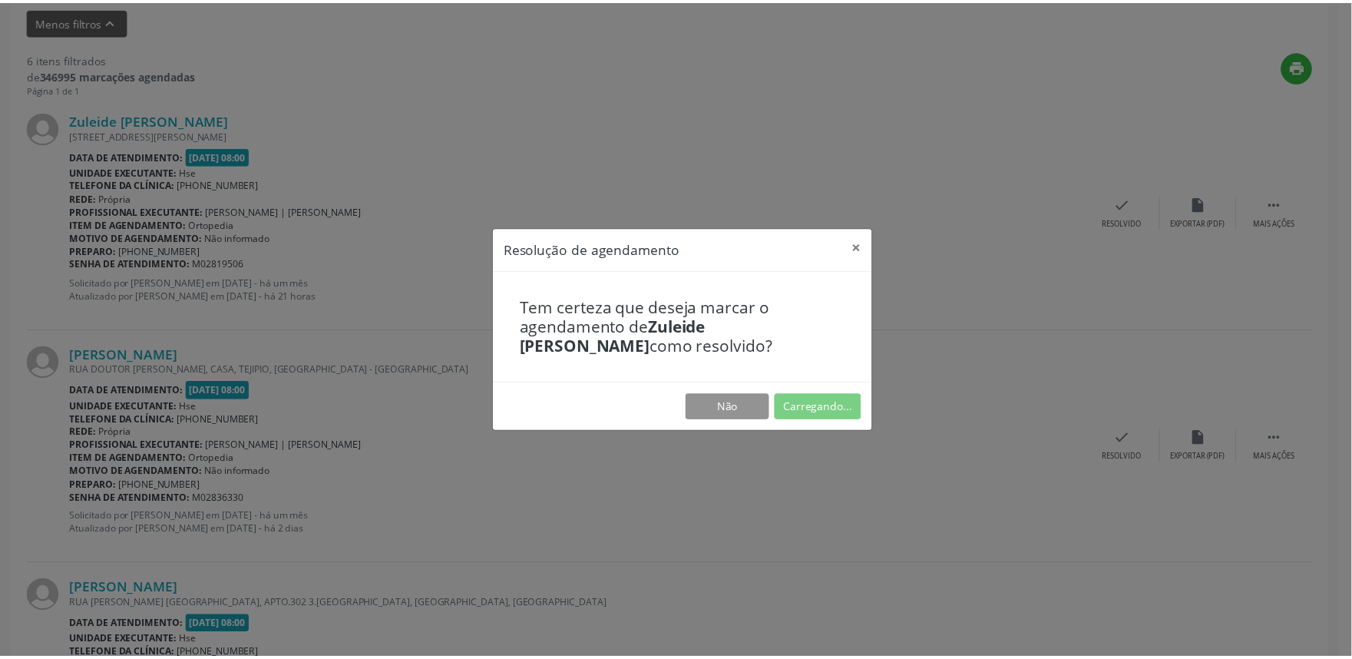
scroll to position [0, 0]
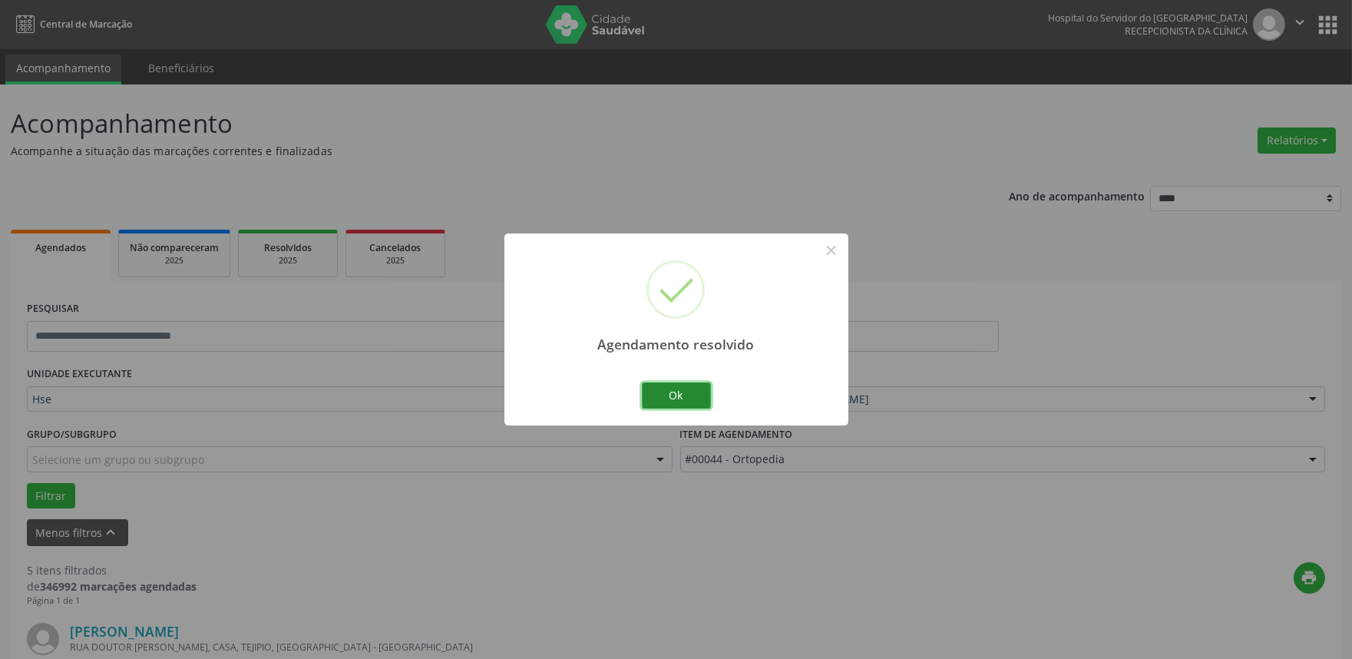
click at [669, 397] on button "Ok" at bounding box center [676, 395] width 69 height 26
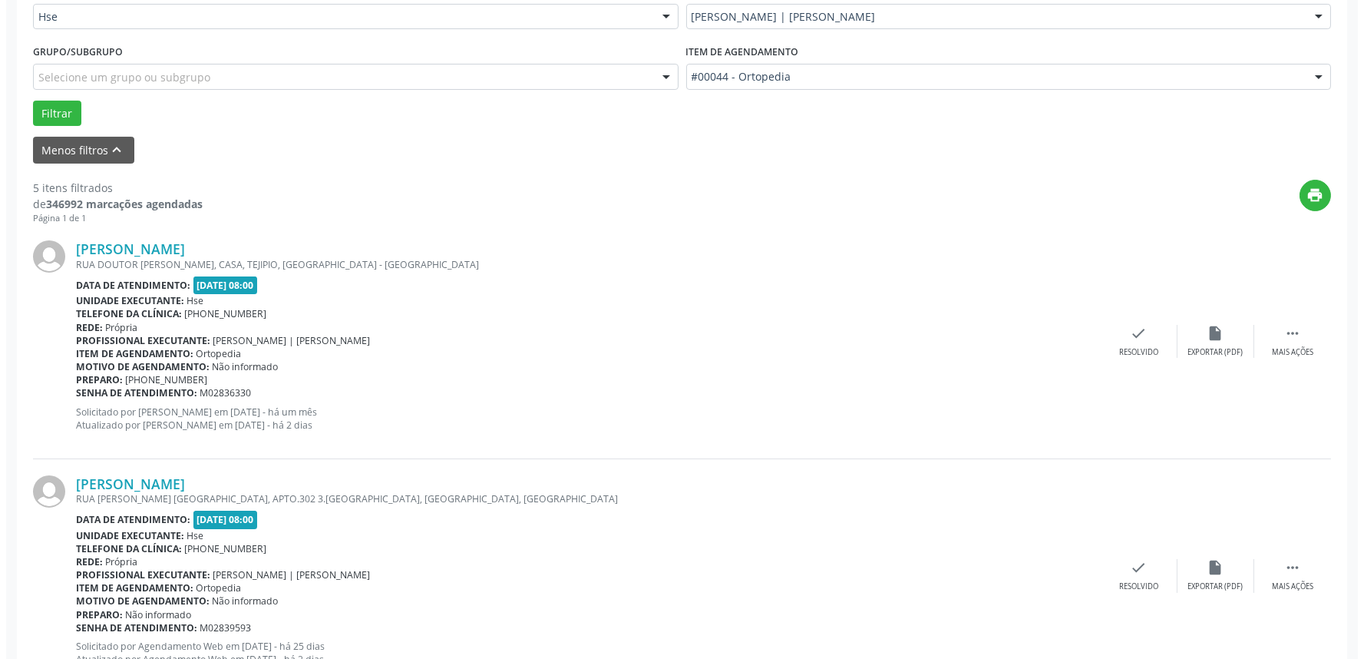
scroll to position [511, 0]
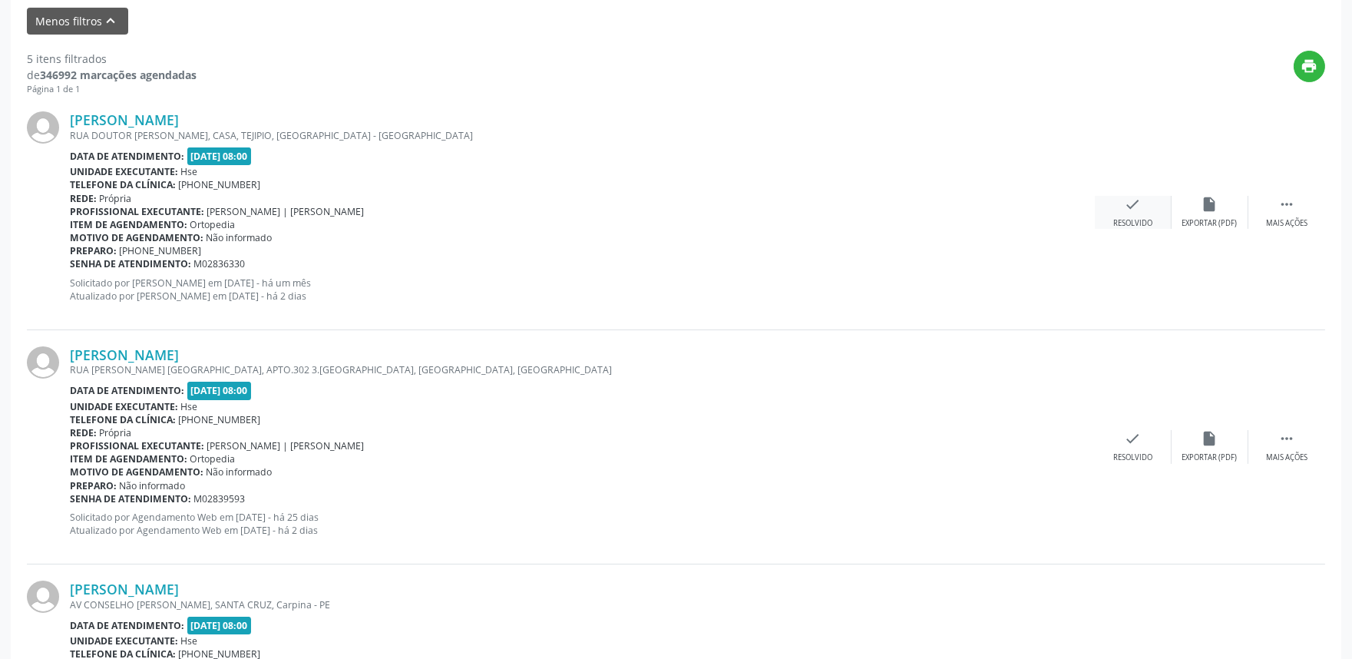
click at [1134, 210] on icon "check" at bounding box center [1132, 204] width 17 height 17
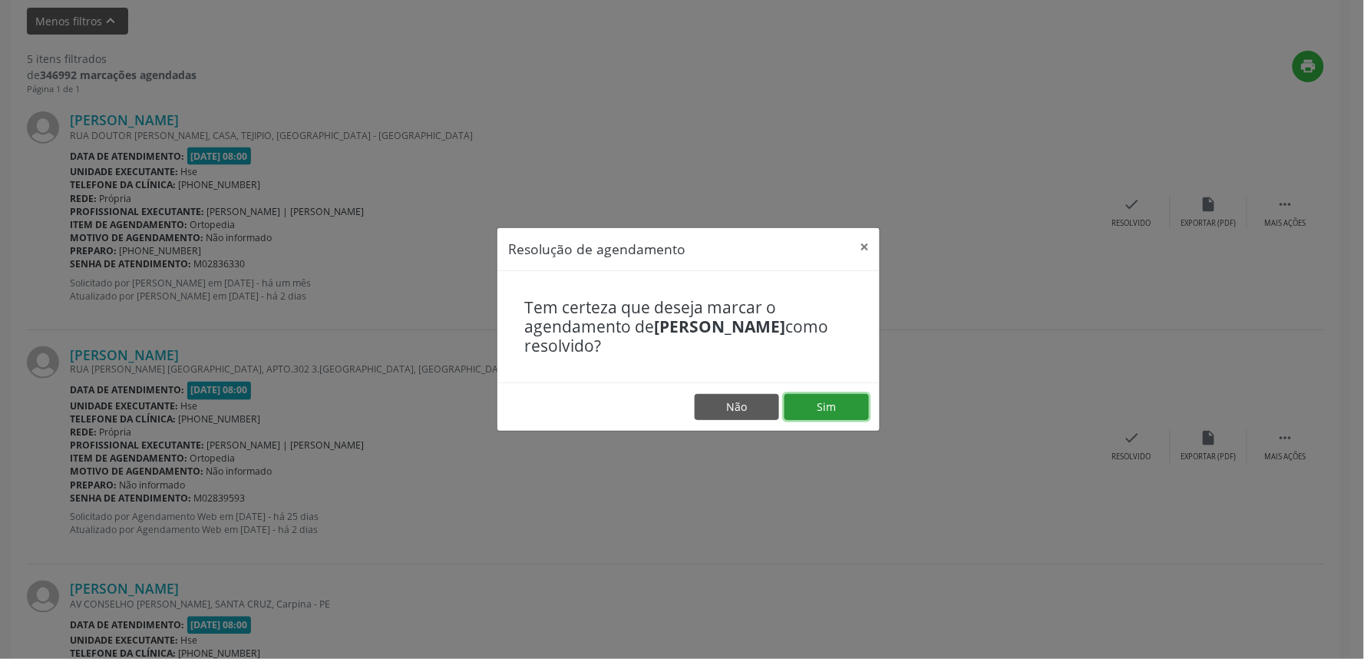
click at [834, 409] on button "Sim" at bounding box center [826, 407] width 84 height 26
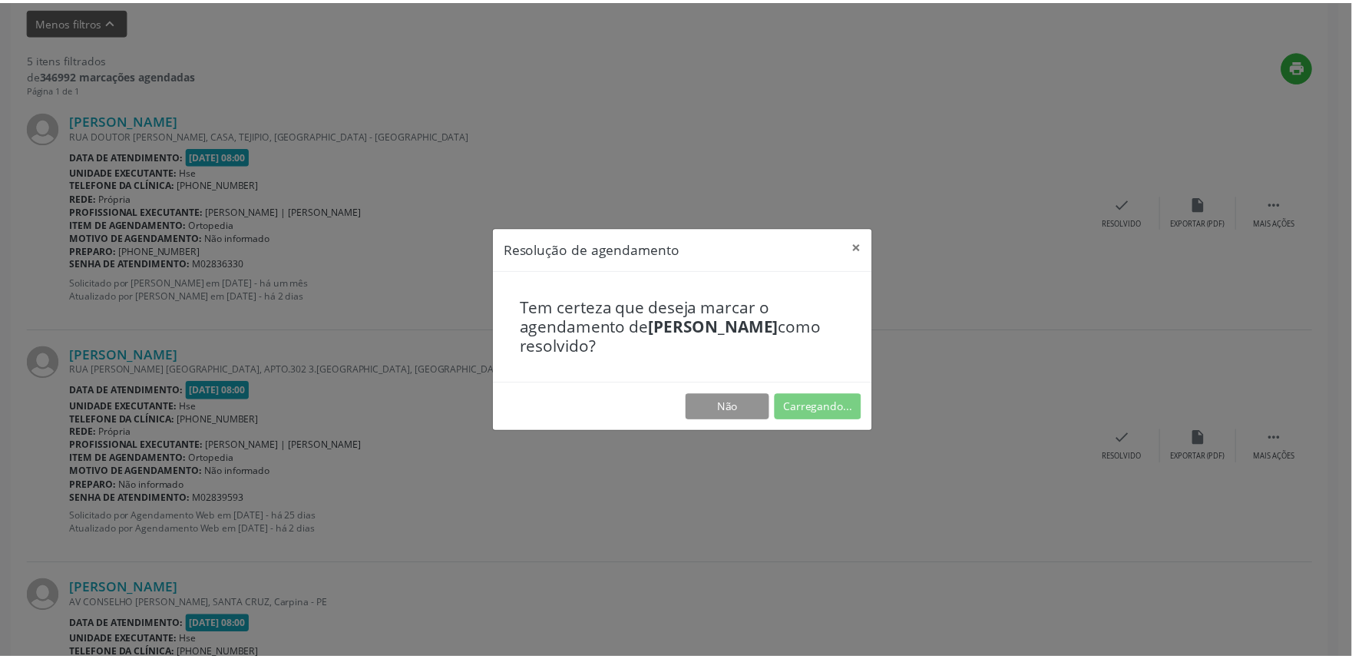
scroll to position [0, 0]
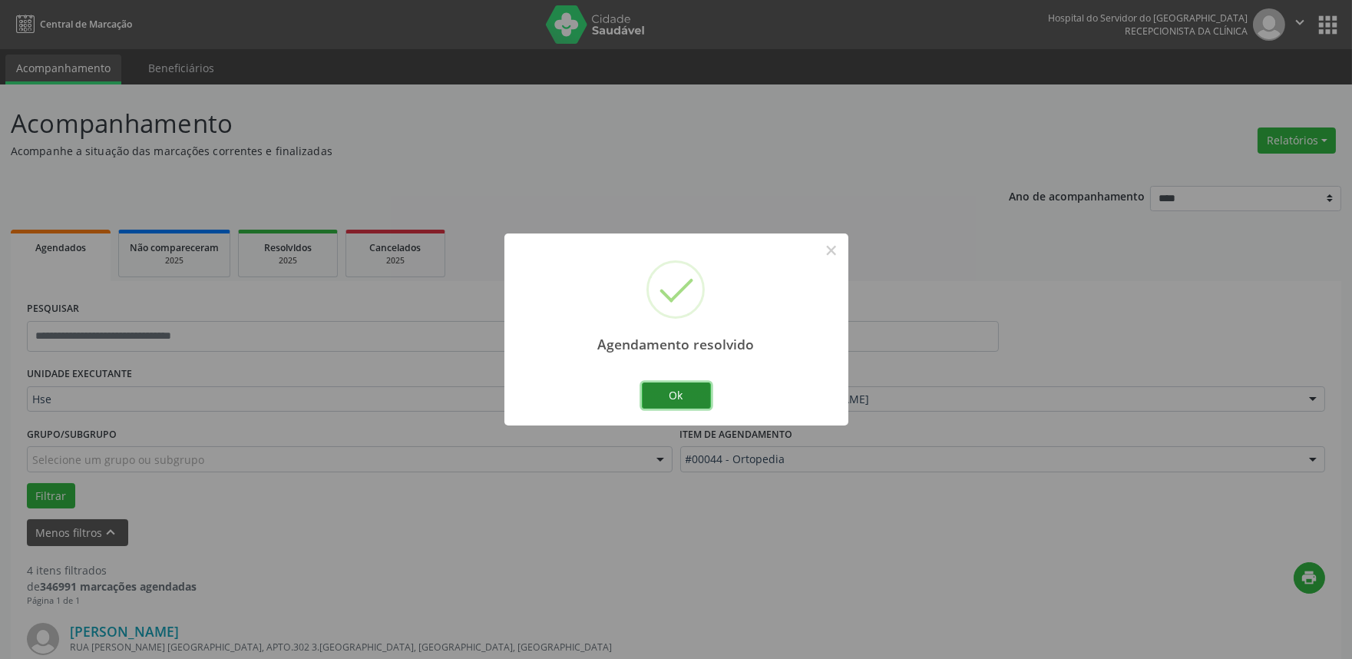
click at [684, 396] on button "Ok" at bounding box center [676, 395] width 69 height 26
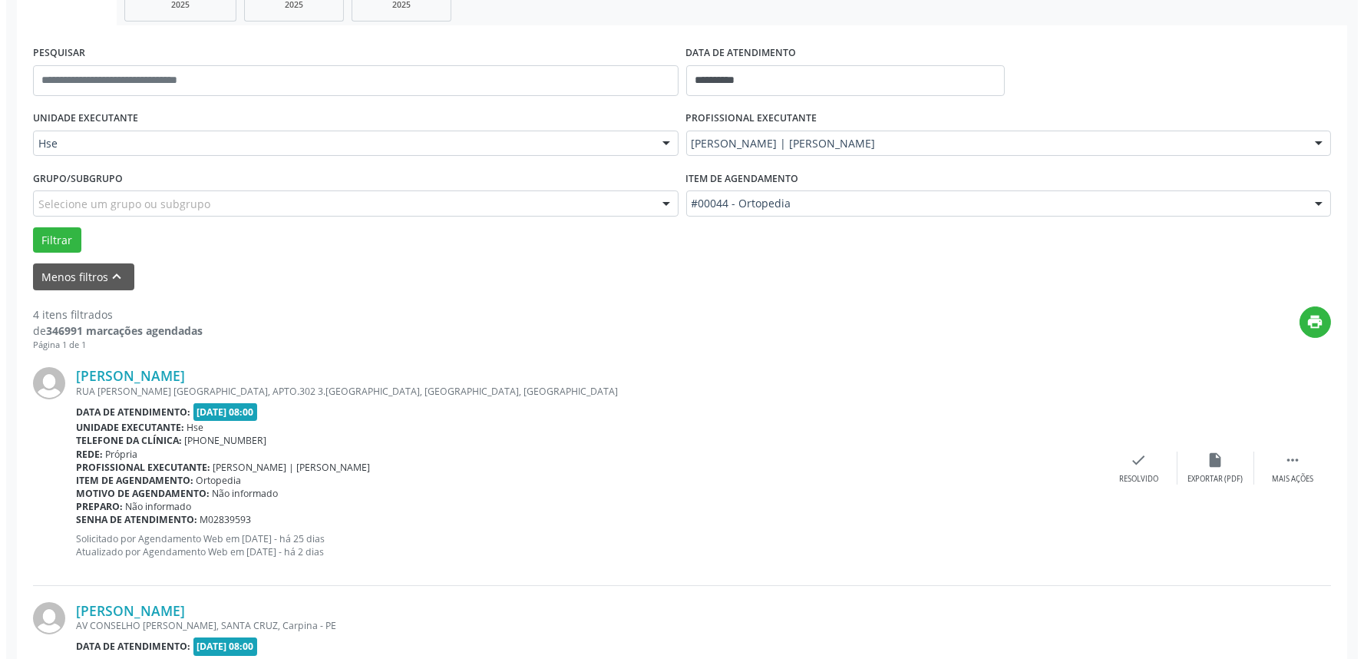
scroll to position [511, 0]
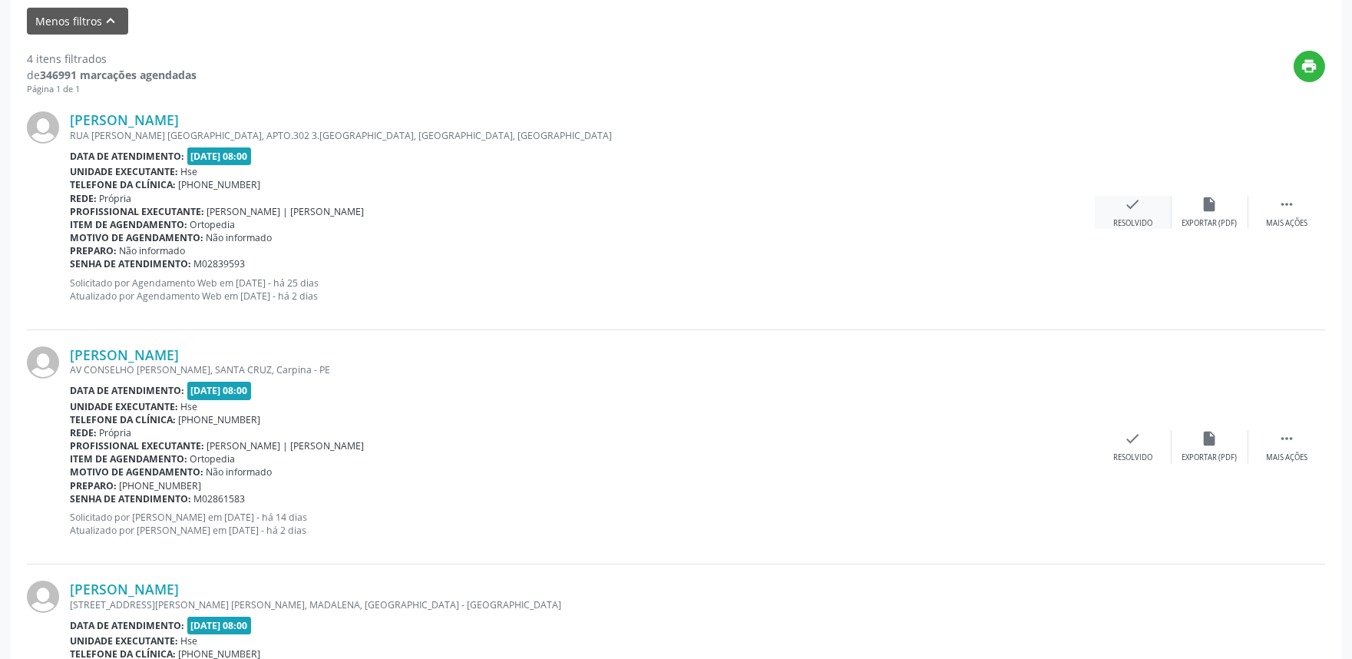
click at [1138, 210] on icon "check" at bounding box center [1132, 204] width 17 height 17
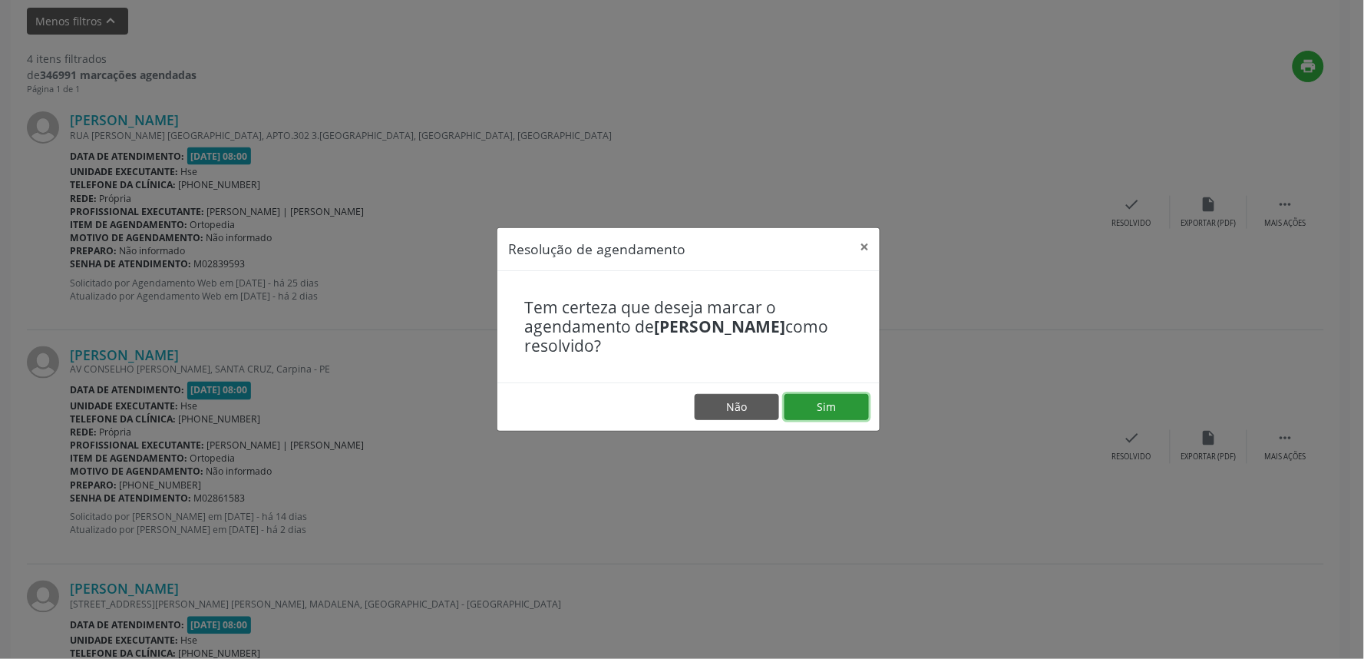
click at [817, 408] on button "Sim" at bounding box center [826, 407] width 84 height 26
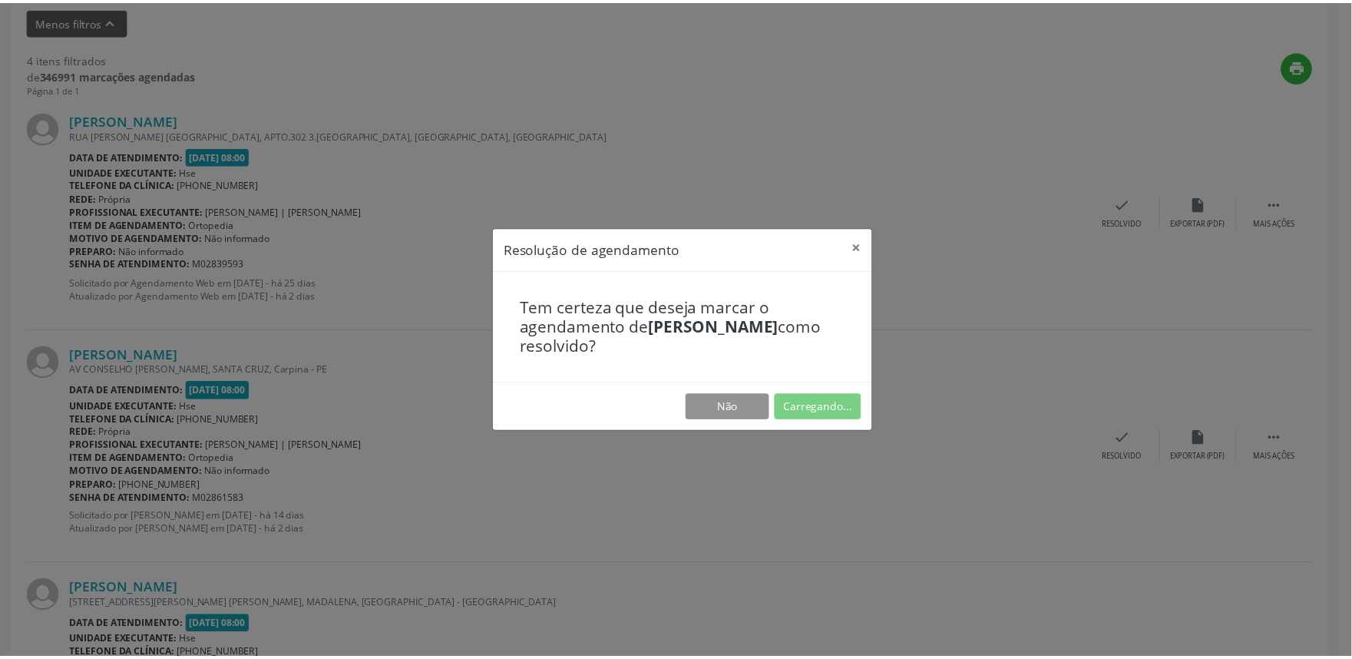
scroll to position [0, 0]
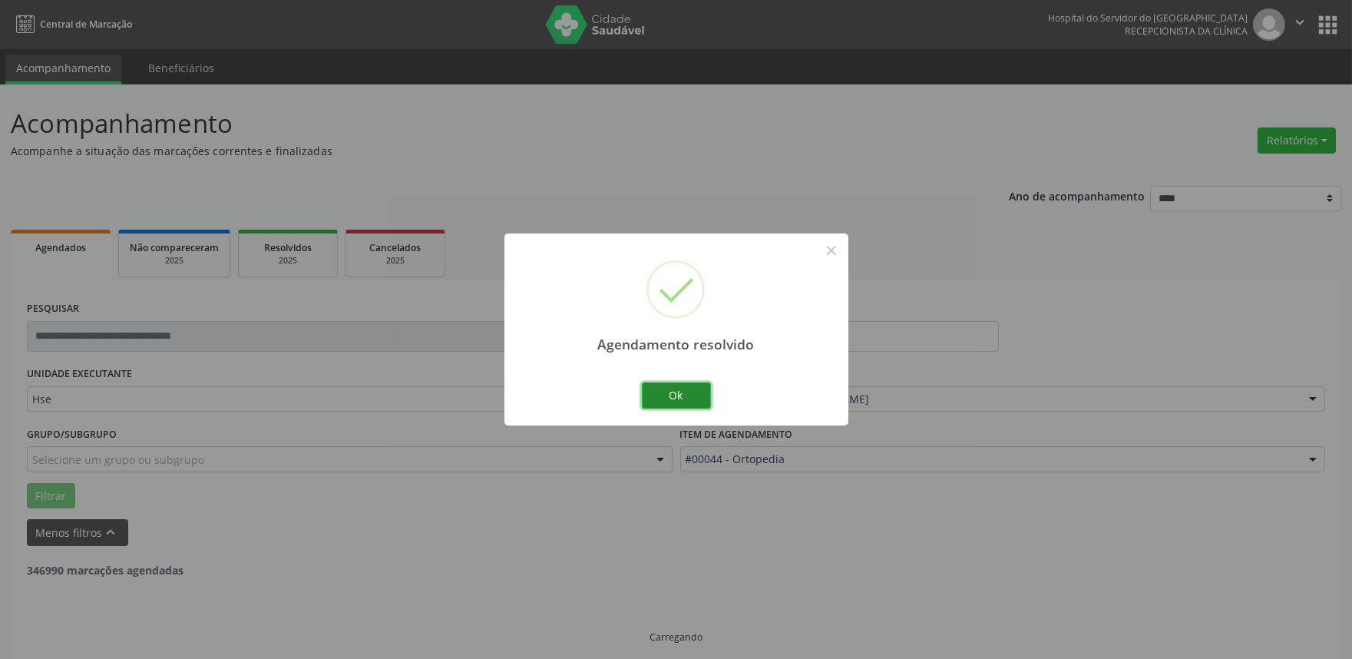
click at [688, 396] on button "Ok" at bounding box center [676, 395] width 69 height 26
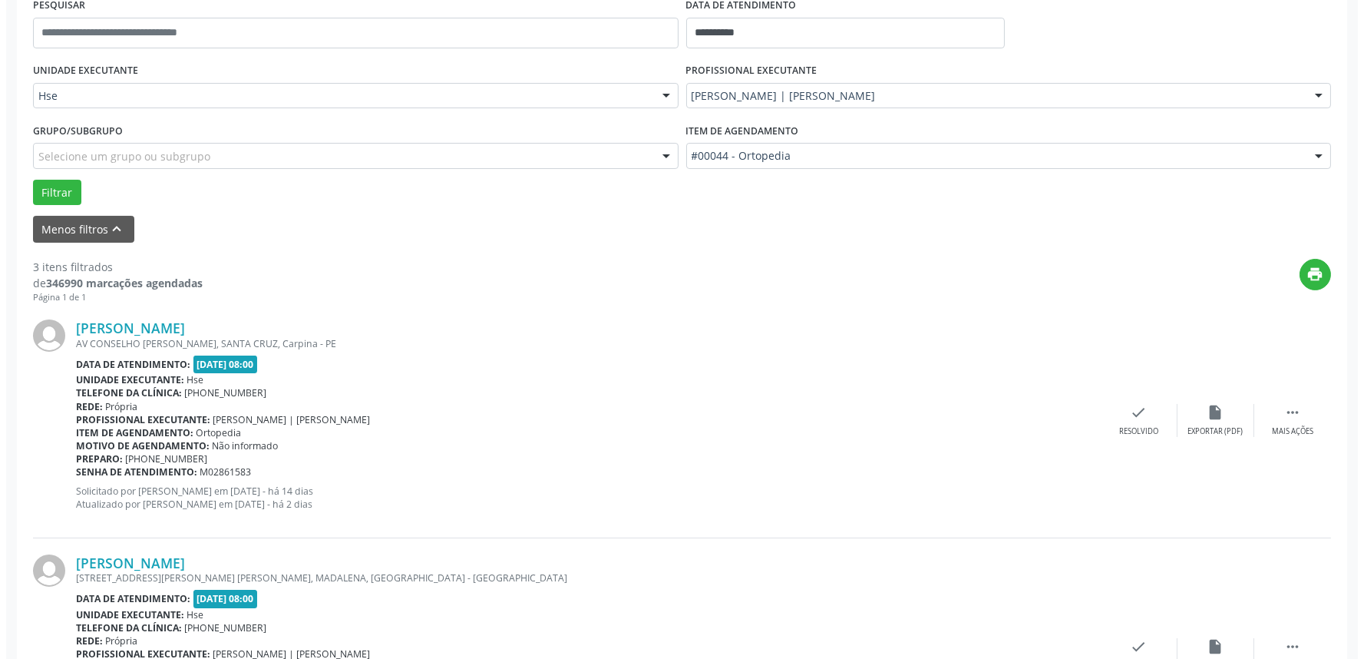
scroll to position [341, 0]
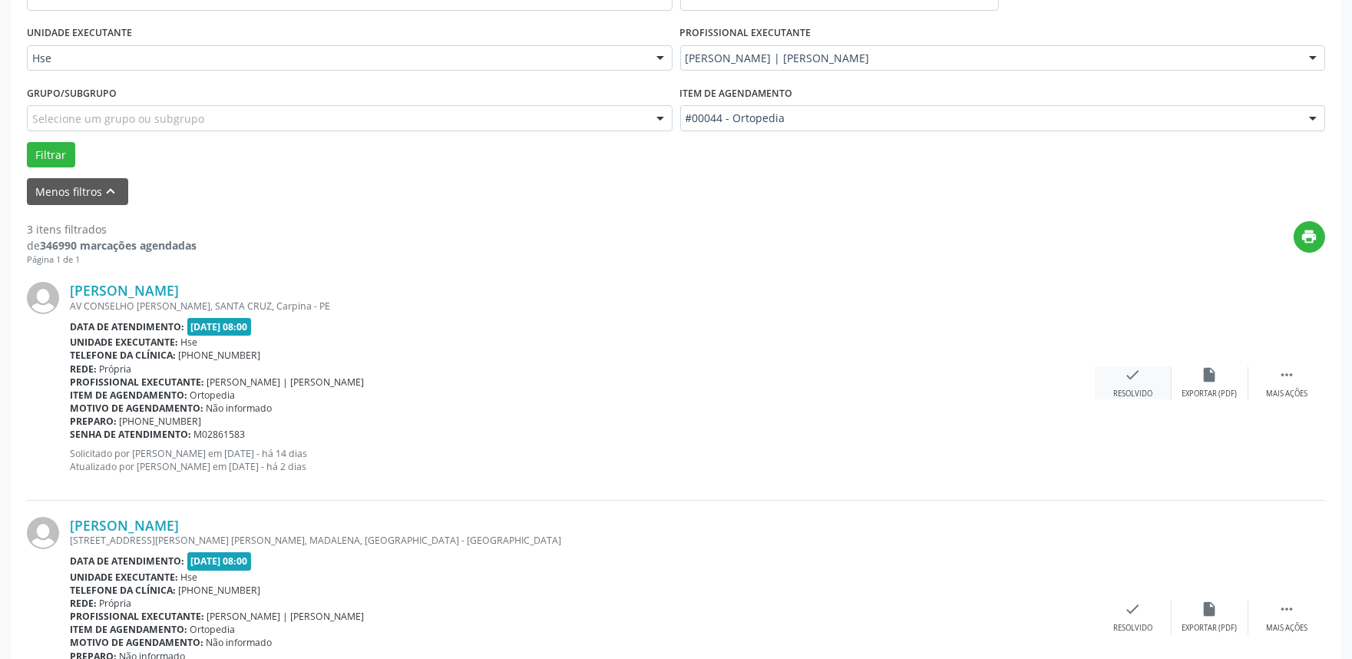
click at [1137, 385] on div "check Resolvido" at bounding box center [1133, 382] width 77 height 33
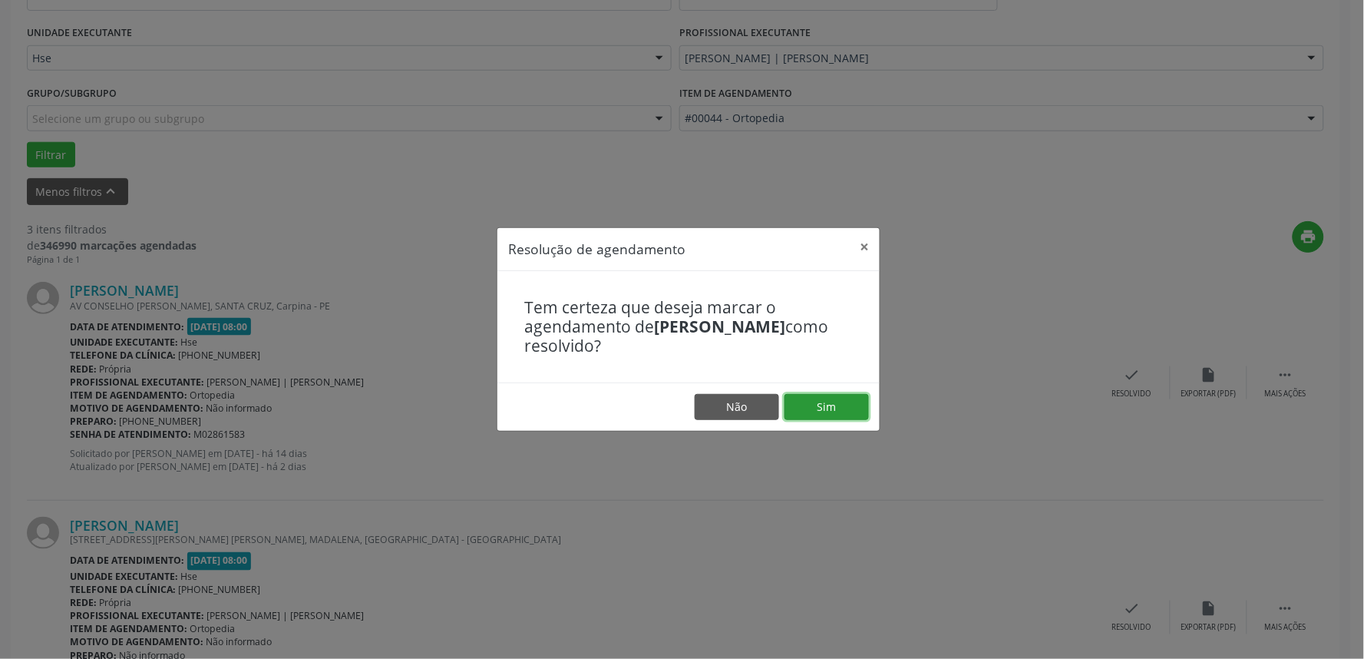
click at [849, 405] on button "Sim" at bounding box center [826, 407] width 84 height 26
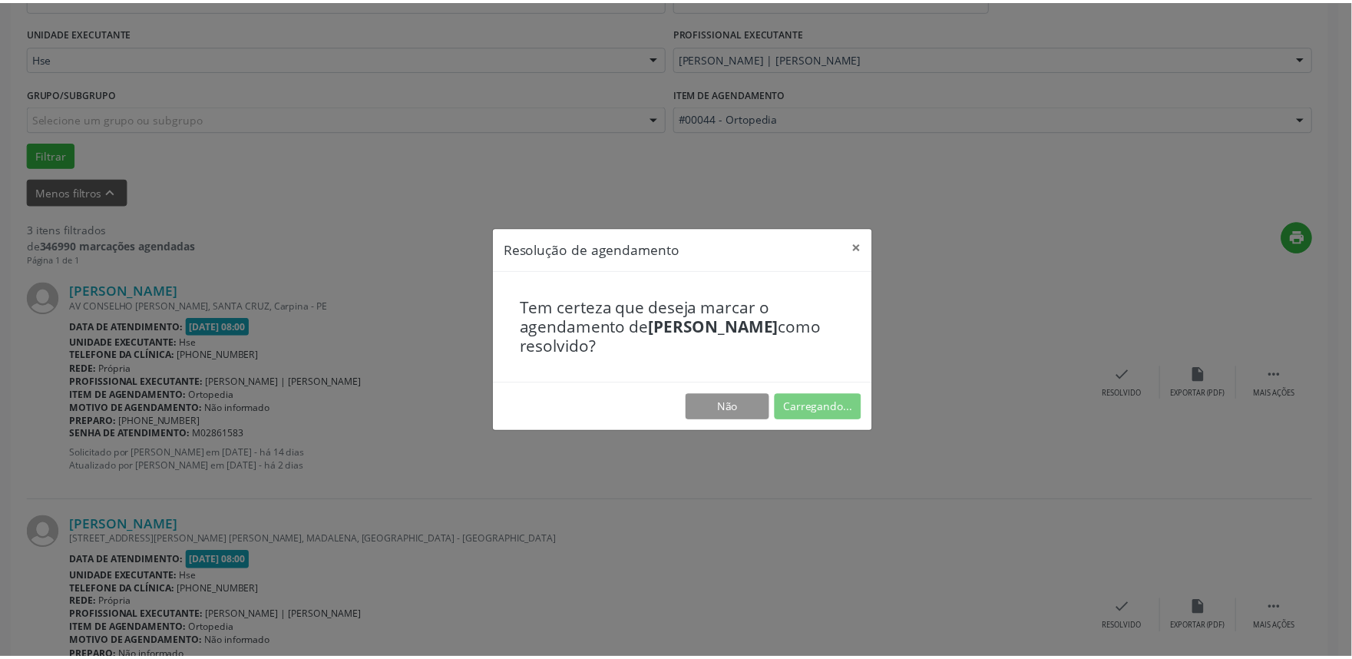
scroll to position [0, 0]
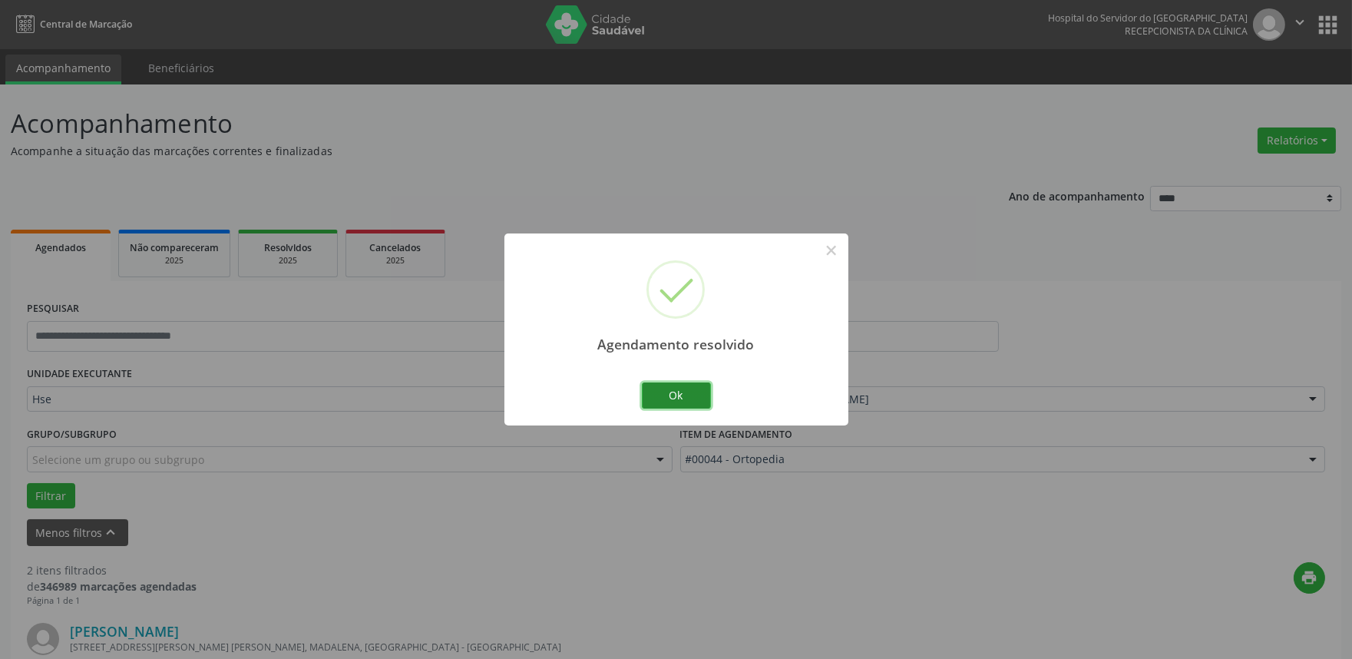
click at [674, 395] on button "Ok" at bounding box center [676, 395] width 69 height 26
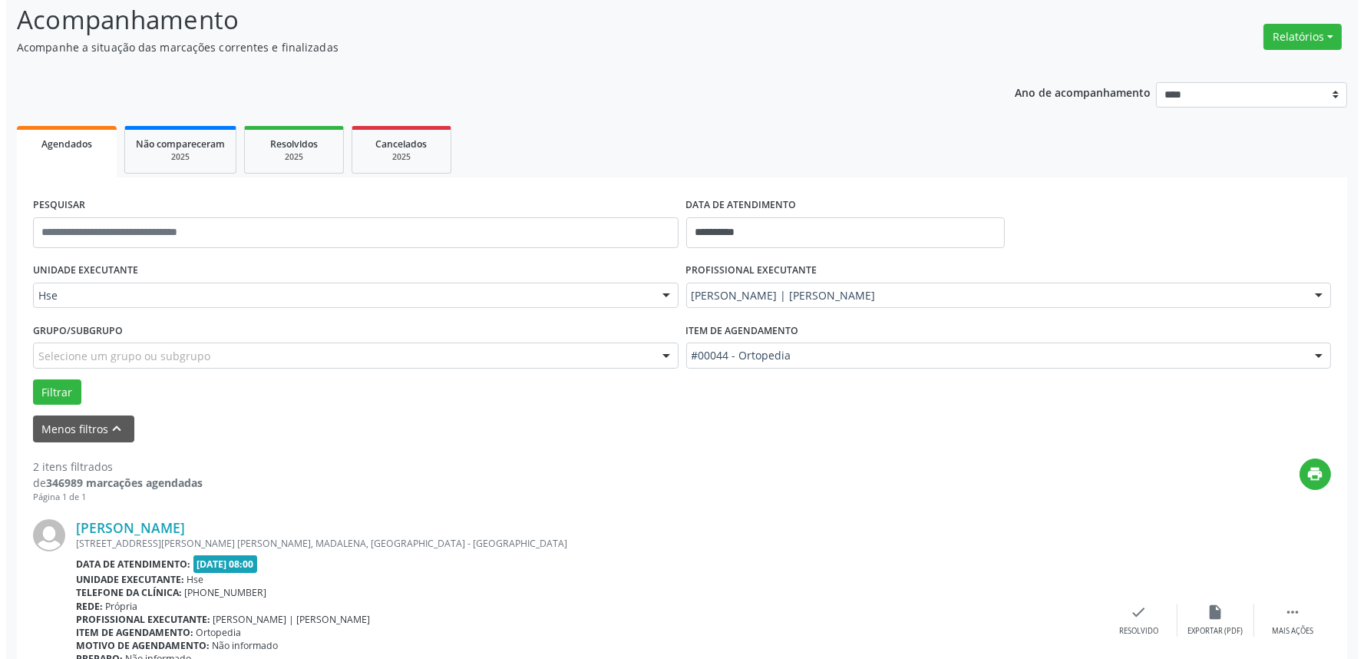
scroll to position [341, 0]
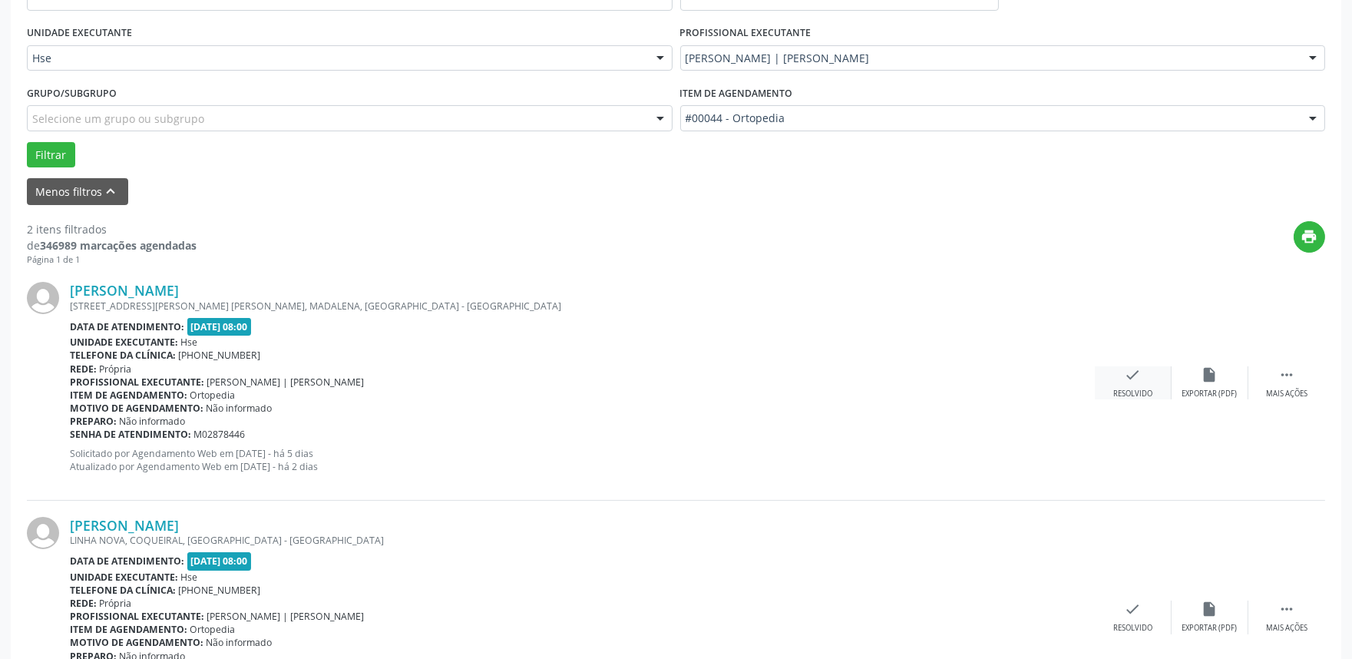
click at [1134, 388] on div "Resolvido" at bounding box center [1132, 393] width 39 height 11
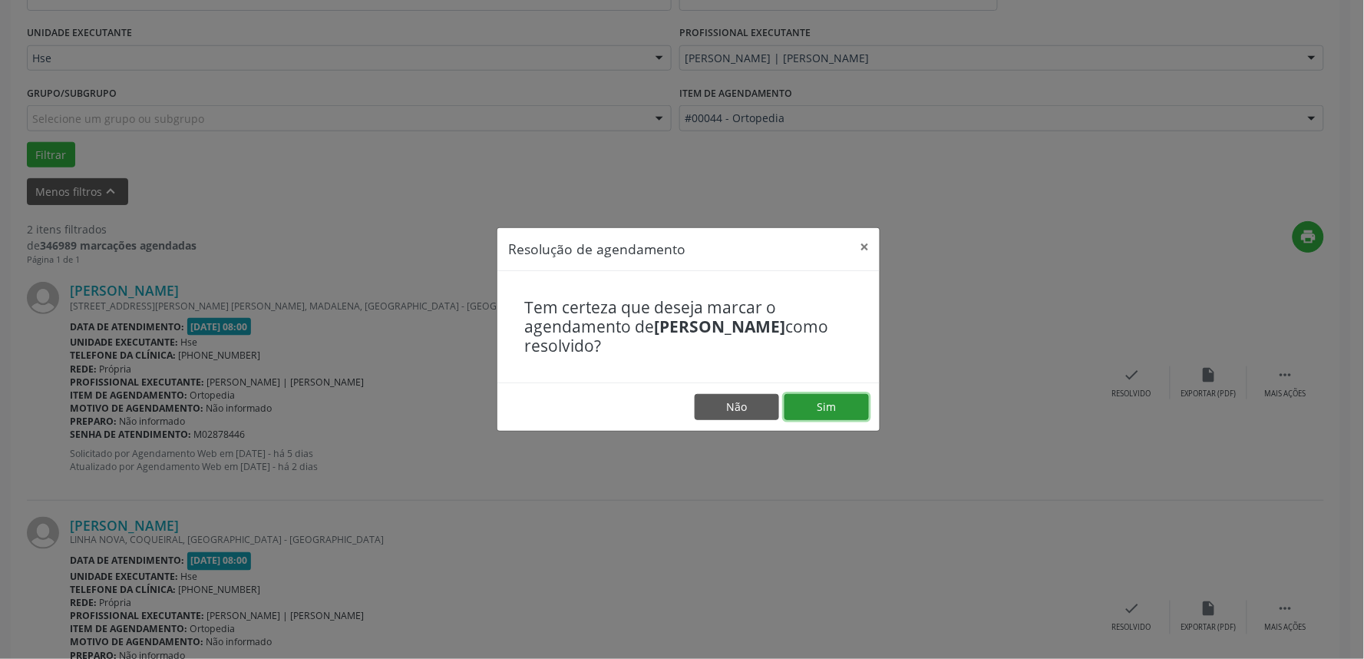
click at [847, 408] on button "Sim" at bounding box center [826, 407] width 84 height 26
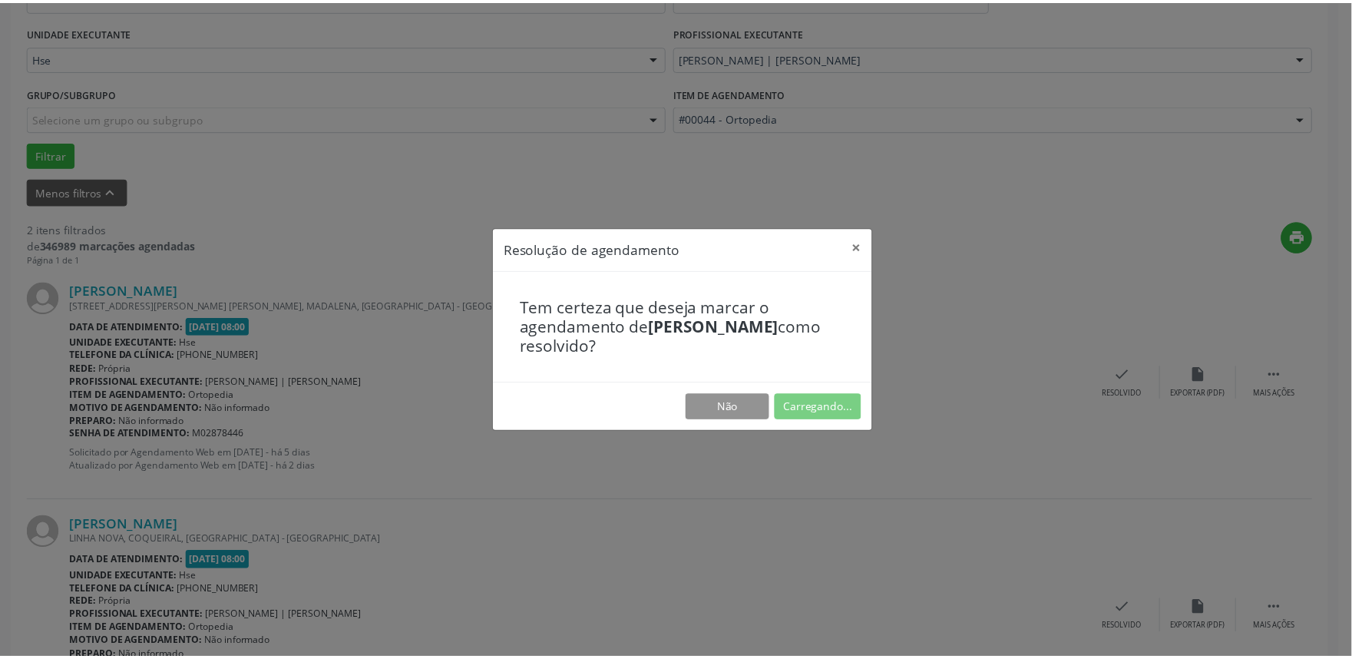
scroll to position [0, 0]
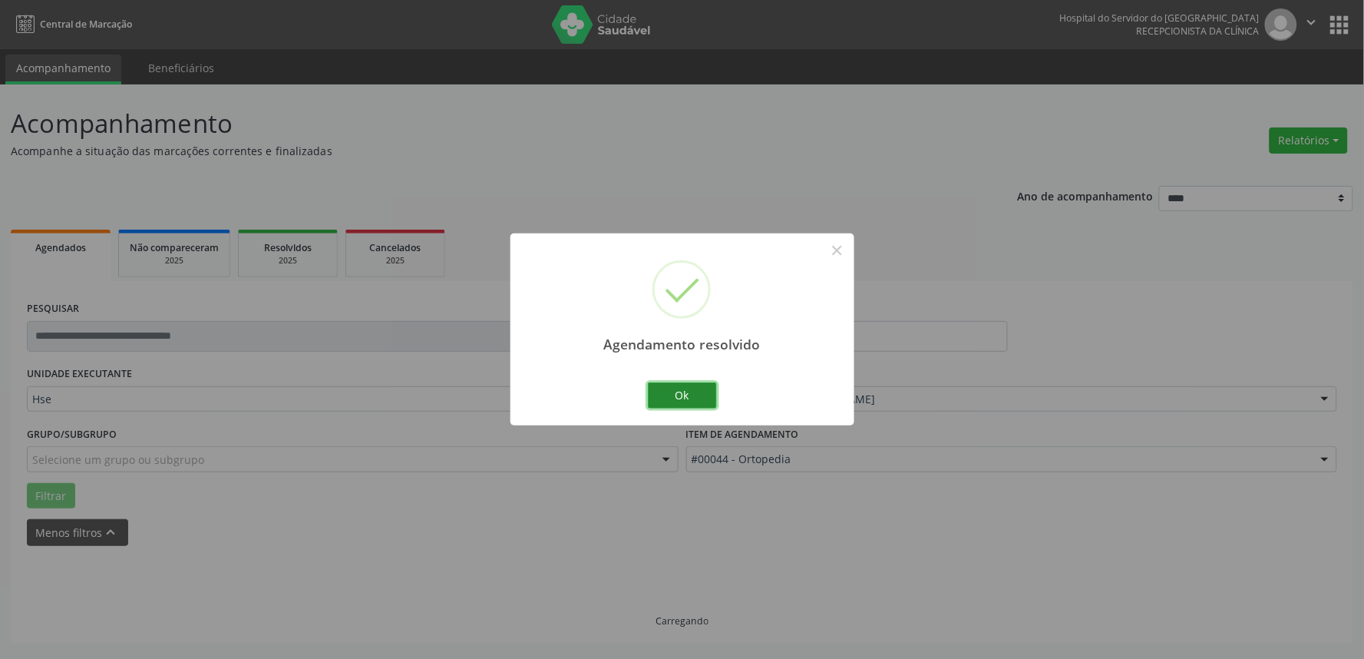
click at [670, 397] on button "Ok" at bounding box center [682, 395] width 69 height 26
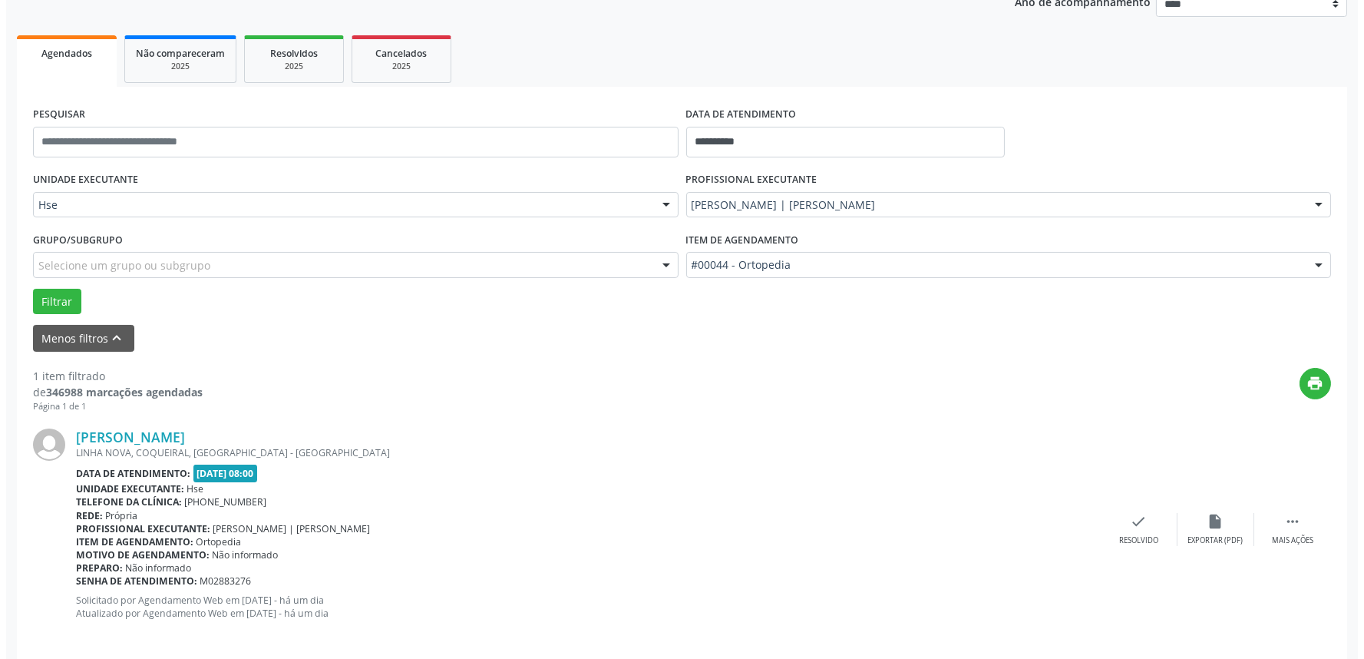
scroll to position [207, 0]
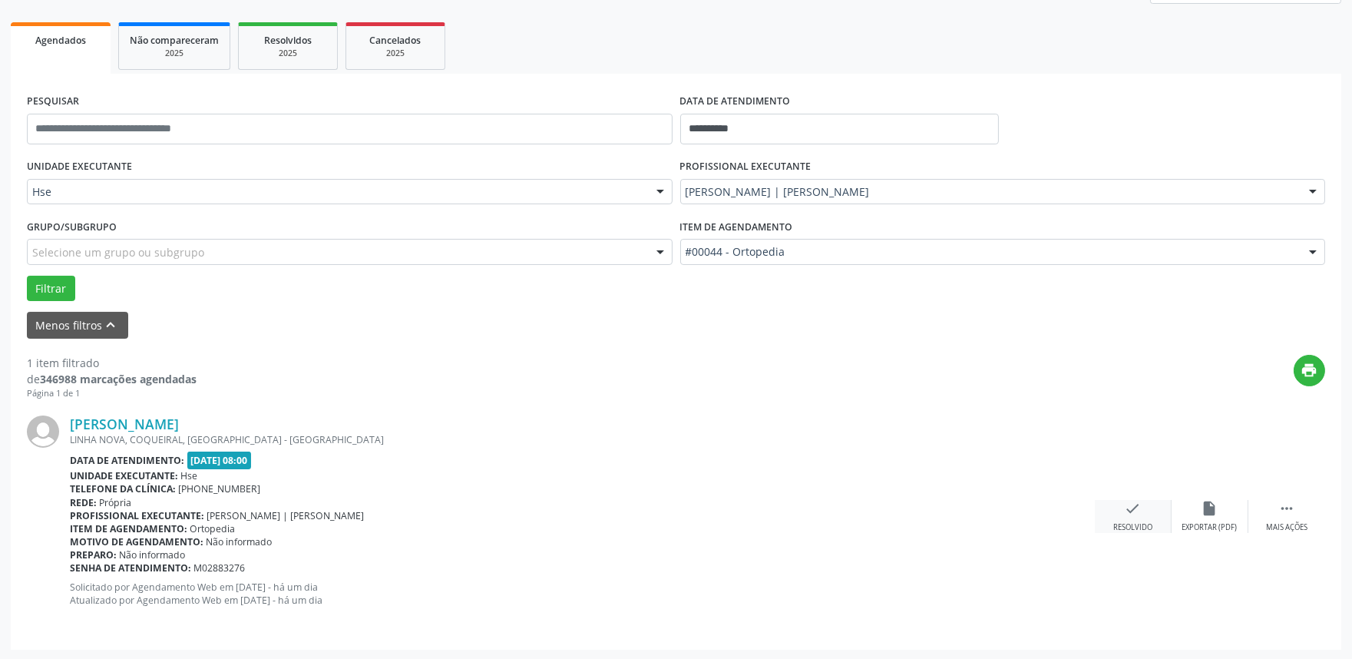
click at [1140, 517] on div "check Resolvido" at bounding box center [1133, 516] width 77 height 33
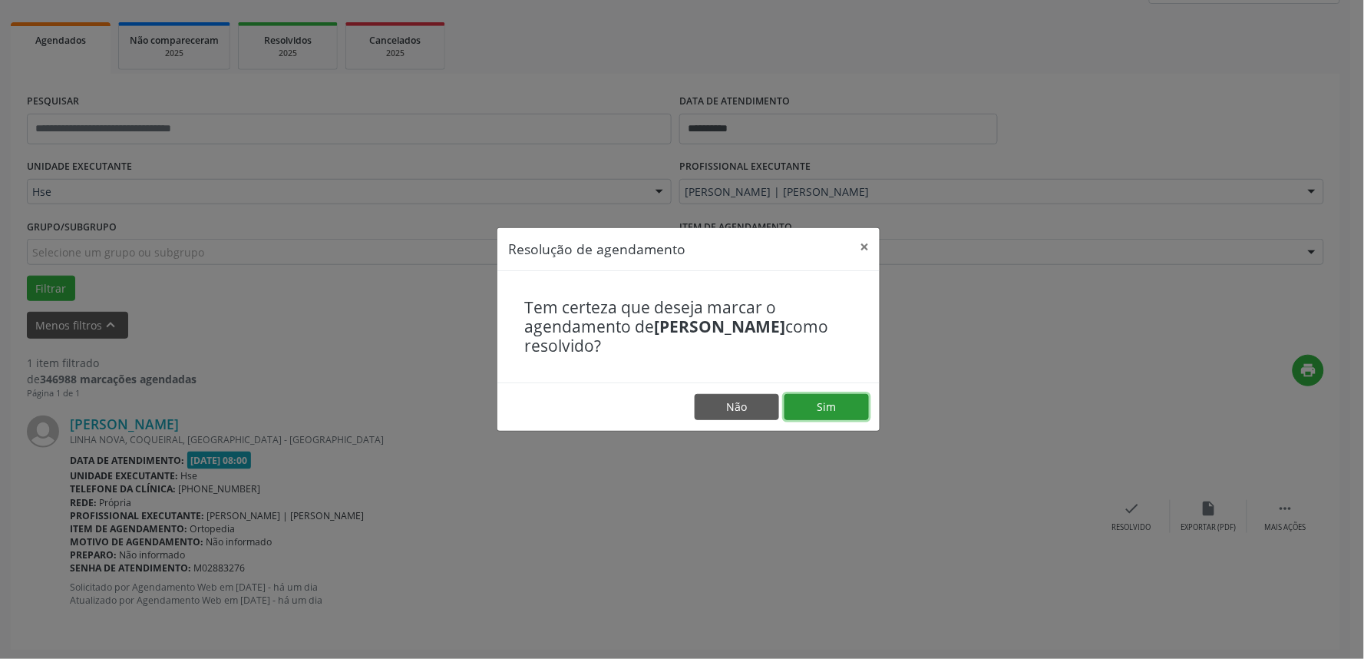
drag, startPoint x: 849, startPoint y: 408, endPoint x: 848, endPoint y: 395, distance: 12.3
click at [848, 395] on button "Sim" at bounding box center [826, 407] width 84 height 26
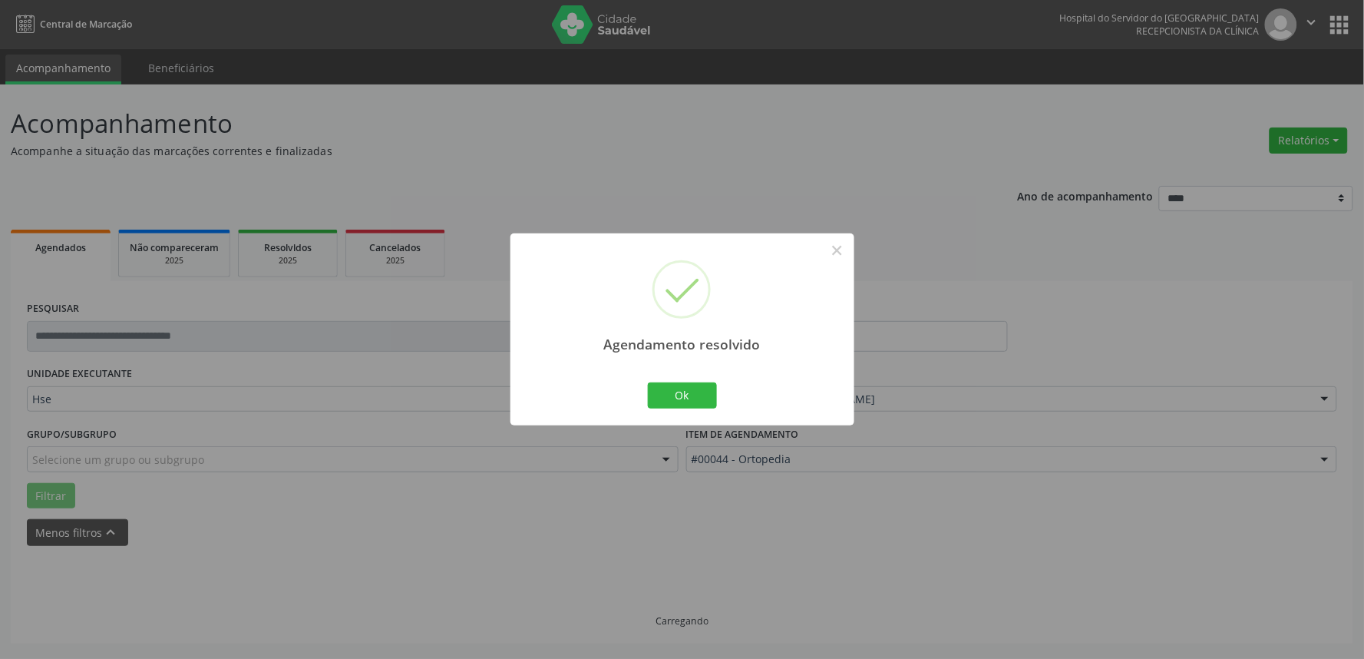
scroll to position [0, 0]
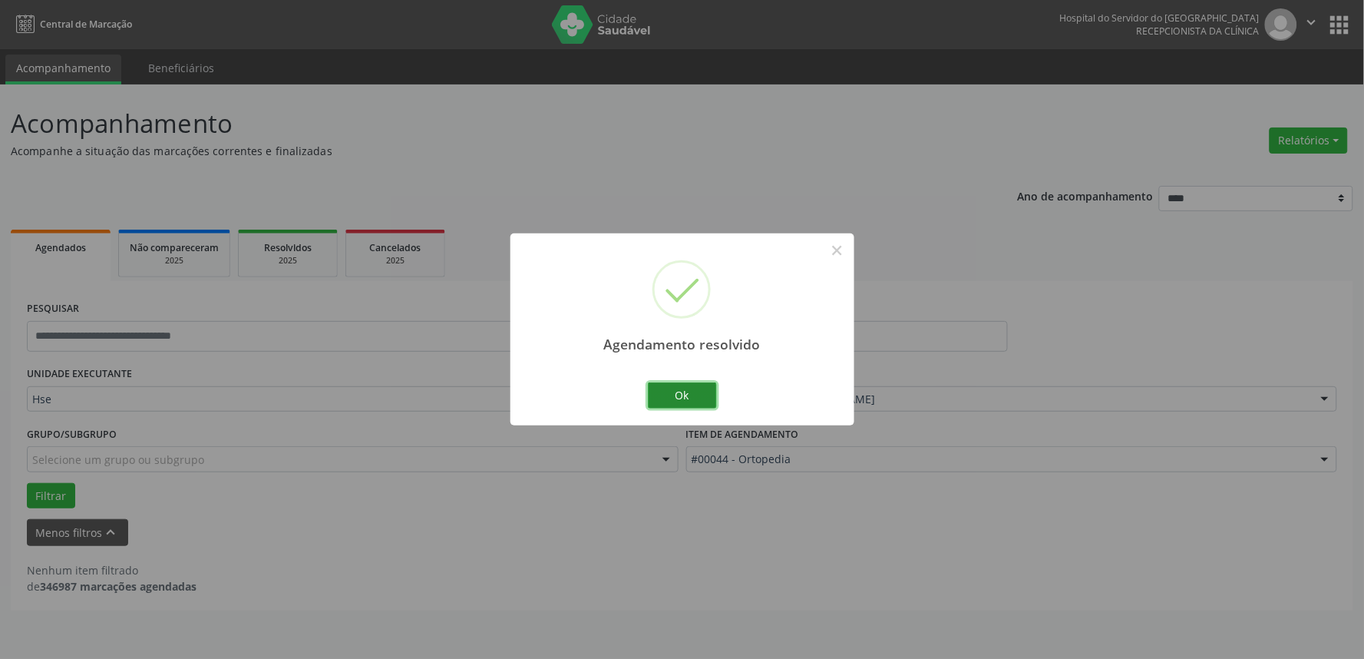
click at [686, 395] on button "Ok" at bounding box center [682, 395] width 69 height 26
